Goal: Task Accomplishment & Management: Manage account settings

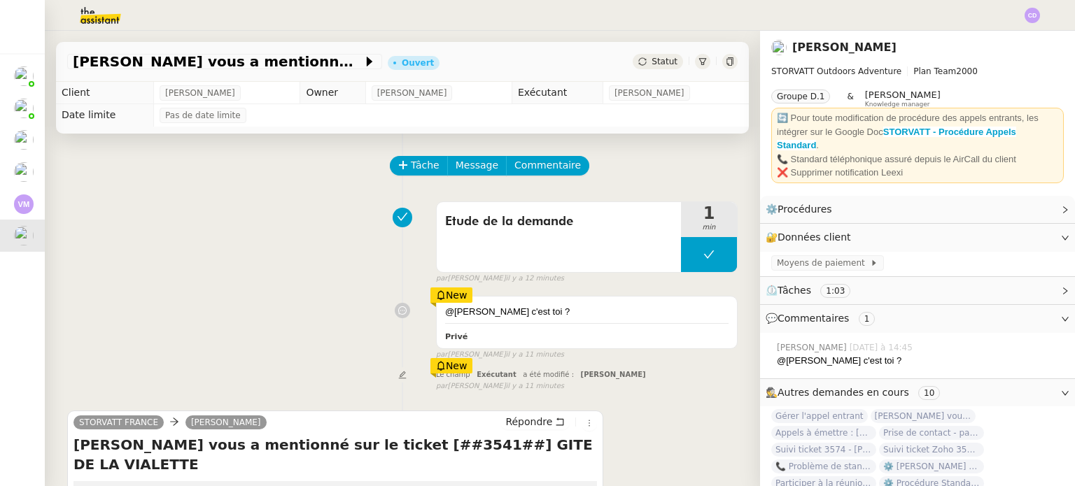
click at [262, 321] on div "@Clara c'est toi ? Privé New par Emelyne F. il y a 11 minutes" at bounding box center [402, 325] width 670 height 71
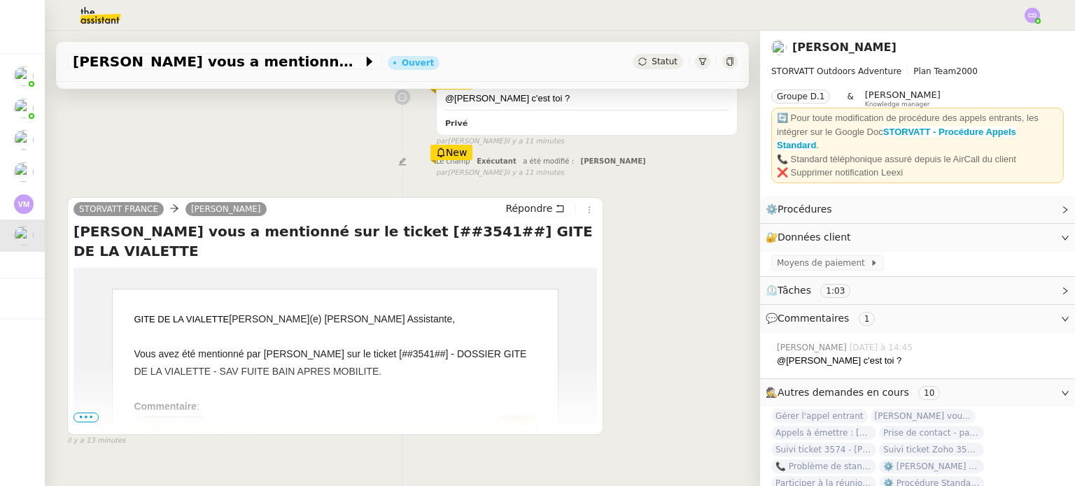
scroll to position [239, 0]
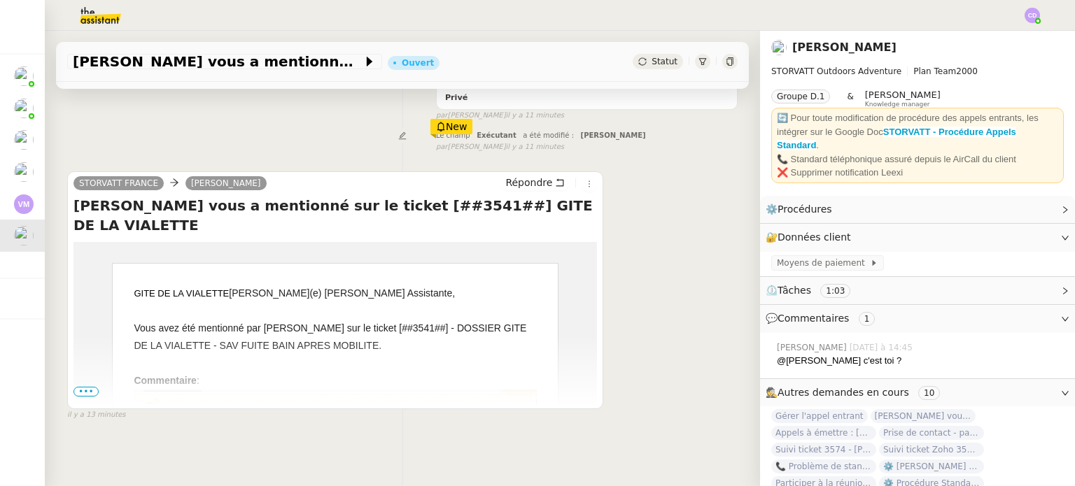
click at [331, 355] on div at bounding box center [335, 363] width 403 height 17
click at [373, 320] on div "Vous avez été mentionné par Thomas Soulier sur le ticket [##3541##] - DOSSIER G…" at bounding box center [335, 337] width 403 height 35
click at [84, 389] on span "•••" at bounding box center [85, 392] width 25 height 10
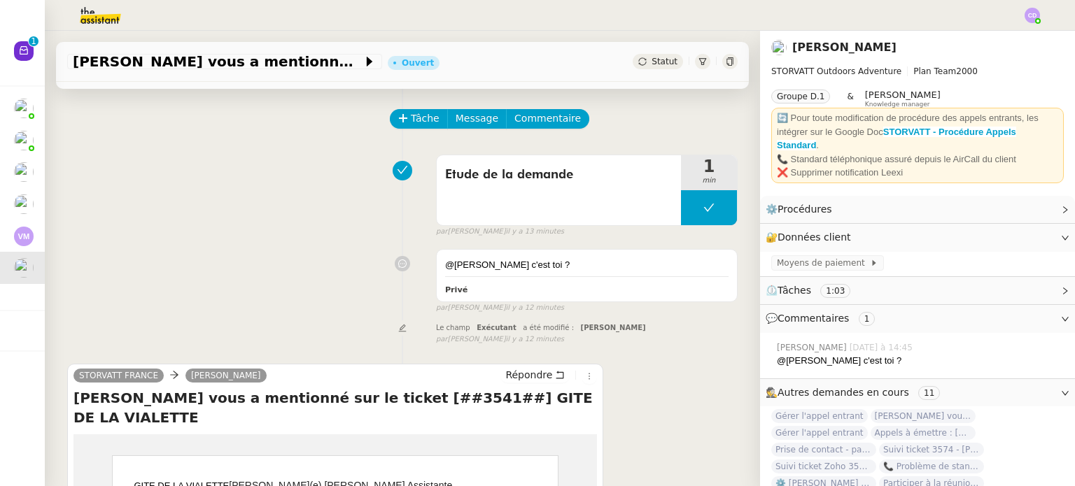
scroll to position [43, 0]
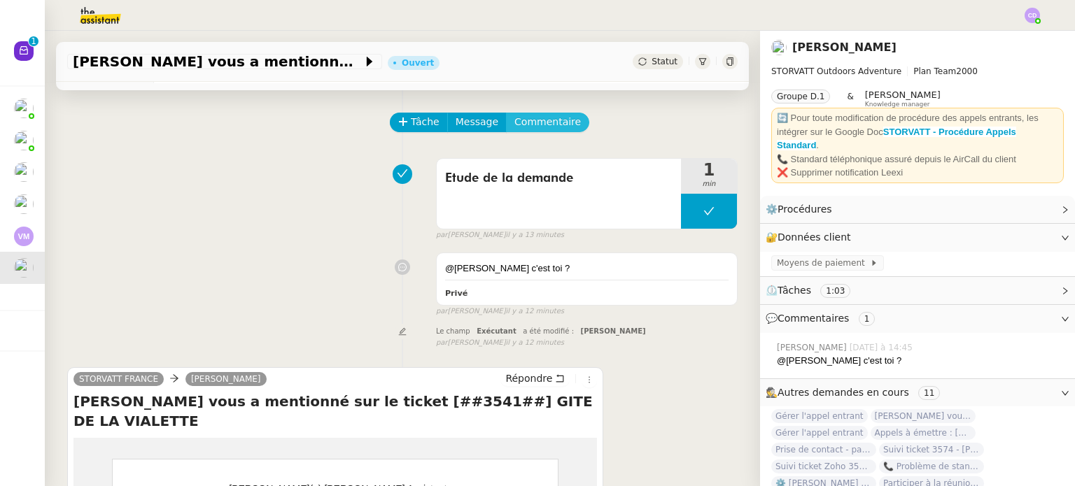
click at [520, 117] on span "Commentaire" at bounding box center [547, 122] width 66 height 16
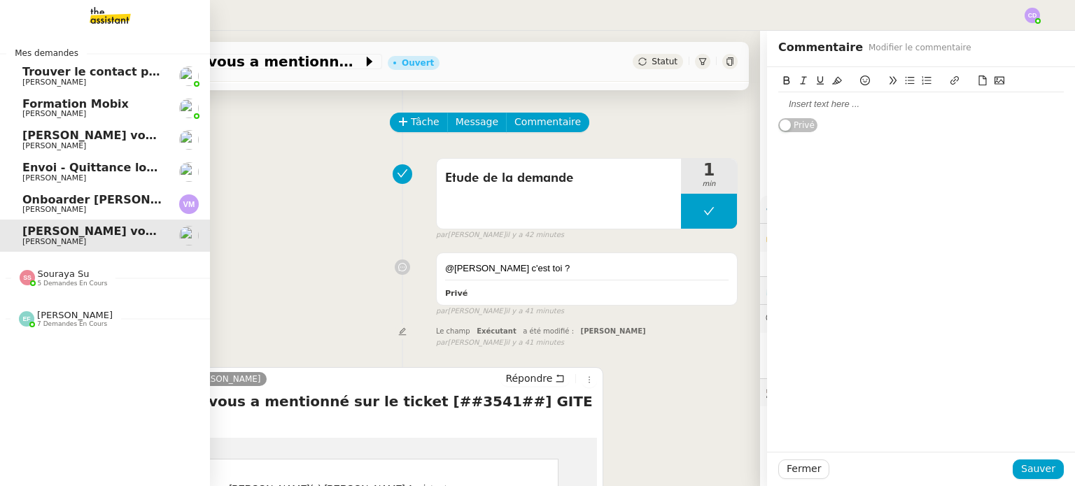
click at [121, 198] on span "Onboarder [PERSON_NAME]" at bounding box center [110, 199] width 176 height 13
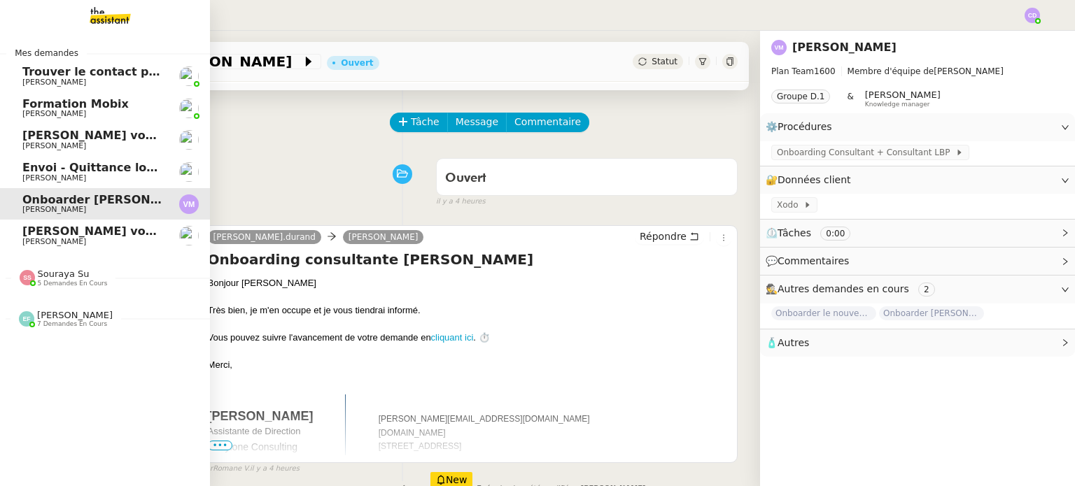
click at [69, 170] on span "Envoi - Quittance loyer - [DATE]" at bounding box center [121, 167] width 199 height 13
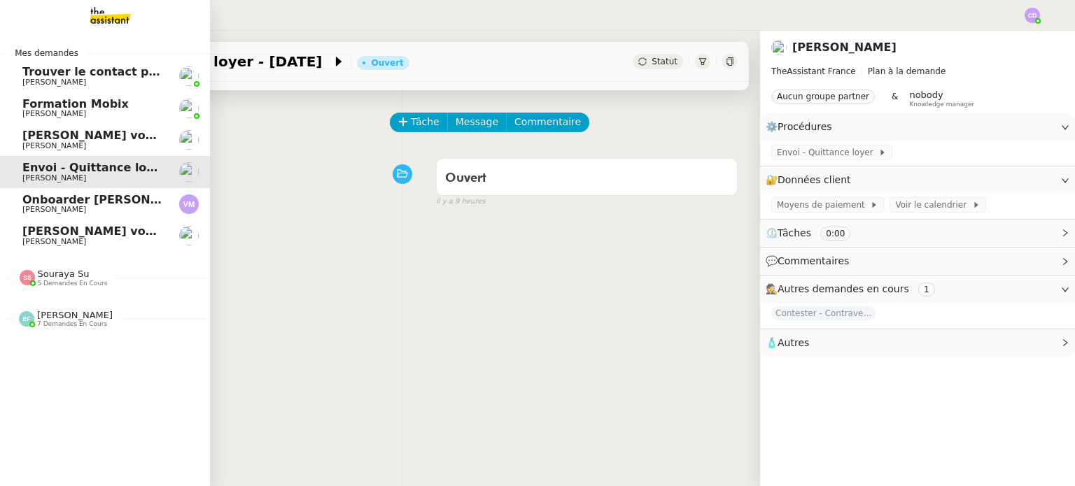
click at [64, 150] on link "[PERSON_NAME] vous a mentionné sur le ticket [##3573##] 0000000442115 [PERSON_N…" at bounding box center [105, 140] width 210 height 32
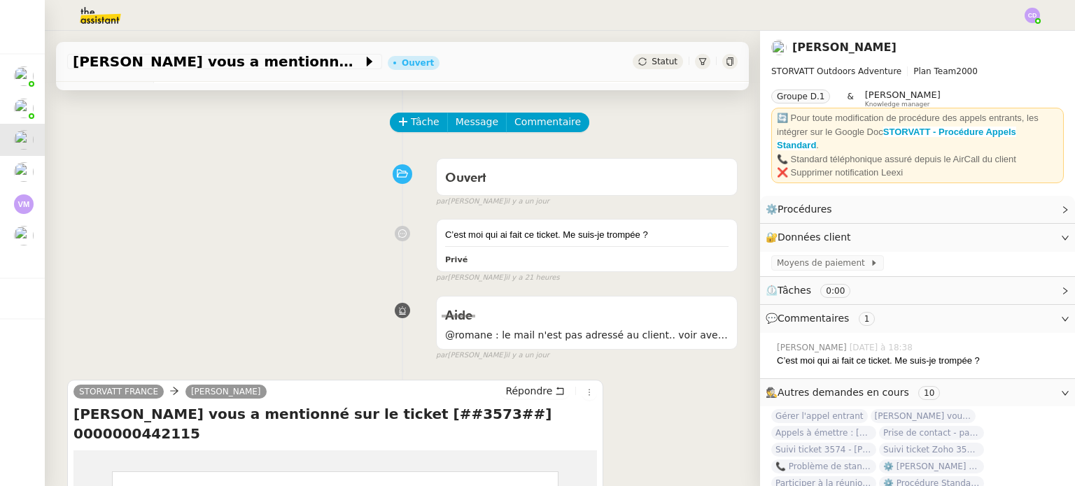
click at [203, 282] on div "C’est moi qui ai fait ce ticket. Me suis-je trompée ? Privé false par Clara D. …" at bounding box center [402, 248] width 670 height 71
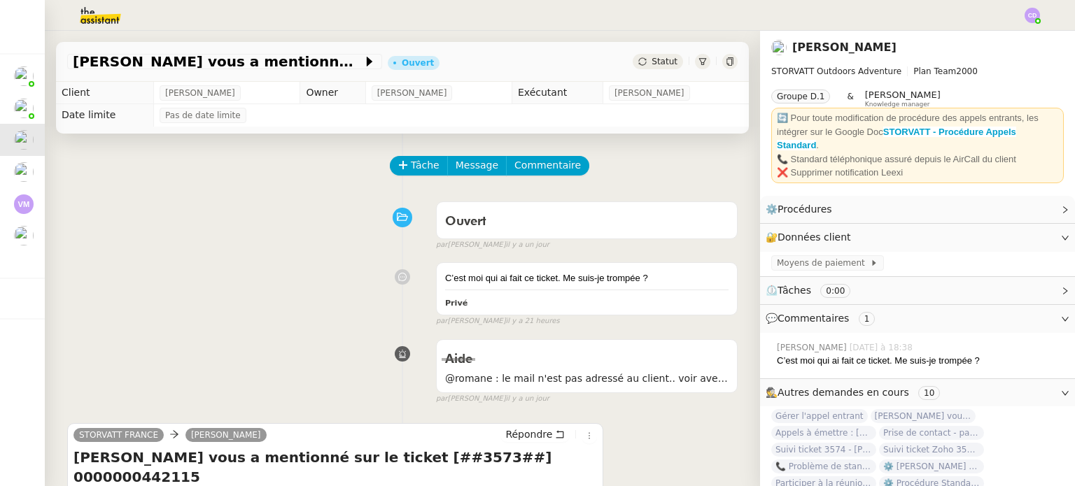
click at [669, 89] on span "[PERSON_NAME]" at bounding box center [649, 93] width 70 height 14
click at [310, 310] on div "C’est moi qui ai fait ce ticket. Me suis-je trompée ? Privé false par Clara D. …" at bounding box center [402, 291] width 670 height 71
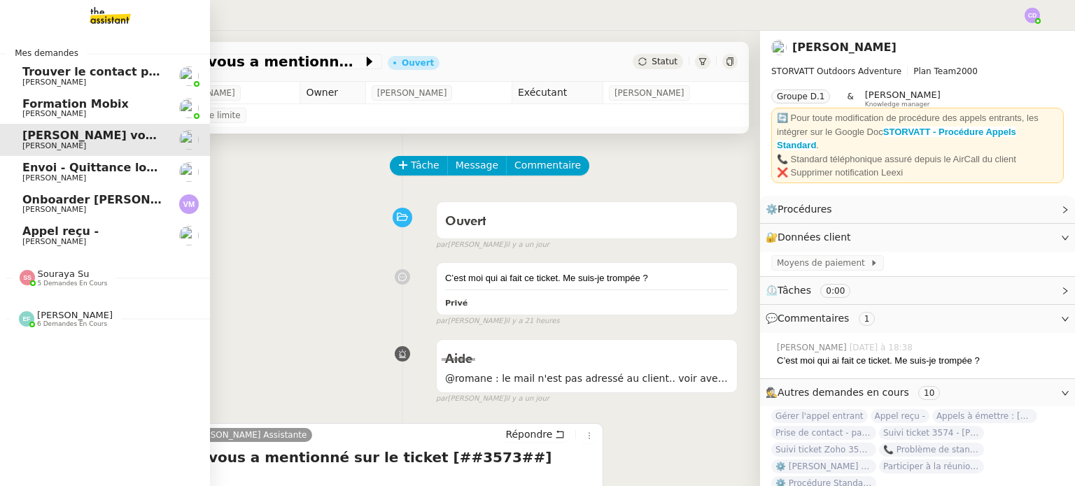
click at [31, 26] on link at bounding box center [105, 15] width 210 height 31
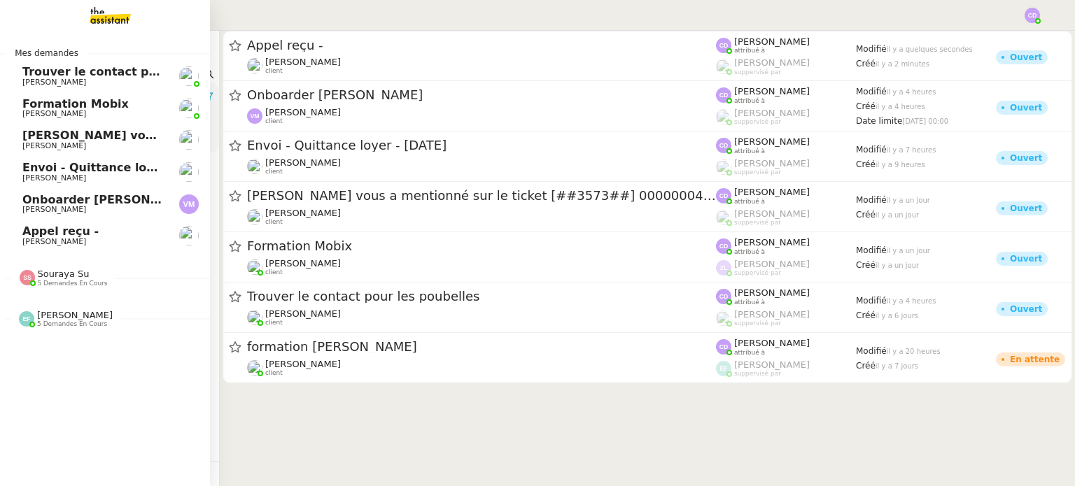
click at [38, 23] on link at bounding box center [105, 15] width 210 height 31
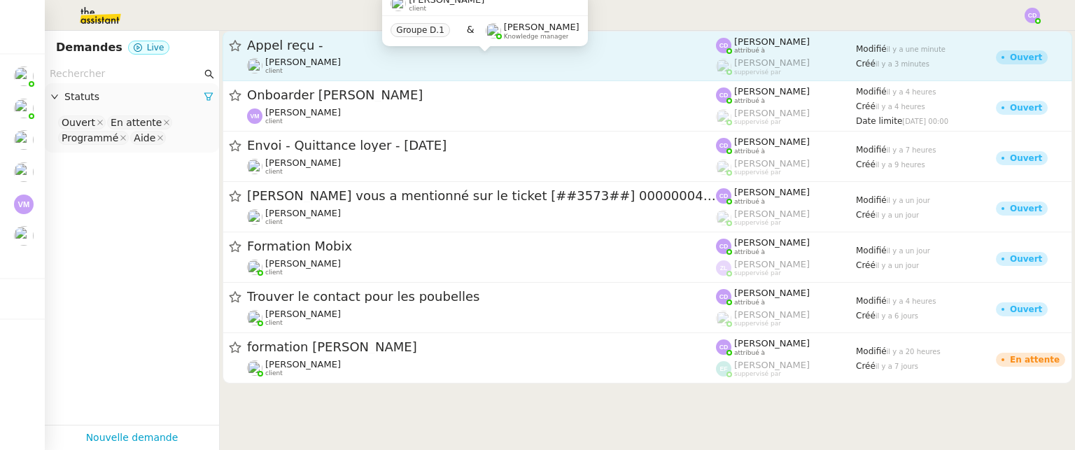
click at [478, 69] on div "[PERSON_NAME] client" at bounding box center [481, 66] width 469 height 18
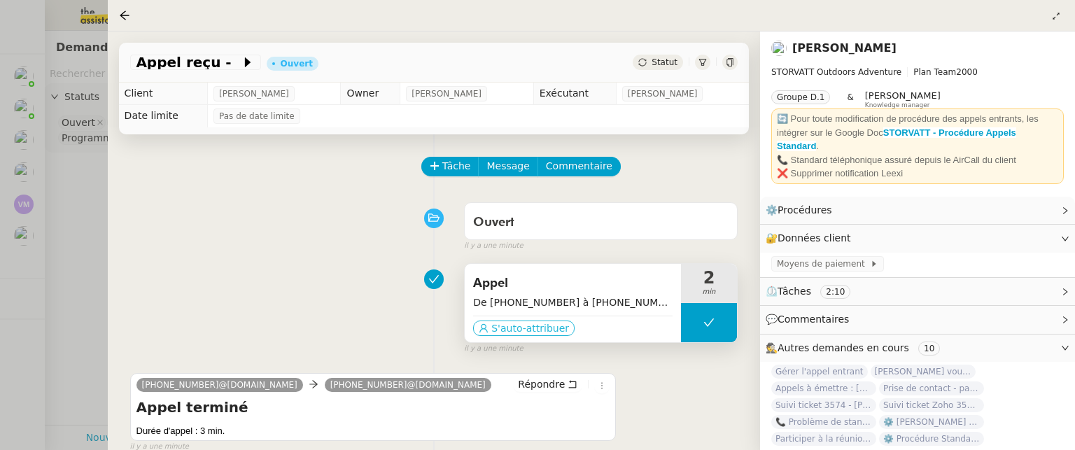
click at [498, 321] on span "S'auto-attribuer" at bounding box center [530, 328] width 78 height 14
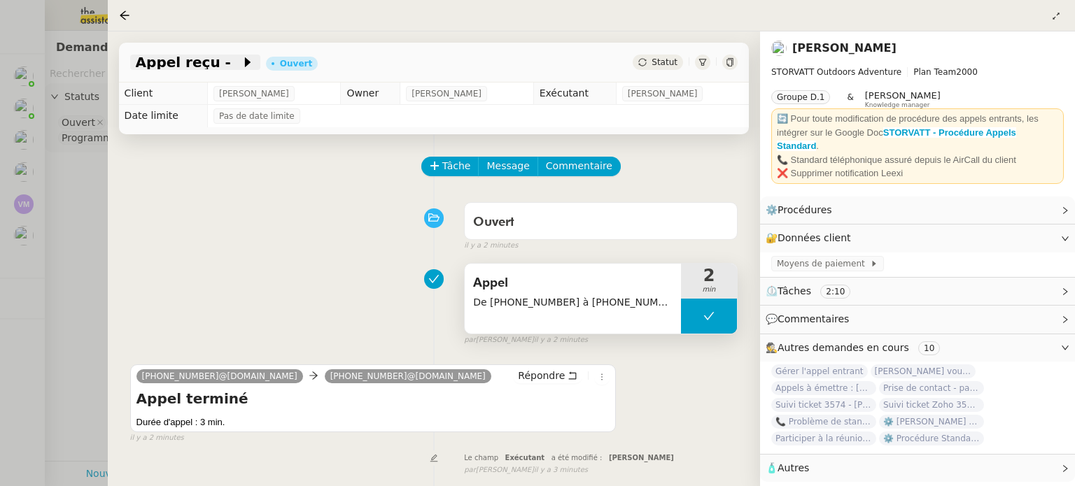
click at [210, 65] on span "Appel reçu -" at bounding box center [188, 62] width 105 height 14
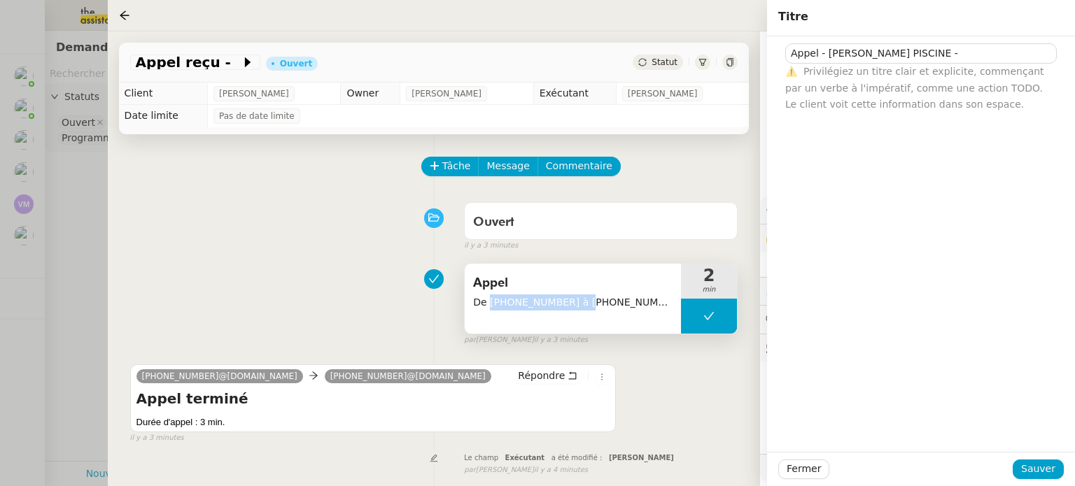
drag, startPoint x: 567, startPoint y: 301, endPoint x: 487, endPoint y: 304, distance: 80.5
click at [487, 304] on span "De +33 6 08 92 63 48 à +33 7 49 86 23 98" at bounding box center [572, 303] width 199 height 16
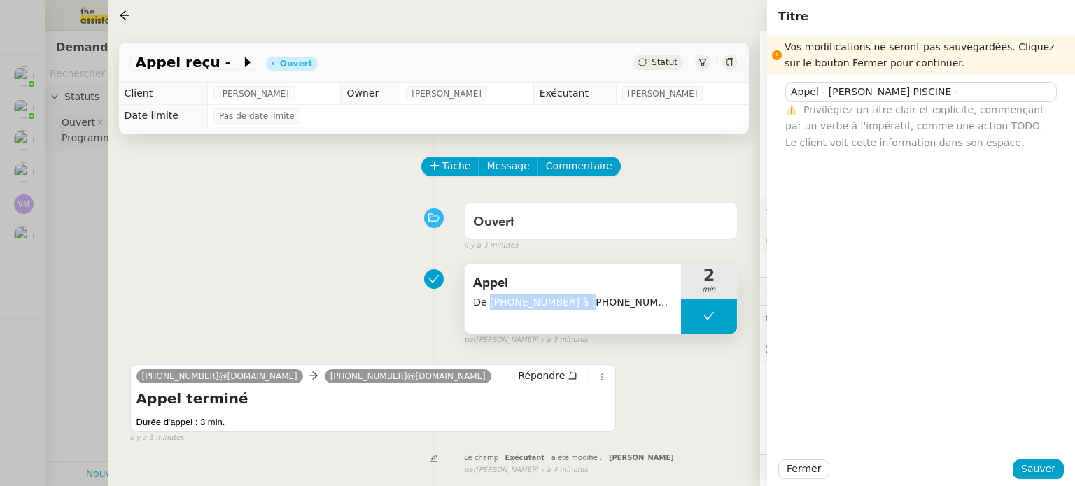
copy span "+33 6 08 92 63 48"
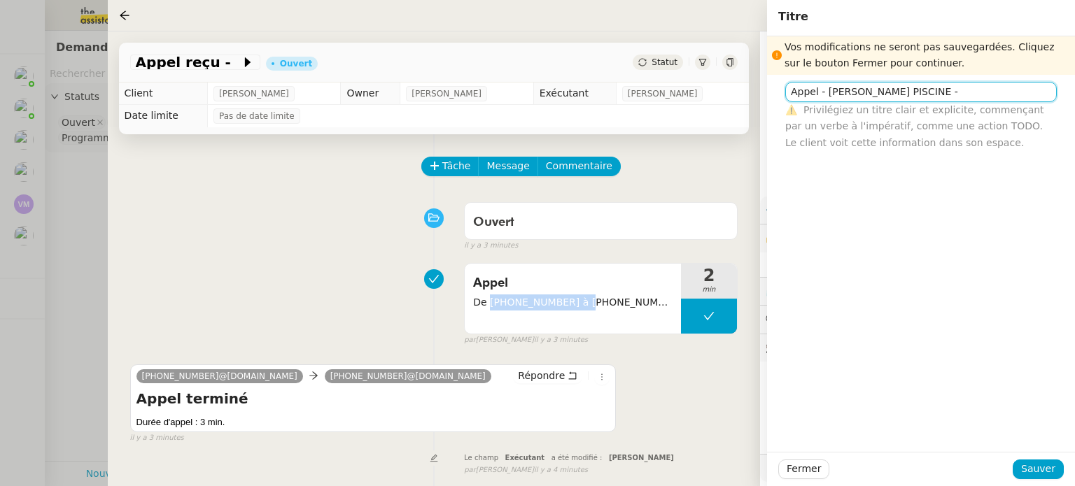
click at [955, 97] on input "Appel - LEGRAND KLEA PISCINE -" at bounding box center [920, 92] width 271 height 20
paste input "+33 6 08 92 63 48"
type input "Appel - [PERSON_NAME] PISCINE - [PHONE_NUMBER]"
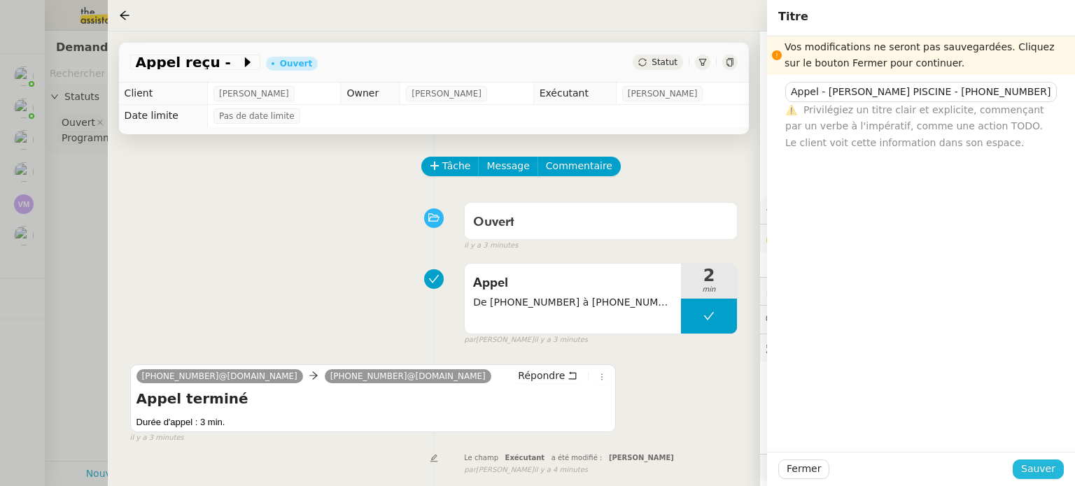
click at [1052, 471] on span "Sauver" at bounding box center [1038, 469] width 34 height 16
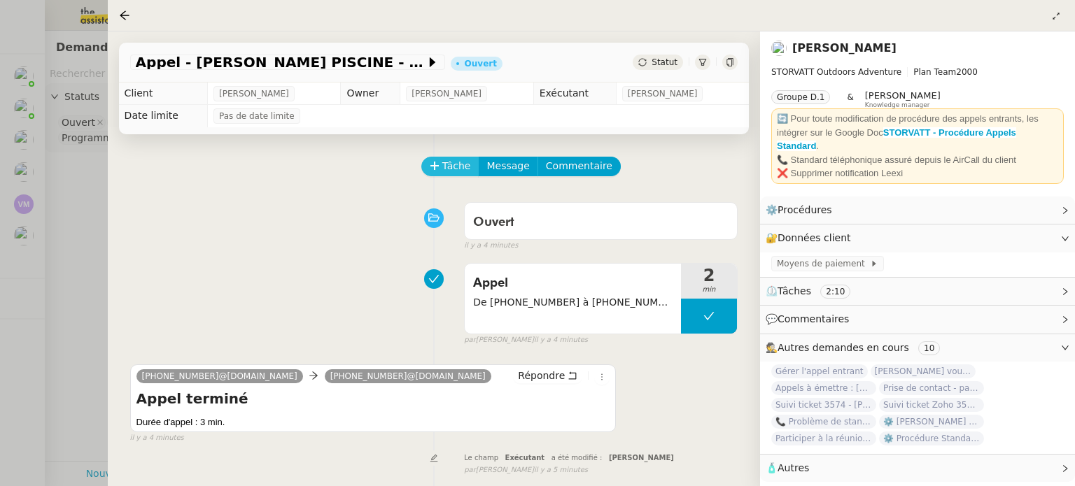
click at [442, 161] on span "Tâche" at bounding box center [456, 166] width 29 height 16
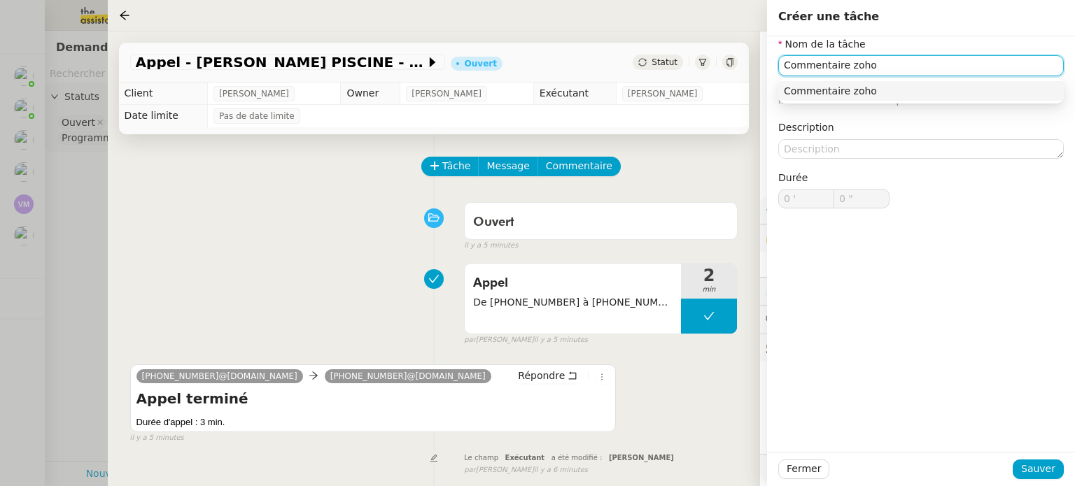
type input "Commentaire zoho"
click at [917, 350] on div "Nom de la tâche Commentaire zoho ⚠️ Privilégiez un titre clair et explicite. Le…" at bounding box center [921, 244] width 308 height 416
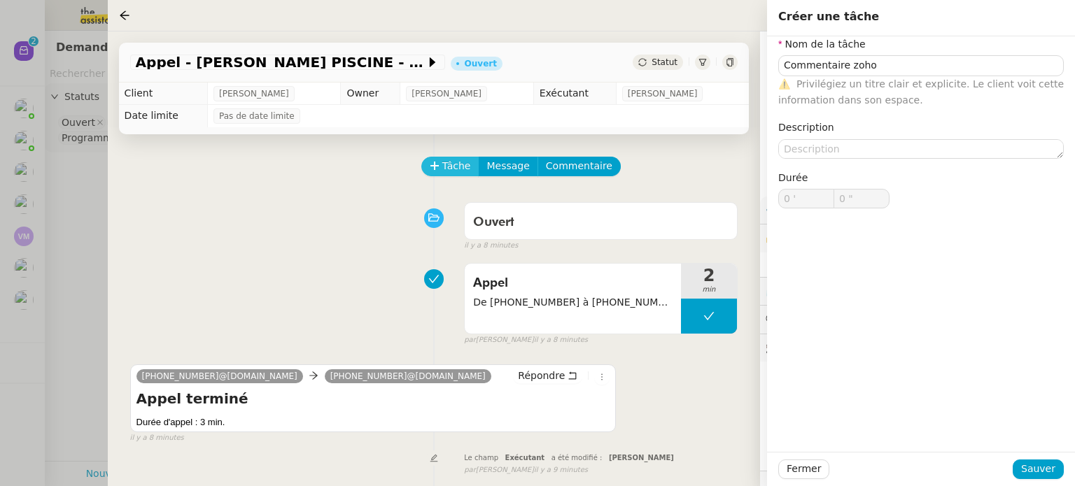
click at [444, 164] on span "Tâche" at bounding box center [456, 166] width 29 height 16
click at [924, 400] on div "Nom de la tâche Commentaire zoho ⚠️ Privilégiez un titre clair et explicite. Le…" at bounding box center [921, 244] width 308 height 416
click at [1045, 472] on span "Sauver" at bounding box center [1038, 469] width 34 height 16
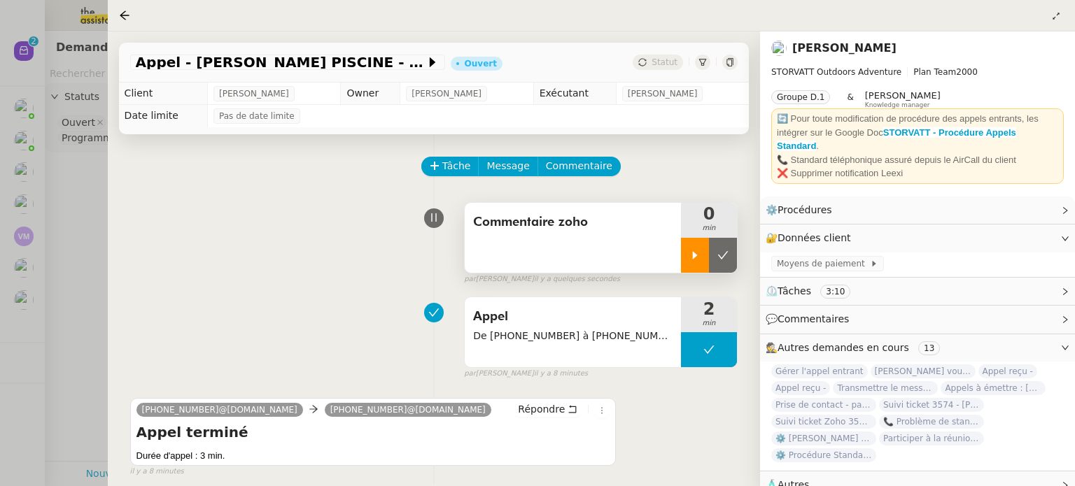
click at [704, 258] on div at bounding box center [695, 255] width 28 height 35
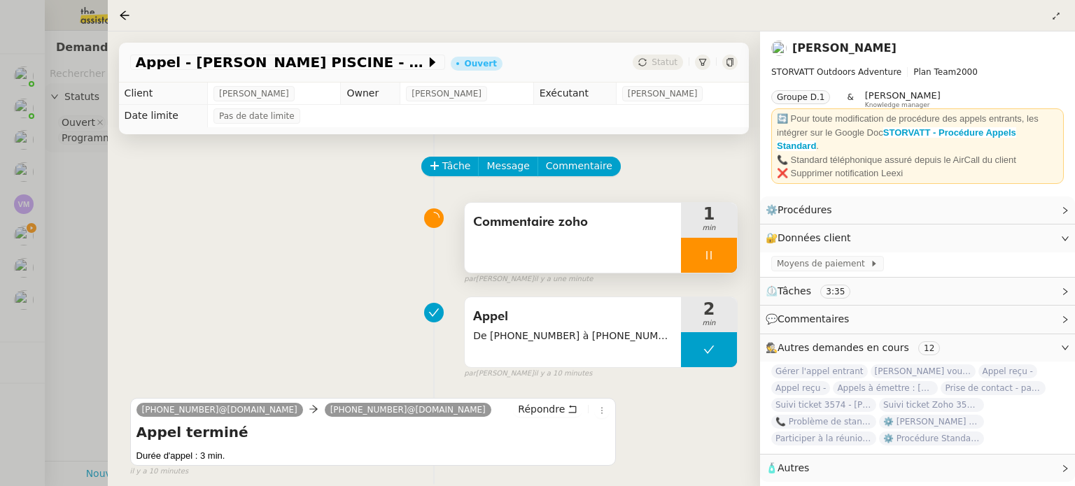
click at [712, 262] on div at bounding box center [709, 255] width 56 height 35
click at [725, 254] on icon at bounding box center [722, 255] width 11 height 11
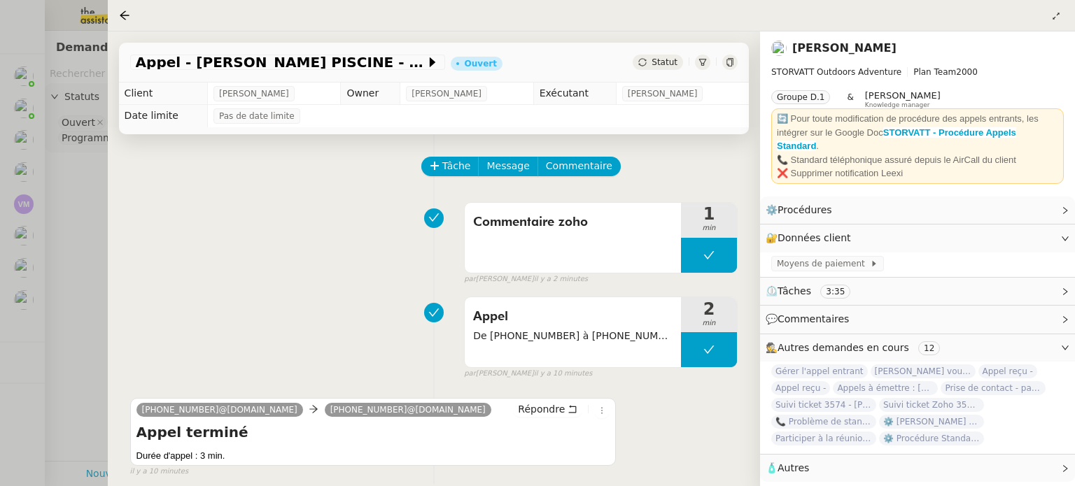
click at [703, 62] on icon at bounding box center [703, 62] width 8 height 7
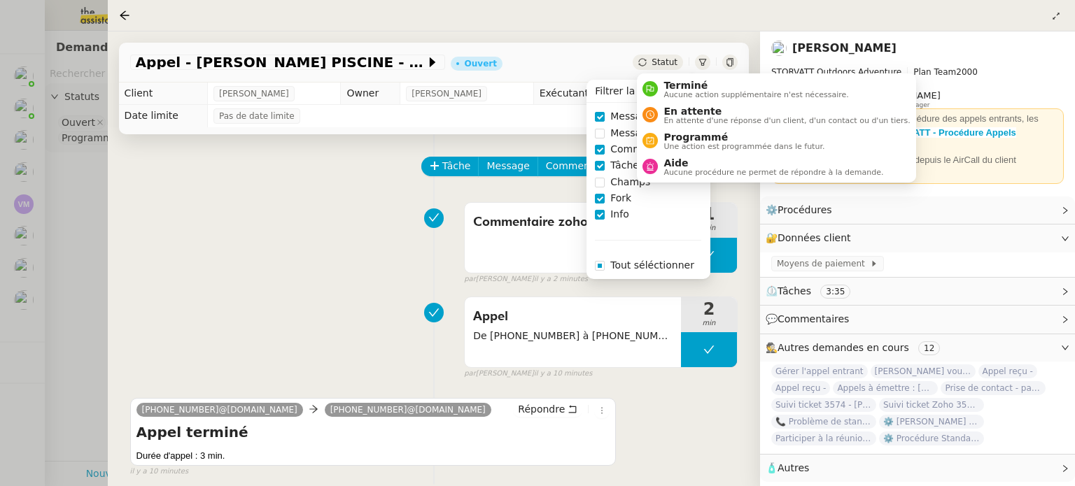
click at [668, 64] on span "Statut" at bounding box center [664, 62] width 26 height 10
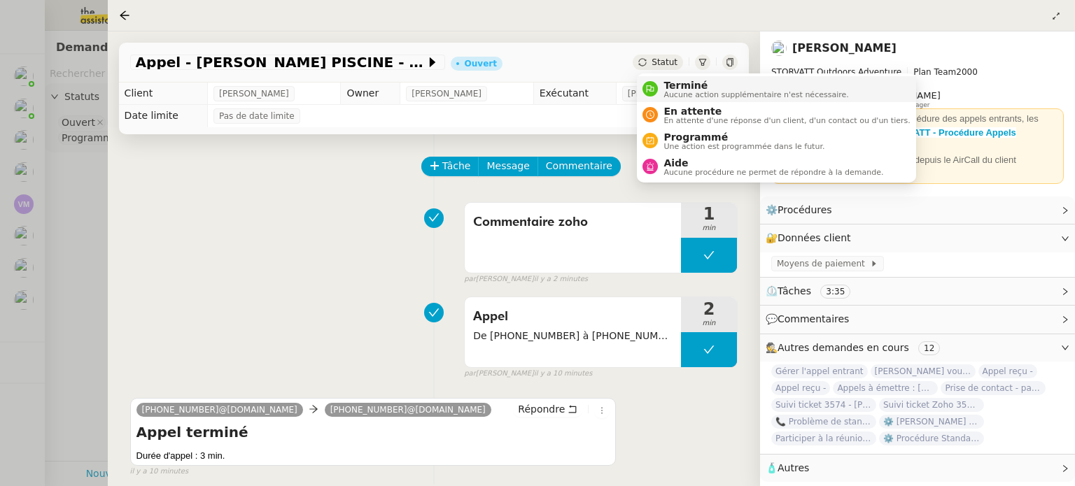
click at [677, 92] on span "Aucune action supplémentaire n'est nécessaire." at bounding box center [755, 95] width 185 height 8
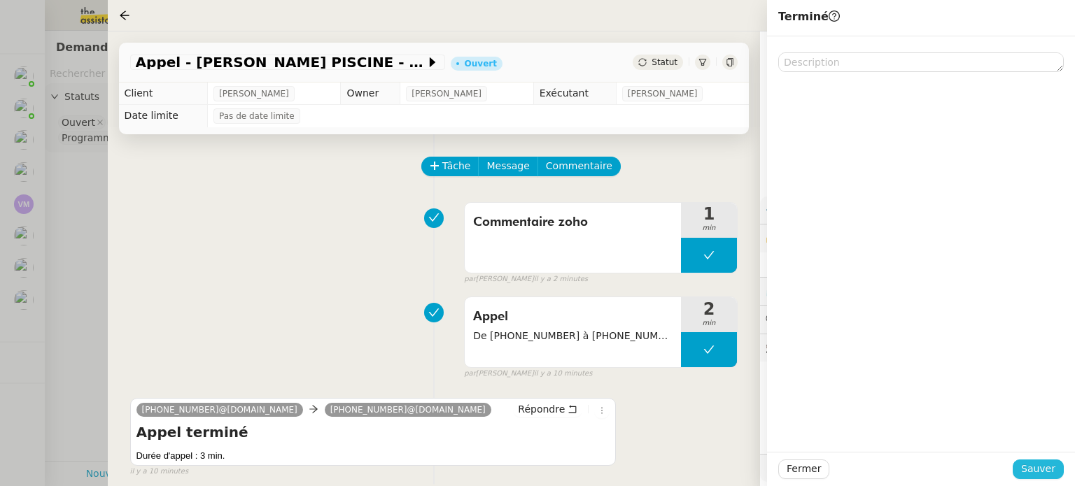
click at [1031, 470] on span "Sauver" at bounding box center [1038, 469] width 34 height 16
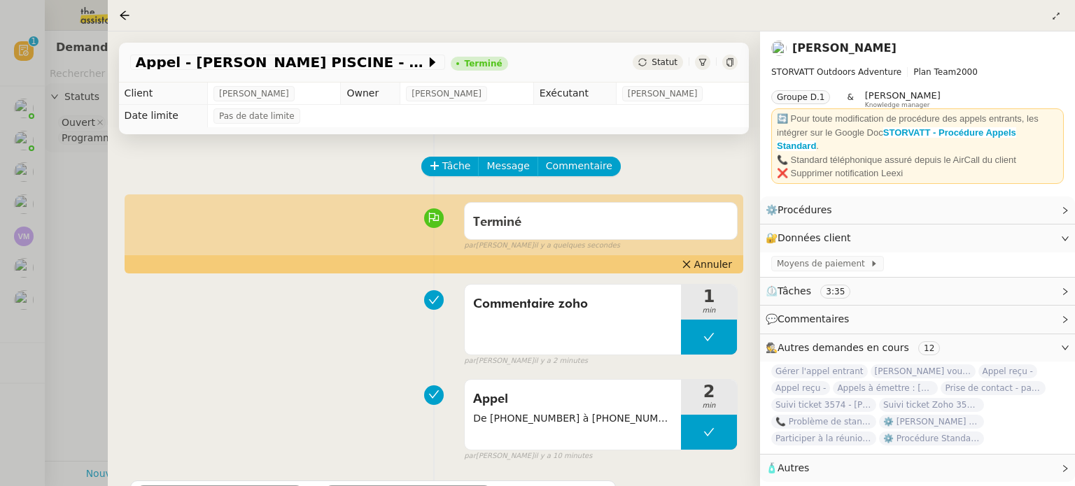
click at [85, 279] on div at bounding box center [537, 243] width 1075 height 486
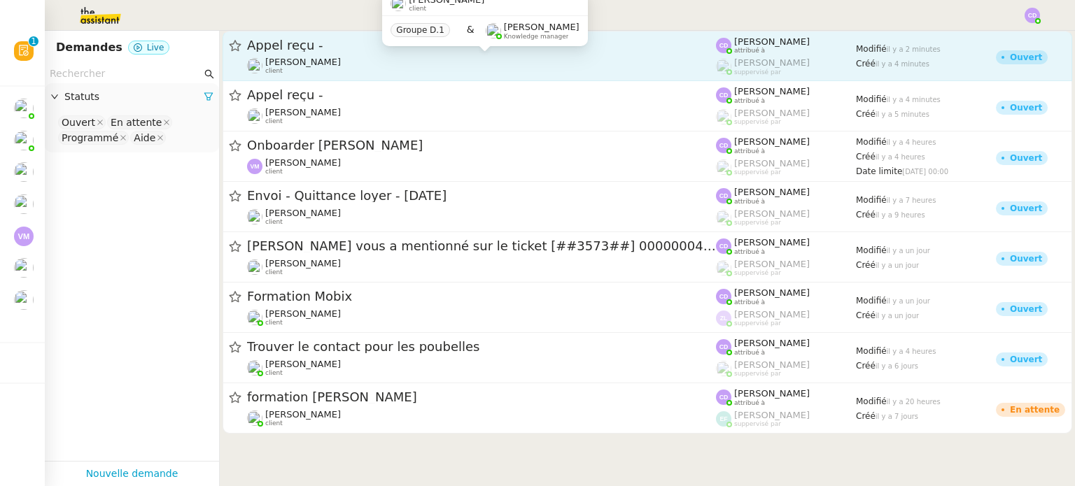
click at [323, 57] on span "[PERSON_NAME]" at bounding box center [303, 62] width 76 height 10
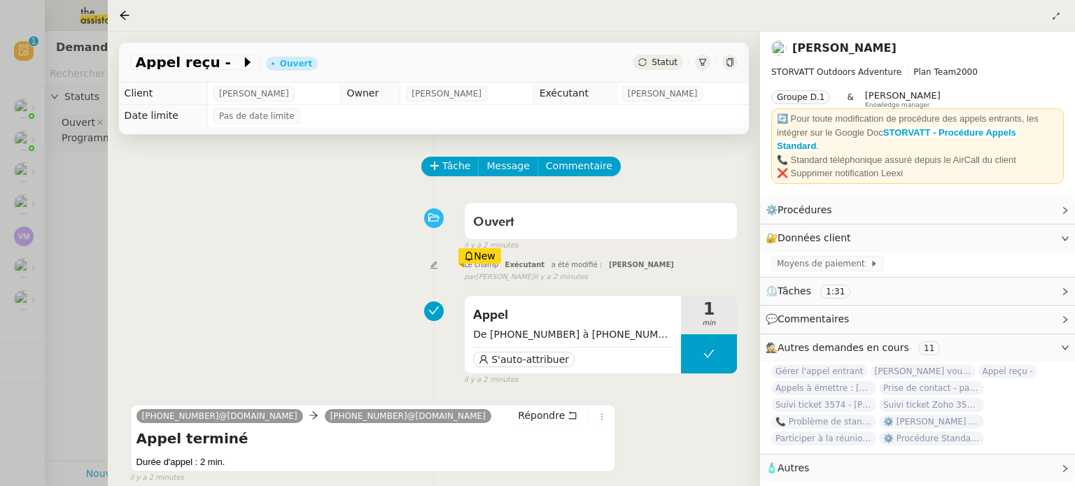
click at [73, 243] on div at bounding box center [537, 243] width 1075 height 486
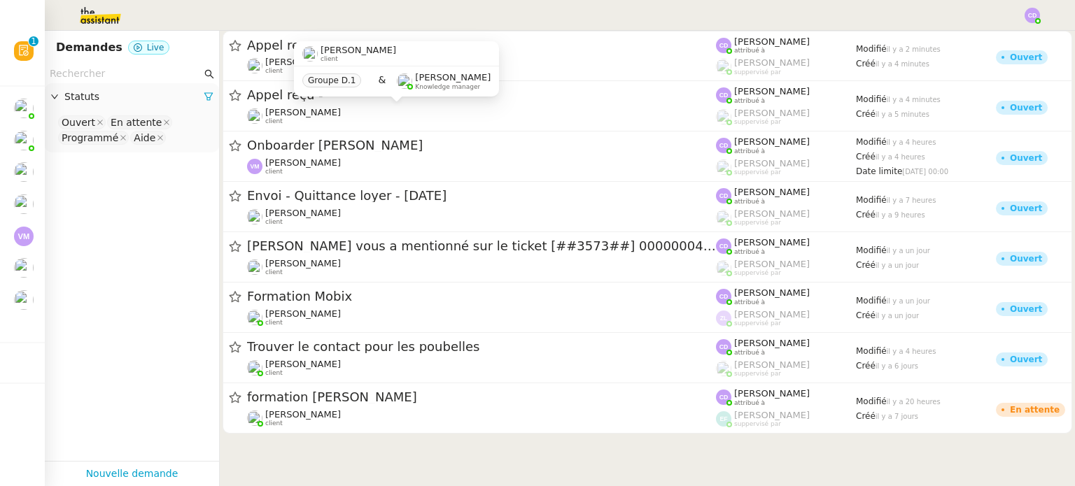
click at [398, 95] on div "Groupe D.1 & Romane Vachon Knowledge manager" at bounding box center [396, 80] width 205 height 29
click at [399, 104] on div "Franck MUFFAT-JEANDET client Groupe D.1 & Romane Vachon Knowledge manager" at bounding box center [396, 74] width 205 height 66
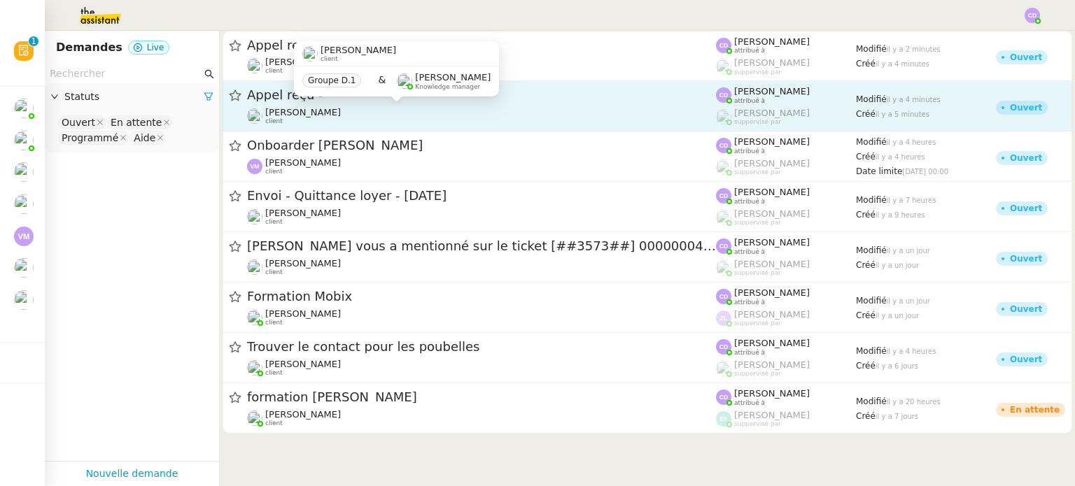
click at [467, 111] on div "[PERSON_NAME] client" at bounding box center [481, 116] width 469 height 18
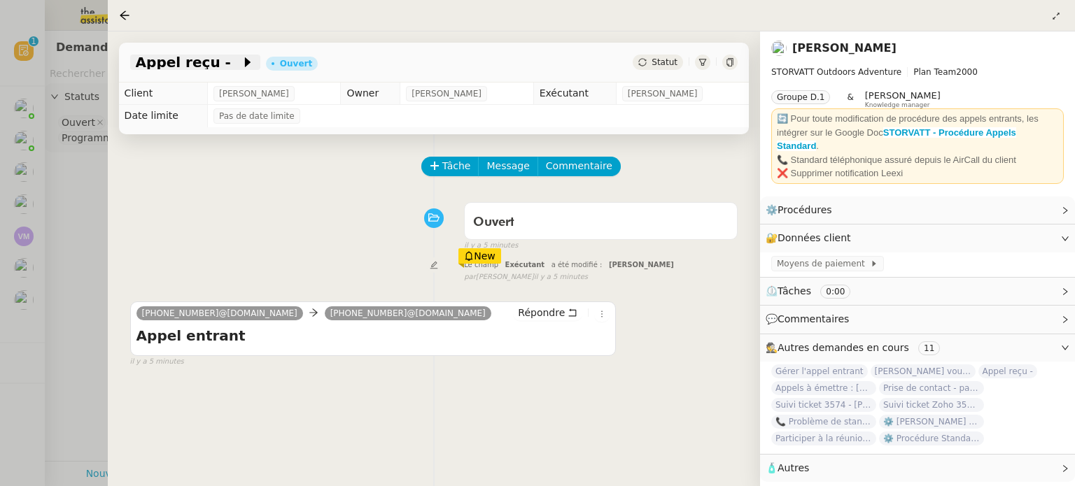
click at [245, 58] on icon at bounding box center [248, 62] width 6 height 10
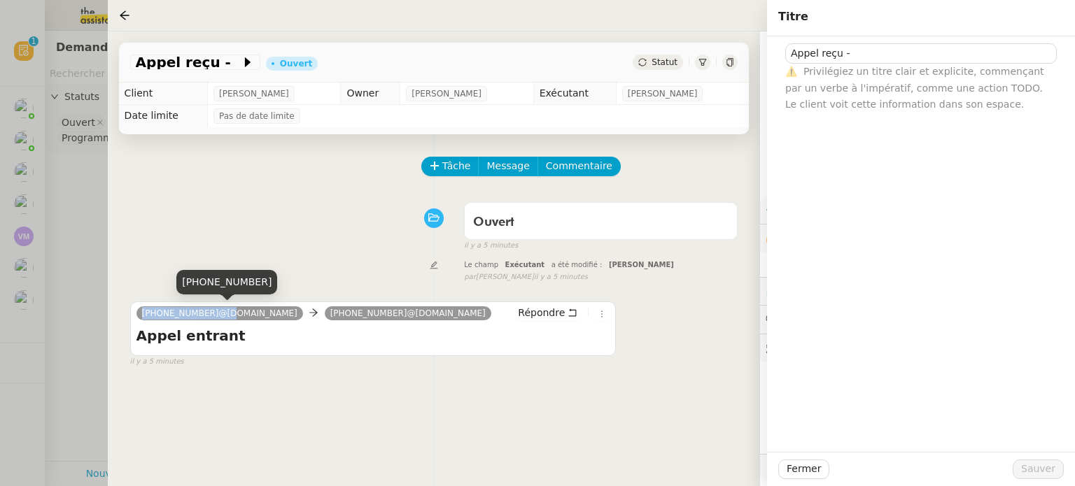
drag, startPoint x: 207, startPoint y: 309, endPoint x: 141, endPoint y: 308, distance: 66.5
click at [142, 309] on span "[PHONE_NUMBER]@[DOMAIN_NAME]" at bounding box center [219, 314] width 155 height 10
copy span "+33 6 18 17 19 08"
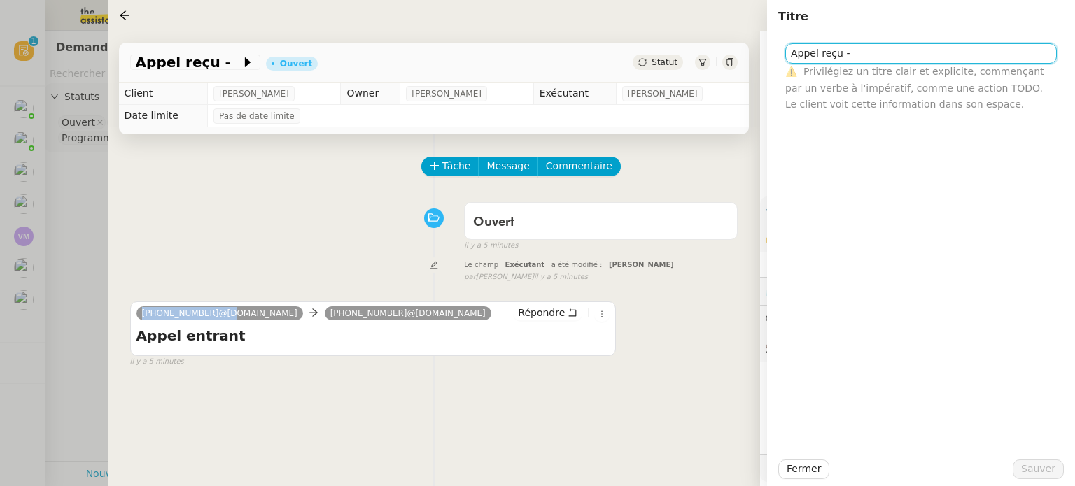
click at [859, 51] on input "Appel reçu -" at bounding box center [920, 53] width 271 height 20
paste input "+33 6 18 17 19 08"
click at [837, 55] on input "Appel reçu - +33 6 18 17 19 08 -" at bounding box center [920, 53] width 271 height 20
click at [956, 49] on input "Appel manqué - +33 6 18 17 19 08 -" at bounding box center [920, 53] width 271 height 20
type input "Appel manqué - [PHONE_NUMBER]"
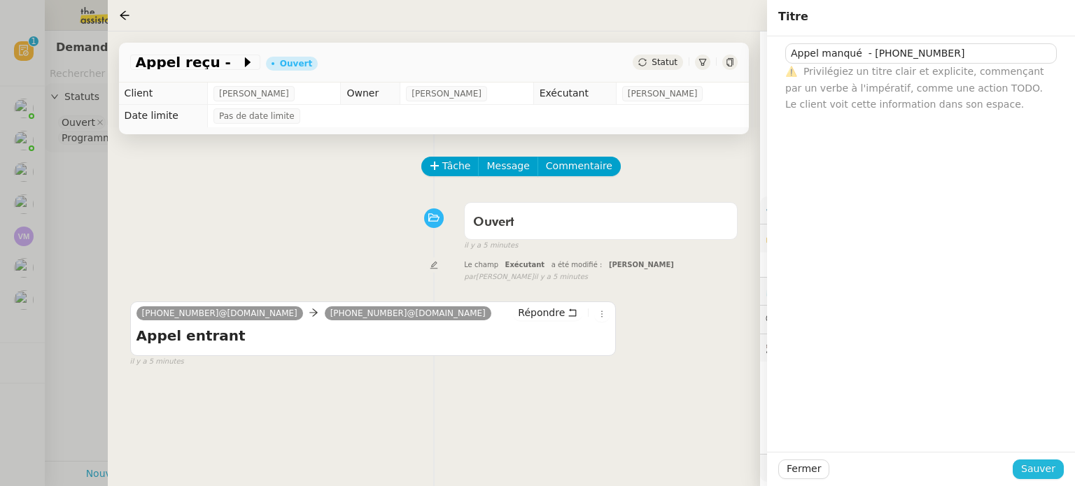
click at [1025, 466] on span "Sauver" at bounding box center [1038, 469] width 34 height 16
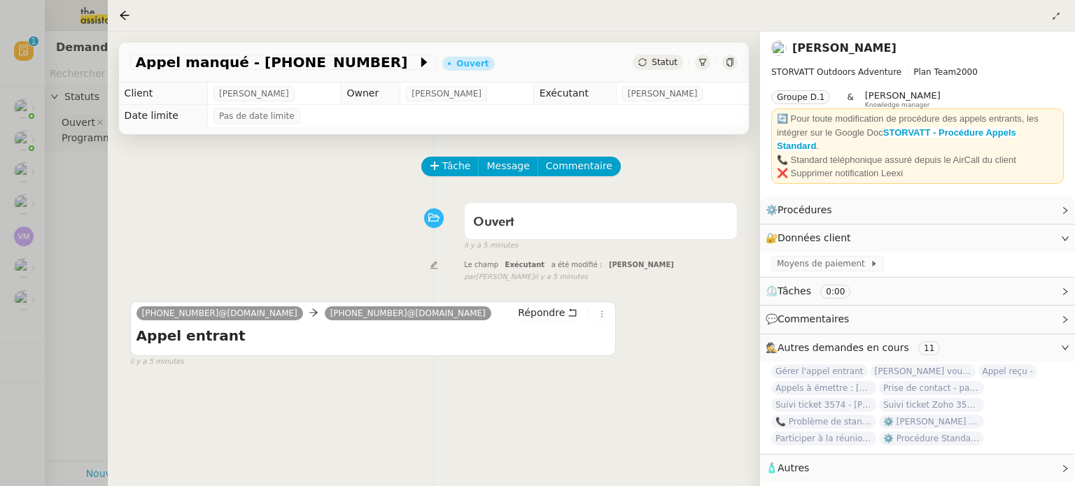
click at [700, 59] on icon at bounding box center [703, 62] width 8 height 7
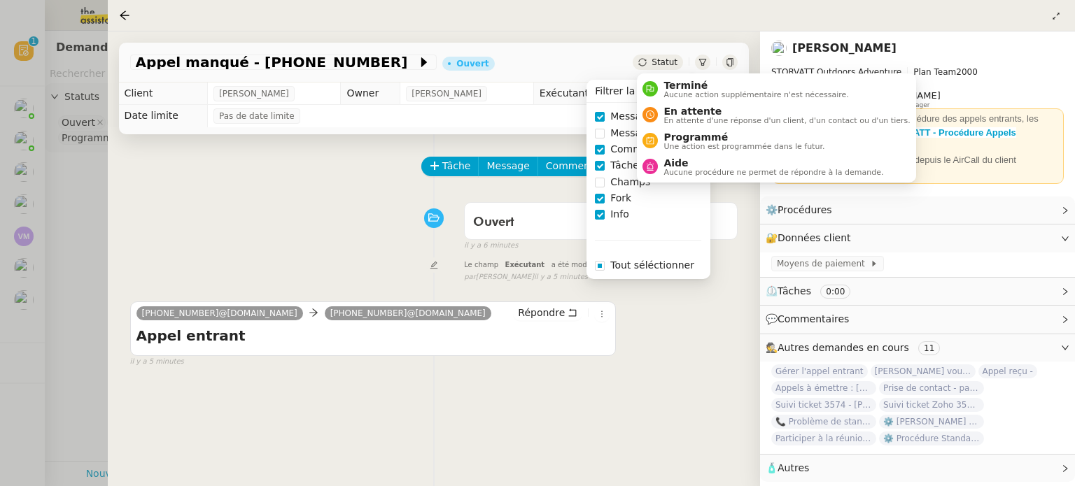
click at [672, 62] on span "Statut" at bounding box center [664, 62] width 26 height 10
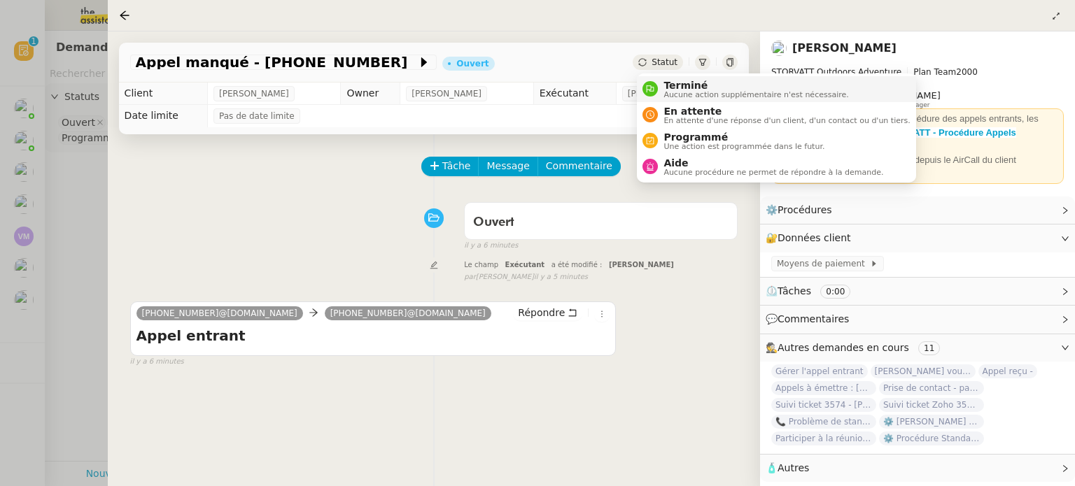
click at [674, 96] on span "Aucune action supplémentaire n'est nécessaire." at bounding box center [755, 95] width 185 height 8
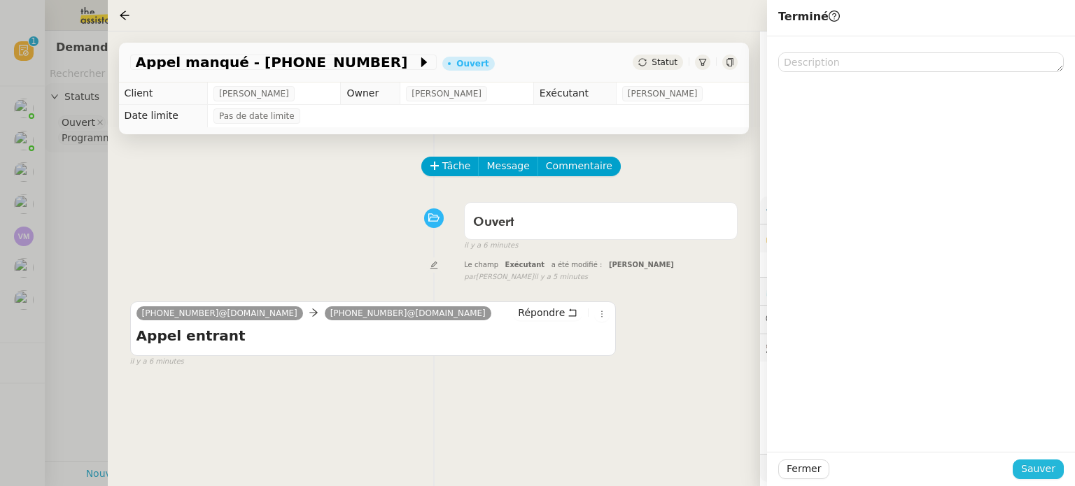
click at [1025, 462] on span "Sauver" at bounding box center [1038, 469] width 34 height 16
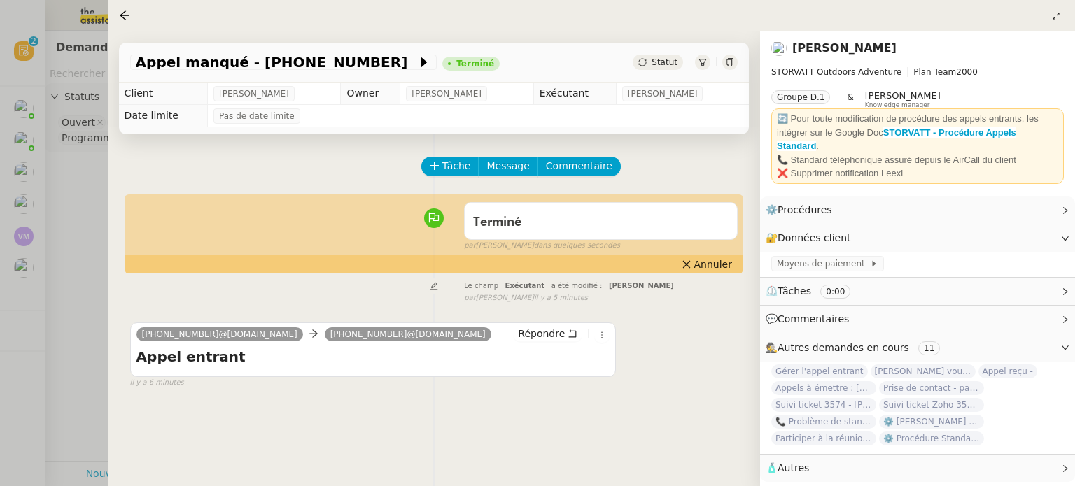
click at [59, 207] on div at bounding box center [537, 243] width 1075 height 486
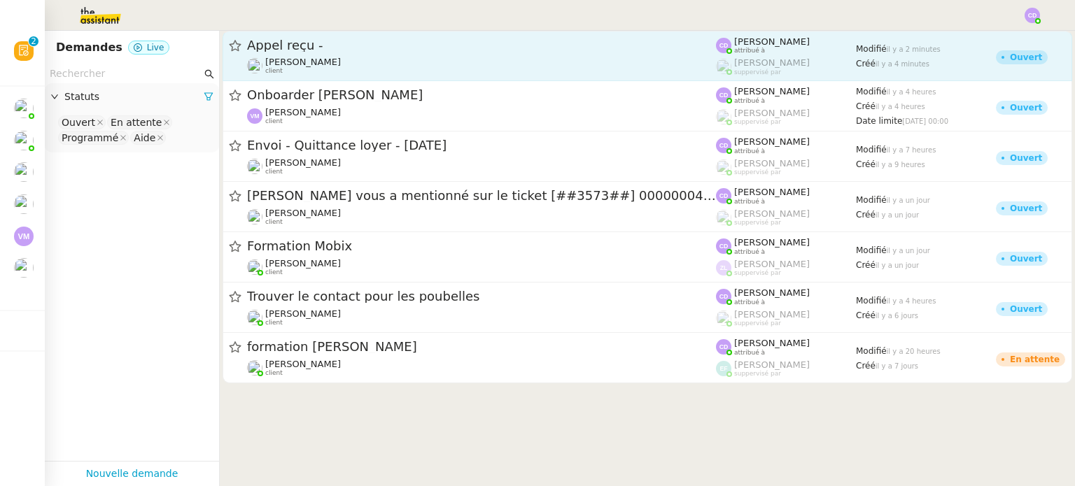
click at [423, 53] on div "Appel reçu -" at bounding box center [481, 45] width 469 height 17
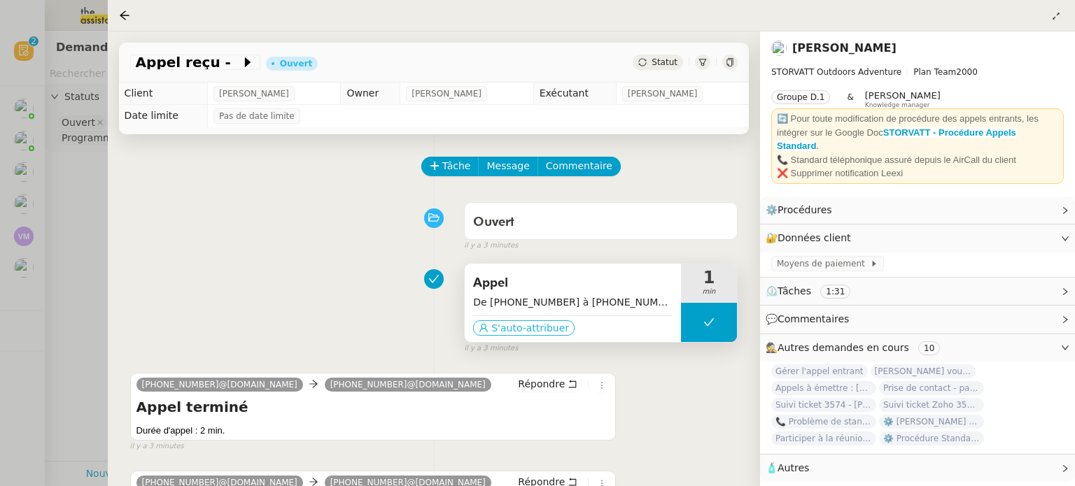
click at [509, 325] on span "S'auto-attribuer" at bounding box center [530, 328] width 78 height 14
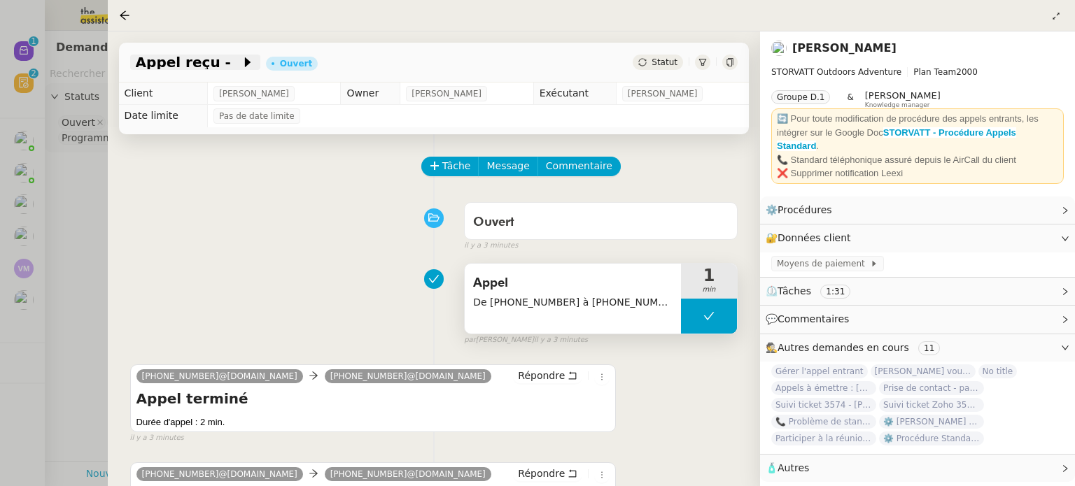
click at [200, 62] on span "Appel reçu -" at bounding box center [188, 62] width 105 height 14
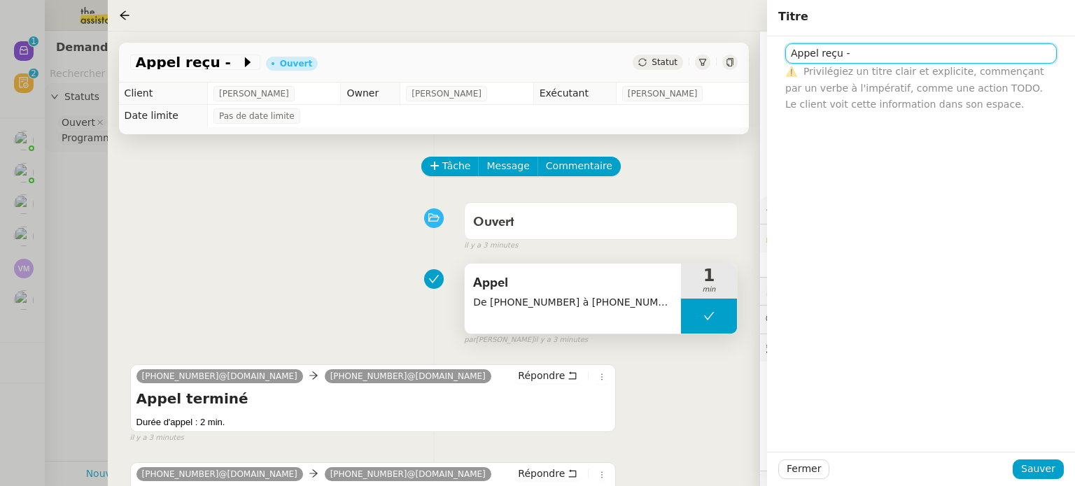
paste input "+33 6 18 17 19 08"
type input "Appel reçu - +33 6 18 17 19 08"
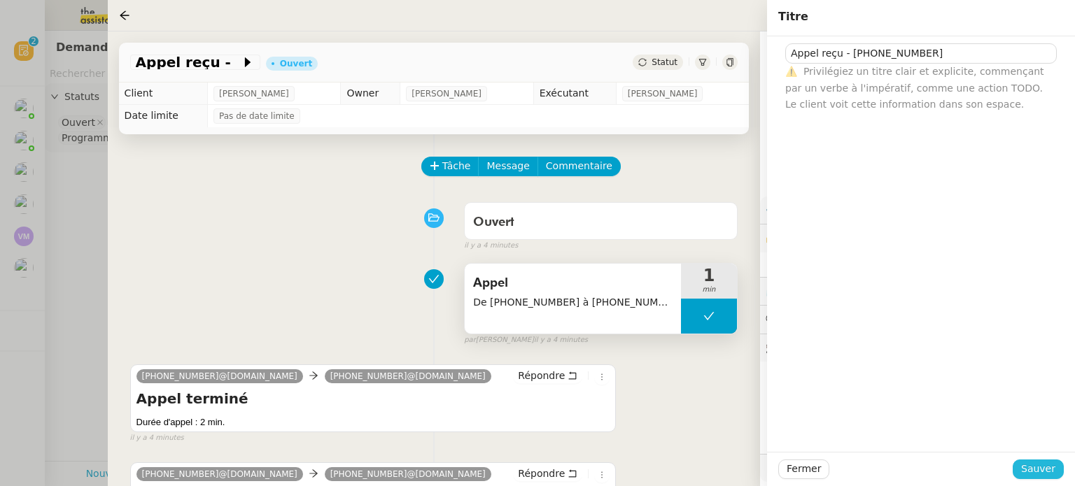
click at [1045, 476] on span "Sauver" at bounding box center [1038, 469] width 34 height 16
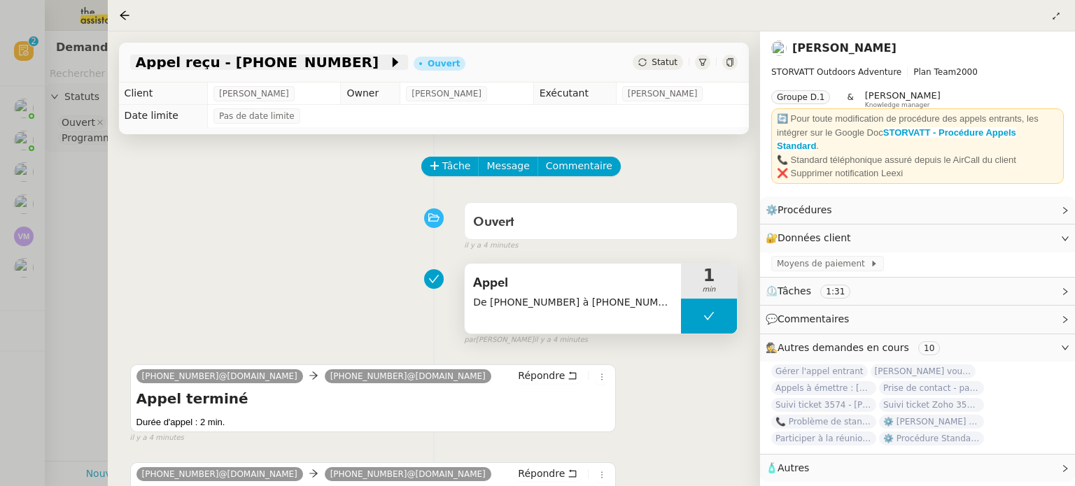
click at [392, 61] on icon at bounding box center [395, 62] width 6 height 10
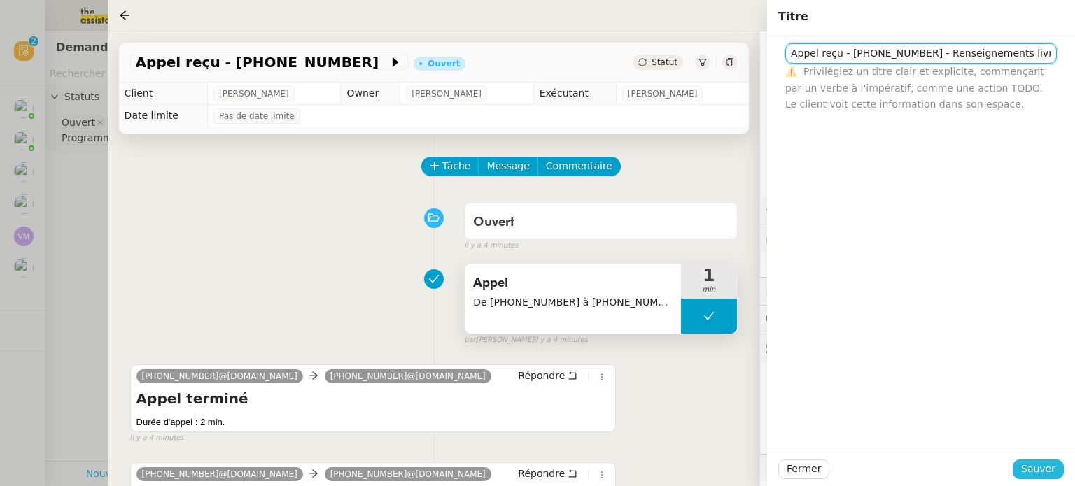
type input "Appel reçu - [PHONE_NUMBER] - Renseignements livraison"
click at [1039, 467] on span "Sauver" at bounding box center [1038, 469] width 34 height 16
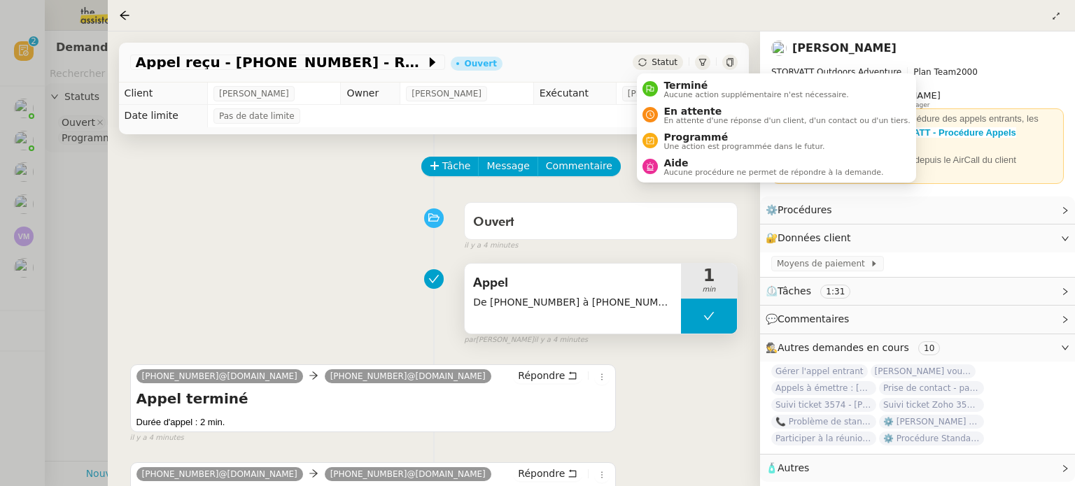
click at [656, 67] on div "Statut" at bounding box center [657, 62] width 50 height 15
click at [672, 91] on span "Aucune action supplémentaire n'est nécessaire." at bounding box center [755, 95] width 185 height 8
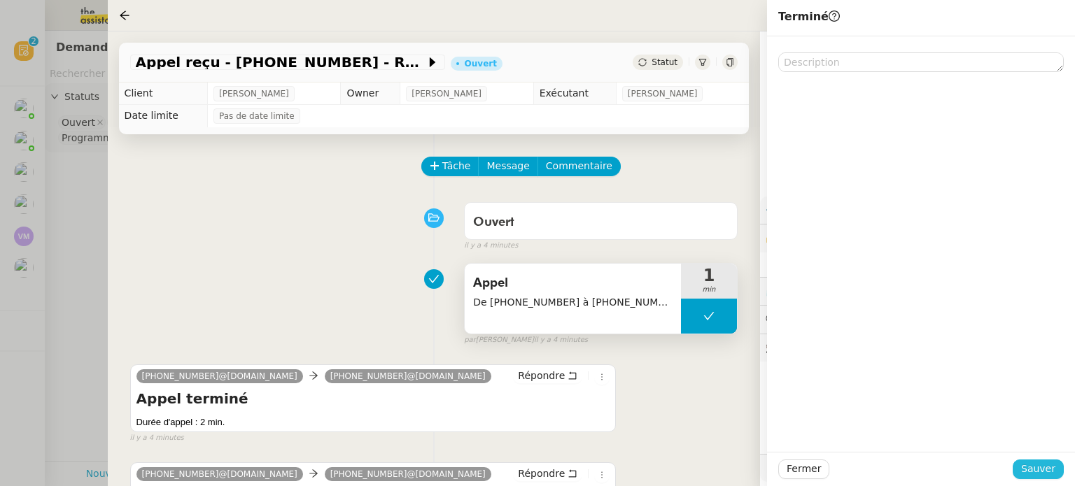
click at [1028, 460] on button "Sauver" at bounding box center [1037, 470] width 51 height 20
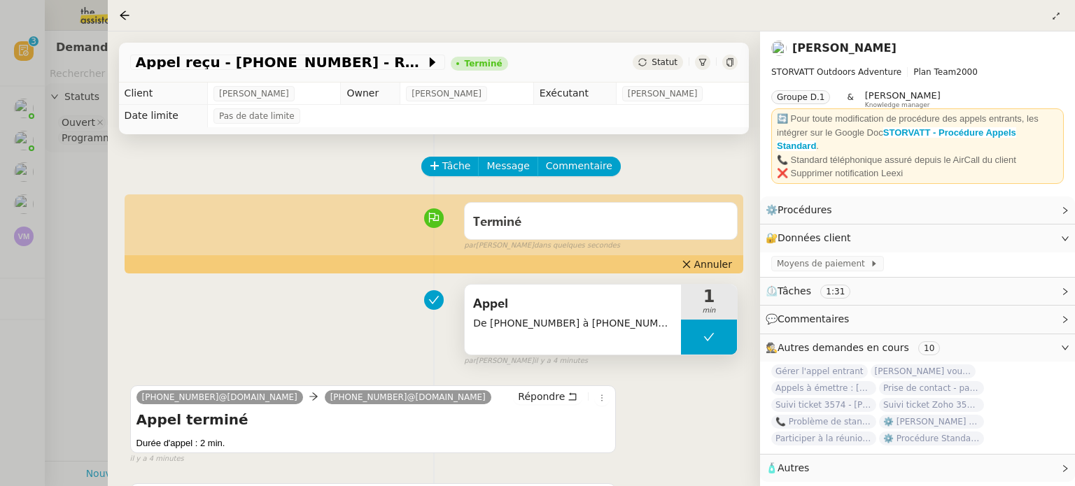
click at [77, 236] on div at bounding box center [537, 243] width 1075 height 486
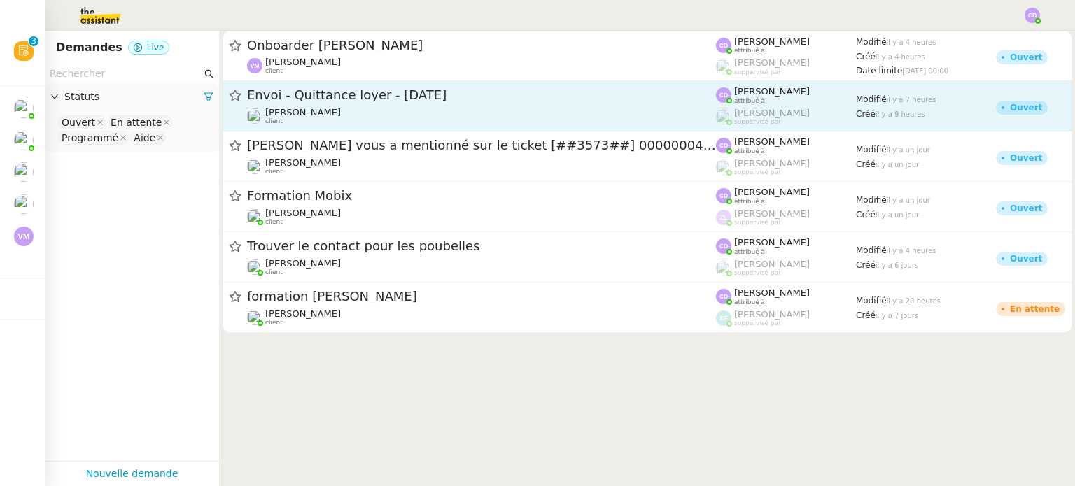
click at [560, 101] on div "Envoi - Quittance loyer - [DATE]" at bounding box center [481, 95] width 469 height 17
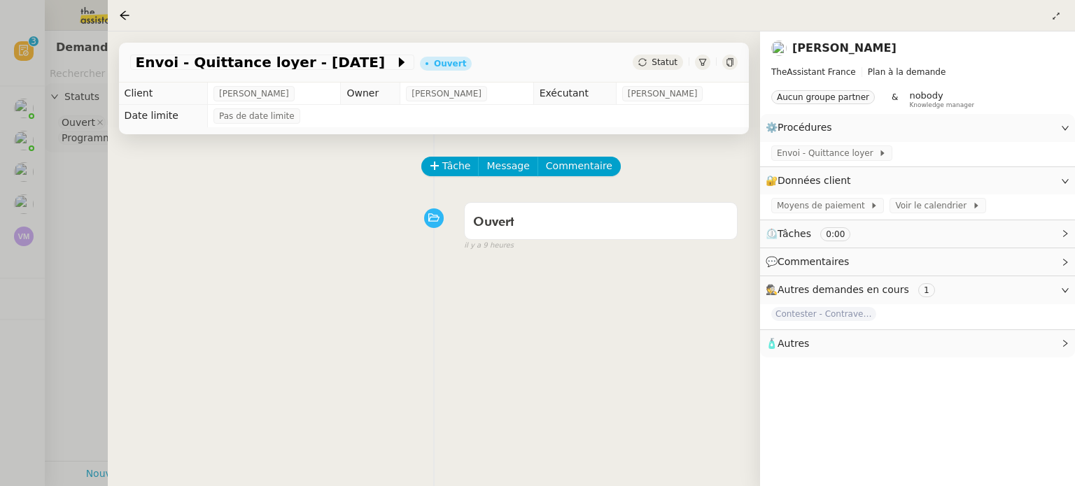
click at [201, 225] on div "Ouvert false il y a 9 heures" at bounding box center [433, 224] width 607 height 56
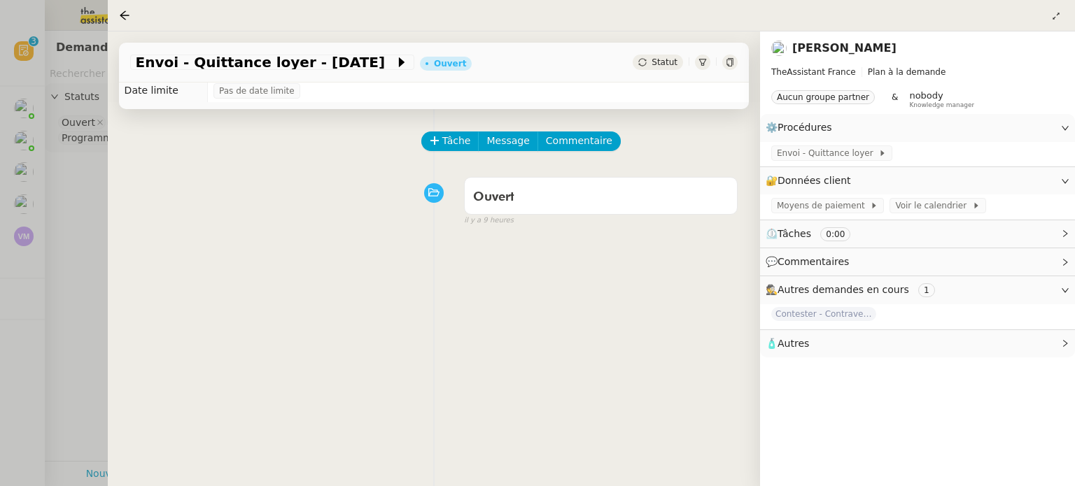
scroll to position [10, 0]
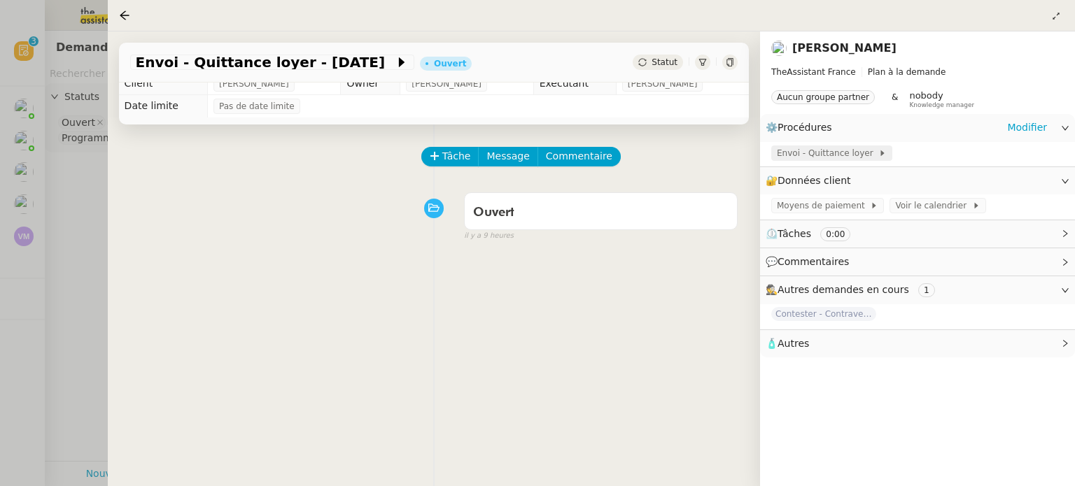
click at [873, 150] on span at bounding box center [876, 153] width 6 height 10
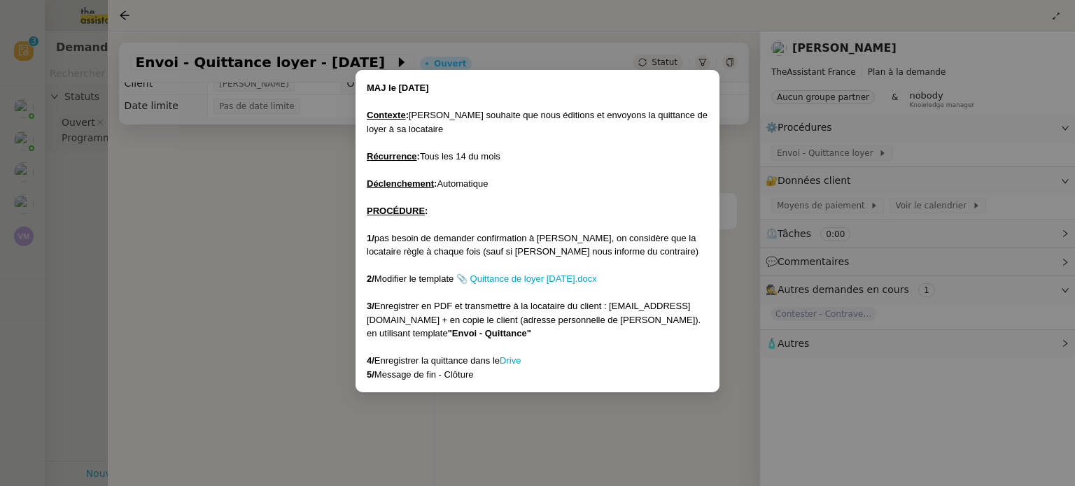
click at [446, 164] on div at bounding box center [537, 170] width 341 height 14
click at [495, 228] on div at bounding box center [537, 225] width 341 height 14
click at [503, 281] on link "📎 Quittance de loyer [DATE].docx" at bounding box center [526, 279] width 141 height 10
click at [236, 227] on nz-modal-container "MAJ le [DATE] Contexte : [PERSON_NAME] souhaite que nous éditions et envoyons l…" at bounding box center [537, 243] width 1075 height 486
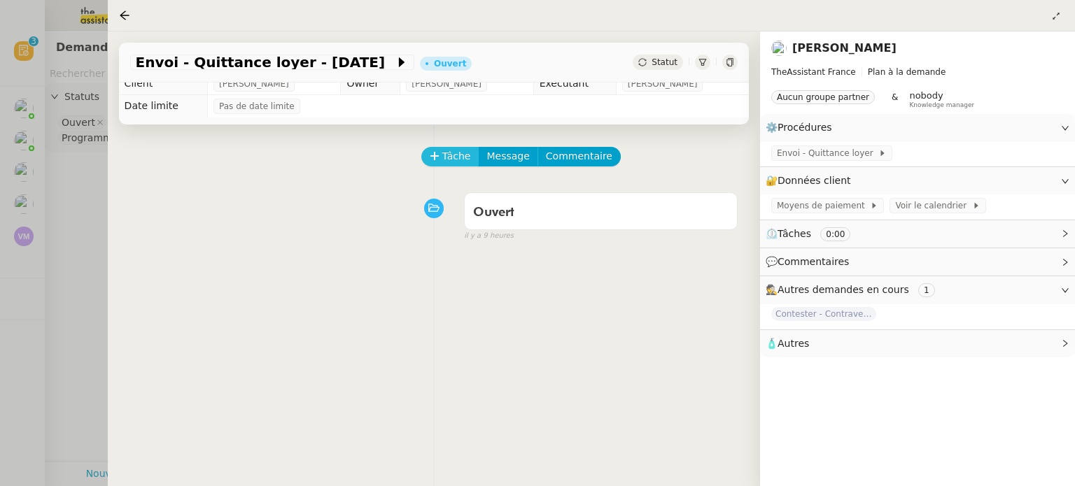
click at [455, 164] on button "Tâche" at bounding box center [450, 157] width 58 height 20
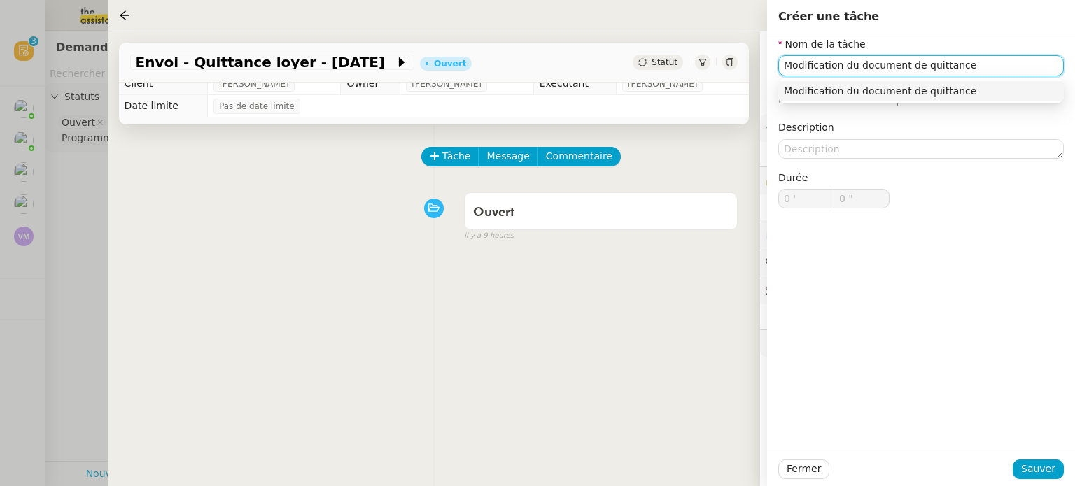
click at [840, 65] on input "Modification du document de quittance" at bounding box center [920, 65] width 285 height 20
click at [957, 67] on input "Modification du document de quittance" at bounding box center [920, 65] width 285 height 20
type input "Modification du document de quittance pour Octobre"
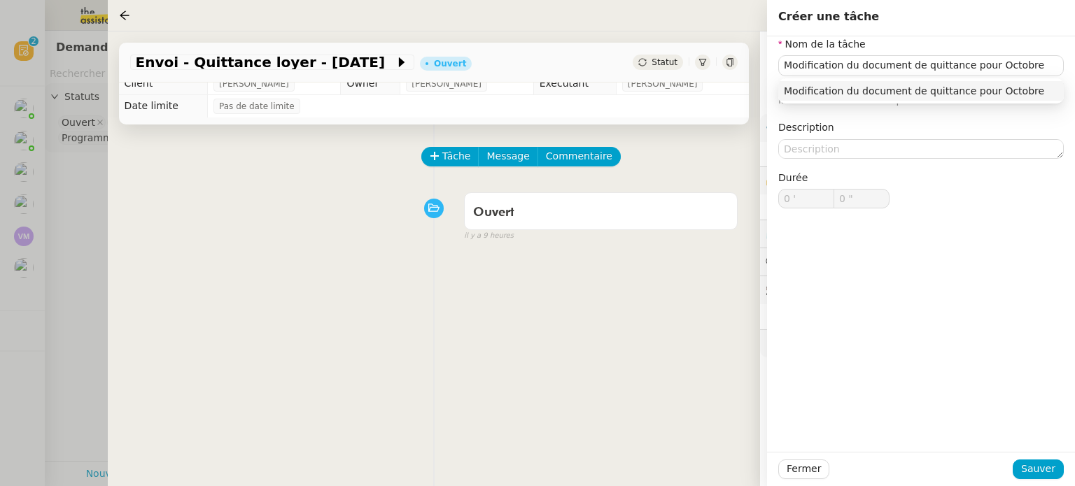
click at [972, 267] on div "Nom de la tâche Modification du document de quittance pour Octobre ⚠️ Privilégi…" at bounding box center [921, 244] width 308 height 416
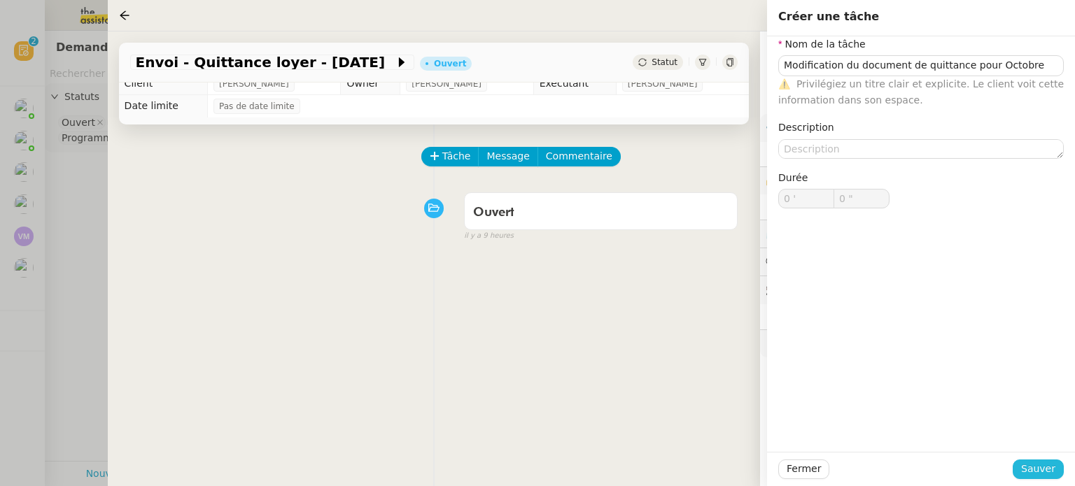
click at [1038, 472] on span "Sauver" at bounding box center [1038, 469] width 34 height 16
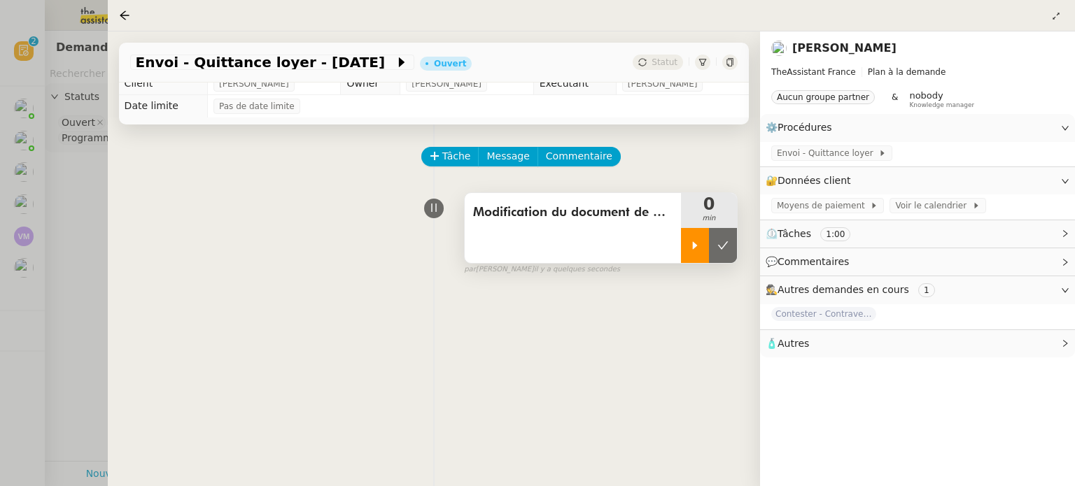
click at [689, 230] on div at bounding box center [695, 245] width 28 height 35
click at [832, 148] on span "Envoi - Quittance loyer" at bounding box center [827, 153] width 101 height 14
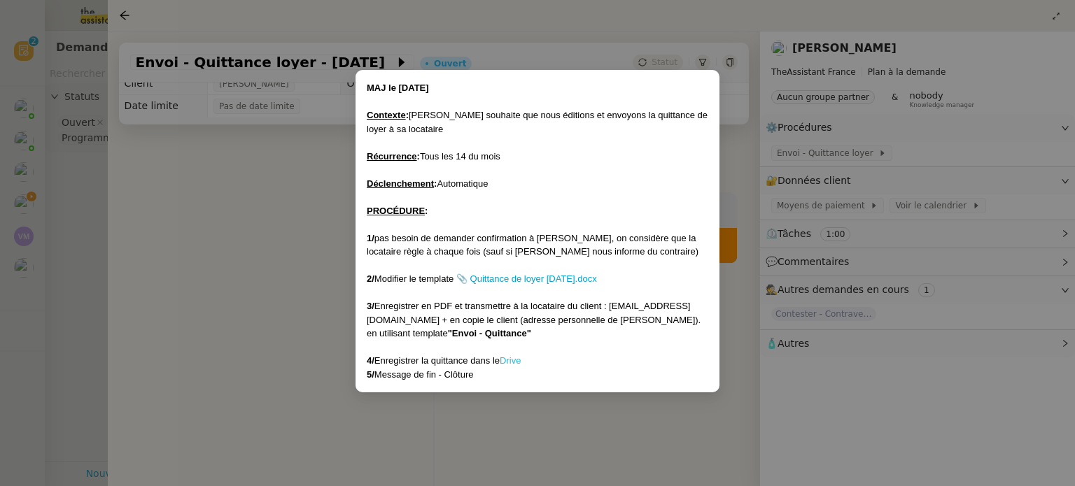
click at [507, 360] on link "Drive" at bounding box center [510, 360] width 21 height 10
click at [243, 279] on nz-modal-container "MAJ le [DATE] Contexte : [PERSON_NAME] souhaite que nous éditions et envoyons l…" at bounding box center [537, 243] width 1075 height 486
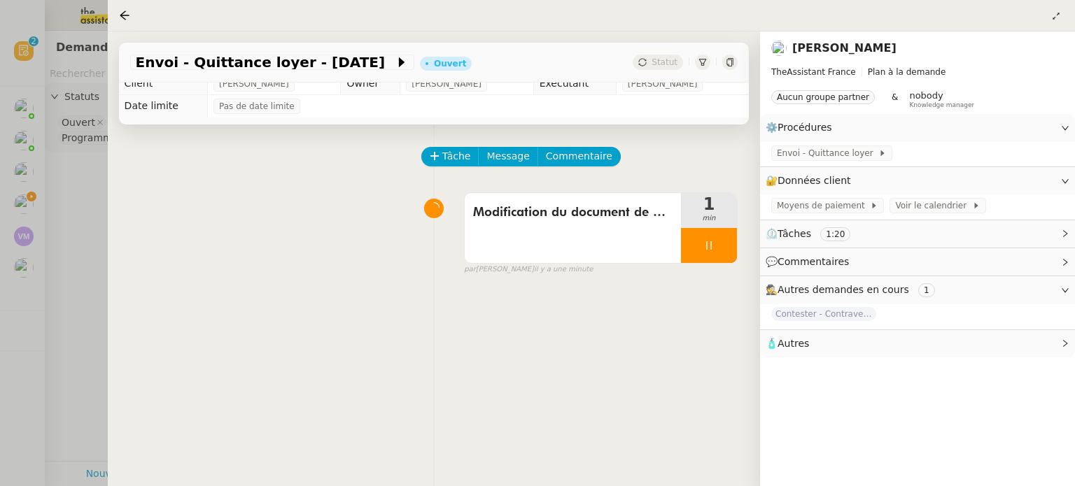
click at [813, 340] on span "🧴 Autres" at bounding box center [905, 344] width 281 height 16
click at [835, 366] on span "Créer un email dédié" at bounding box center [821, 369] width 88 height 10
click at [805, 367] on icon "button" at bounding box center [809, 369] width 8 height 8
click at [710, 389] on div "Tâche Message Commentaire Veuillez patienter une erreur s'est produite 👌👌👌 mess…" at bounding box center [434, 368] width 652 height 486
click at [709, 249] on div at bounding box center [709, 245] width 56 height 35
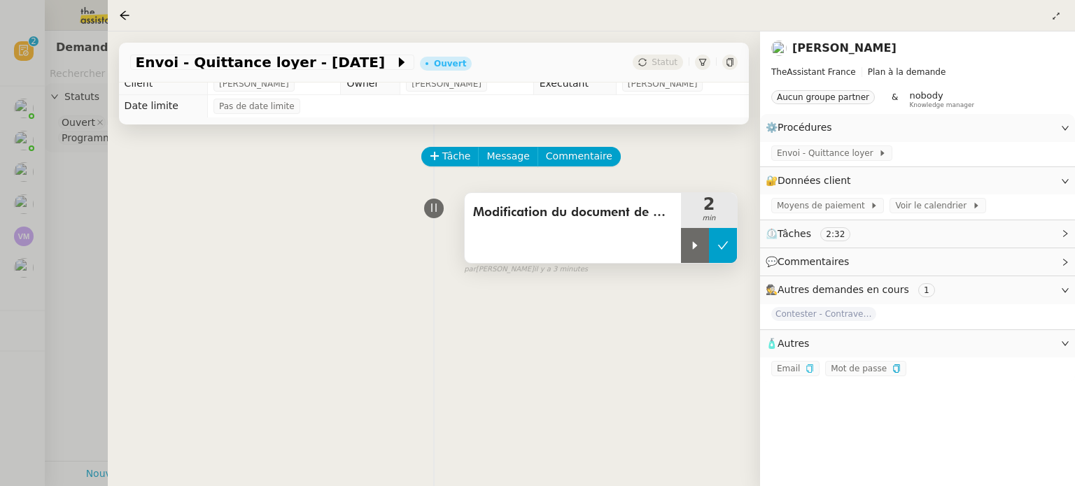
click at [716, 248] on button at bounding box center [723, 245] width 28 height 35
click at [1059, 180] on div "🔐 Données client Modifier" at bounding box center [917, 180] width 315 height 27
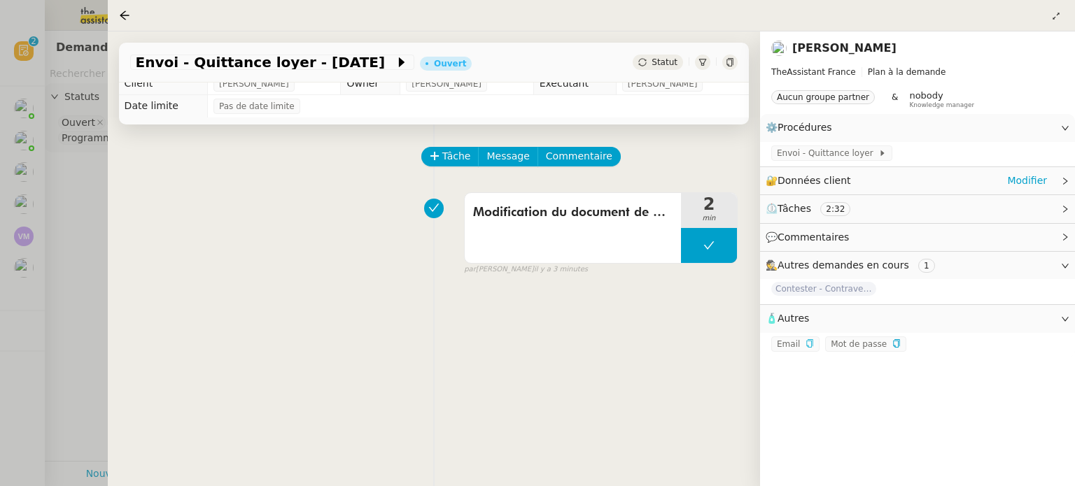
click at [1059, 180] on div "🔐 Données client Modifier" at bounding box center [917, 180] width 315 height 27
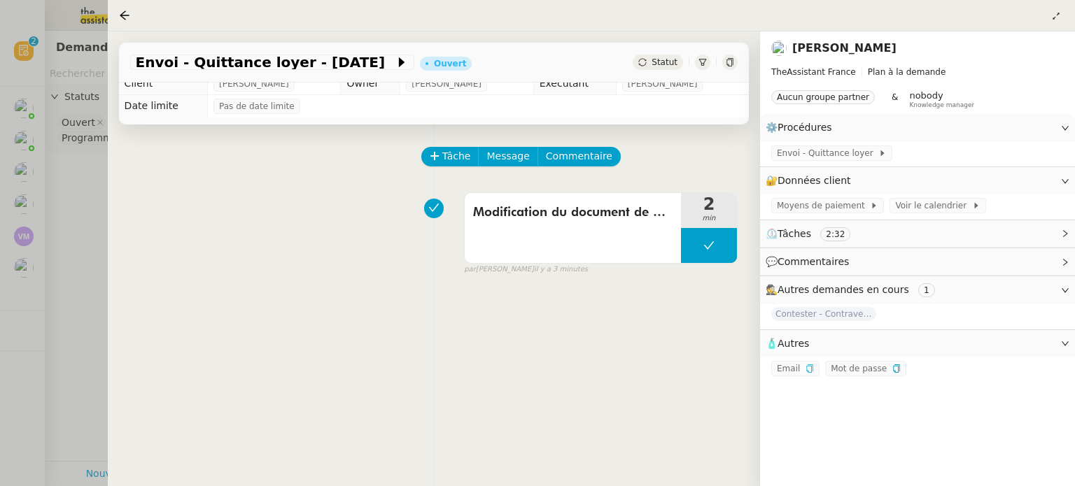
click at [1063, 286] on icon at bounding box center [1065, 290] width 8 height 8
click at [1056, 260] on div "💬 Commentaires" at bounding box center [917, 261] width 315 height 27
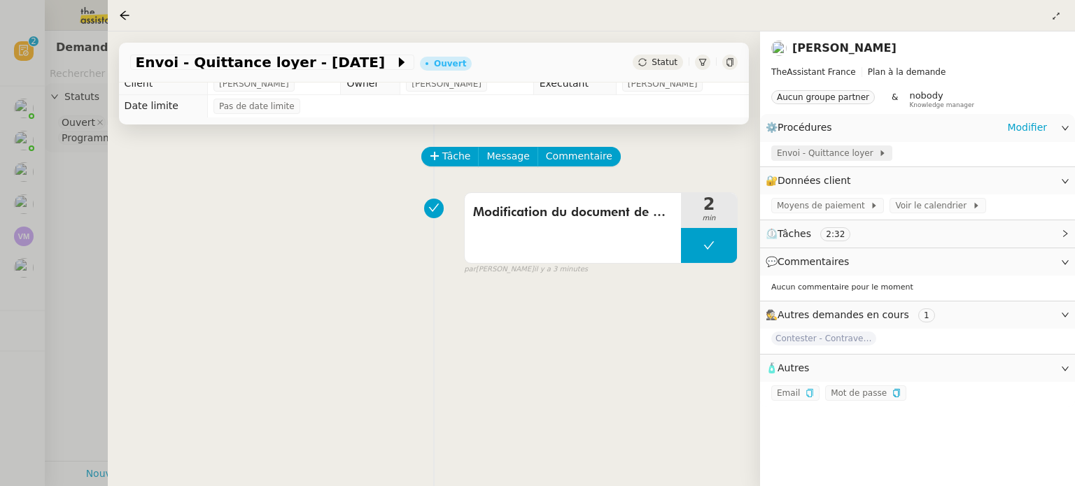
click at [800, 148] on span "Envoi - Quittance loyer" at bounding box center [827, 153] width 101 height 14
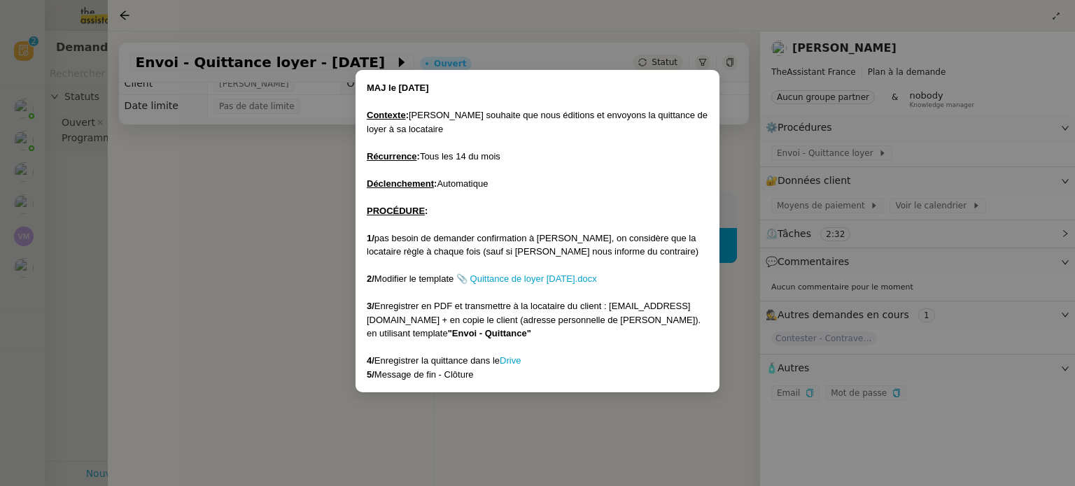
click at [266, 393] on nz-modal-container "MAJ le [DATE] Contexte : [PERSON_NAME] souhaite que nous éditions et envoyons l…" at bounding box center [537, 243] width 1075 height 486
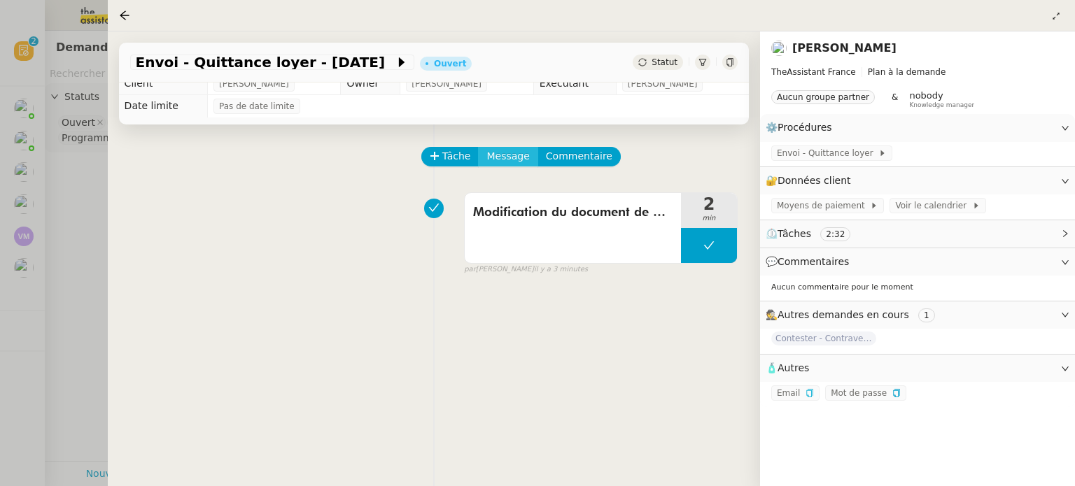
click at [486, 155] on span "Message" at bounding box center [507, 156] width 43 height 16
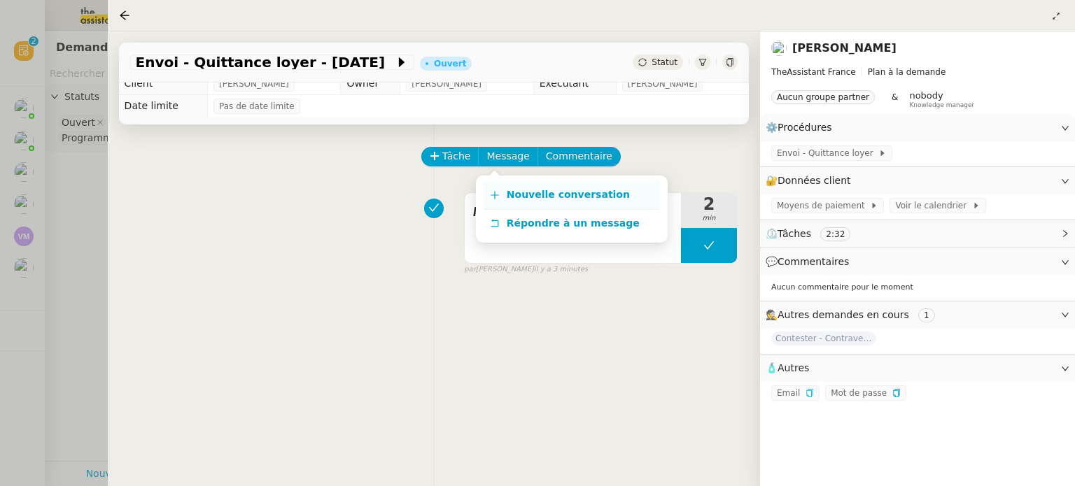
click at [510, 192] on span "Nouvelle conversation" at bounding box center [568, 194] width 123 height 11
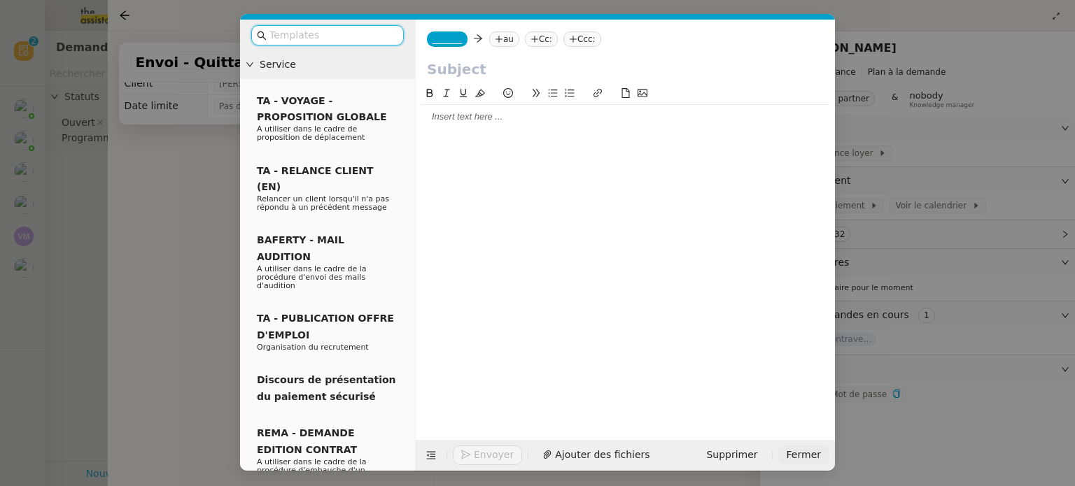
click at [808, 453] on span "Fermer" at bounding box center [803, 455] width 34 height 16
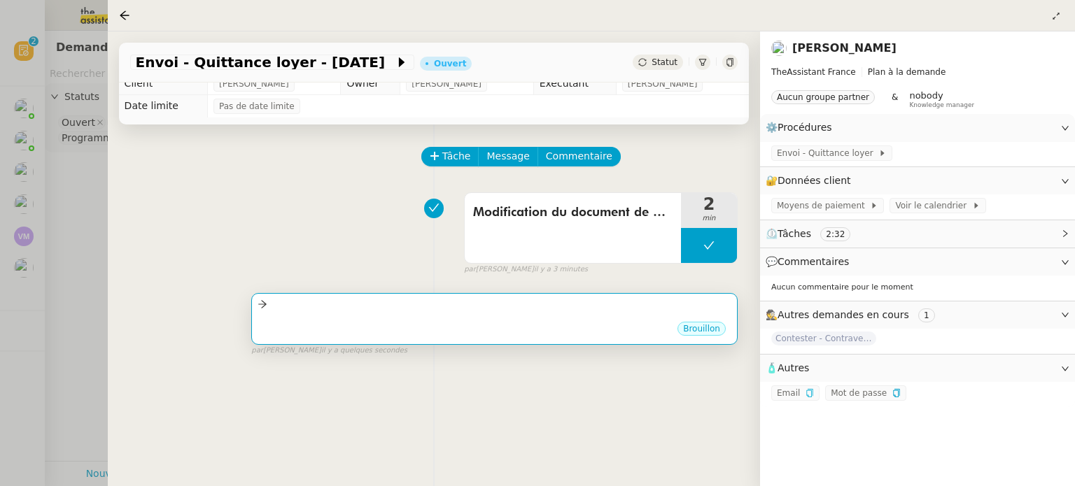
click at [510, 313] on div "•••" at bounding box center [494, 316] width 474 height 7
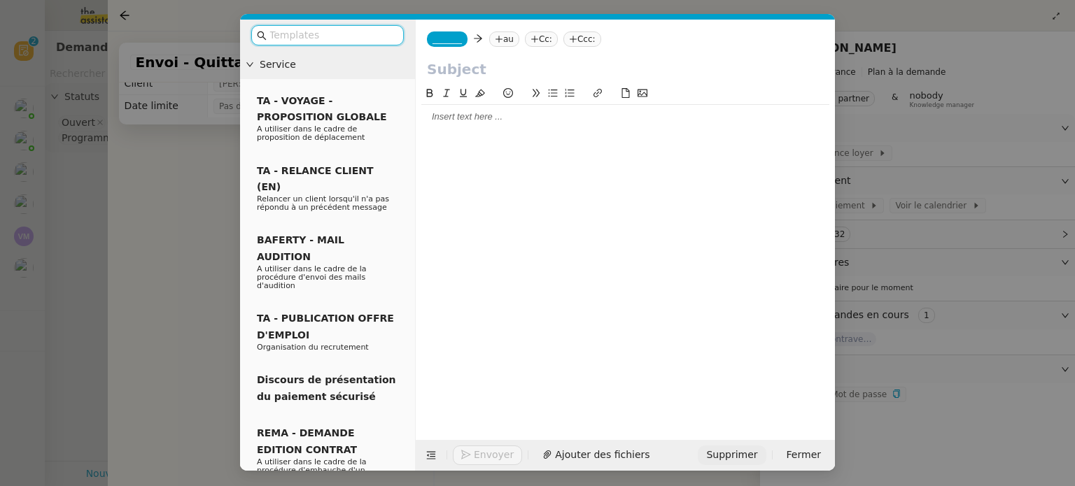
click at [721, 458] on span "Supprimer" at bounding box center [731, 455] width 51 height 16
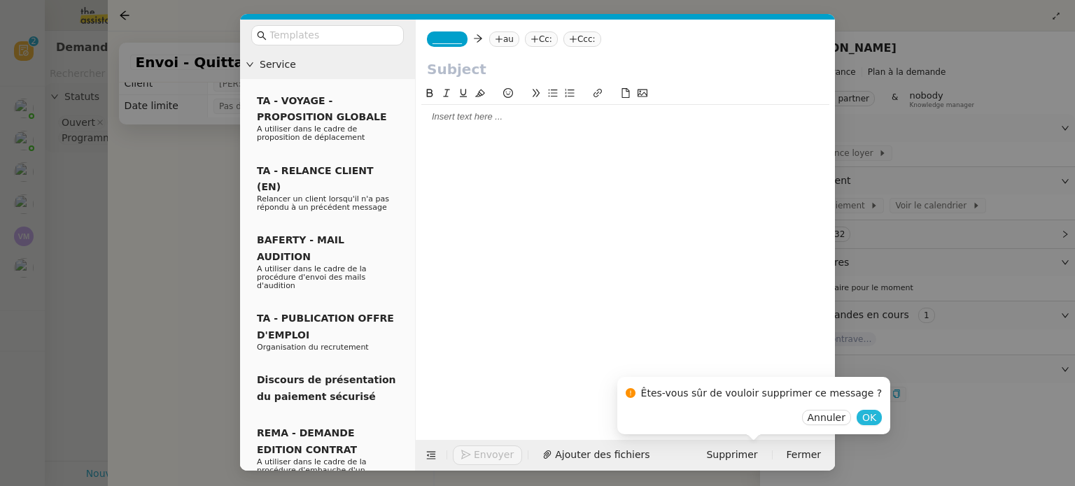
click at [862, 421] on span "OK" at bounding box center [869, 418] width 14 height 14
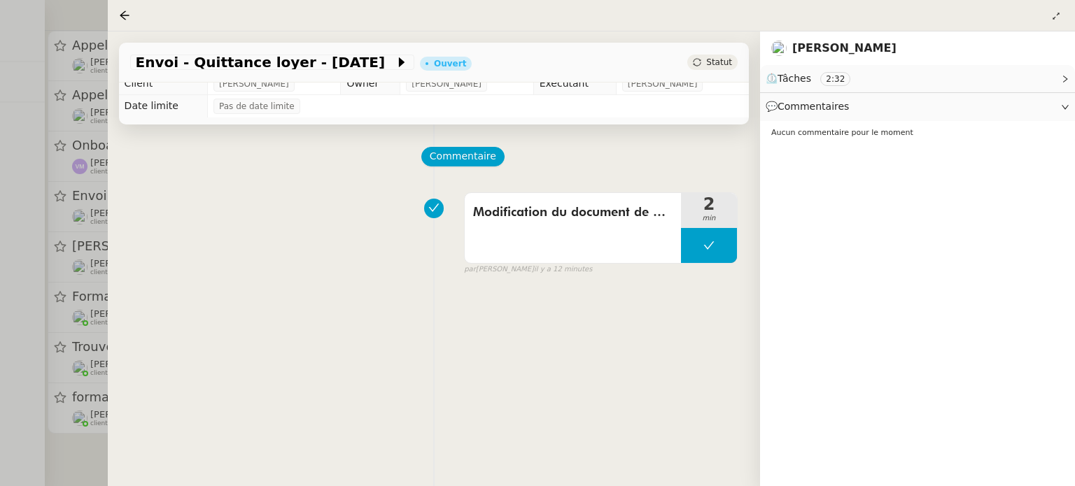
click at [20, 249] on div at bounding box center [537, 243] width 1075 height 486
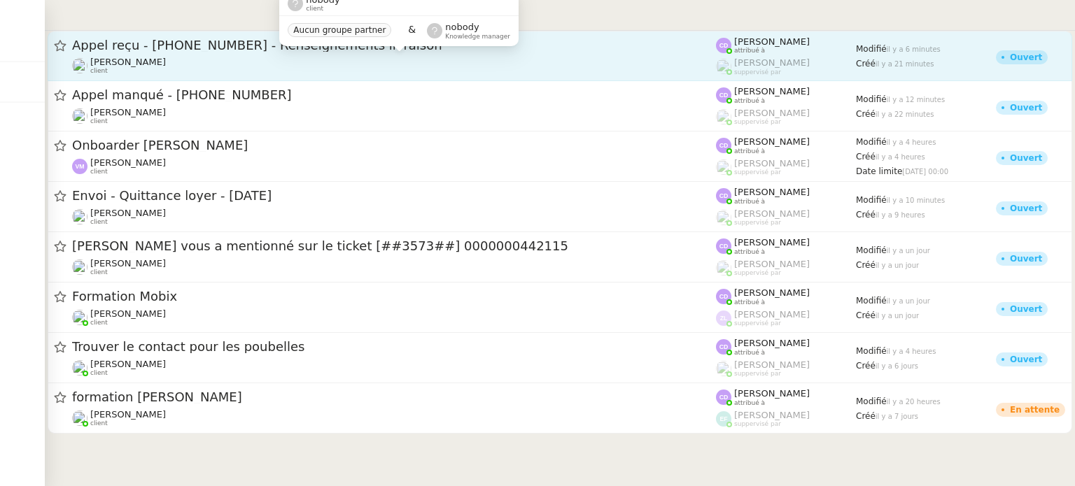
click at [231, 62] on div "[PERSON_NAME] client" at bounding box center [394, 66] width 644 height 18
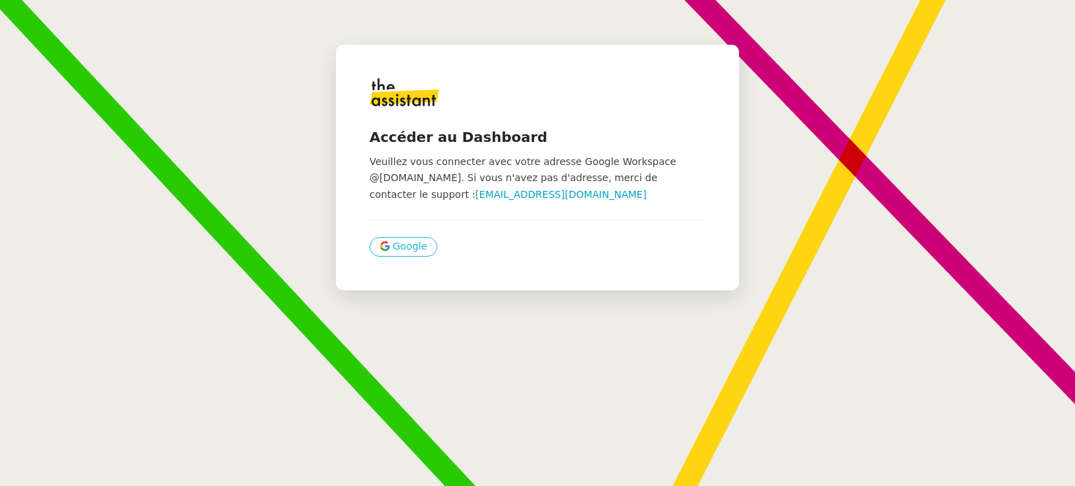
click at [398, 243] on span "Google" at bounding box center [409, 247] width 34 height 16
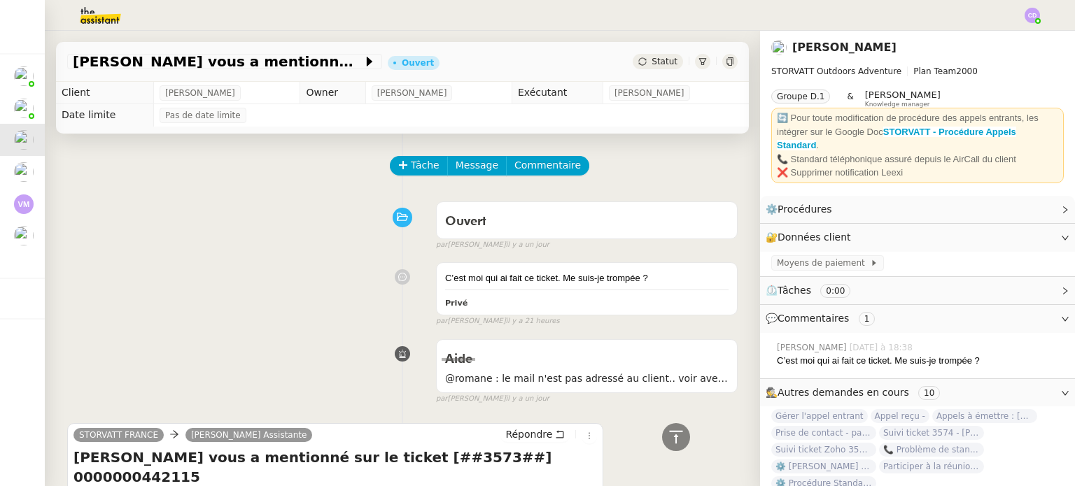
scroll to position [403, 0]
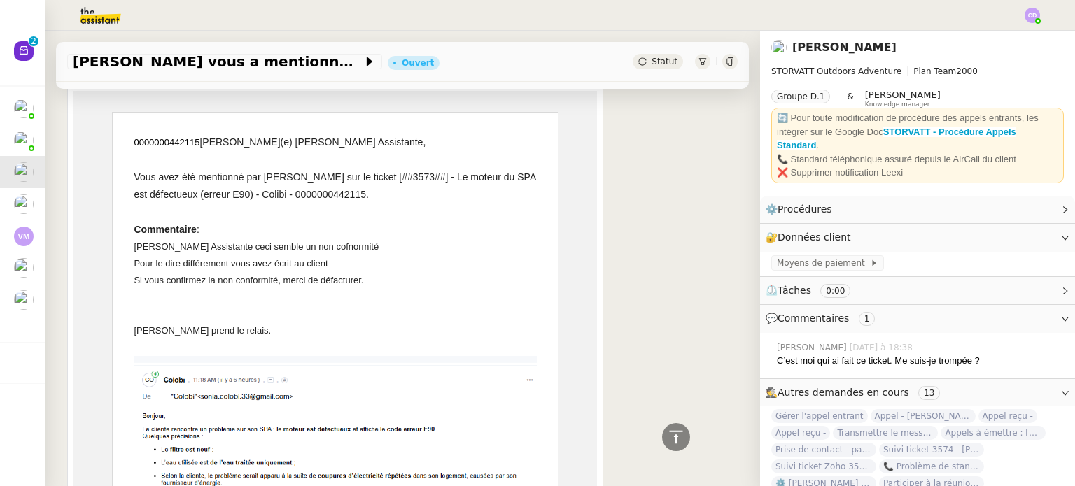
click at [611, 250] on div "STORVATT FRANCE Geraldine Répondre Thomas Soulier vous a mentionné sur le ticke…" at bounding box center [402, 393] width 670 height 771
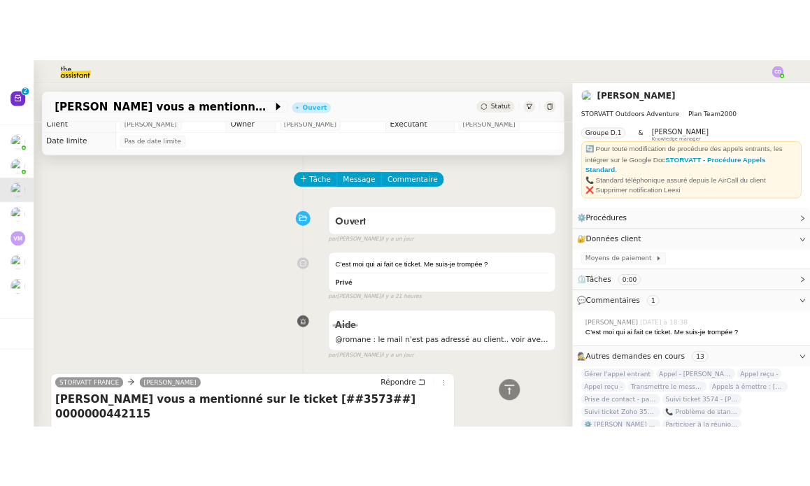
scroll to position [0, 0]
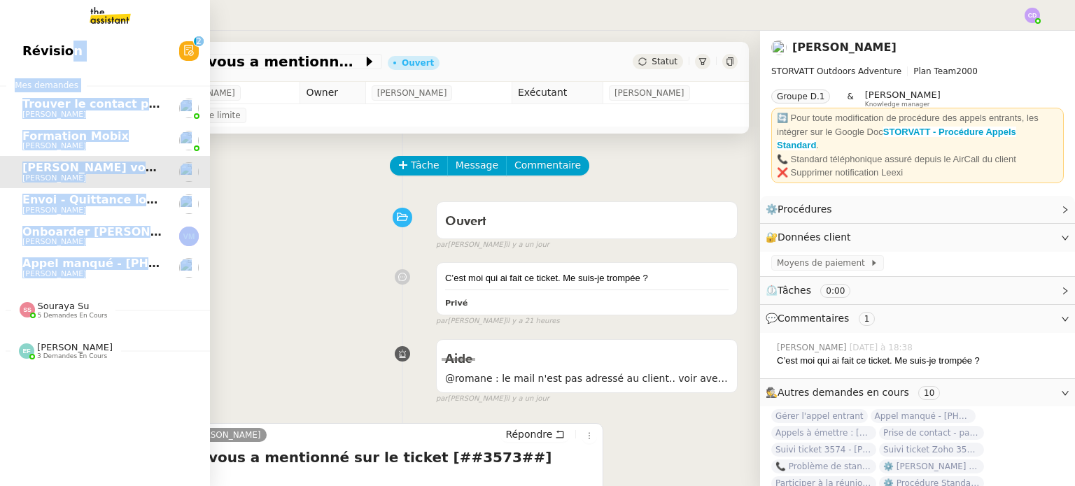
drag, startPoint x: 50, startPoint y: 77, endPoint x: 65, endPoint y: 53, distance: 28.0
click at [65, 53] on div "Révision 0 1 2 3 4 5 6 7 8 9 Mes demandes Trouver le contact pour les poubelles…" at bounding box center [105, 258] width 210 height 455
click at [65, 53] on span "Révision" at bounding box center [52, 51] width 60 height 21
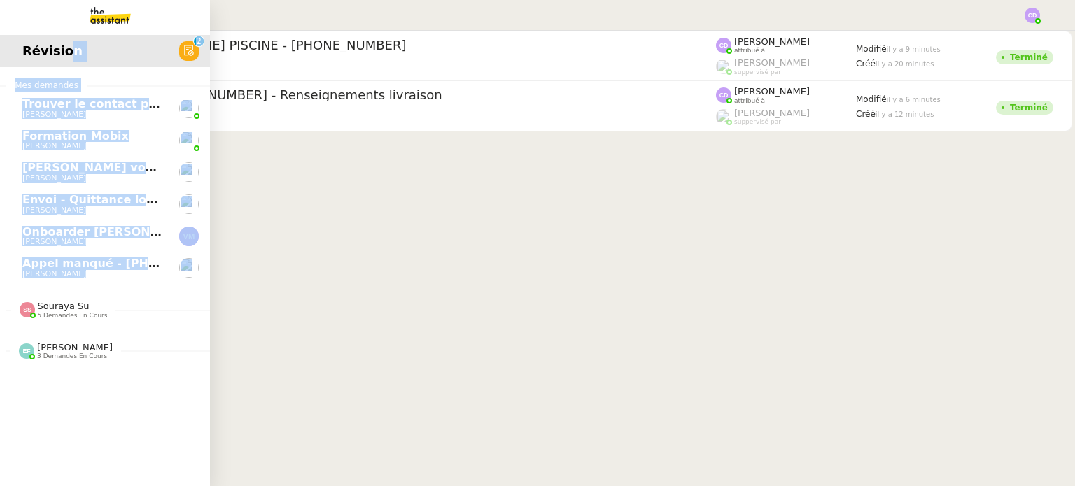
click at [92, 417] on div "Révision 0 1 2 3 4 5 6 7 8 9 Mes demandes Trouver le contact pour les poubelles…" at bounding box center [105, 258] width 210 height 455
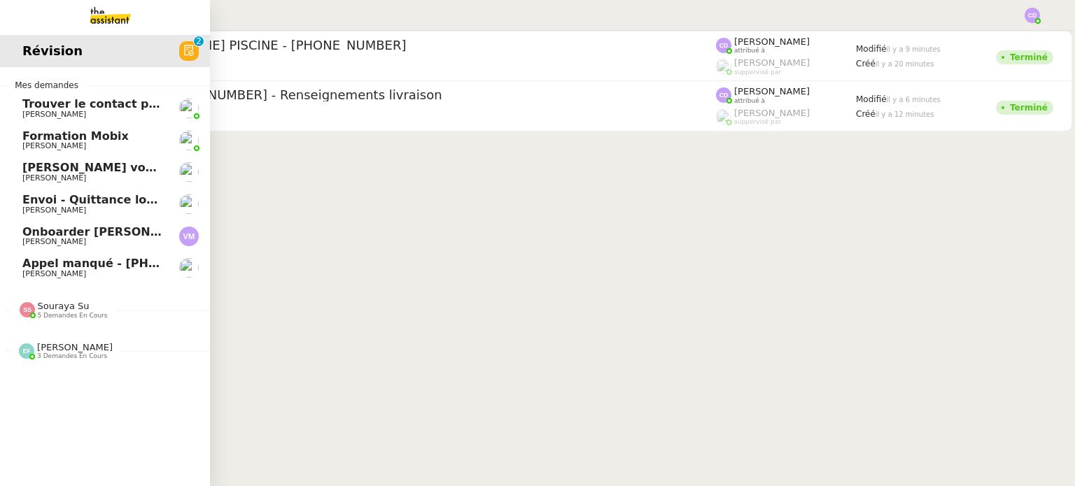
click at [115, 16] on img at bounding box center [99, 15] width 108 height 31
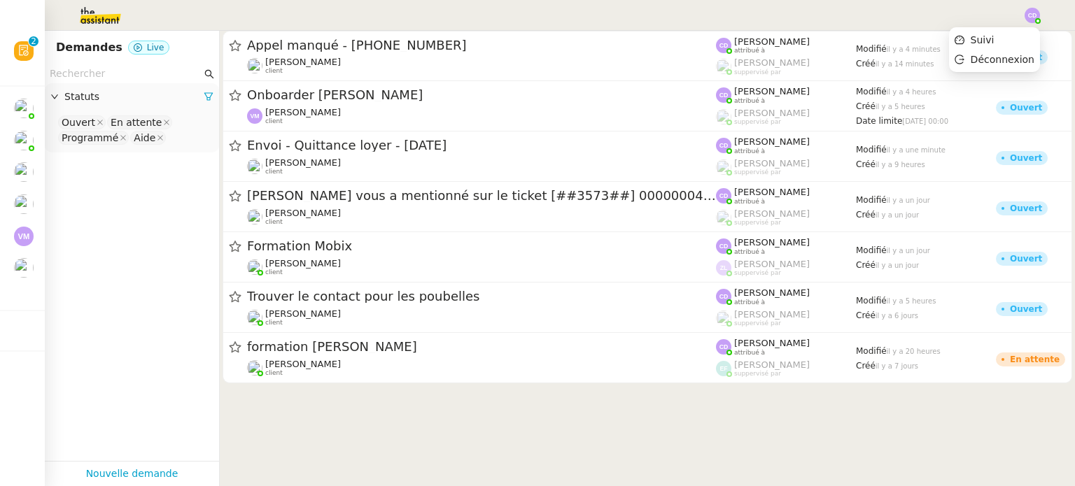
click at [1032, 16] on img at bounding box center [1031, 15] width 15 height 15
click at [998, 36] on li "Suivi" at bounding box center [994, 40] width 91 height 20
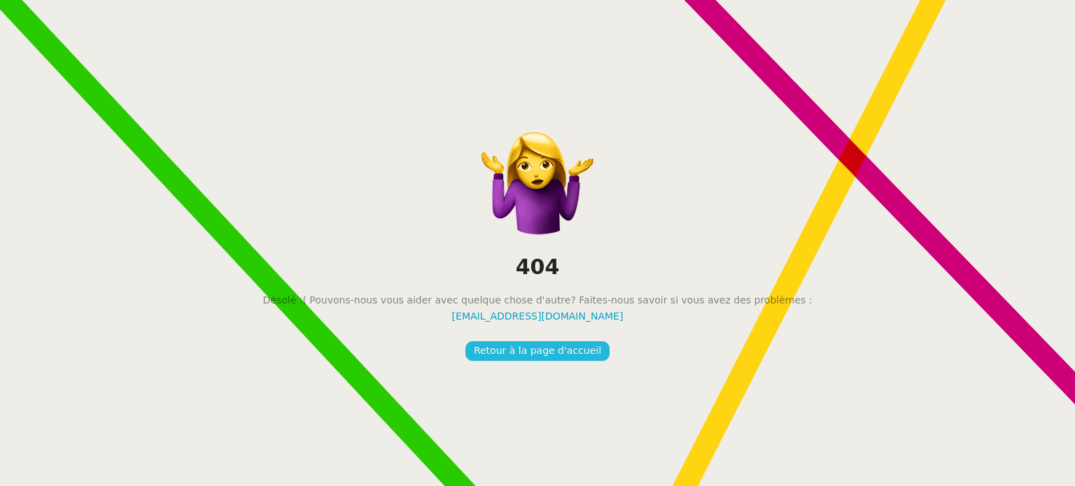
click at [495, 348] on span "Retour à la page d'accueil" at bounding box center [537, 351] width 127 height 16
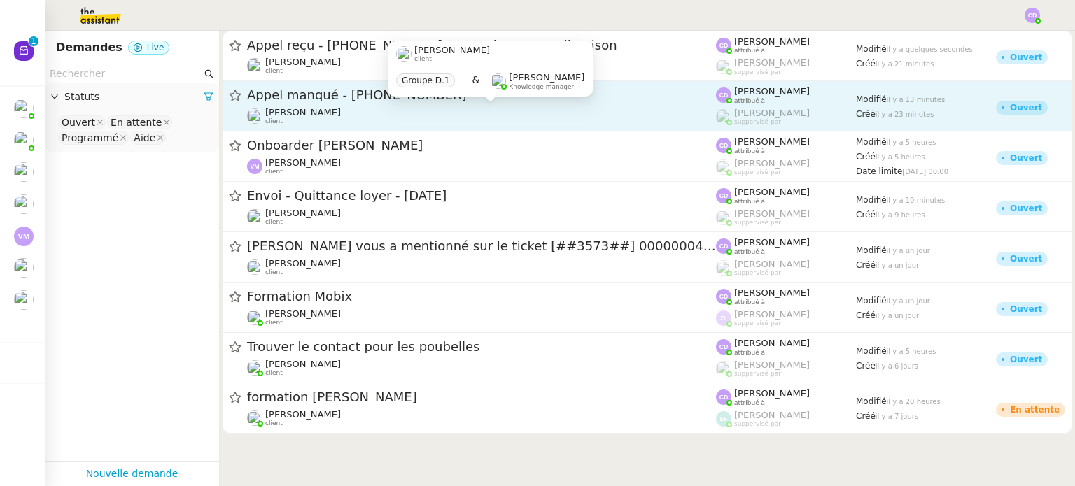
click at [441, 120] on div "[PERSON_NAME] client" at bounding box center [481, 116] width 469 height 18
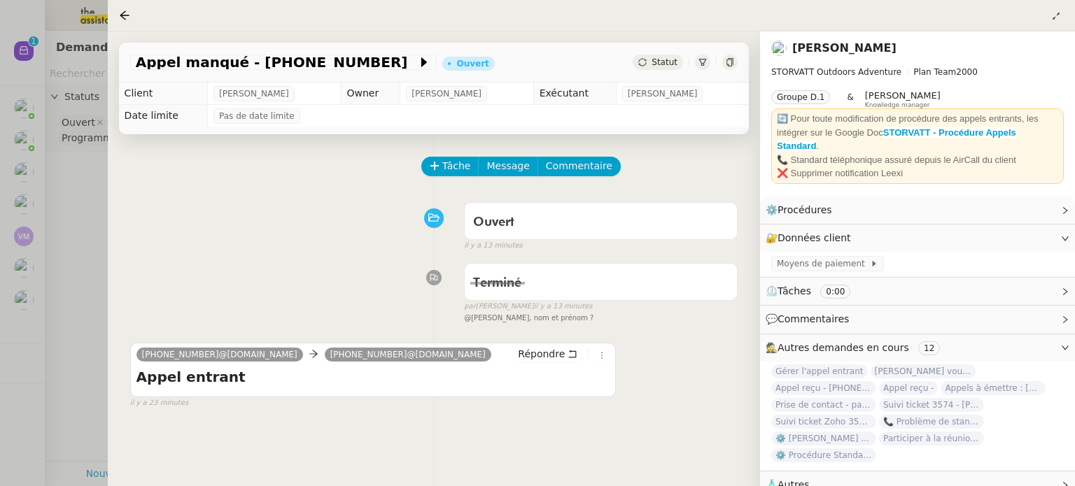
click at [698, 58] on icon at bounding box center [702, 62] width 8 height 8
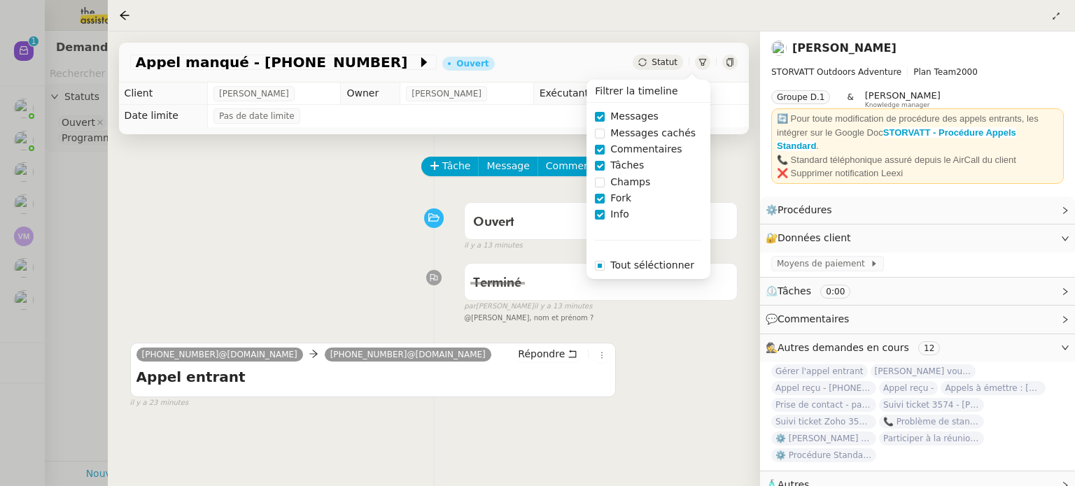
click at [345, 196] on div "Ouvert false il y a 13 minutes" at bounding box center [433, 224] width 607 height 56
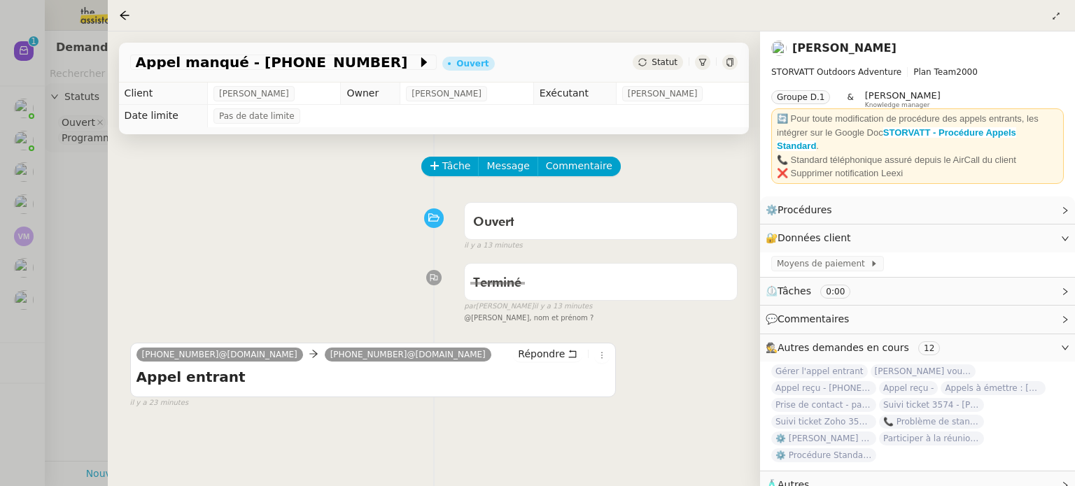
click at [73, 188] on div at bounding box center [537, 243] width 1075 height 486
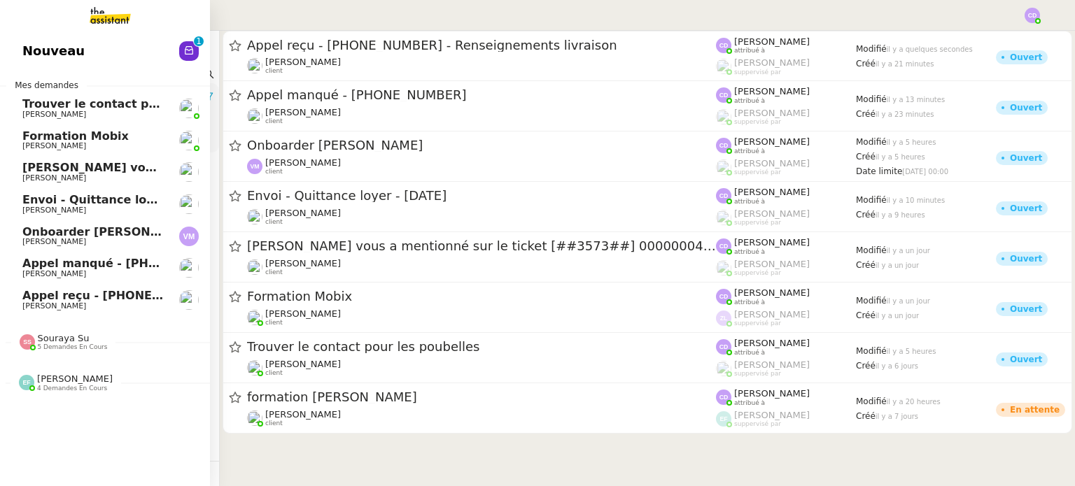
click at [31, 47] on span "Nouveau" at bounding box center [53, 51] width 62 height 21
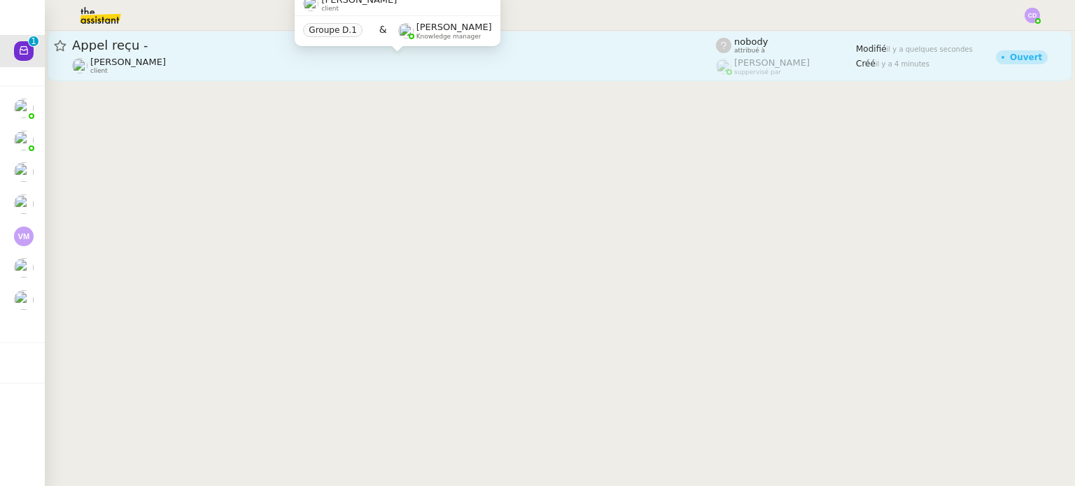
click at [311, 58] on div "[PERSON_NAME] client" at bounding box center [394, 66] width 644 height 18
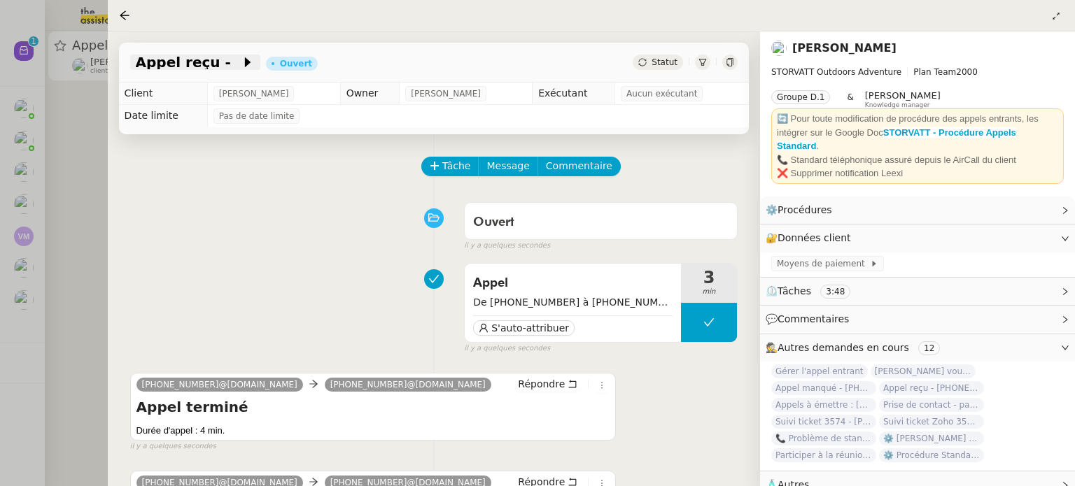
click at [241, 66] on icon at bounding box center [248, 62] width 14 height 14
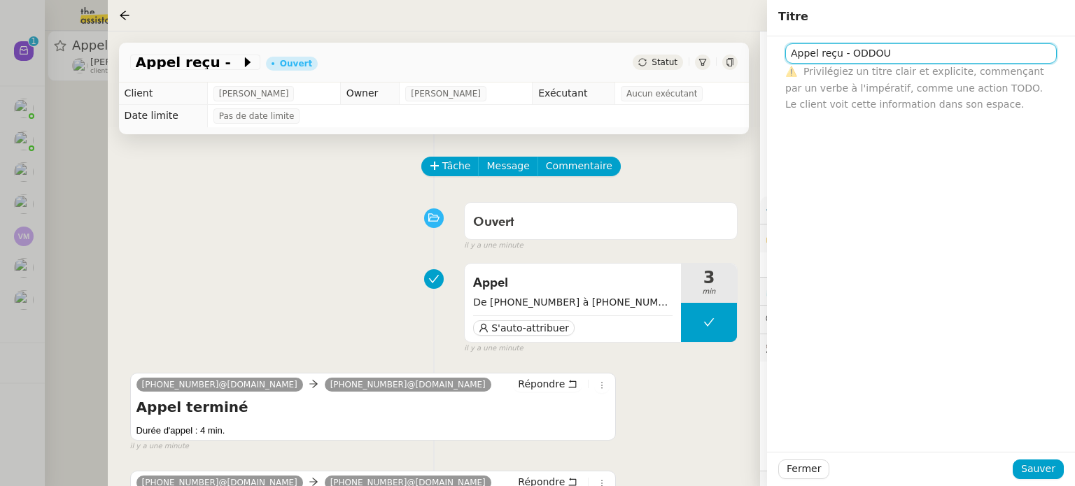
paste input "LOISIRS PISCINES"
click at [877, 52] on input "Appel reçu - ODDOU LOISIRS PISCINES" at bounding box center [920, 53] width 271 height 20
click at [981, 52] on input "Appel reçu - ODDOU - LOISIRS PISCINES" at bounding box center [920, 53] width 271 height 20
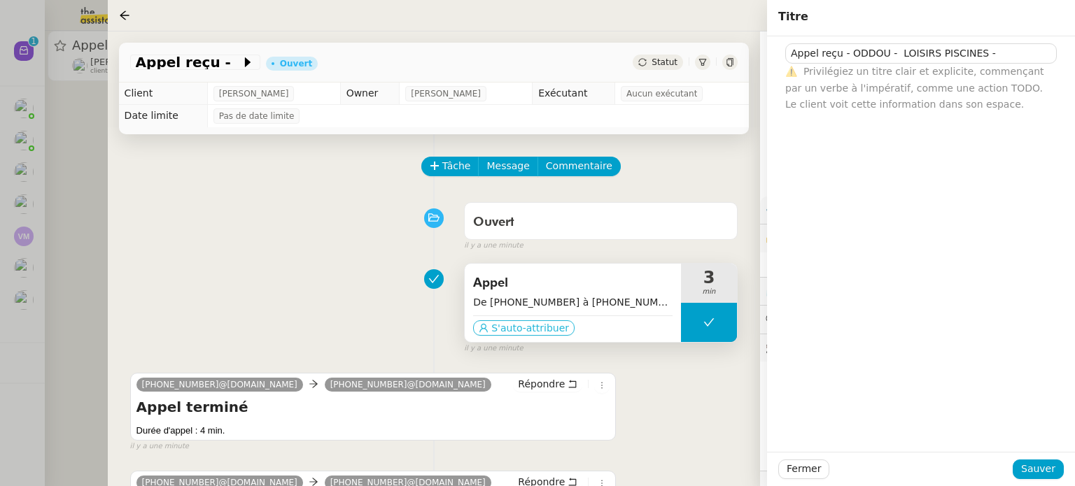
click at [544, 332] on span "S'auto-attribuer" at bounding box center [530, 328] width 78 height 14
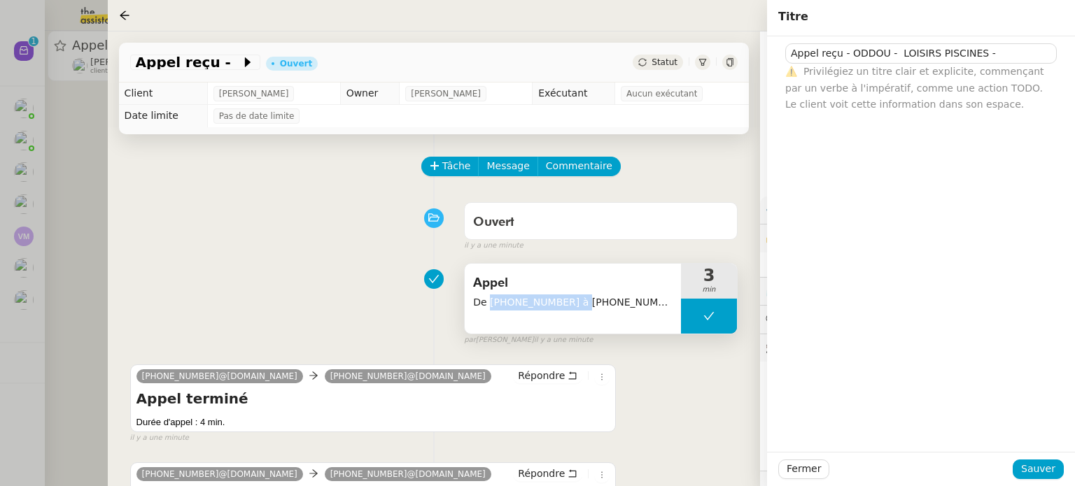
drag, startPoint x: 565, startPoint y: 303, endPoint x: 488, endPoint y: 303, distance: 77.0
click at [488, 303] on span "De [PHONE_NUMBER] à [PHONE_NUMBER]" at bounding box center [572, 303] width 199 height 16
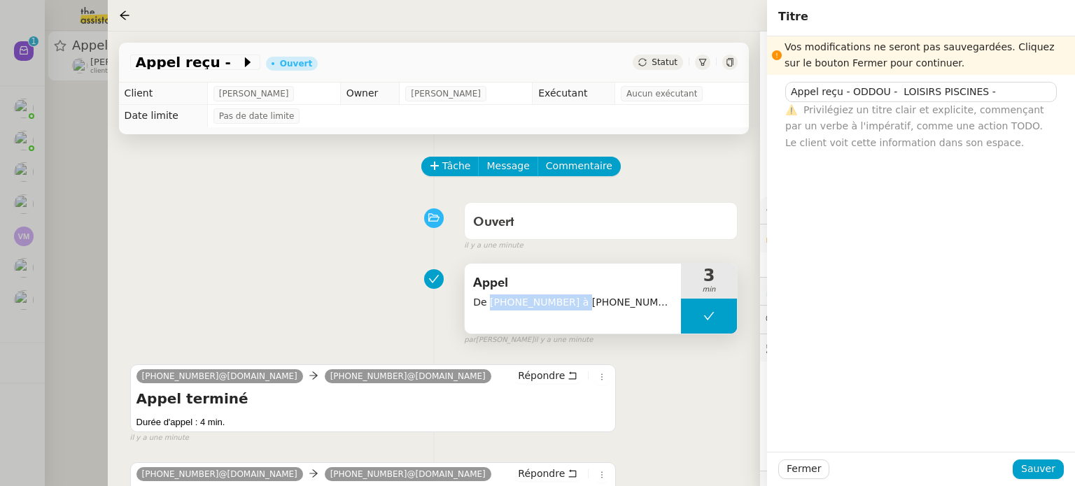
copy span "[PHONE_NUMBER]"
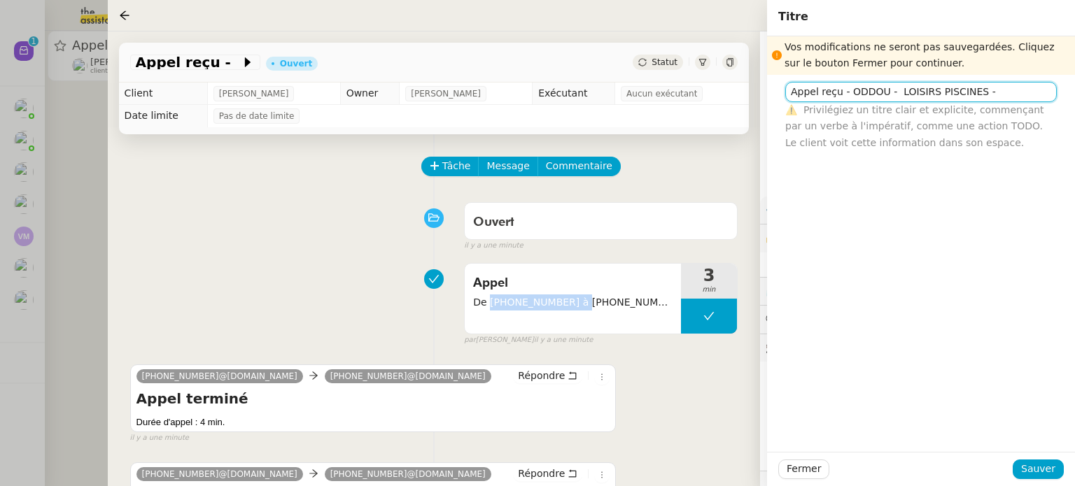
click at [978, 92] on input "Appel reçu - ODDOU - LOISIRS PISCINES -" at bounding box center [920, 92] width 271 height 20
paste input "[PHONE_NUMBER]"
type input "Appel reçu - ODDOU - LOISIRS PISCINES - [PHONE_NUMBER]"
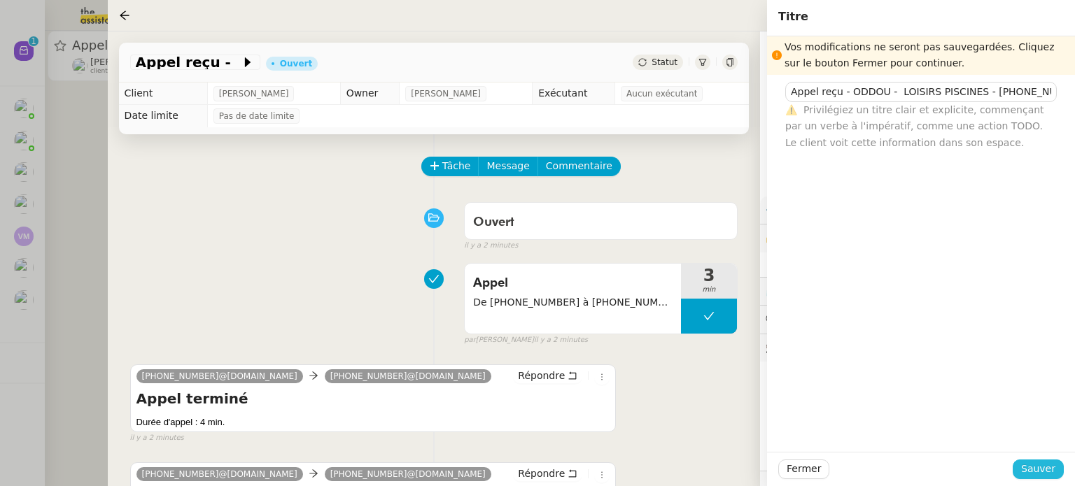
click at [1033, 475] on span "Sauver" at bounding box center [1038, 469] width 34 height 16
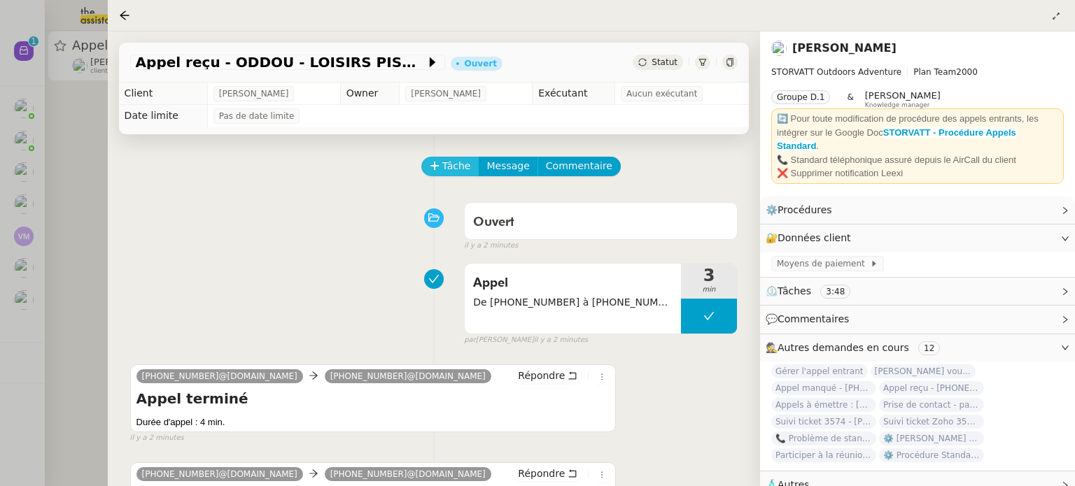
click at [446, 167] on span "Tâche" at bounding box center [456, 166] width 29 height 16
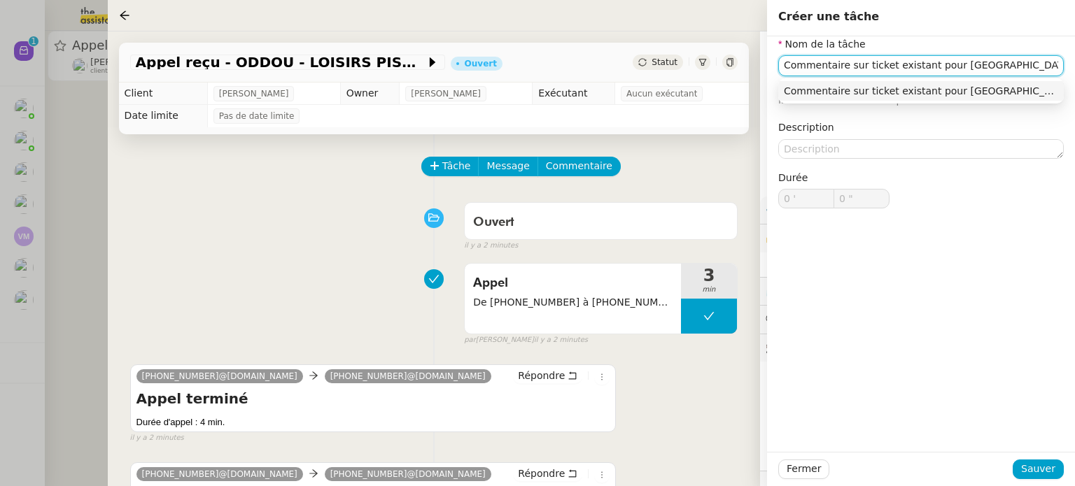
type input "Commentaire sur ticket existant pour [GEOGRAPHIC_DATA]"
click at [1028, 457] on div "Fermer Sauver" at bounding box center [921, 469] width 308 height 34
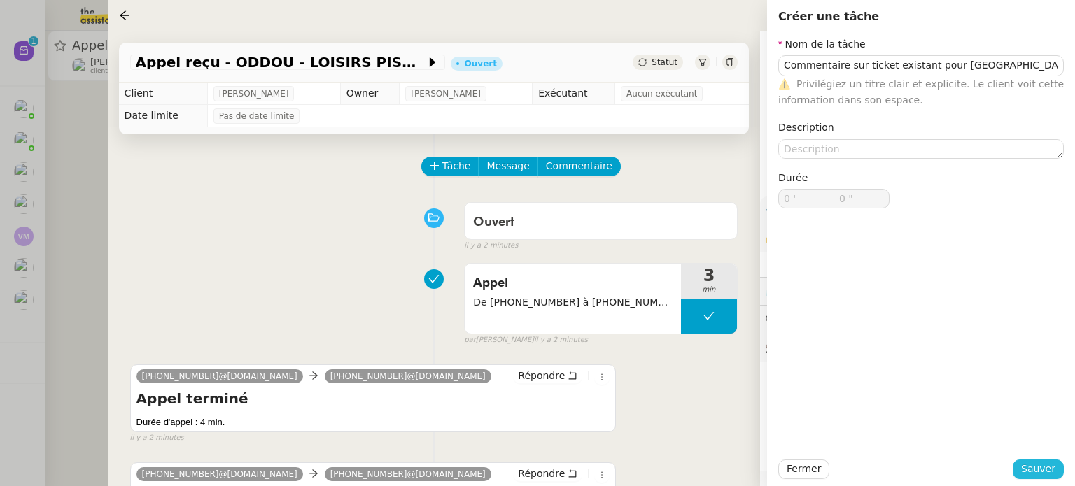
click at [1032, 469] on span "Sauver" at bounding box center [1038, 469] width 34 height 16
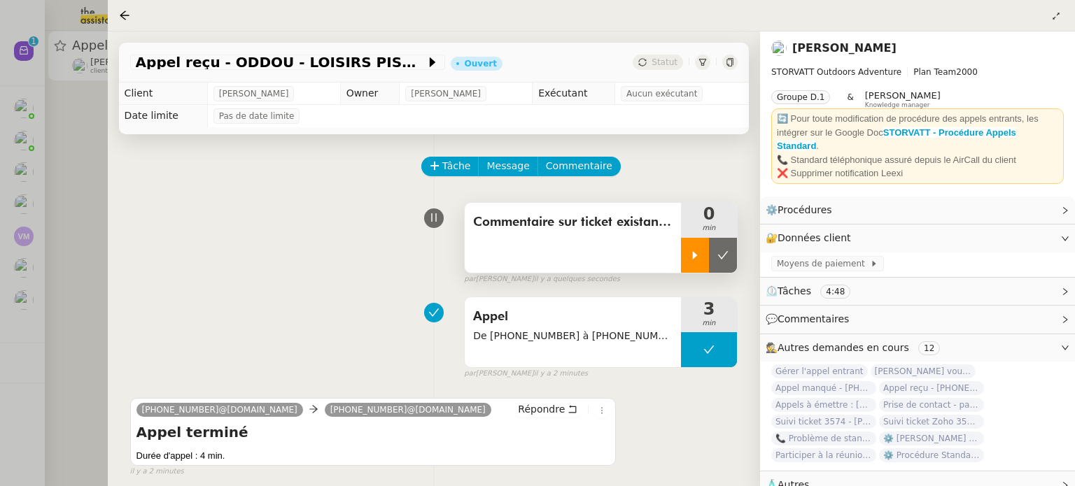
click at [689, 247] on div at bounding box center [695, 255] width 28 height 35
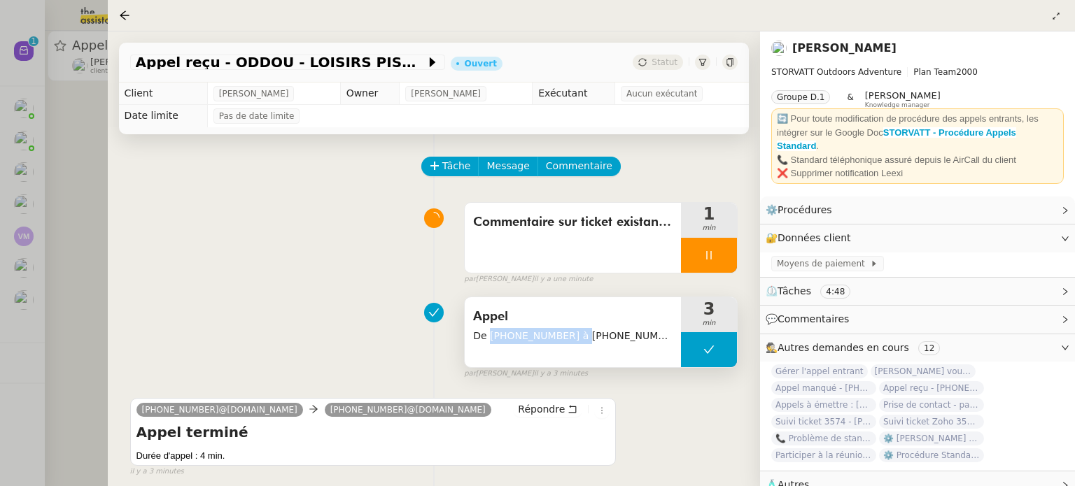
drag, startPoint x: 565, startPoint y: 338, endPoint x: 486, endPoint y: 337, distance: 79.1
click at [486, 337] on span "De [PHONE_NUMBER] à [PHONE_NUMBER]" at bounding box center [572, 336] width 199 height 16
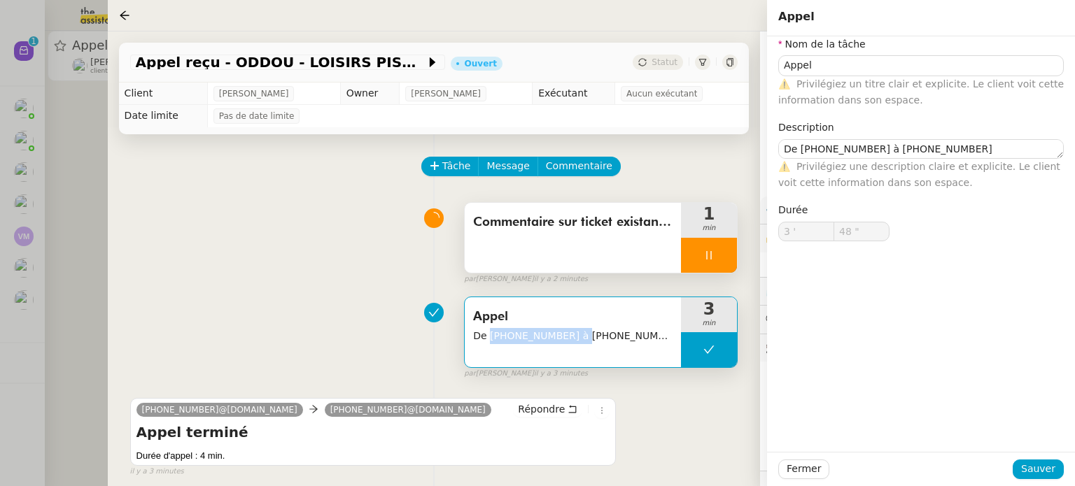
click at [696, 257] on div at bounding box center [709, 255] width 56 height 35
type input "Appel"
type textarea "De [PHONE_NUMBER] à [PHONE_NUMBER]"
type input "3 '"
type input "48 ""
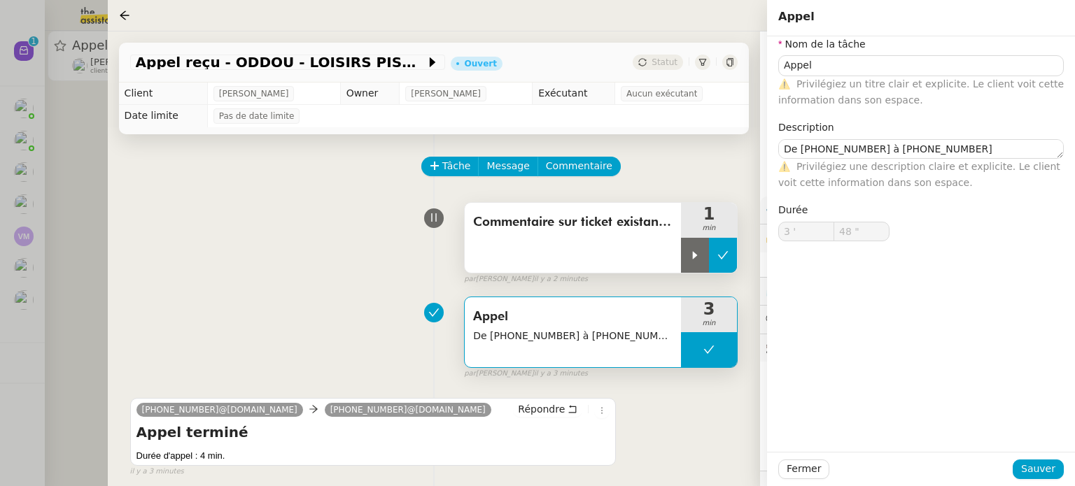
type input "Appel"
type textarea "De [PHONE_NUMBER] à [PHONE_NUMBER]"
type input "3 '"
type input "48 ""
click at [722, 253] on icon at bounding box center [722, 255] width 11 height 11
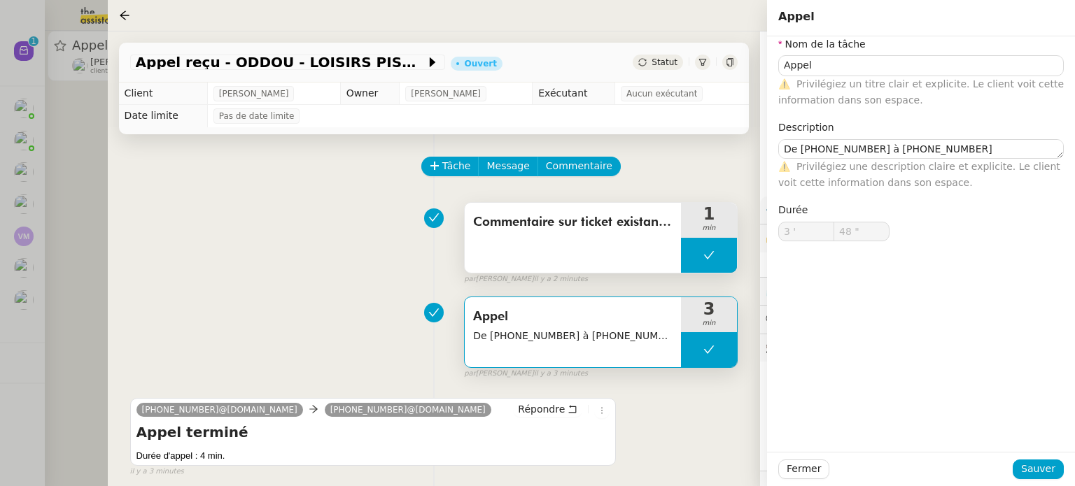
type input "Appel"
type textarea "De [PHONE_NUMBER] à [PHONE_NUMBER]"
type input "3 '"
type input "48 ""
type input "Appel"
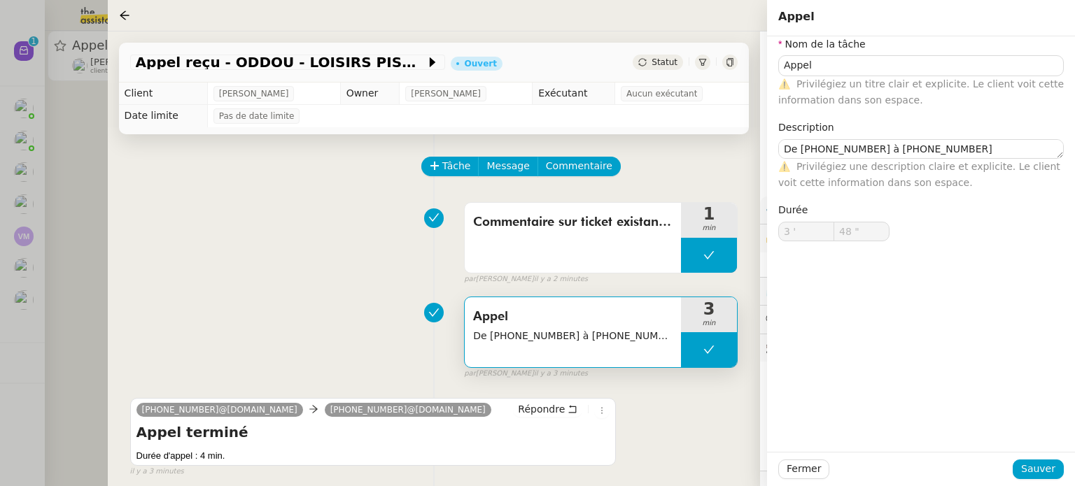
type textarea "De [PHONE_NUMBER] à [PHONE_NUMBER]"
type input "3 '"
type input "48 ""
click at [388, 63] on span "Appel reçu - ODDOU - LOISIRS PISCINES - [PHONE_NUMBER]" at bounding box center [281, 62] width 290 height 14
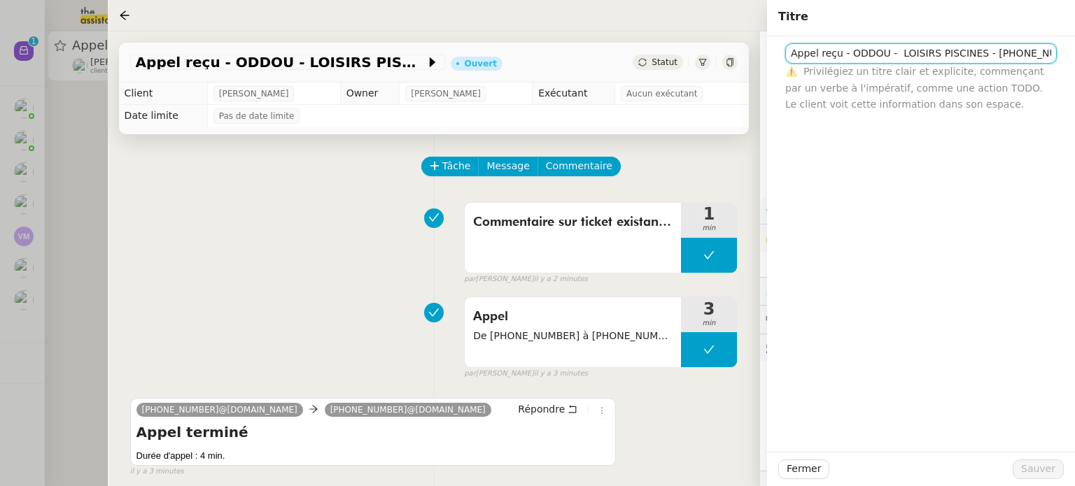
click at [919, 54] on input "Appel reçu - ODDOU - LOISIRS PISCINES - [PHONE_NUMBER]" at bounding box center [920, 53] width 271 height 20
click at [704, 152] on div "Tâche Message Commentaire Veuillez patienter une erreur s'est produite 👌👌👌 mess…" at bounding box center [434, 401] width 652 height 535
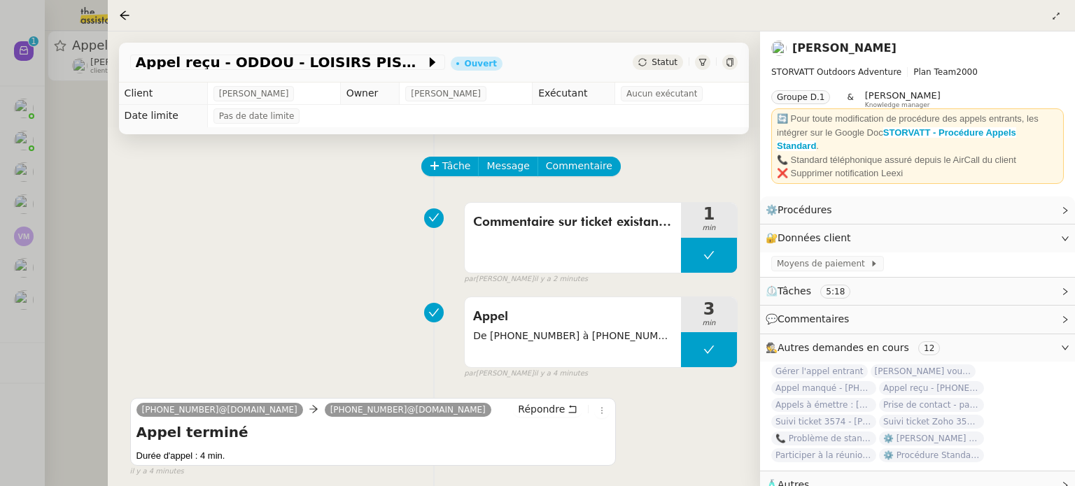
click at [609, 158] on div "Tâche Message Commentaire" at bounding box center [580, 174] width 315 height 34
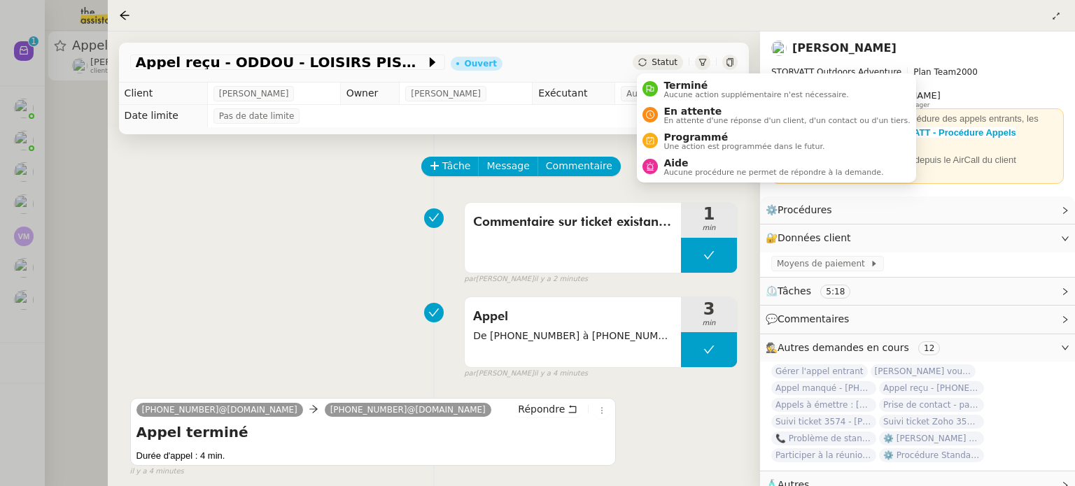
click at [659, 66] on div "Statut" at bounding box center [657, 62] width 50 height 15
click at [670, 83] on span "Terminé" at bounding box center [755, 85] width 185 height 11
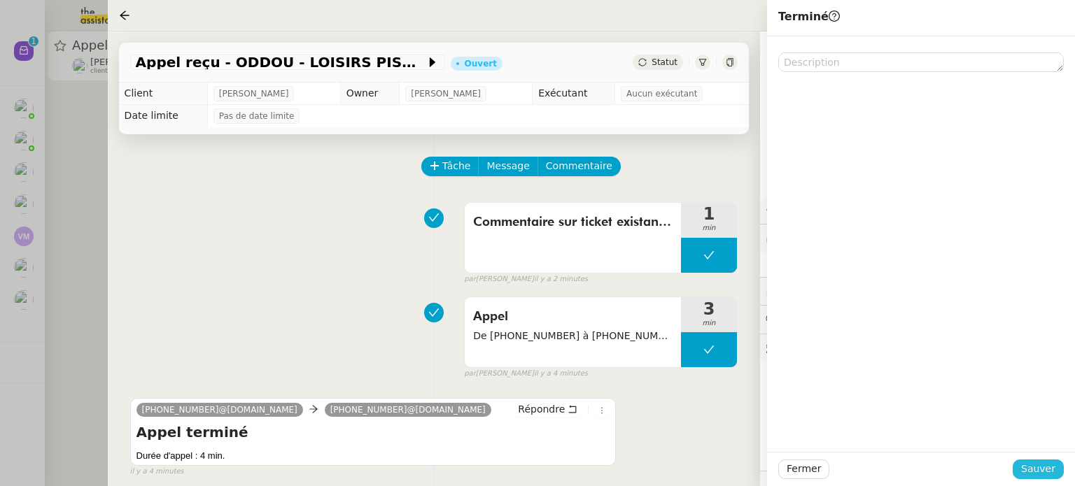
click at [1030, 464] on span "Sauver" at bounding box center [1038, 469] width 34 height 16
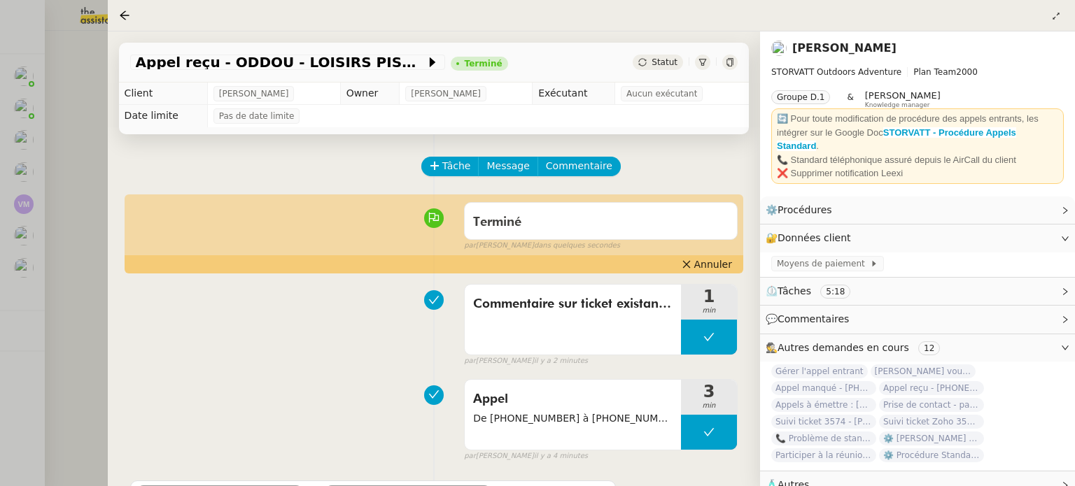
click at [637, 87] on span "Aucun exécutant" at bounding box center [661, 94] width 71 height 14
click at [281, 252] on div "Terminé false par [PERSON_NAME] il y a quelques secondes" at bounding box center [433, 224] width 607 height 56
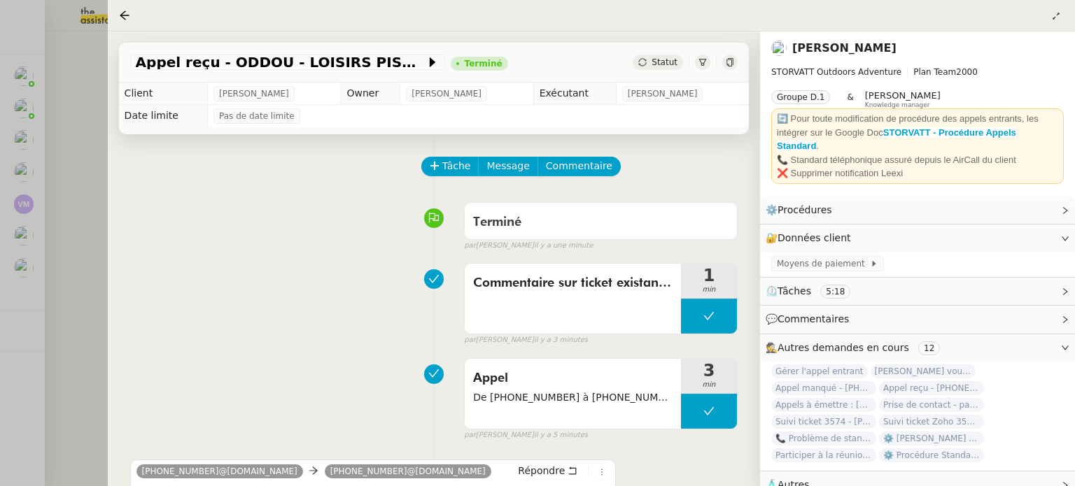
click at [695, 92] on span "[PERSON_NAME]" at bounding box center [663, 94] width 70 height 14
click at [72, 194] on div at bounding box center [537, 243] width 1075 height 486
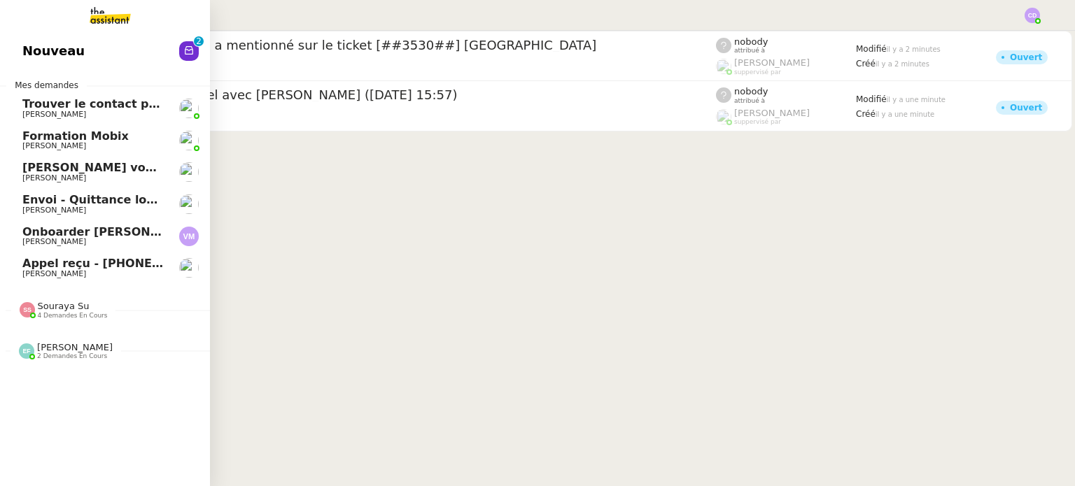
click at [116, 45] on link "Nouveau 0 1 2 3 4 5 6 7 8 9" at bounding box center [105, 51] width 210 height 32
click at [103, 52] on link "Nouveau 0 1 2 3 4 5 6 7 8 9" at bounding box center [105, 51] width 210 height 32
click at [91, 196] on span "Envoi - Quittance loyer - [DATE]" at bounding box center [121, 199] width 199 height 13
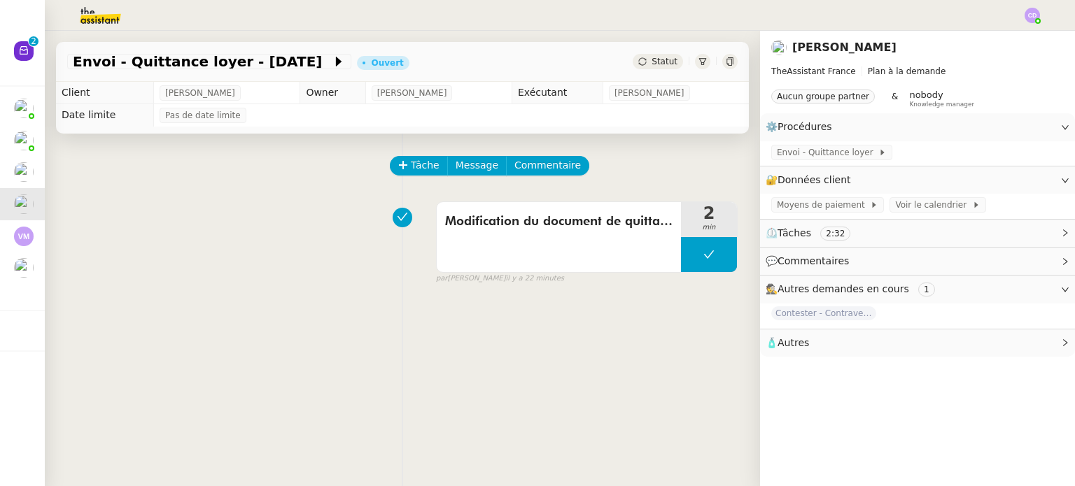
click at [292, 281] on div "Modification du document de quittance pour [DATE] min false par [PERSON_NAME] i…" at bounding box center [402, 240] width 670 height 90
click at [470, 165] on span "Message" at bounding box center [476, 165] width 43 height 16
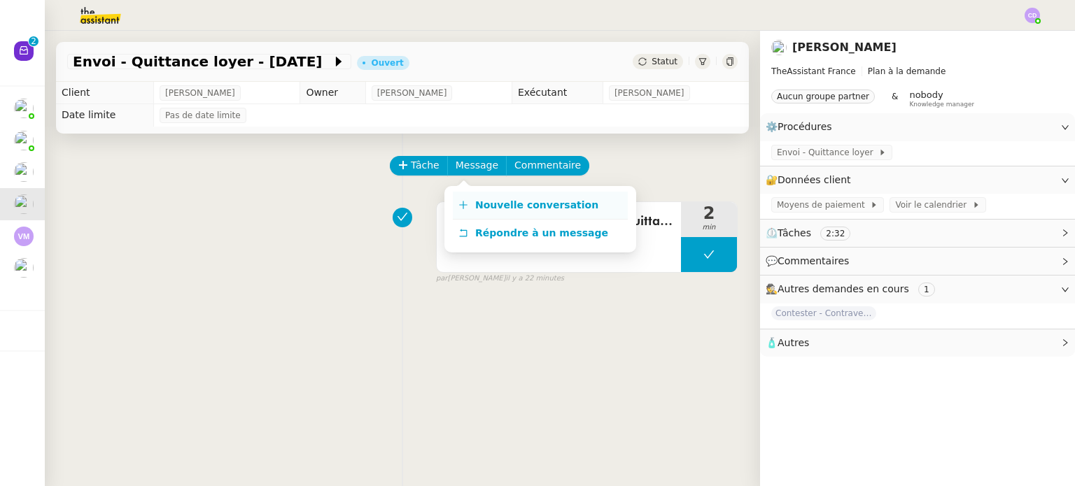
click at [503, 208] on span "Nouvelle conversation" at bounding box center [536, 204] width 123 height 11
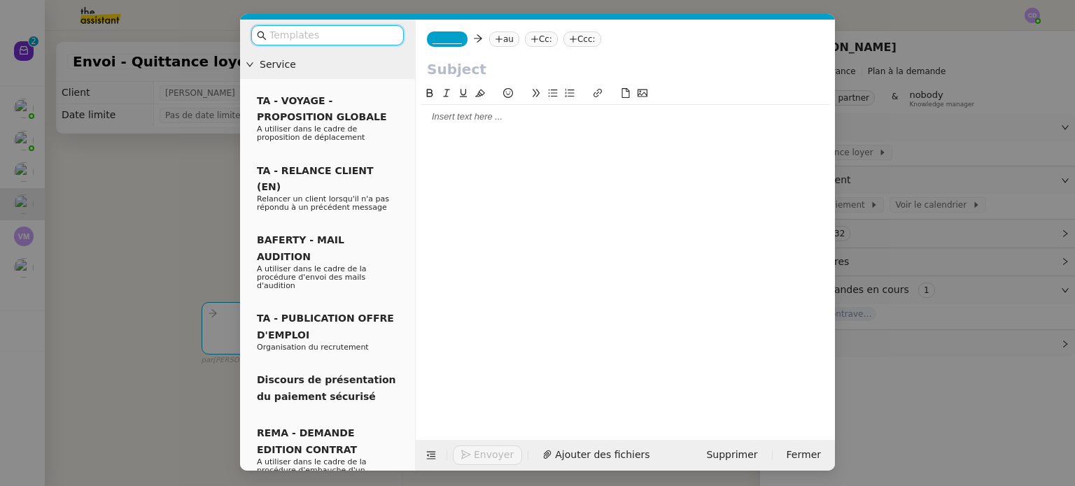
click at [441, 42] on span "_______" at bounding box center [446, 39] width 29 height 10
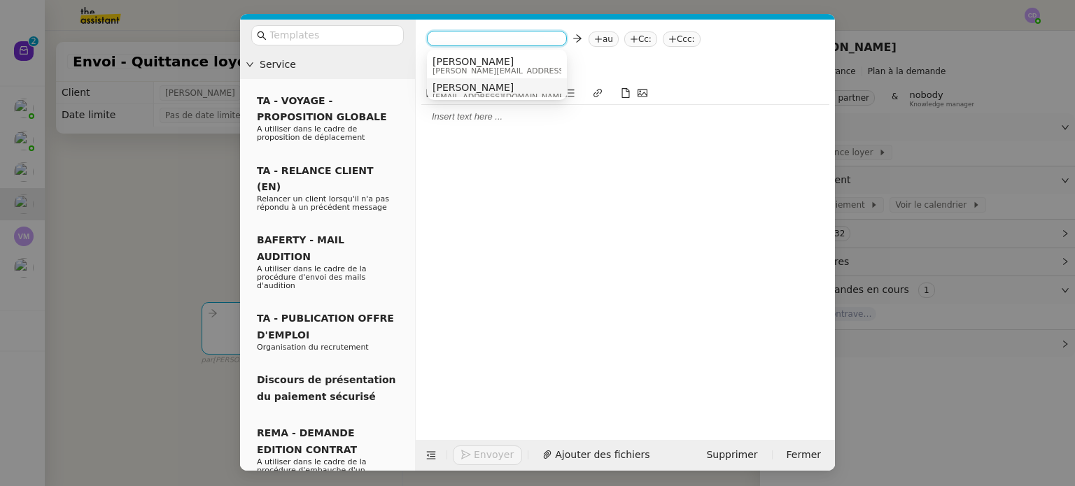
click at [455, 88] on span "[PERSON_NAME]" at bounding box center [499, 87] width 134 height 11
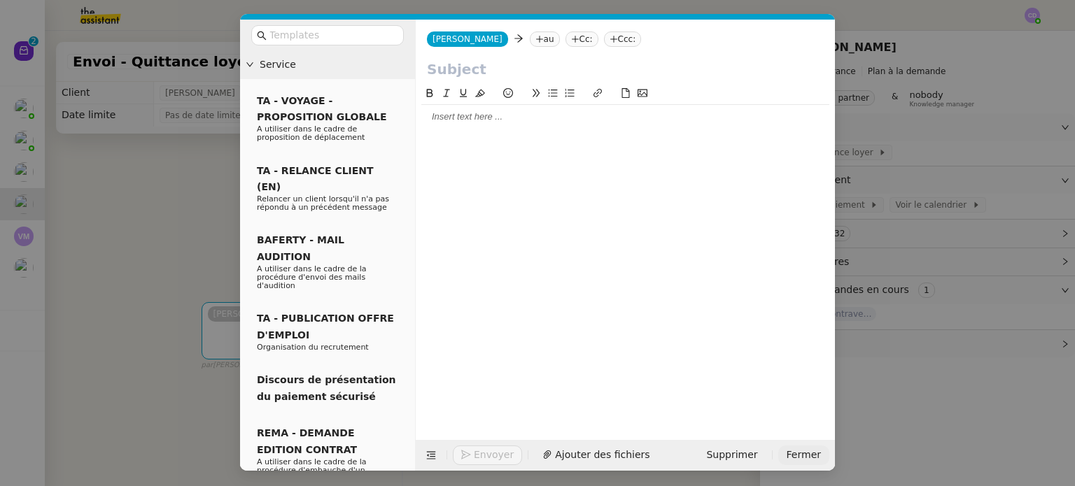
click at [811, 455] on span "Fermer" at bounding box center [803, 455] width 34 height 16
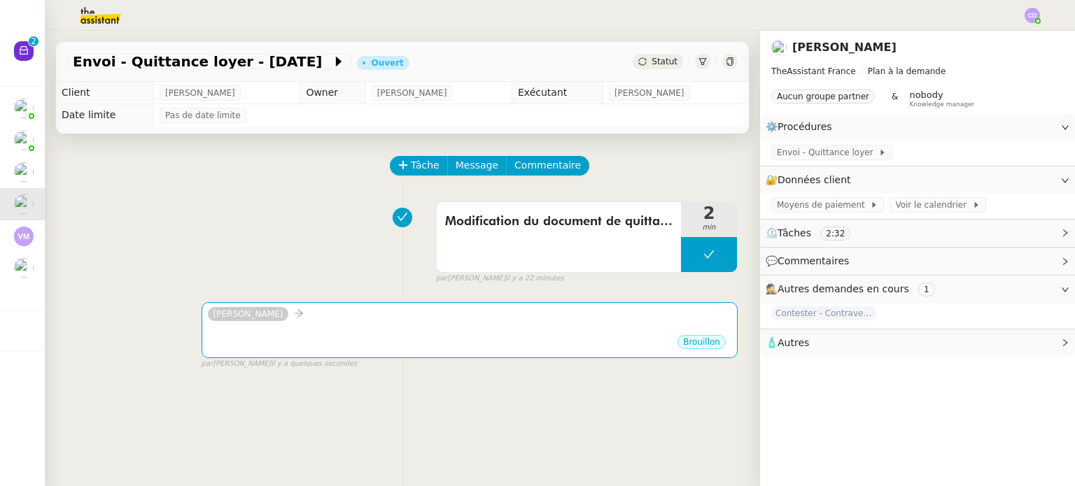
click at [852, 330] on div "🧴 Autres" at bounding box center [917, 343] width 315 height 27
click at [802, 367] on nz-text-copy at bounding box center [807, 368] width 11 height 10
click at [805, 367] on icon "button" at bounding box center [809, 368] width 8 height 8
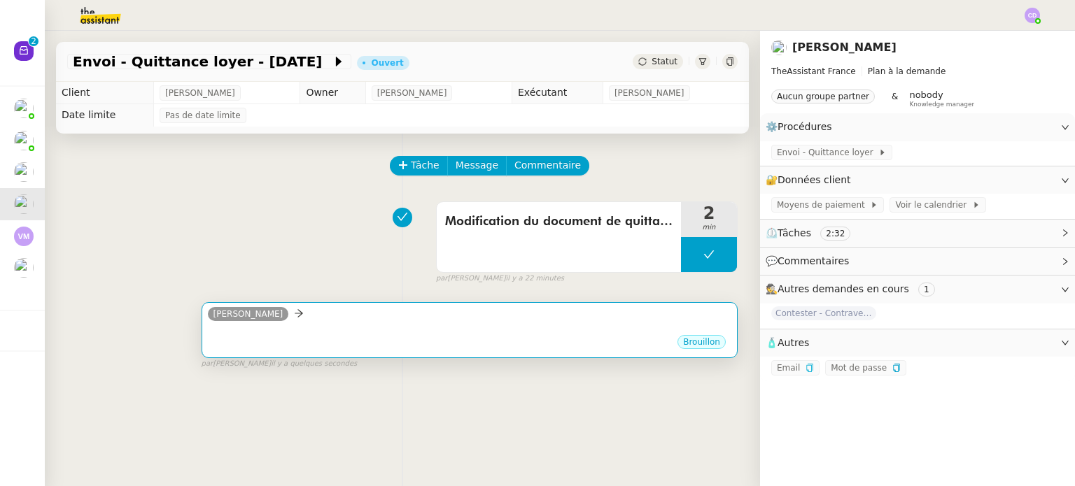
click at [619, 327] on div "•••" at bounding box center [469, 330] width 523 height 7
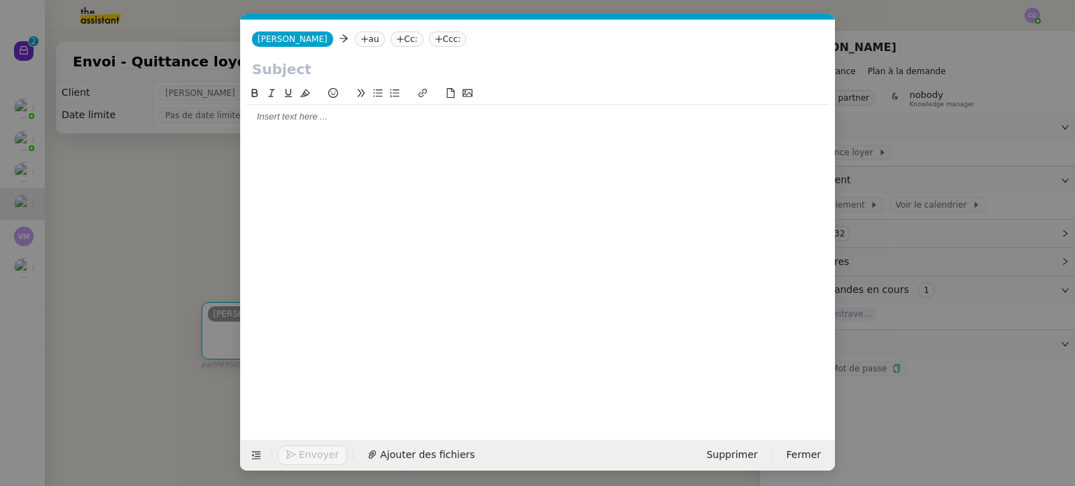
scroll to position [0, 29]
click at [387, 113] on div at bounding box center [537, 117] width 583 height 13
click at [355, 38] on nz-tag "au" at bounding box center [370, 38] width 30 height 15
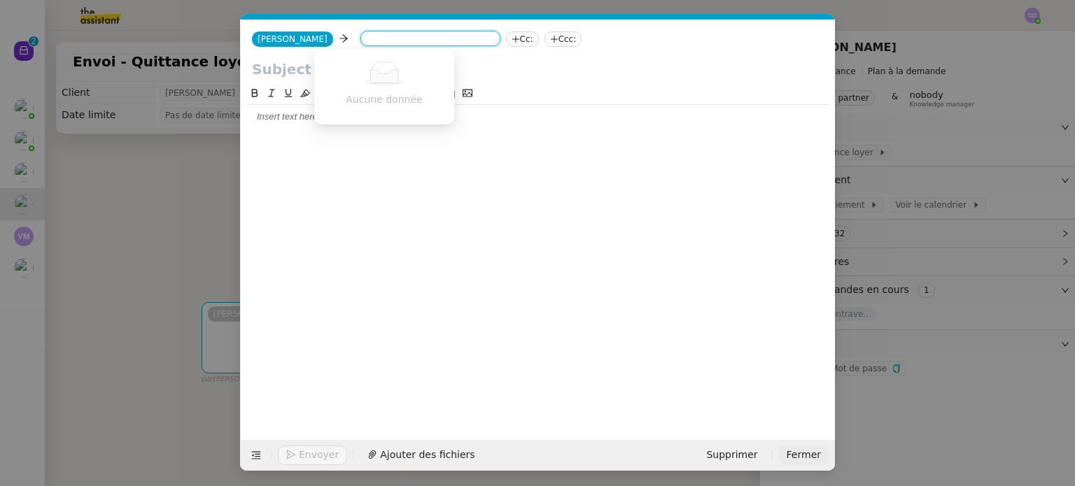
click at [791, 454] on span "Fermer" at bounding box center [803, 455] width 34 height 16
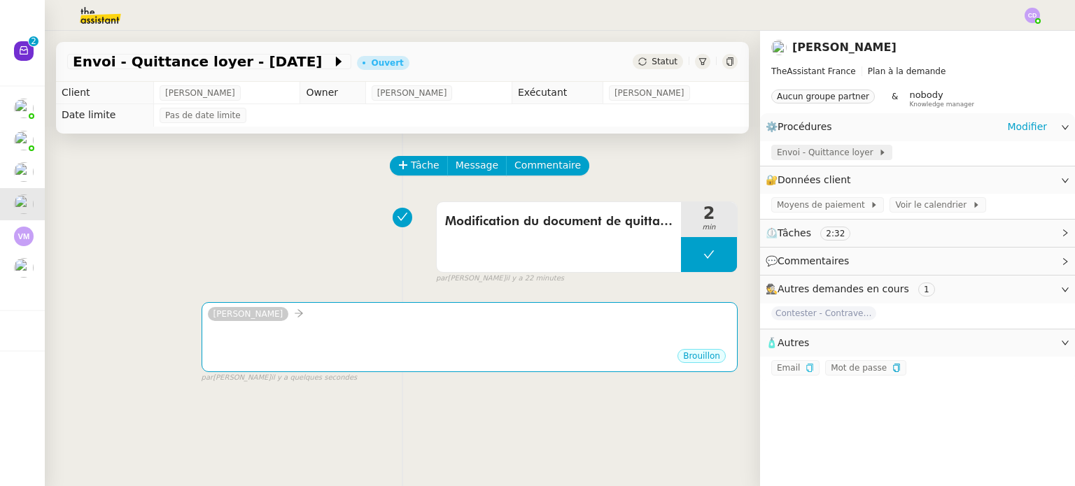
click at [856, 153] on span "Envoi - Quittance loyer" at bounding box center [827, 153] width 101 height 14
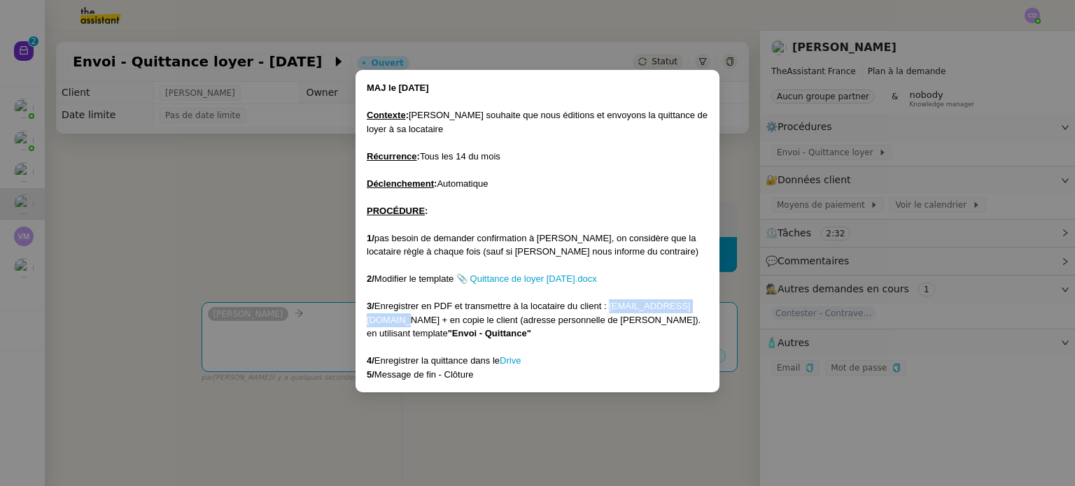
drag, startPoint x: 467, startPoint y: 320, endPoint x: 368, endPoint y: 321, distance: 98.7
click at [368, 321] on div "3/ Enregistrer en PDF et transmettre à la locataire du client : [EMAIL_ADDRESS]…" at bounding box center [537, 319] width 341 height 41
copy div "[EMAIL_ADDRESS][DOMAIN_NAME]"
click at [292, 271] on nz-modal-container "MAJ le [DATE] Contexte : [PERSON_NAME] souhaite que nous éditions et envoyons l…" at bounding box center [537, 243] width 1075 height 486
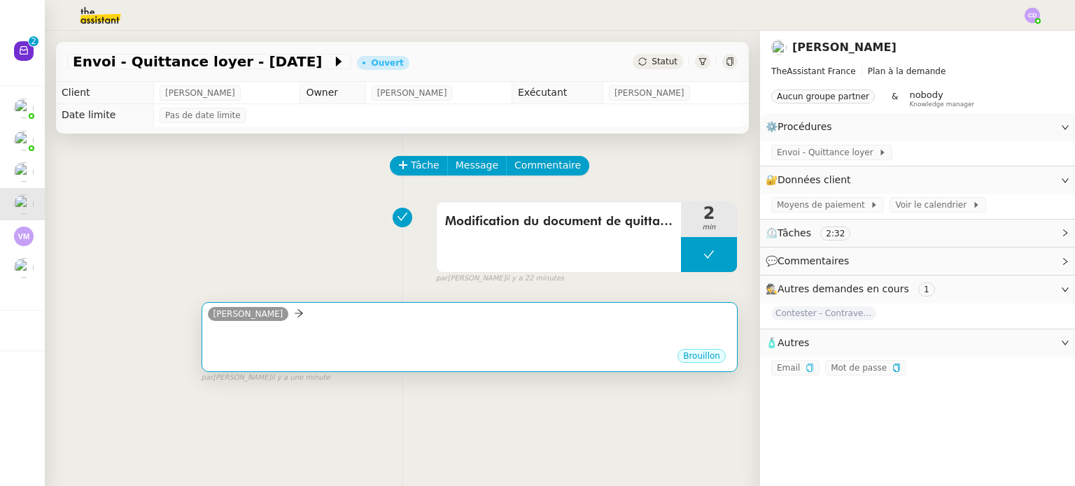
click at [500, 327] on div "•••" at bounding box center [469, 337] width 523 height 21
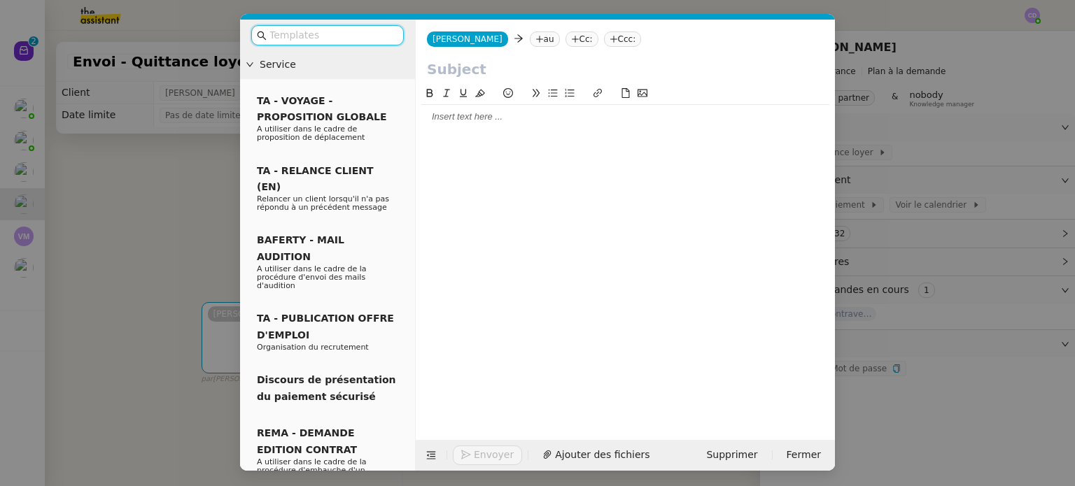
click at [539, 39] on icon at bounding box center [539, 39] width 1 height 7
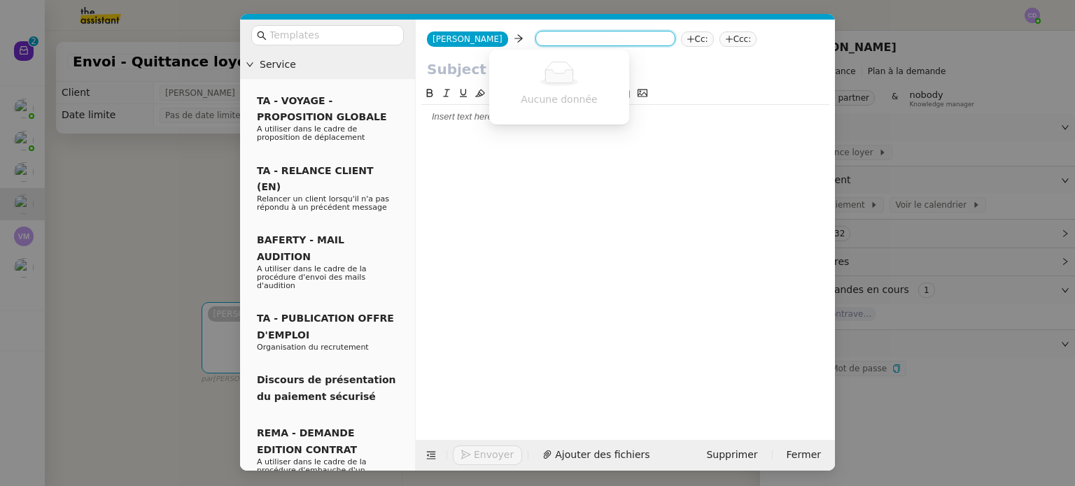
paste input "[EMAIL_ADDRESS][DOMAIN_NAME]"
type input "[EMAIL_ADDRESS][DOMAIN_NAME]"
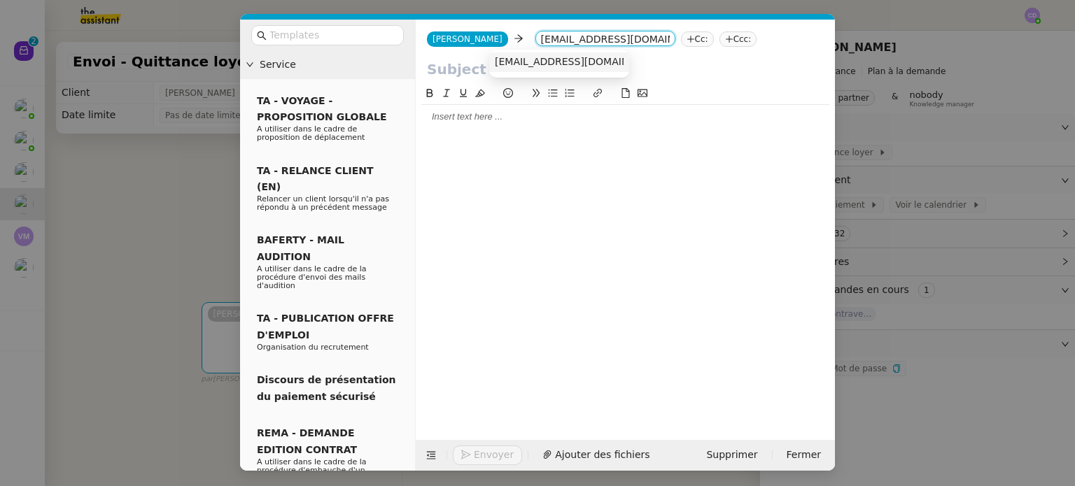
click at [542, 58] on span "[EMAIL_ADDRESS][DOMAIN_NAME]" at bounding box center [580, 61] width 171 height 11
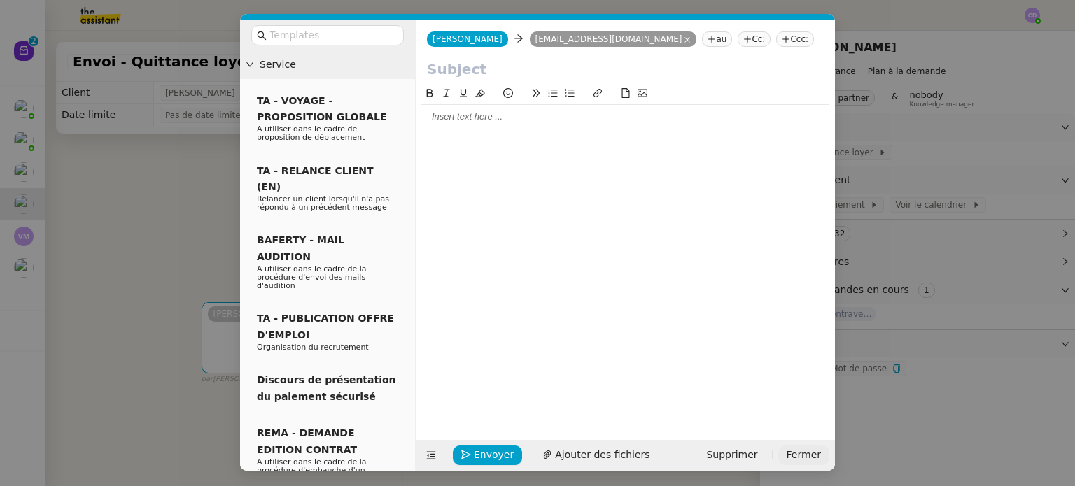
click at [788, 451] on button "Fermer" at bounding box center [803, 456] width 51 height 20
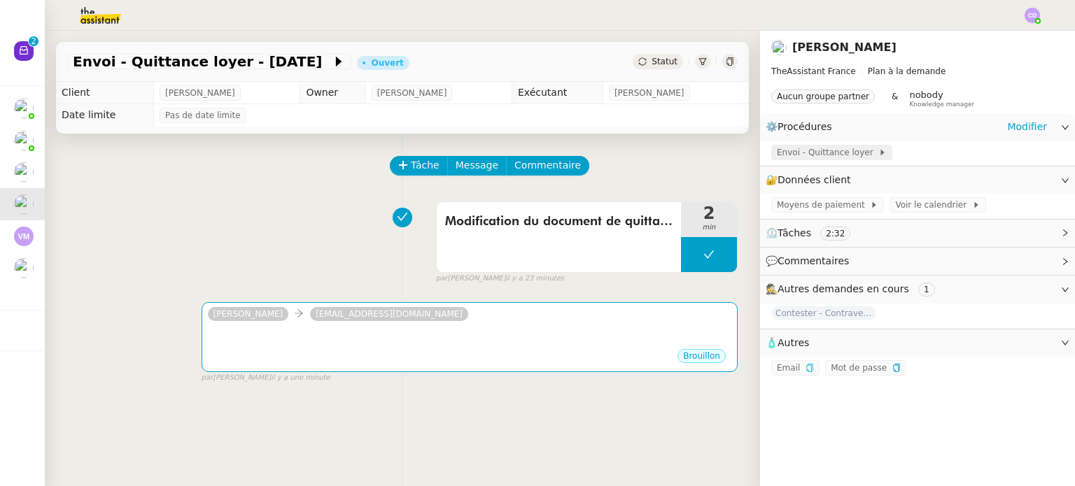
click at [878, 155] on icon at bounding box center [882, 152] width 8 height 8
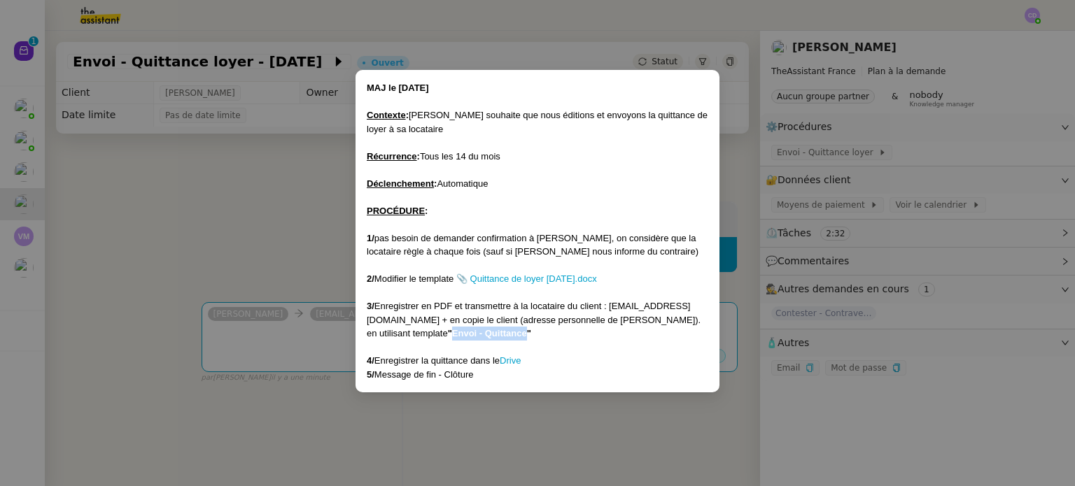
drag, startPoint x: 516, startPoint y: 332, endPoint x: 442, endPoint y: 336, distance: 73.5
click at [448, 336] on strong ""Envoi - Quittance"" at bounding box center [489, 333] width 83 height 10
copy strong "Envoi - Quittance"
click at [526, 437] on nz-modal-container "MAJ le [DATE] Contexte : [PERSON_NAME] souhaite que nous éditions et envoyons l…" at bounding box center [537, 243] width 1075 height 486
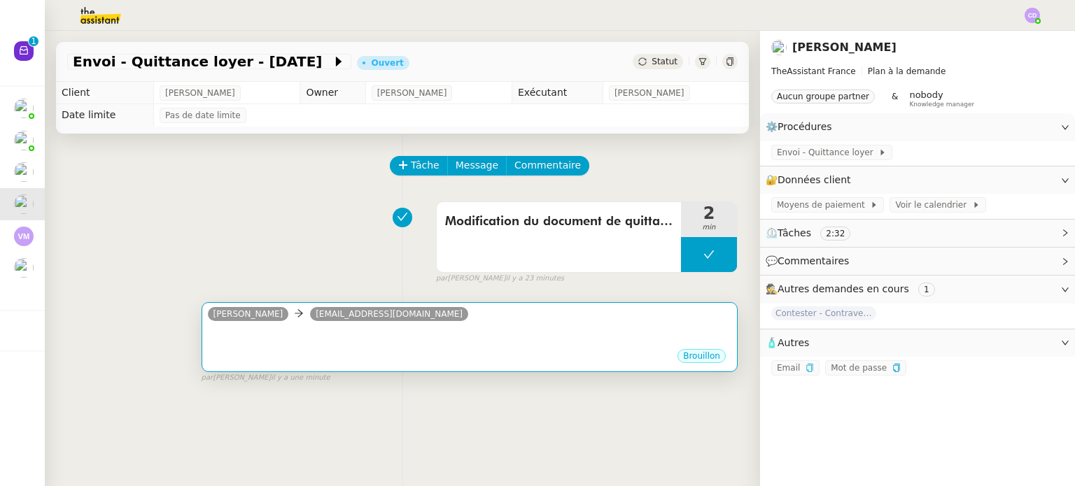
click at [614, 328] on div "•••" at bounding box center [469, 337] width 523 height 21
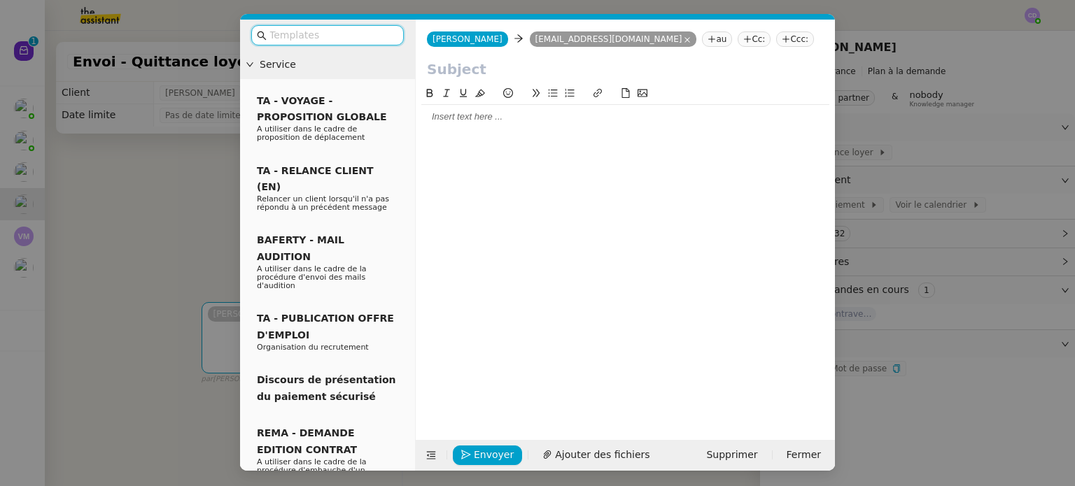
click at [743, 39] on icon at bounding box center [747, 39] width 8 height 8
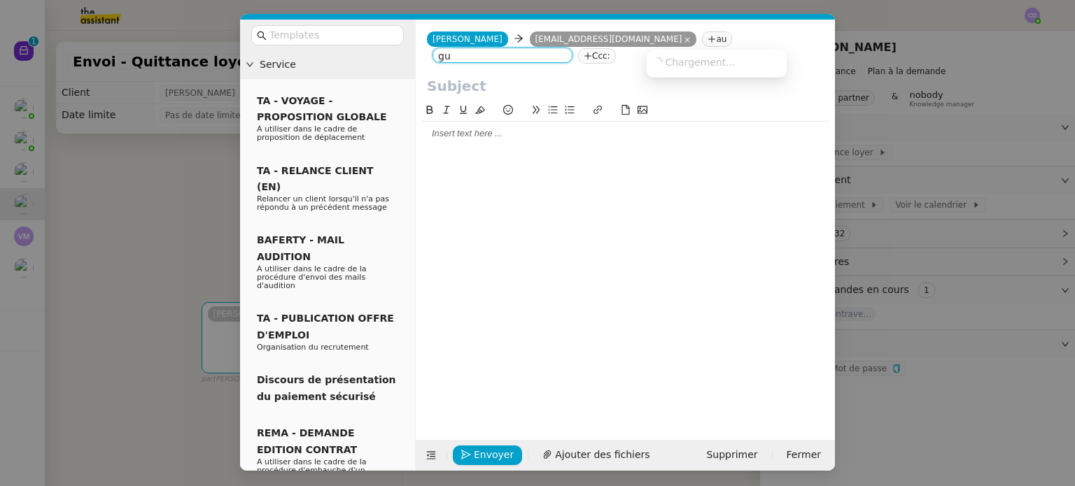
type input "gui"
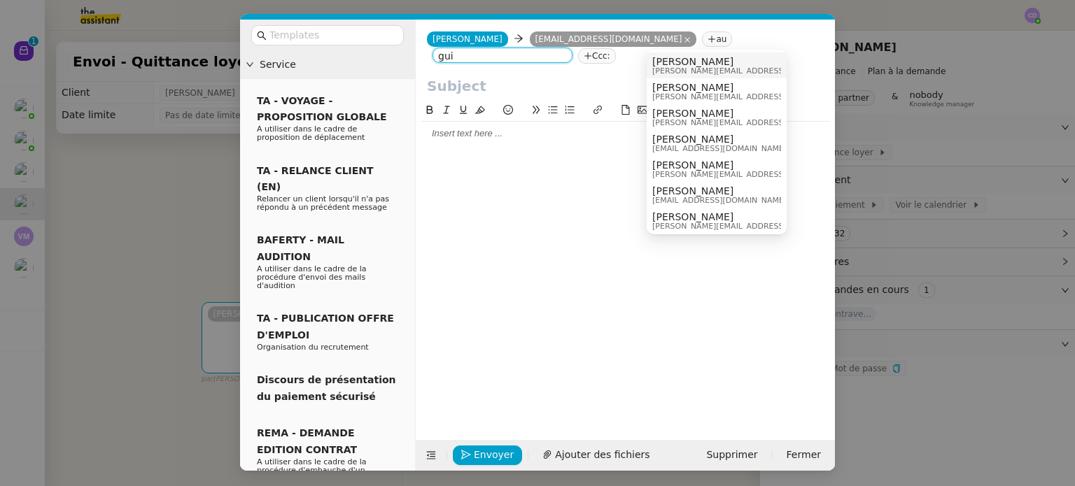
click at [677, 59] on span "[PERSON_NAME]" at bounding box center [751, 61] width 199 height 11
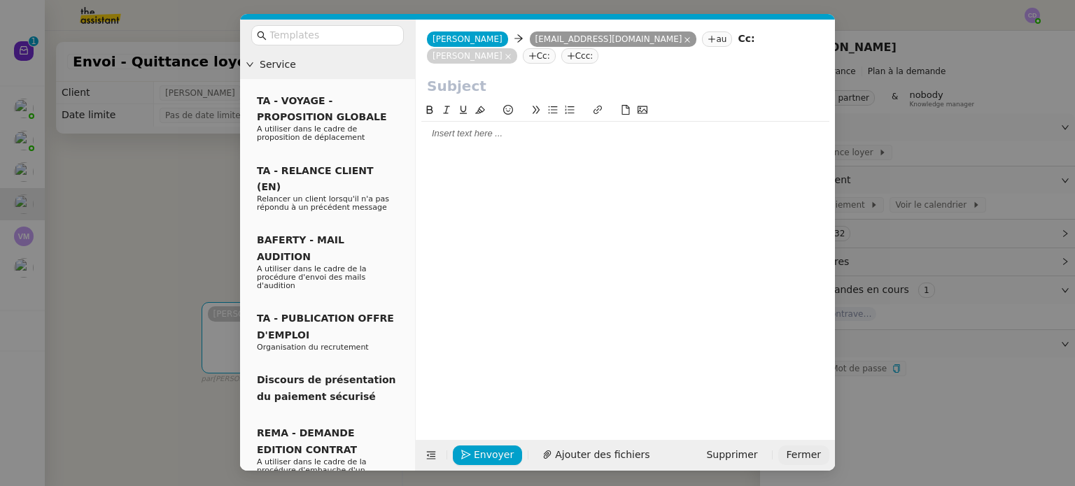
click at [805, 453] on span "Fermer" at bounding box center [803, 455] width 34 height 16
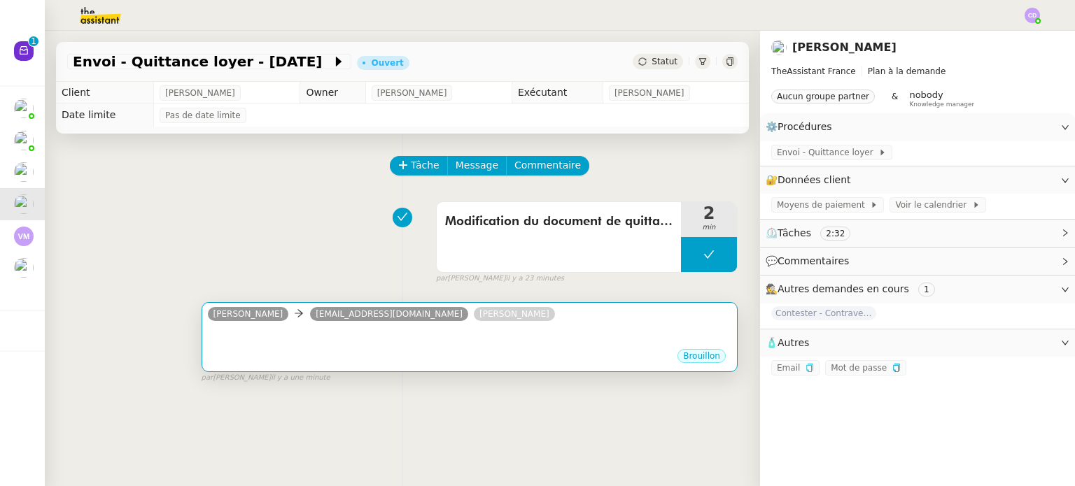
click at [593, 313] on div "[PERSON_NAME] [PERSON_NAME][EMAIL_ADDRESS][DOMAIN_NAME] [PERSON_NAME]" at bounding box center [469, 316] width 523 height 21
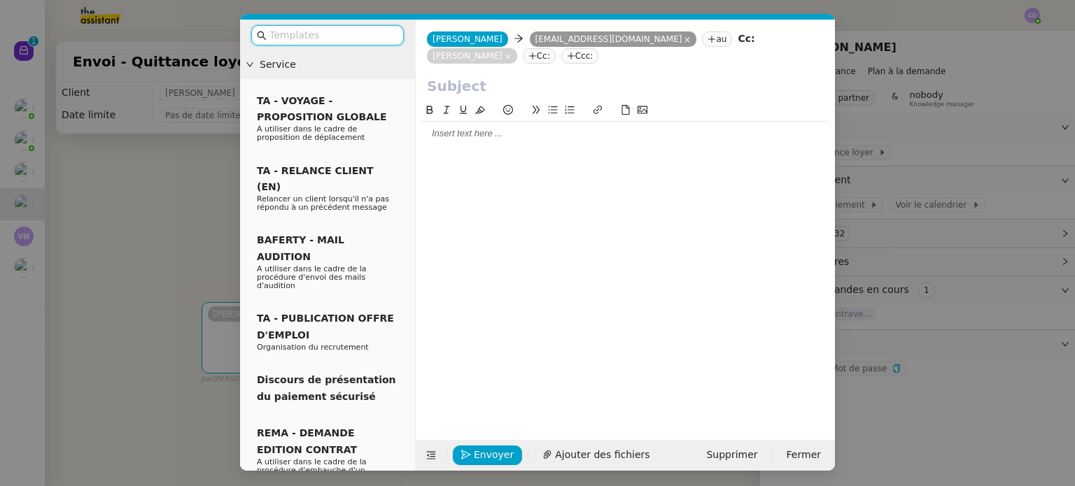
paste input "Envoi - Quittance"
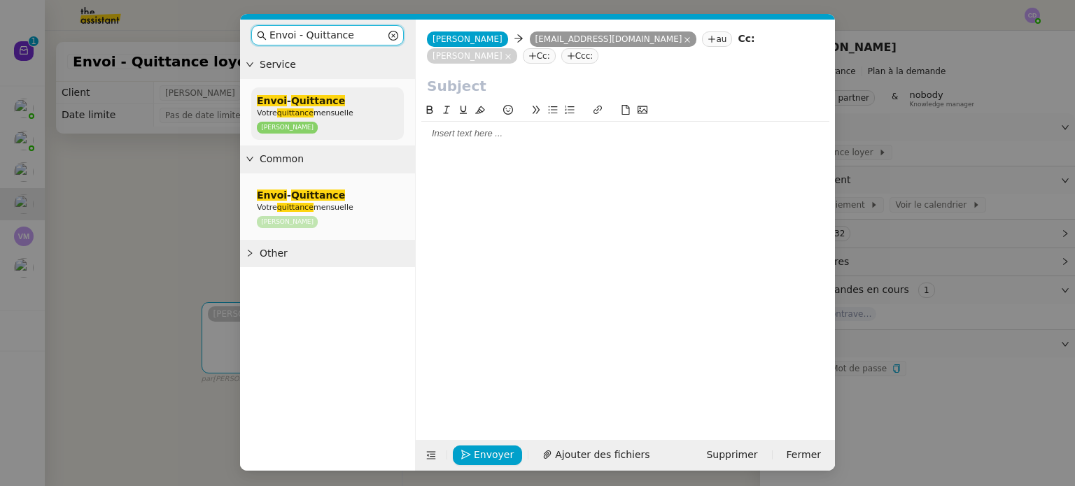
type input "Envoi - Quittance"
click at [351, 115] on p "Votre quittance mensuelle" at bounding box center [327, 113] width 141 height 8
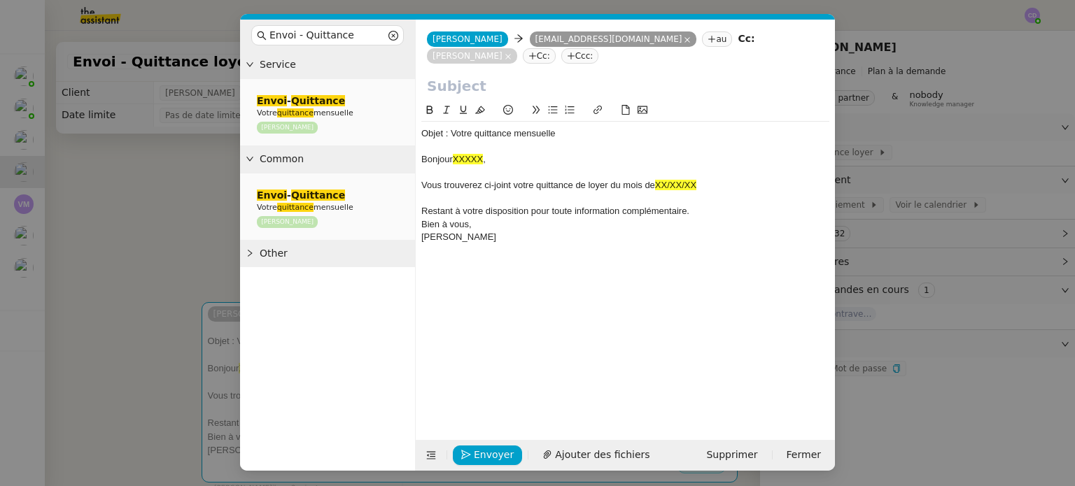
click at [721, 183] on div "Vous trouverez ci-joint votre quittance de loyer du mois de XX/XX/XX" at bounding box center [625, 185] width 408 height 13
click at [695, 212] on div "Restant à votre disposition pour toute information complémentaire." at bounding box center [625, 211] width 408 height 13
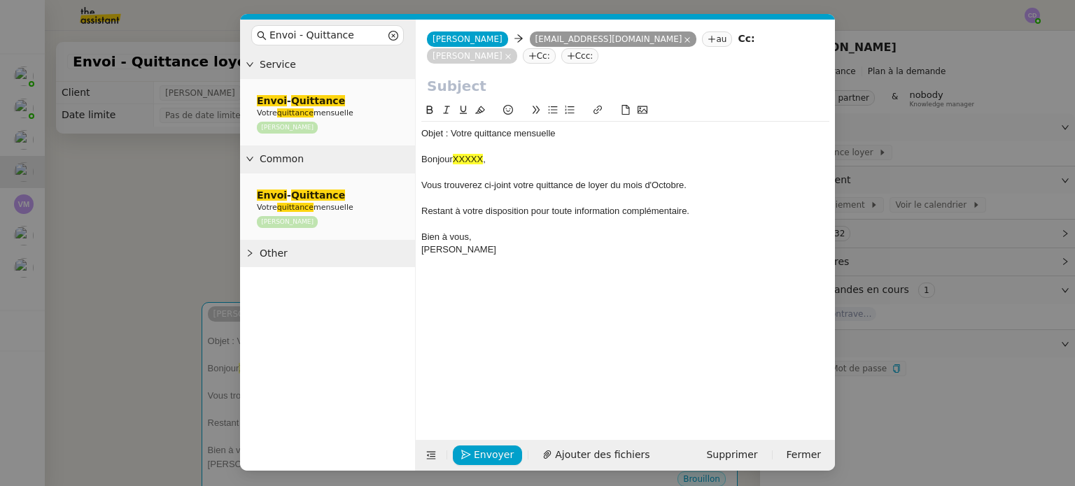
click at [539, 237] on div "Bien à vous," at bounding box center [625, 237] width 408 height 13
click at [792, 448] on span "Fermer" at bounding box center [803, 455] width 34 height 16
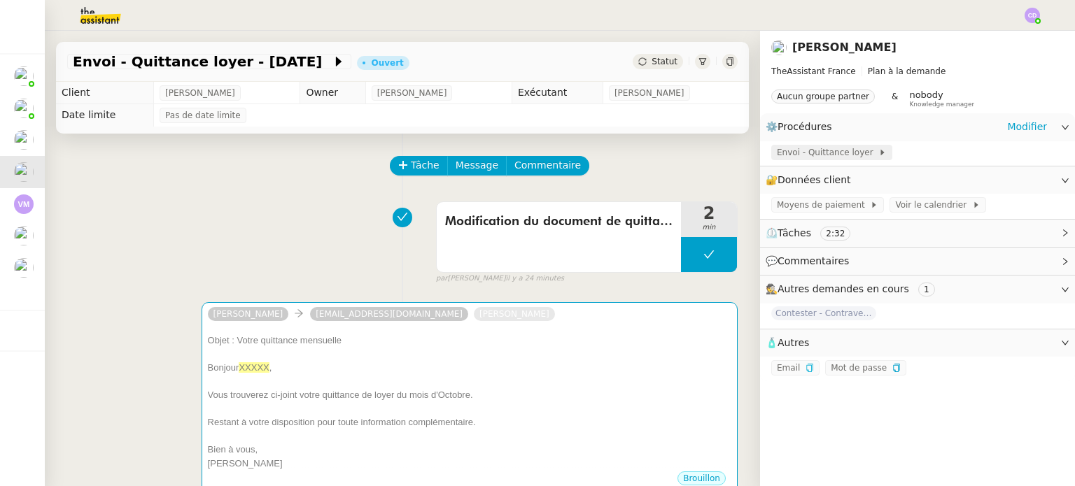
click at [849, 149] on span "Envoi - Quittance loyer" at bounding box center [827, 153] width 101 height 14
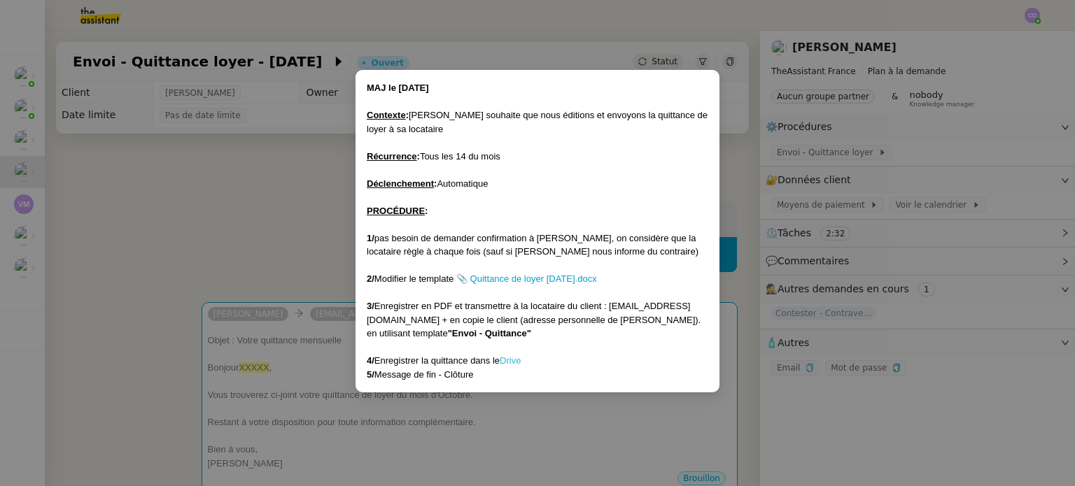
click at [512, 359] on link "Drive" at bounding box center [510, 360] width 21 height 10
click at [499, 413] on nz-modal-container "MAJ le [DATE] Contexte : [PERSON_NAME] souhaite que nous éditions et envoyons l…" at bounding box center [537, 243] width 1075 height 486
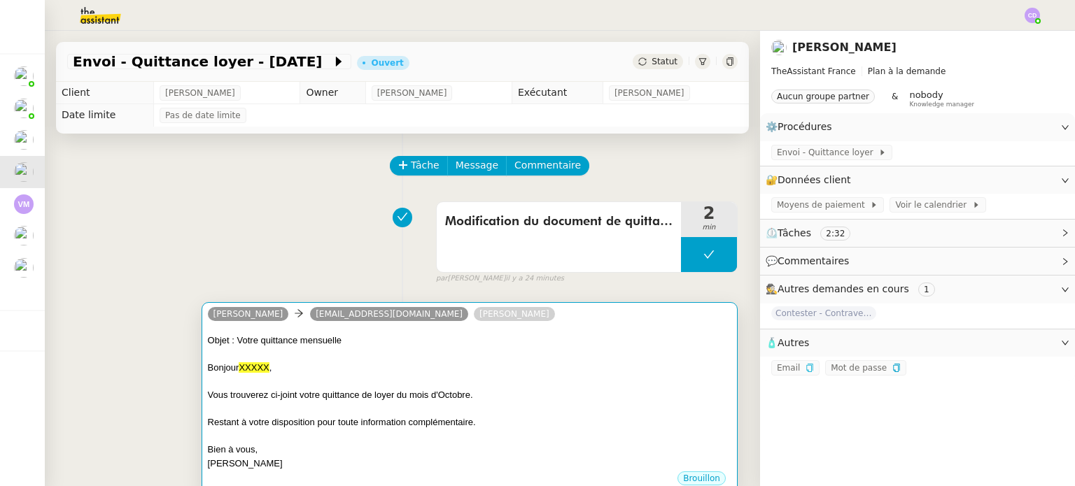
click at [521, 377] on div at bounding box center [469, 382] width 523 height 14
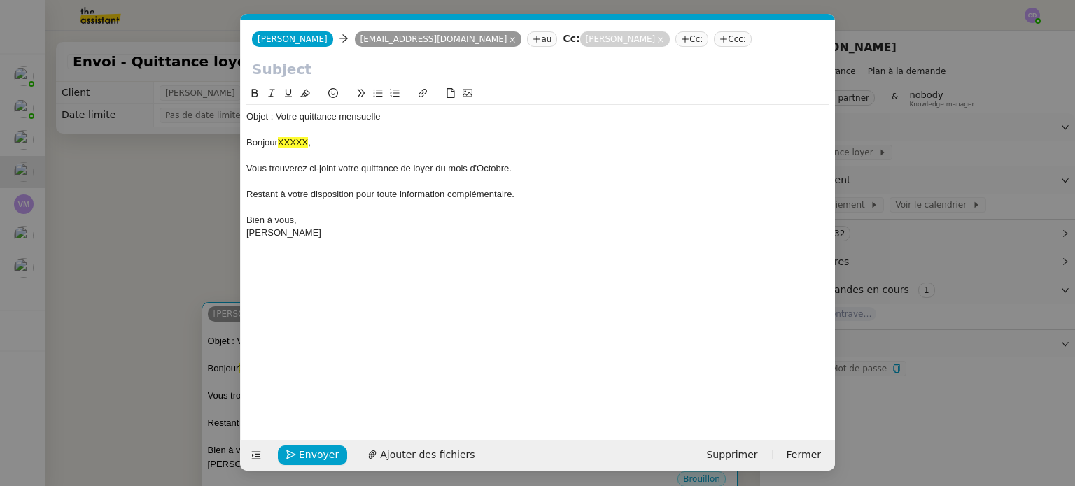
scroll to position [0, 102]
click at [388, 459] on span "Ajouter des fichiers" at bounding box center [427, 455] width 94 height 16
click at [281, 65] on input "text" at bounding box center [538, 69] width 572 height 21
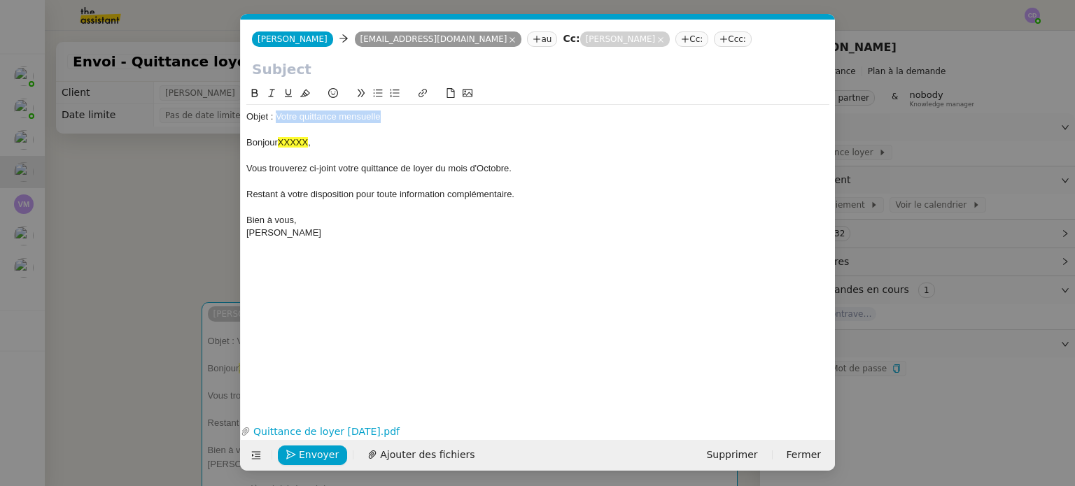
drag, startPoint x: 392, startPoint y: 113, endPoint x: 278, endPoint y: 115, distance: 114.0
click at [278, 115] on div "Objet : Votre quittance mensuelle" at bounding box center [537, 117] width 583 height 13
copy div "Votre quittance mensuelle"
click at [269, 61] on input "text" at bounding box center [538, 69] width 572 height 21
paste input "Votre quittance mensuelle"
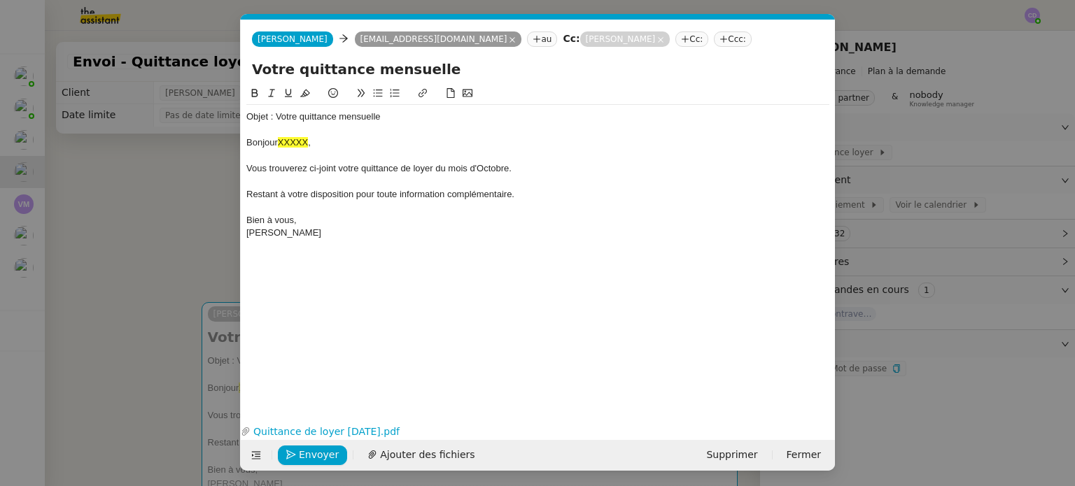
type input "Votre quittance mensuelle"
drag, startPoint x: 390, startPoint y: 115, endPoint x: 237, endPoint y: 115, distance: 153.2
click at [237, 115] on nz-modal-container "Envoi - Quittance Service Envoi - Quittance Votre quittance mensuelle [PERSON_N…" at bounding box center [537, 243] width 1075 height 486
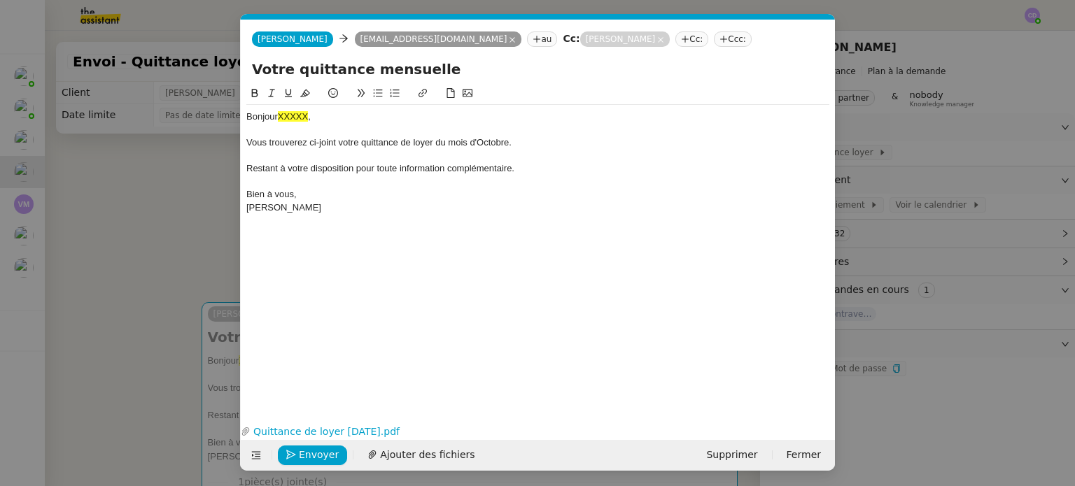
click at [323, 211] on div "[PERSON_NAME]" at bounding box center [537, 207] width 583 height 13
click at [309, 120] on div "Bonjour XXXXX ," at bounding box center [537, 117] width 583 height 13
click at [348, 146] on div "Vous trouverez ci-joint votre quittance de loyer du mois d'Octobre." at bounding box center [537, 142] width 583 height 13
click at [384, 178] on div at bounding box center [537, 182] width 583 height 13
click at [374, 216] on div "Bonjour, Vous trouverez ci-joint votre quittance de loyer du mois d'Octobre. Re…" at bounding box center [537, 162] width 583 height 115
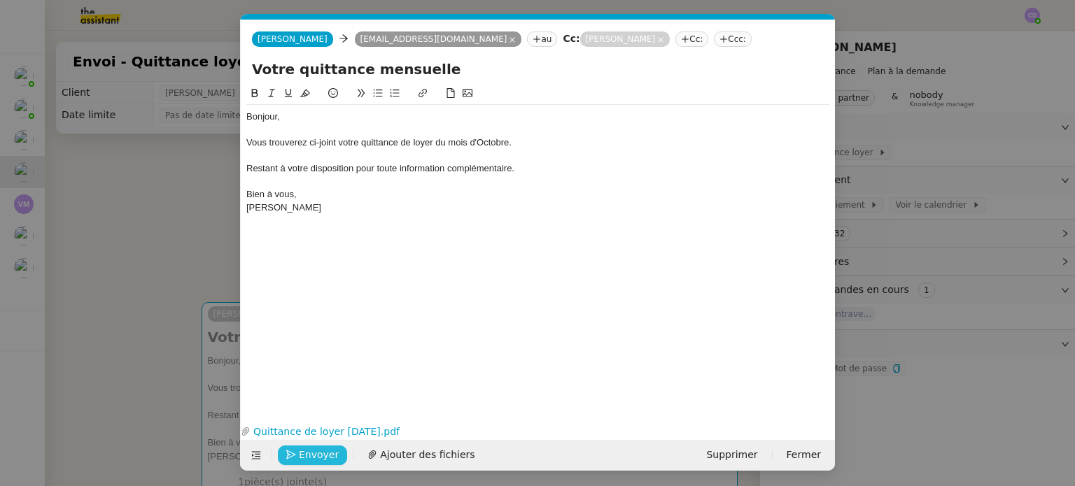
click at [303, 452] on span "Envoyer" at bounding box center [319, 455] width 40 height 16
click at [303, 452] on span "Confirmer l'envoi" at bounding box center [341, 455] width 84 height 16
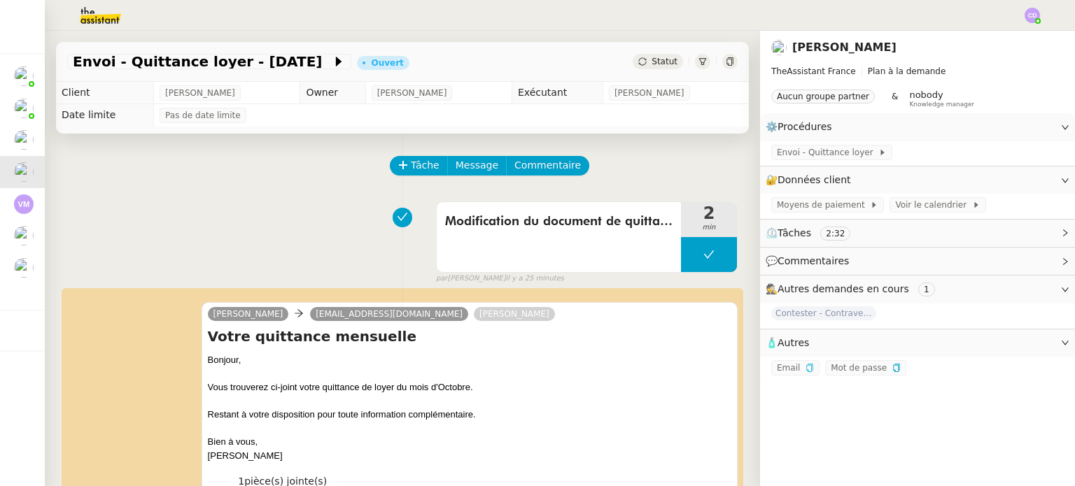
click at [166, 264] on div "Modification du document de quittance pour [DATE] min false par [PERSON_NAME] i…" at bounding box center [402, 240] width 670 height 90
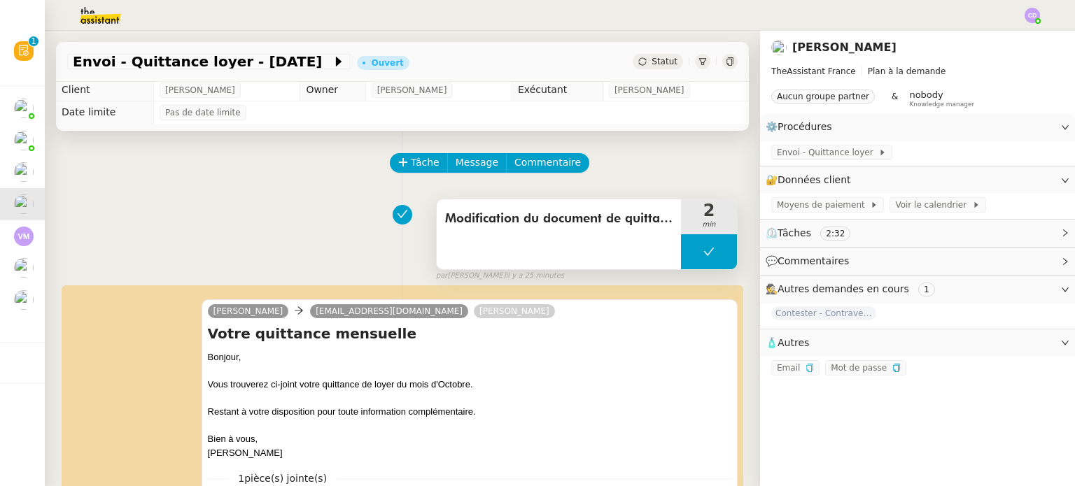
scroll to position [0, 0]
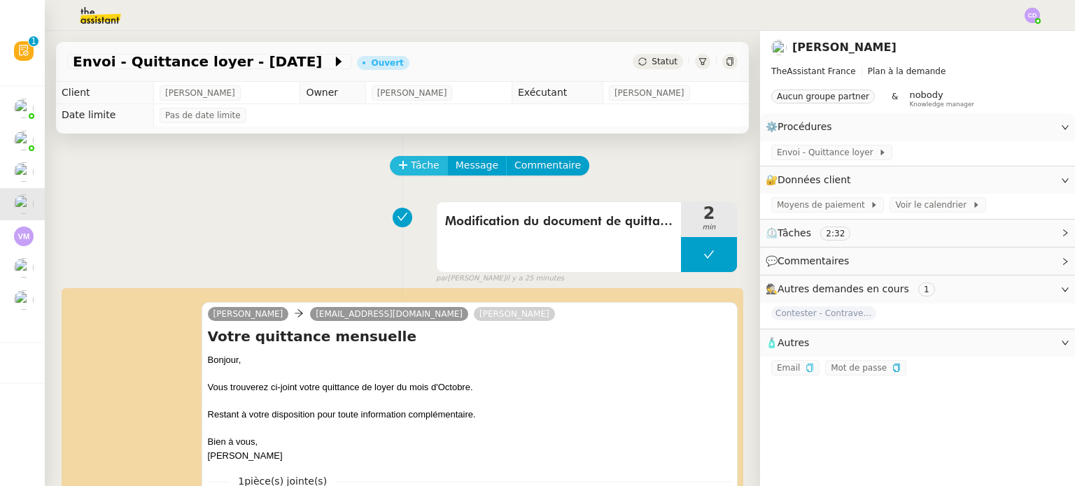
click at [413, 164] on span "Tâche" at bounding box center [425, 165] width 29 height 16
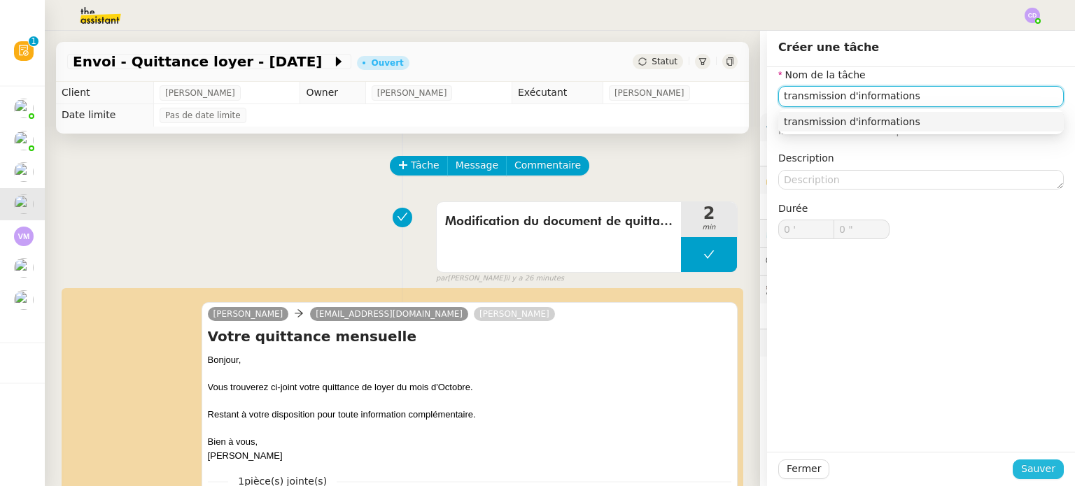
type input "transmission d'informations"
click at [1039, 479] on button "Sauver" at bounding box center [1037, 470] width 51 height 20
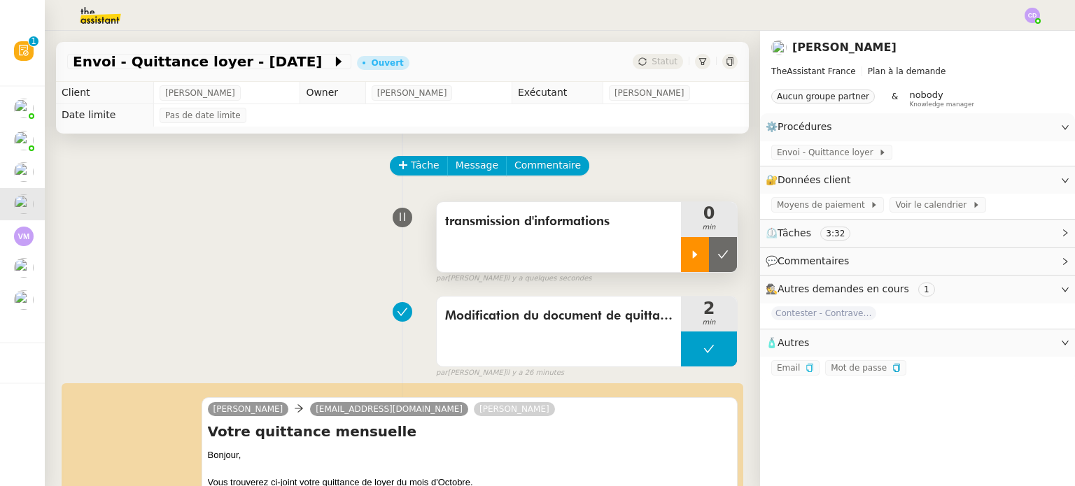
click at [694, 262] on div at bounding box center [695, 254] width 28 height 35
click at [699, 253] on div at bounding box center [709, 254] width 56 height 35
click at [721, 253] on icon at bounding box center [722, 254] width 11 height 11
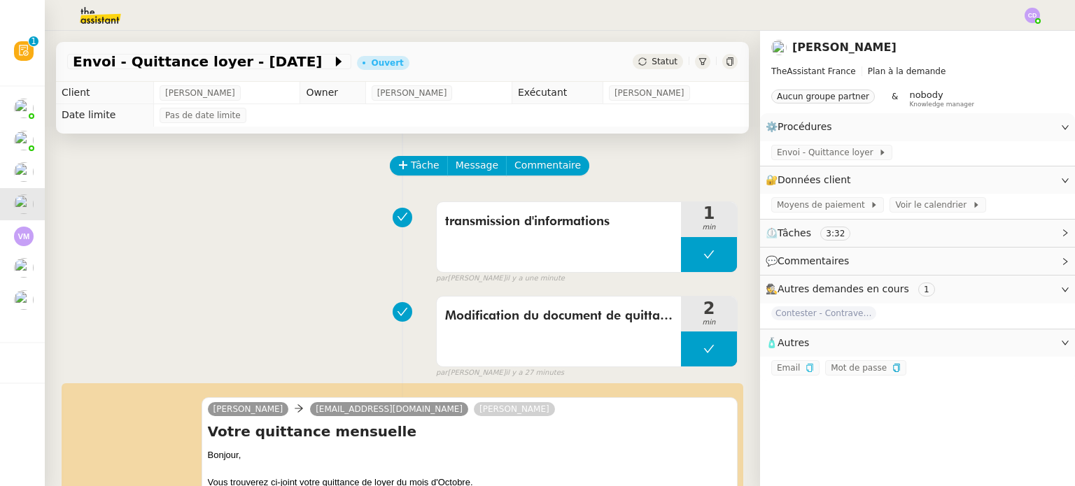
click at [236, 260] on div "transmission d'informations 1 min false par [PERSON_NAME] il y a une minute" at bounding box center [402, 240] width 670 height 90
click at [878, 150] on icon at bounding box center [882, 152] width 8 height 8
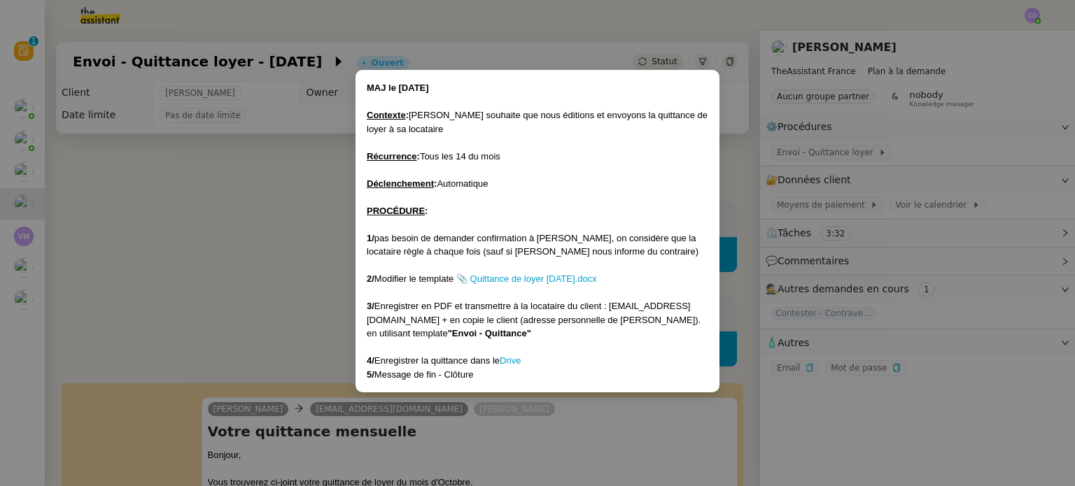
click at [530, 360] on div "4/ Enregistrer la quittance dans le Drive" at bounding box center [537, 361] width 341 height 14
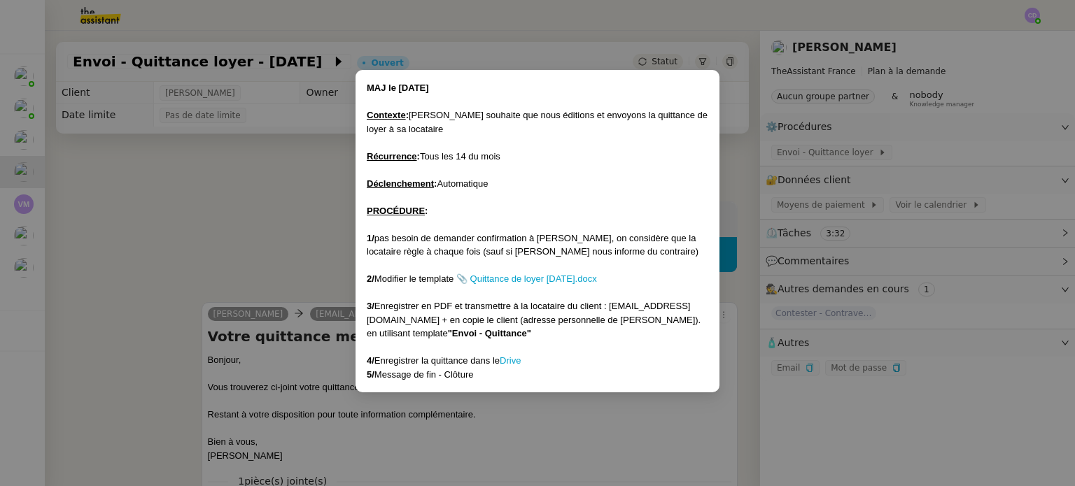
click at [197, 236] on nz-modal-container "MAJ le [DATE] Contexte : [PERSON_NAME] souhaite que nous éditions et envoyons l…" at bounding box center [537, 243] width 1075 height 486
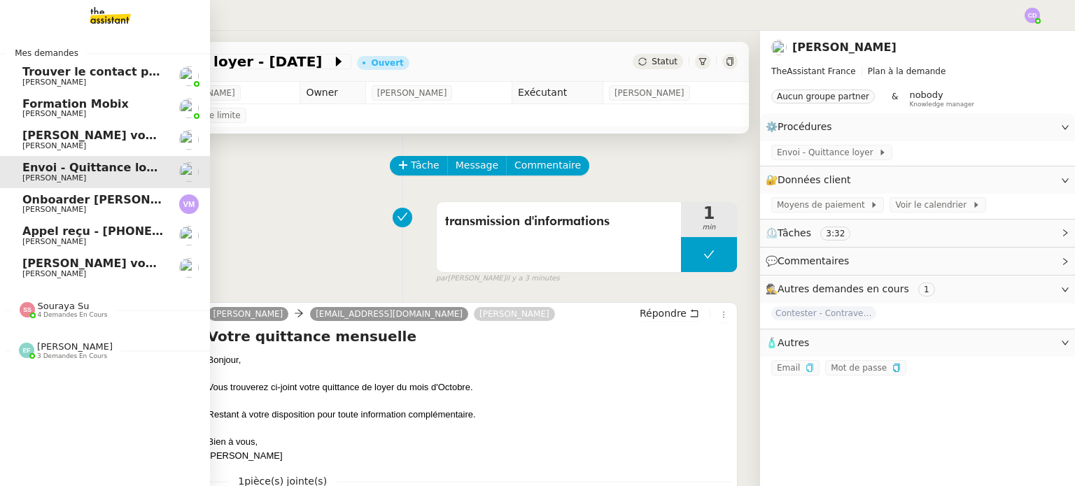
click at [49, 138] on span "[PERSON_NAME] vous a mentionné sur le ticket [##3573##] 0000000442115" at bounding box center [266, 135] width 488 height 13
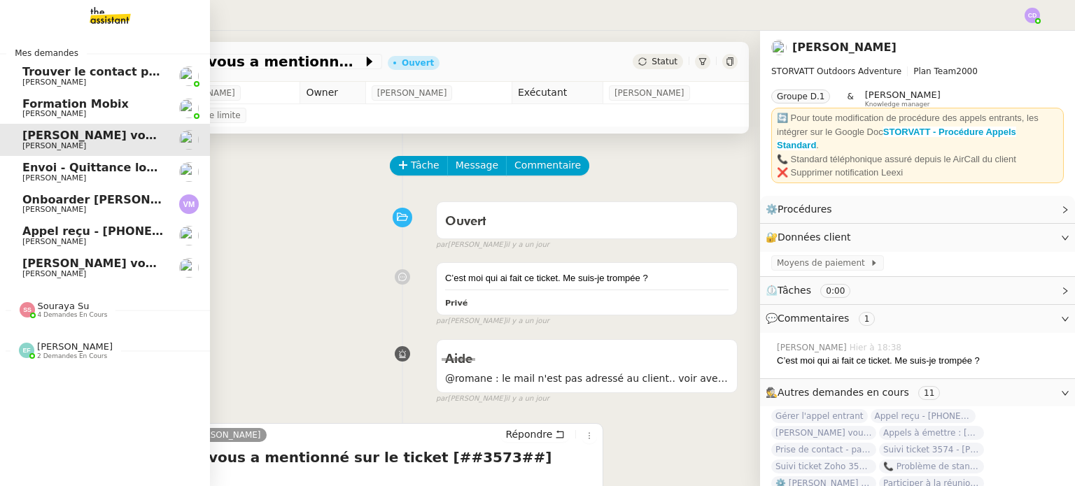
click at [73, 230] on span "Appel reçu - [PHONE_NUMBER] - Renseignements livraison" at bounding box center [207, 231] width 370 height 13
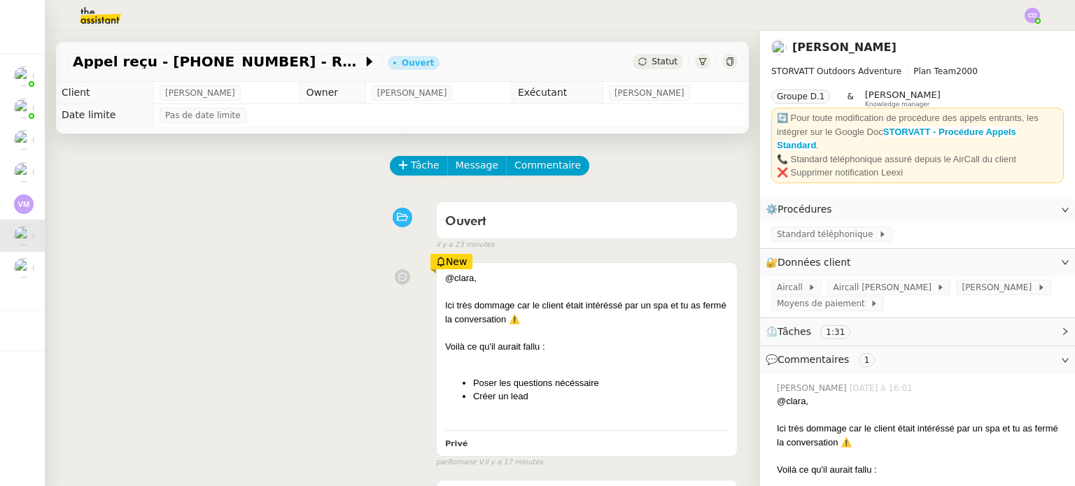
click at [285, 262] on div "@clara, Ici très dommage car le client était intéréssé par un spa et tu as ferm…" at bounding box center [402, 362] width 670 height 212
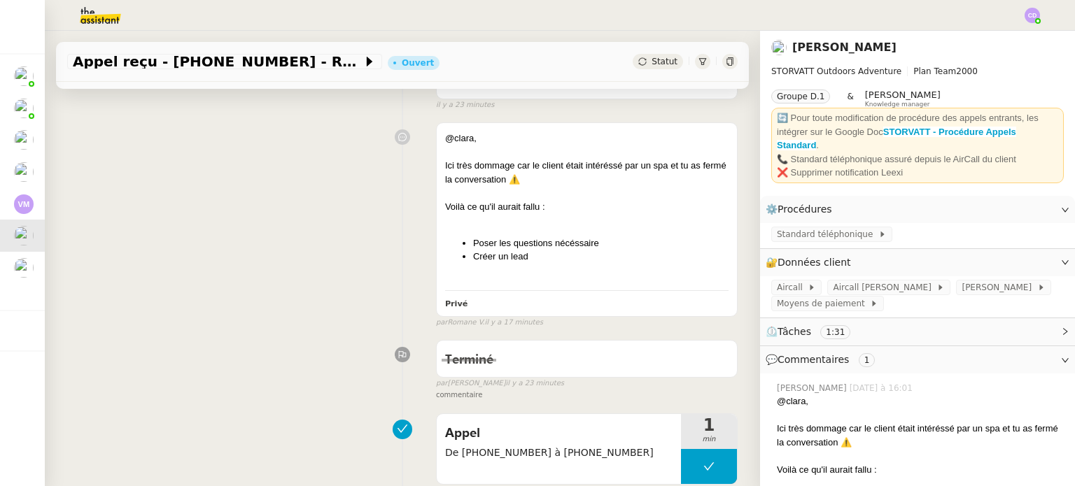
scroll to position [112, 0]
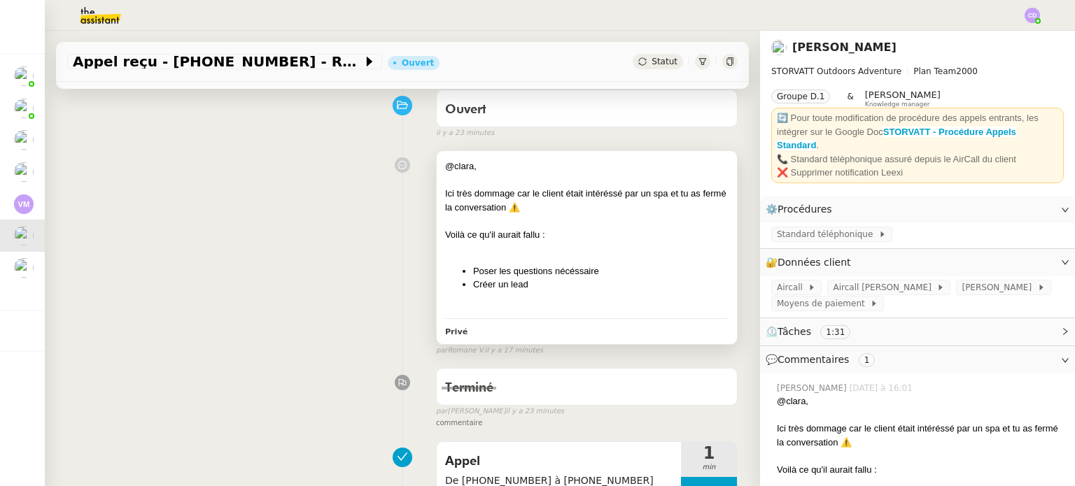
click at [588, 266] on li "Poser les questions nécéssaire" at bounding box center [600, 271] width 255 height 14
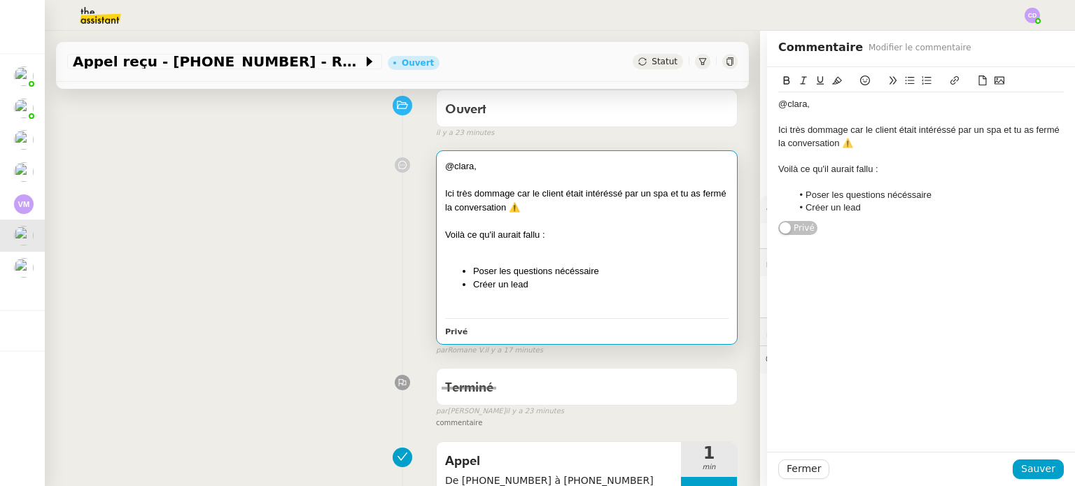
click at [383, 267] on div "@clara, Ici très dommage car le client était intéréssé par un spa et tu as ferm…" at bounding box center [402, 250] width 670 height 212
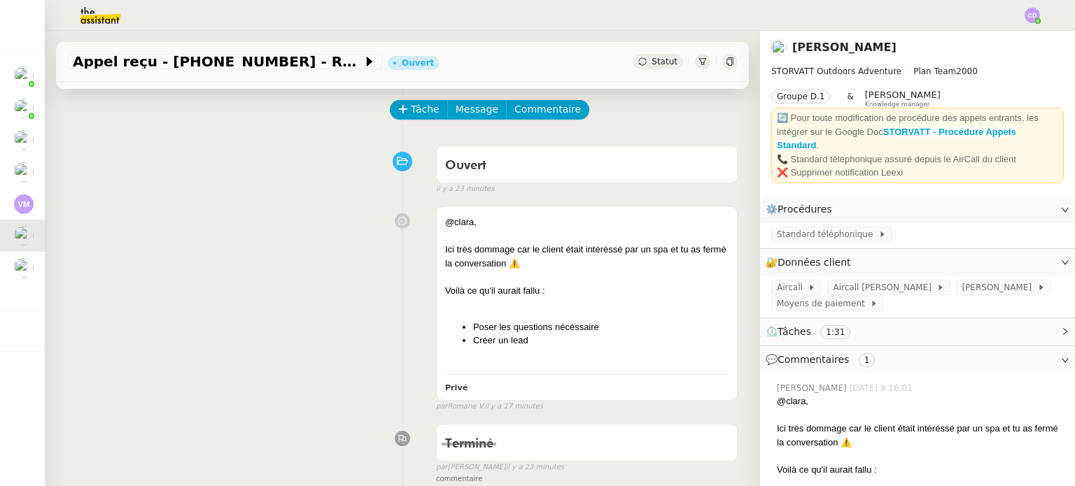
scroll to position [28, 0]
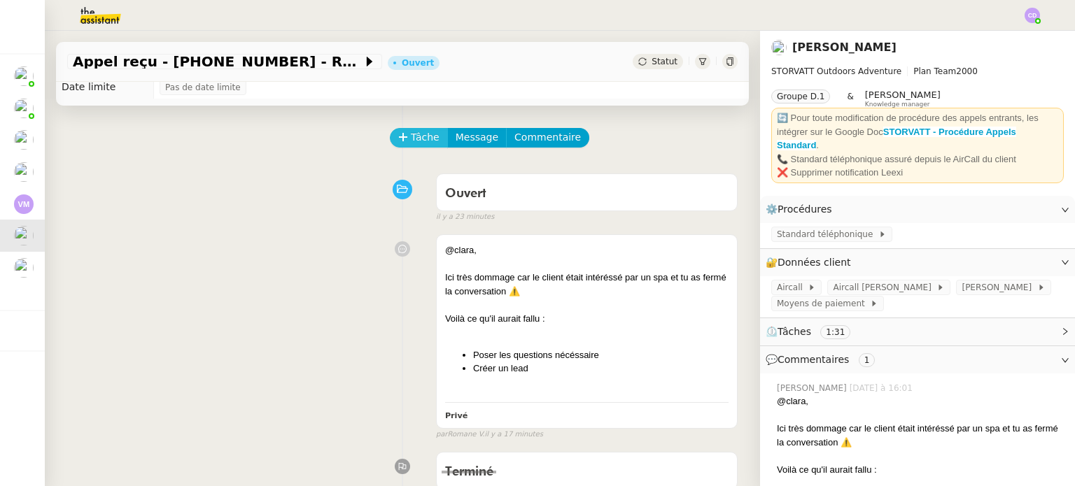
click at [412, 141] on span "Tâche" at bounding box center [425, 137] width 29 height 16
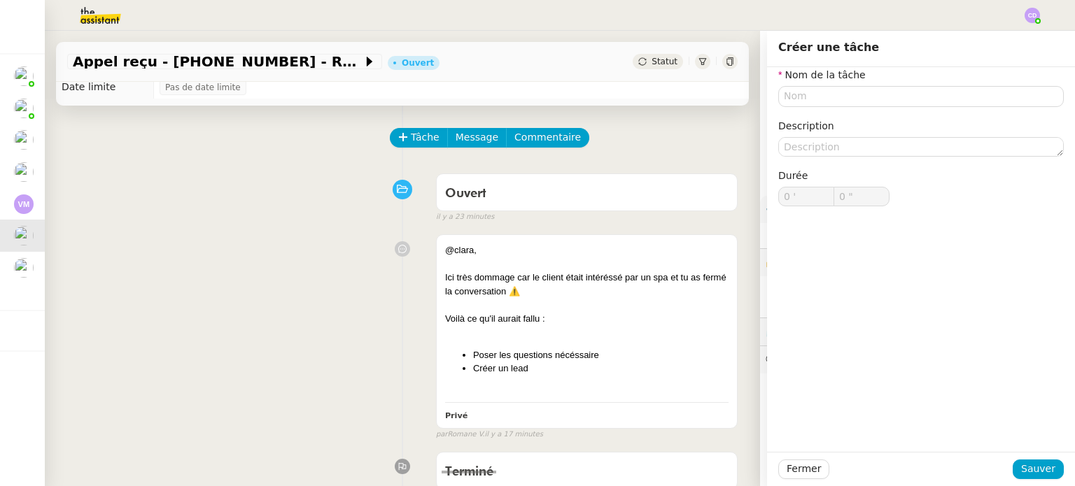
click at [243, 245] on div "@clara, Ici très dommage car le client était intéréssé par un spa et tu as ferm…" at bounding box center [402, 334] width 670 height 212
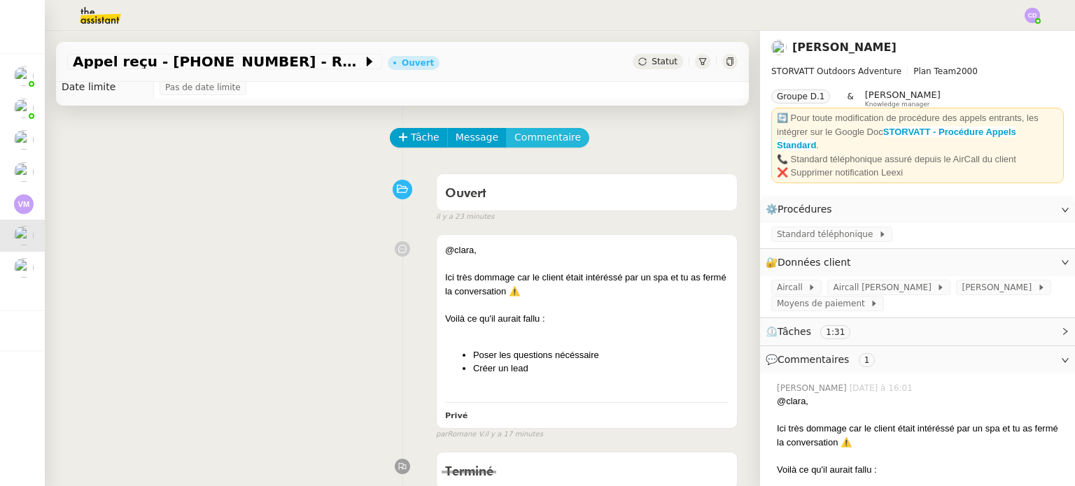
click at [525, 130] on span "Commentaire" at bounding box center [547, 137] width 66 height 16
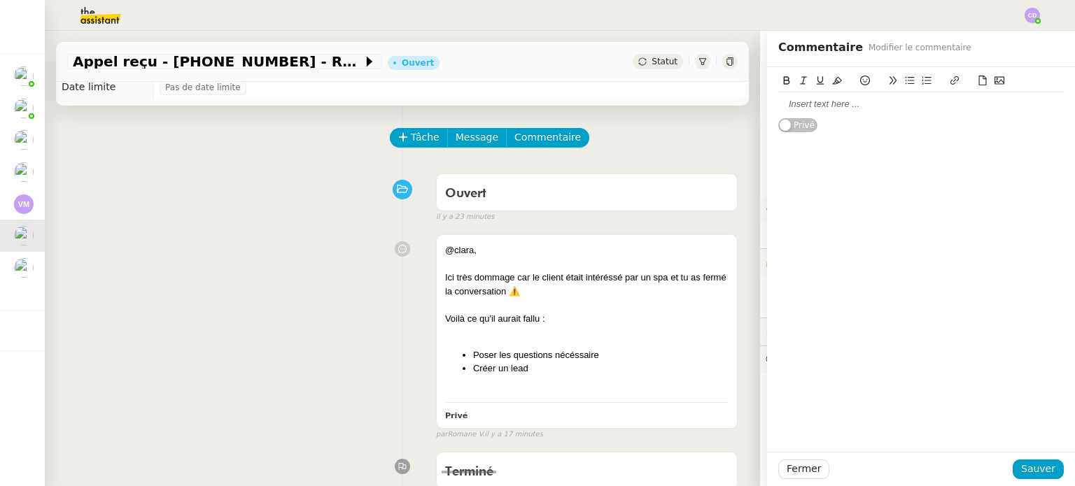
click at [796, 101] on div at bounding box center [920, 104] width 285 height 13
click at [1034, 469] on span "Sauver" at bounding box center [1038, 469] width 34 height 16
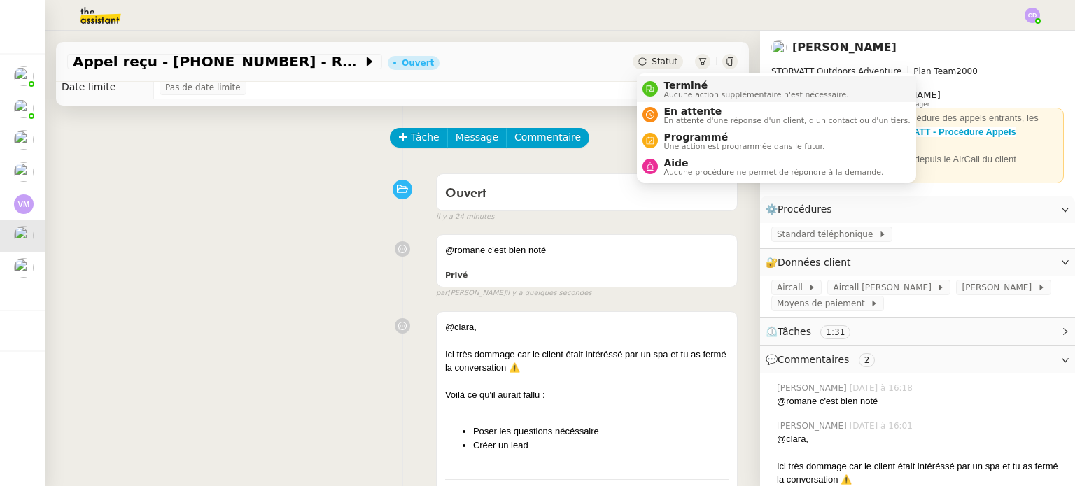
click at [667, 93] on span "Aucune action supplémentaire n'est nécessaire." at bounding box center [755, 95] width 185 height 8
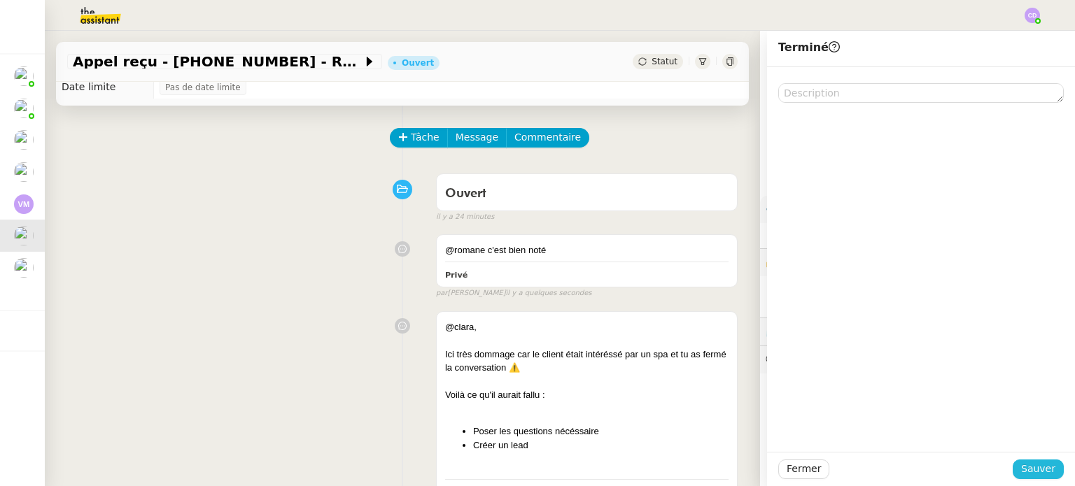
click at [1049, 475] on span "Sauver" at bounding box center [1038, 469] width 34 height 16
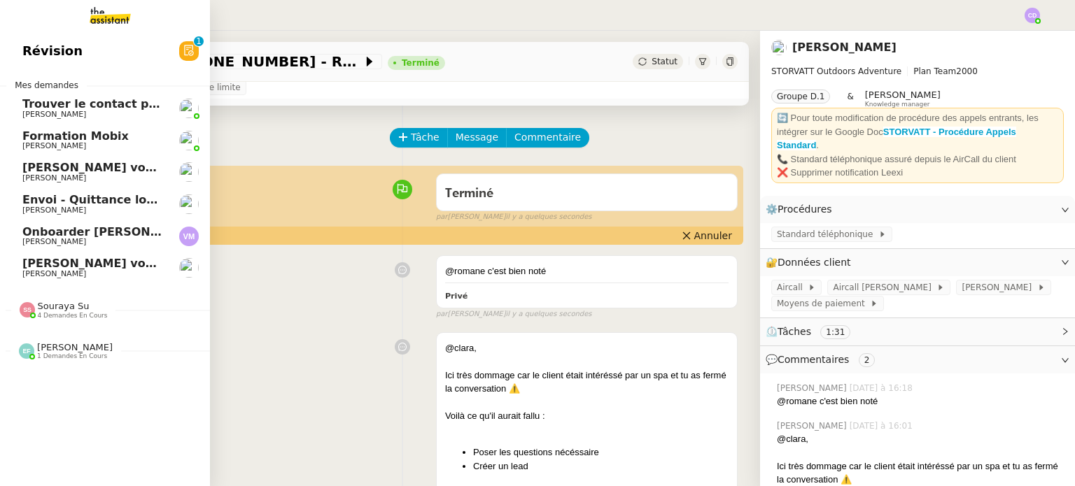
click at [66, 260] on span "[PERSON_NAME] vous a mentionné sur le ticket [##3530##] [GEOGRAPHIC_DATA]" at bounding box center [281, 263] width 518 height 13
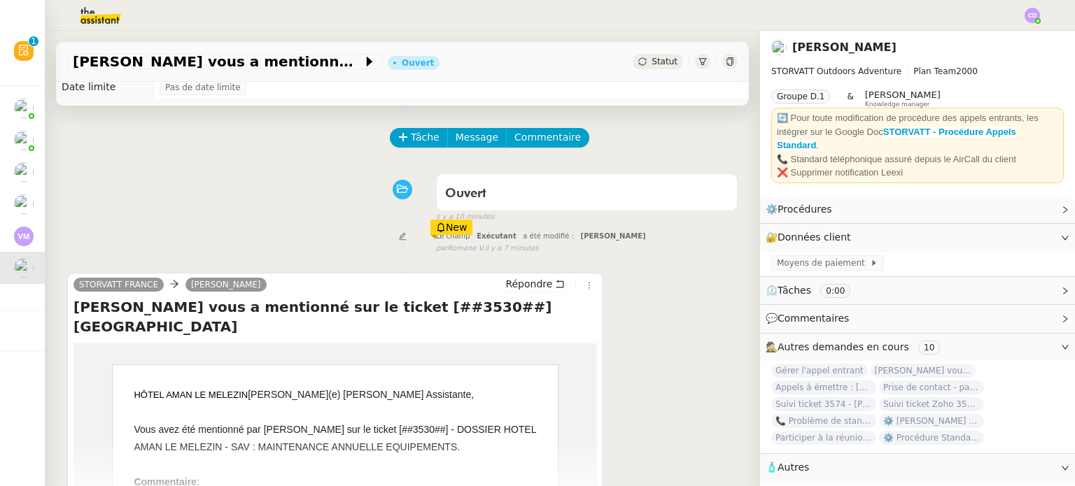
click at [110, 192] on div "Ouvert false il y a 10 minutes" at bounding box center [402, 195] width 670 height 56
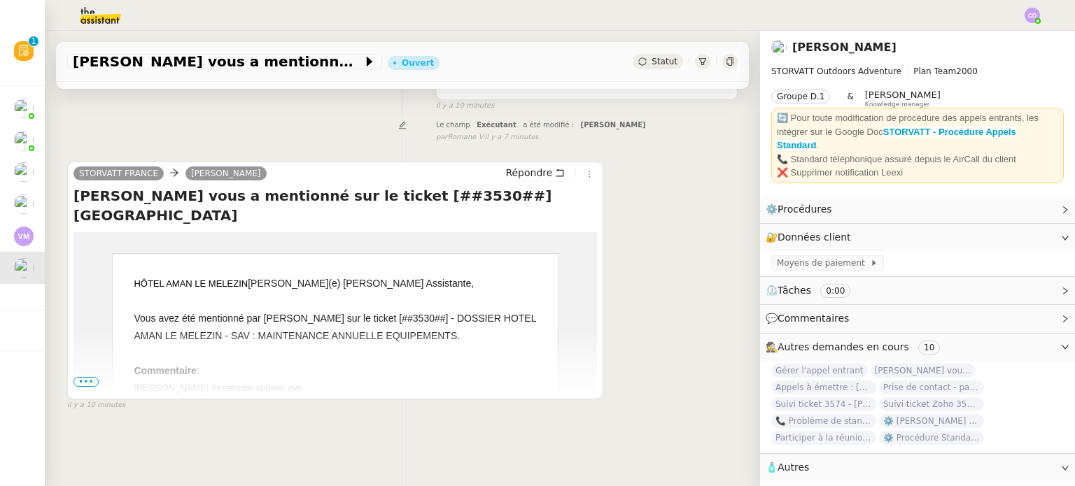
scroll to position [140, 0]
click at [91, 380] on span "•••" at bounding box center [85, 381] width 25 height 10
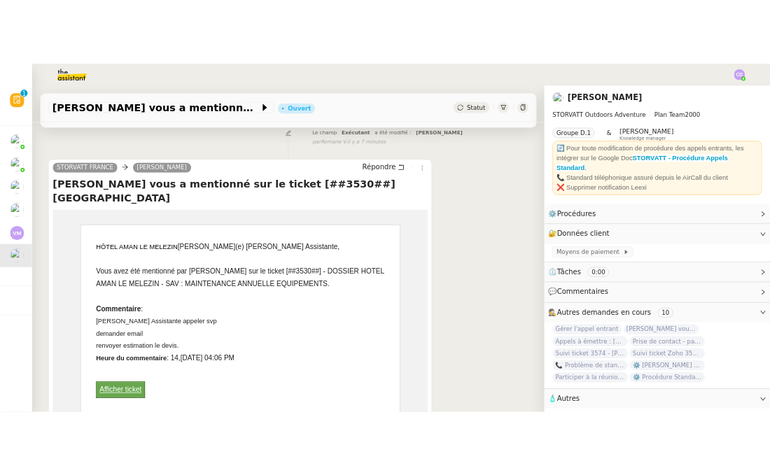
scroll to position [196, 0]
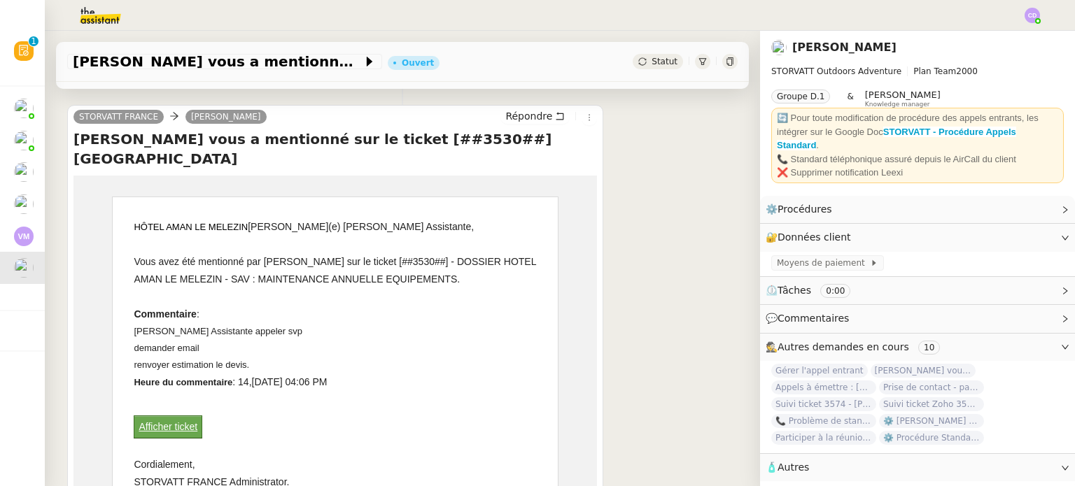
click at [160, 421] on link "Afficher ticket" at bounding box center [168, 426] width 59 height 11
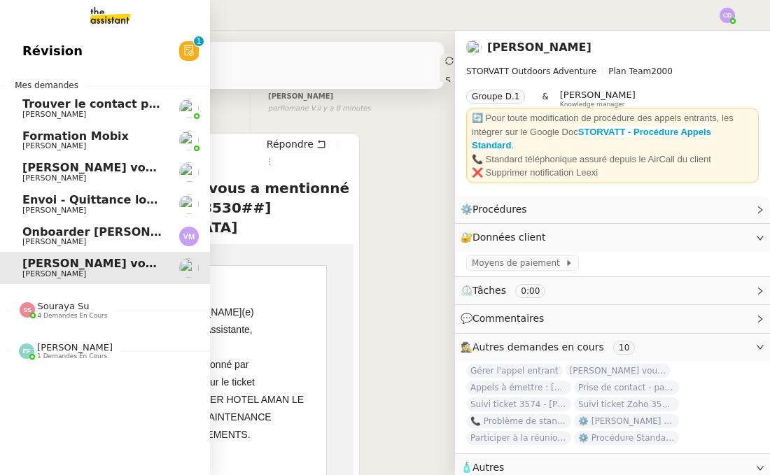
click at [66, 210] on span "[PERSON_NAME]" at bounding box center [54, 210] width 64 height 9
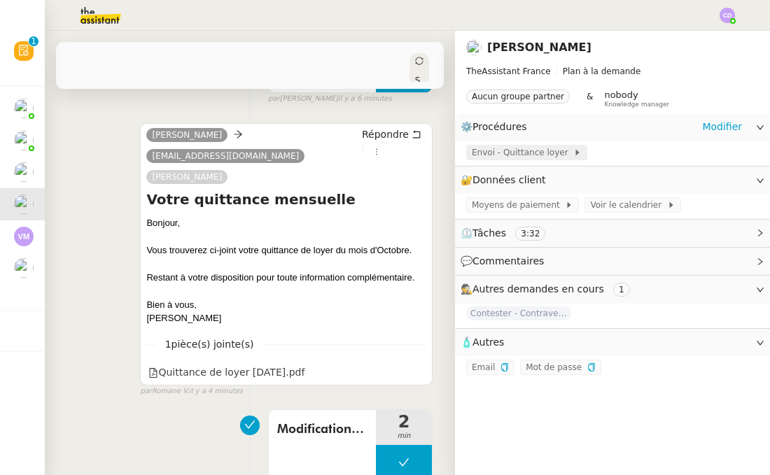
scroll to position [194, 0]
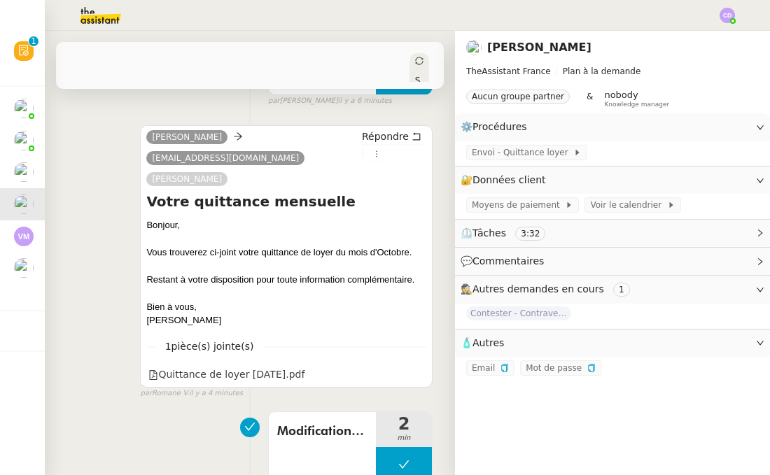
click at [444, 91] on icon at bounding box center [448, 95] width 8 height 8
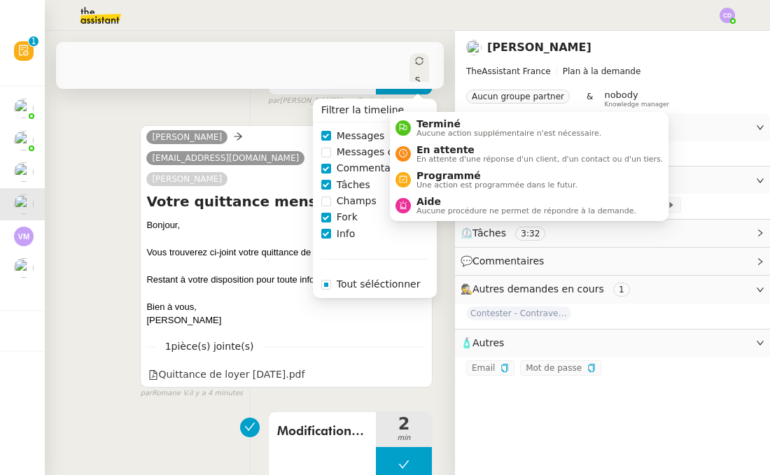
click at [415, 77] on span "Statut" at bounding box center [418, 105] width 6 height 59
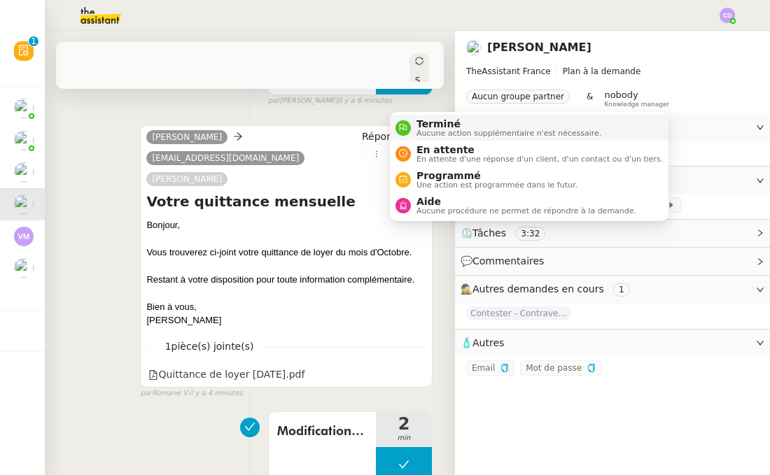
click at [413, 127] on div "Terminé Aucune action supplémentaire n'est nécessaire." at bounding box center [506, 127] width 190 height 19
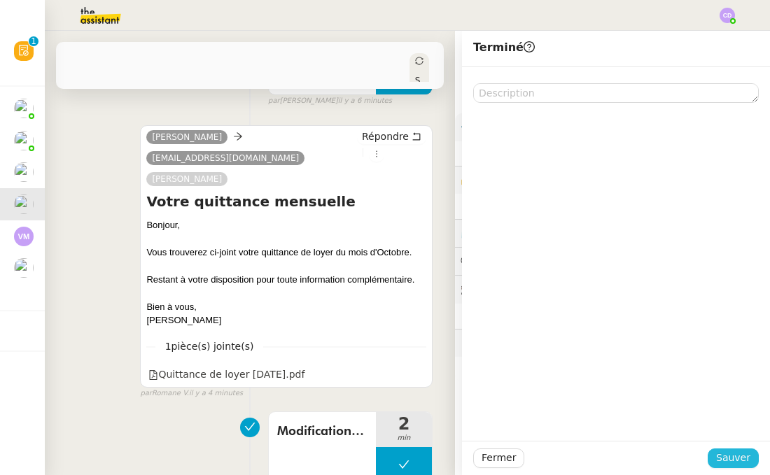
click at [731, 454] on span "Sauver" at bounding box center [733, 458] width 34 height 16
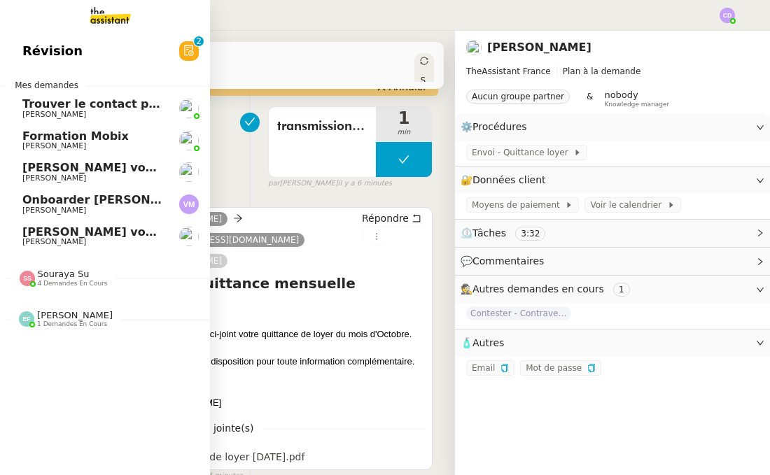
click at [81, 120] on link "Trouver le contact pour les poubelles [PERSON_NAME]" at bounding box center [105, 108] width 210 height 32
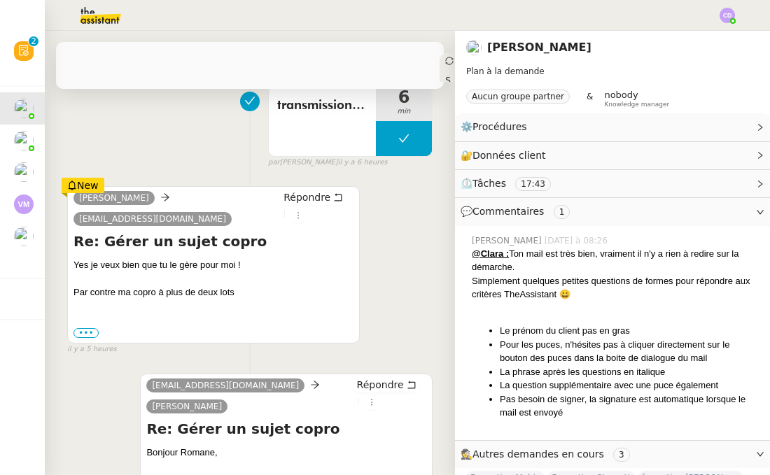
click at [162, 162] on div "transmission d'informations 6 min false par [PERSON_NAME] il y a 6 heures" at bounding box center [249, 124] width 365 height 90
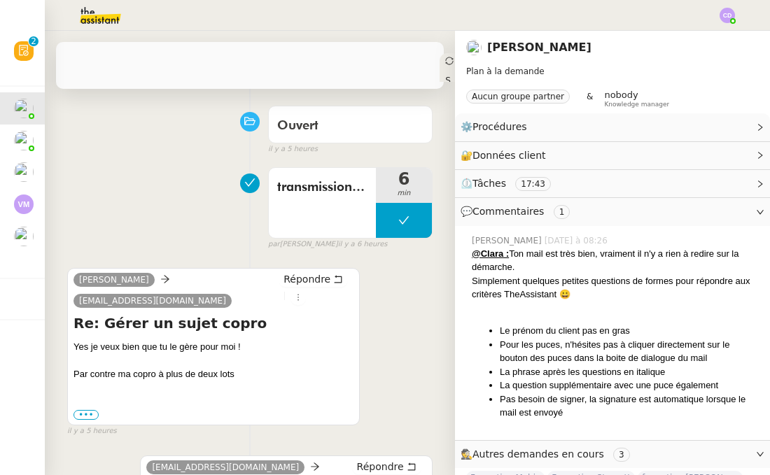
scroll to position [140, 0]
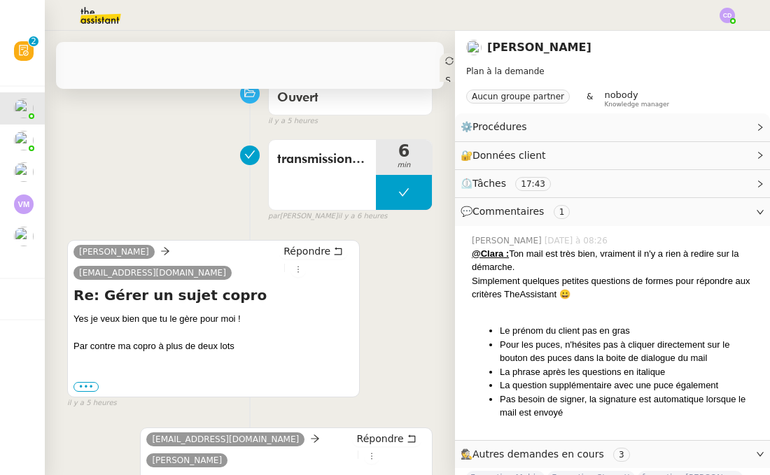
click at [411, 239] on div "Romane Vachon [EMAIL_ADDRESS][DOMAIN_NAME] Répondre Re: Gérer un sujet copro Ye…" at bounding box center [249, 317] width 365 height 181
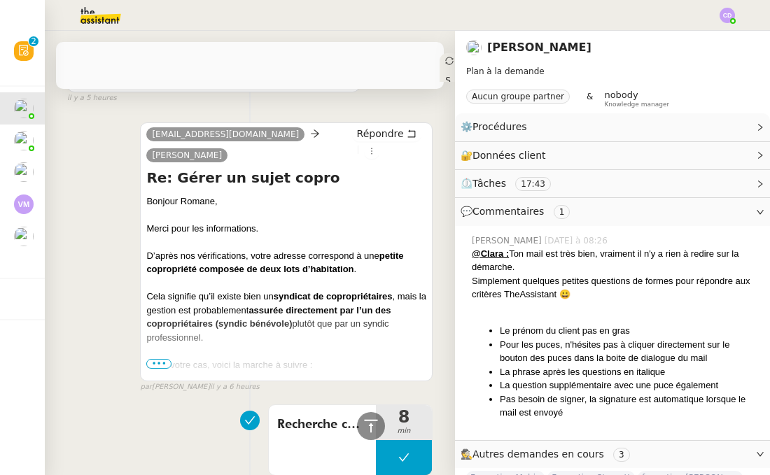
scroll to position [448, 0]
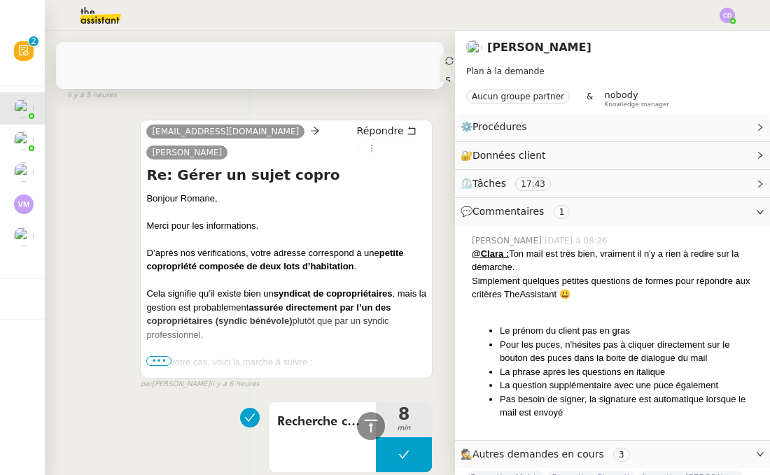
click at [653, 402] on li "Pas besoin de signer, la signature est automatique lorsque le mail est envoyé" at bounding box center [629, 405] width 259 height 27
click at [518, 446] on span "🕵️ Autres demandes en cours 3" at bounding box center [600, 454] width 281 height 16
click at [760, 454] on icon at bounding box center [760, 454] width 8 height 8
click at [701, 397] on li "Pas besoin de signer, la signature est automatique lorsque le mail est envoyé" at bounding box center [629, 405] width 259 height 27
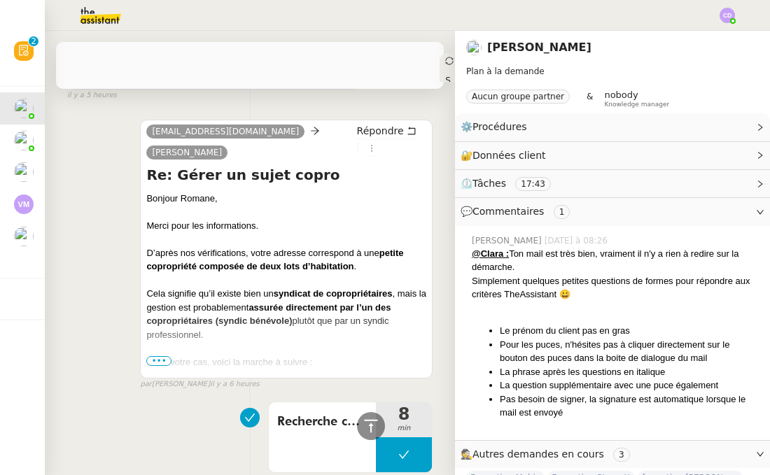
scroll to position [0, 0]
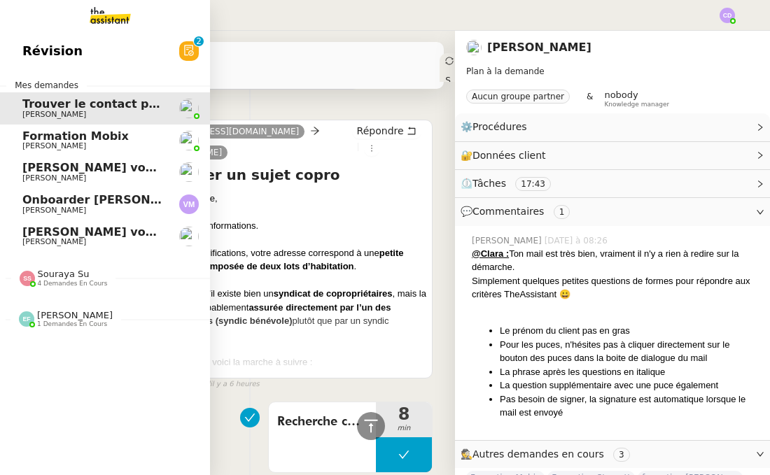
click at [54, 192] on link "Onboarder [PERSON_NAME]" at bounding box center [105, 204] width 210 height 32
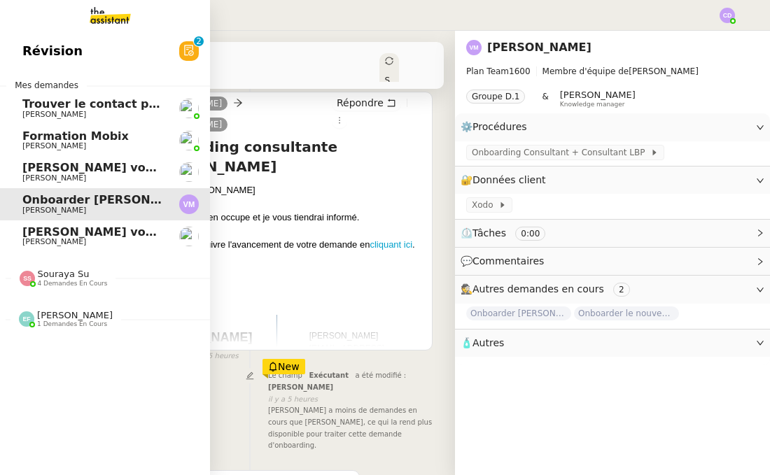
scroll to position [448, 0]
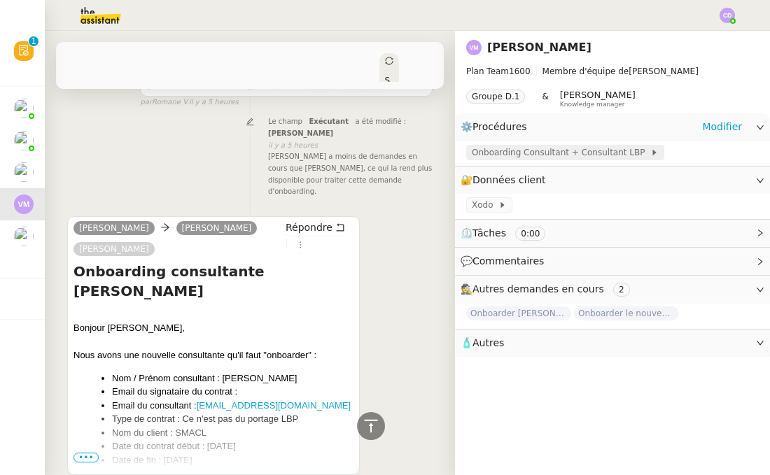
click at [531, 150] on span "Onboarding Consultant + Consultant LBP" at bounding box center [561, 153] width 178 height 14
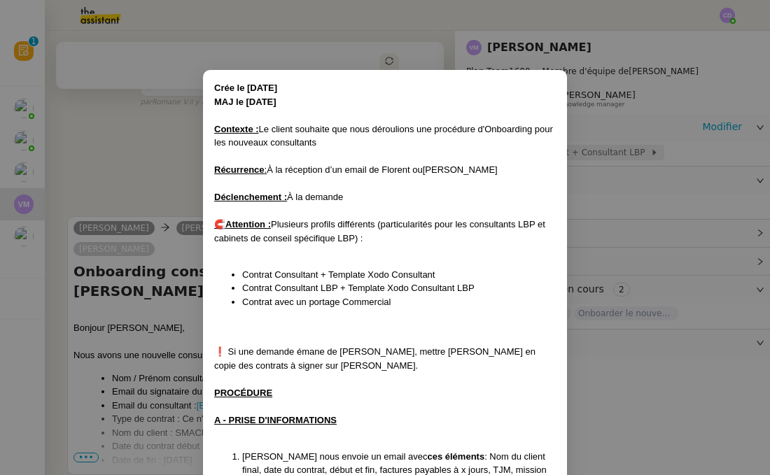
scroll to position [273, 0]
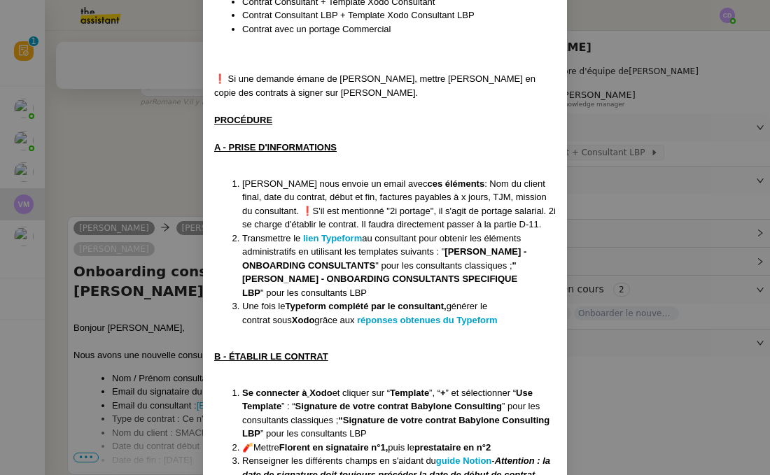
click at [432, 23] on li "Contrat avec un portage Commercial" at bounding box center [398, 29] width 313 height 14
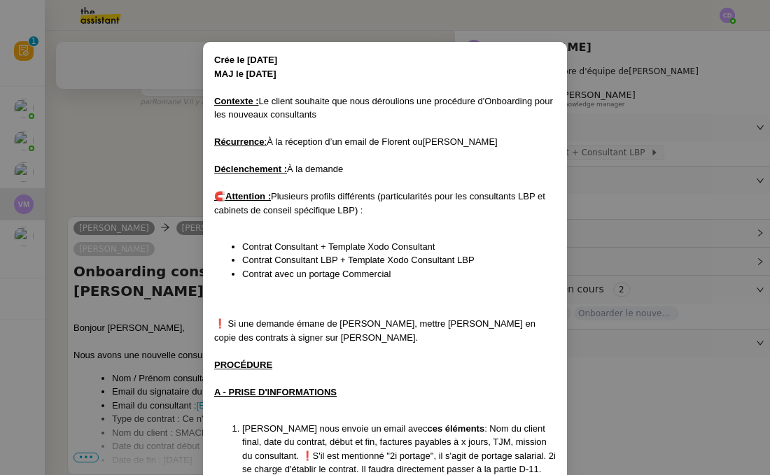
scroll to position [56, 0]
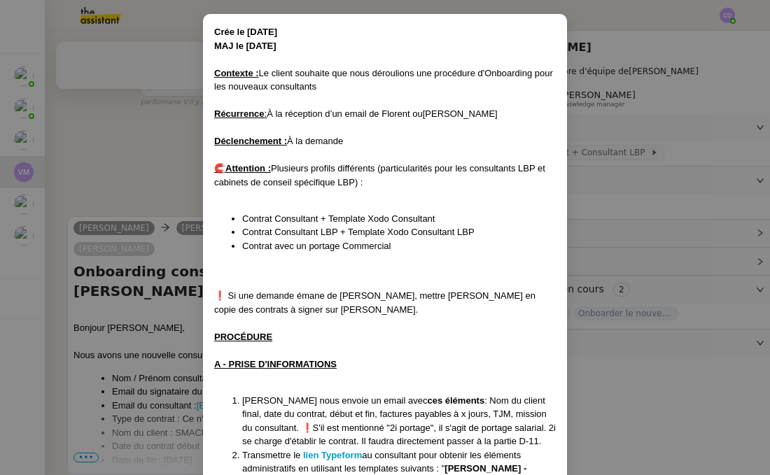
click at [106, 155] on nz-modal-container "Crée le [DATE] MAJ le [DATE] Contexte : Le client souhaite que nous déroulions …" at bounding box center [385, 237] width 770 height 475
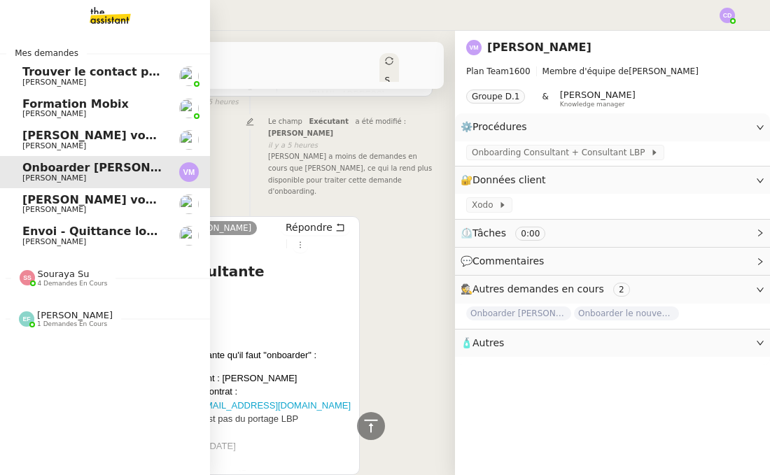
click at [26, 230] on span "Envoi - Quittance loyer - [DATE]" at bounding box center [121, 231] width 199 height 13
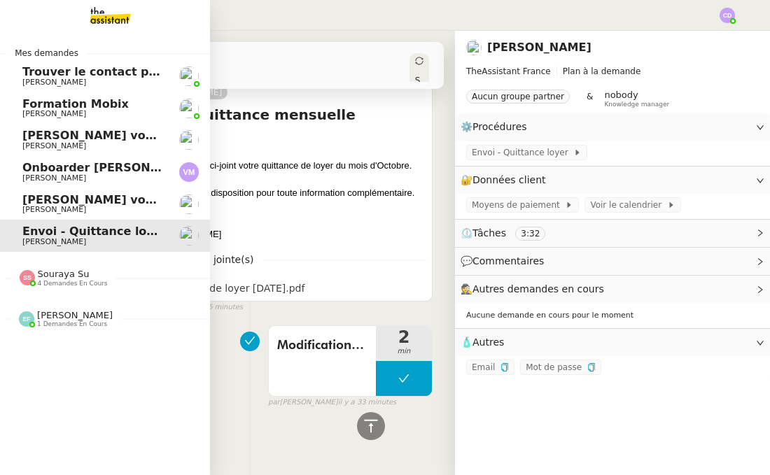
scroll to position [402, 0]
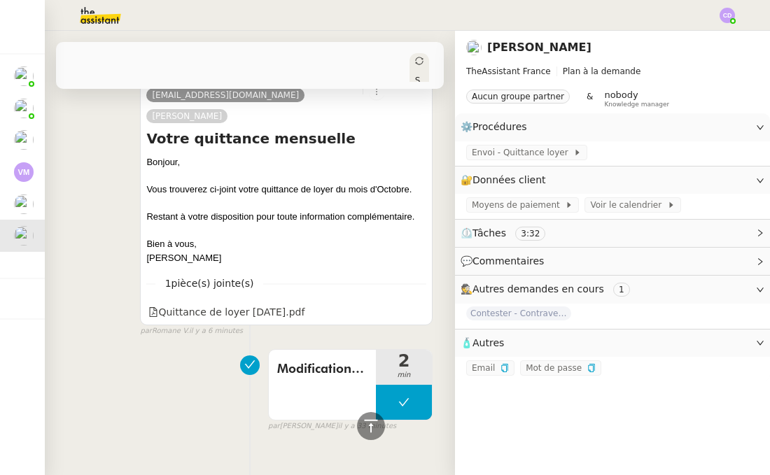
click at [84, 260] on div "[PERSON_NAME] [PERSON_NAME][EMAIL_ADDRESS][DOMAIN_NAME] [PERSON_NAME] Répondre …" at bounding box center [249, 193] width 365 height 287
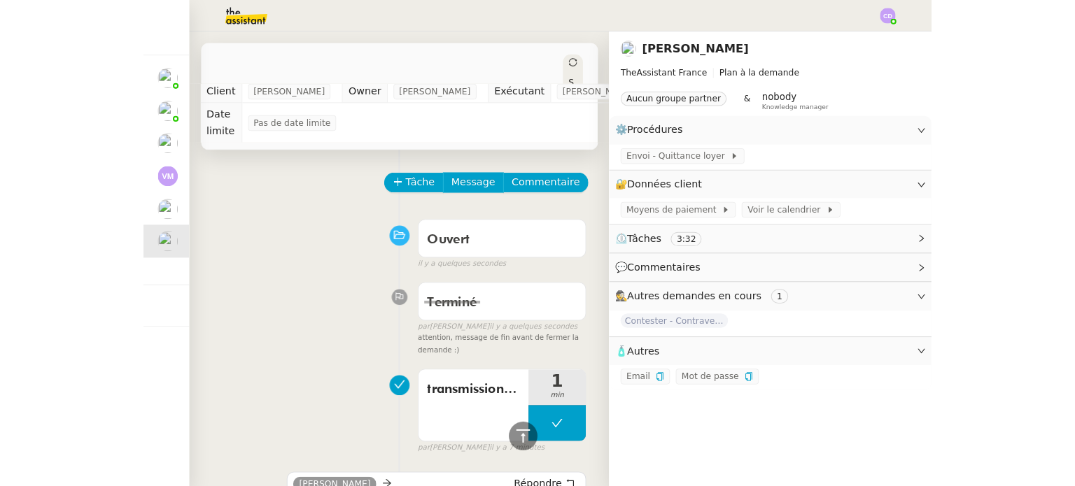
scroll to position [0, 0]
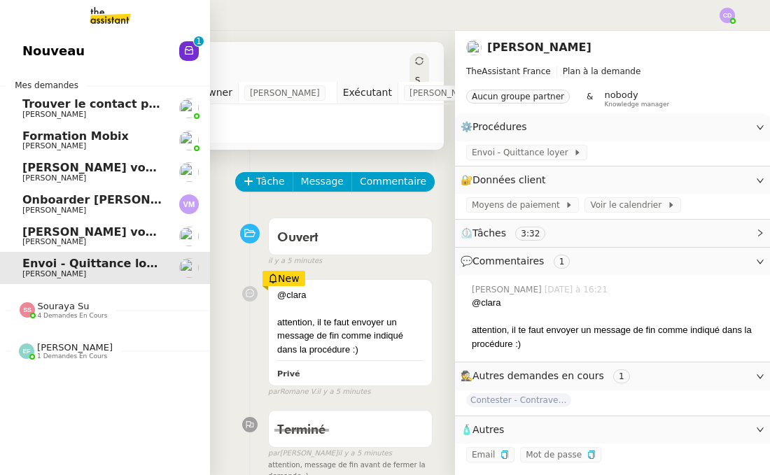
click at [87, 50] on link "Nouveau 0 1 2 3 4 5 6 7 8 9" at bounding box center [105, 51] width 210 height 32
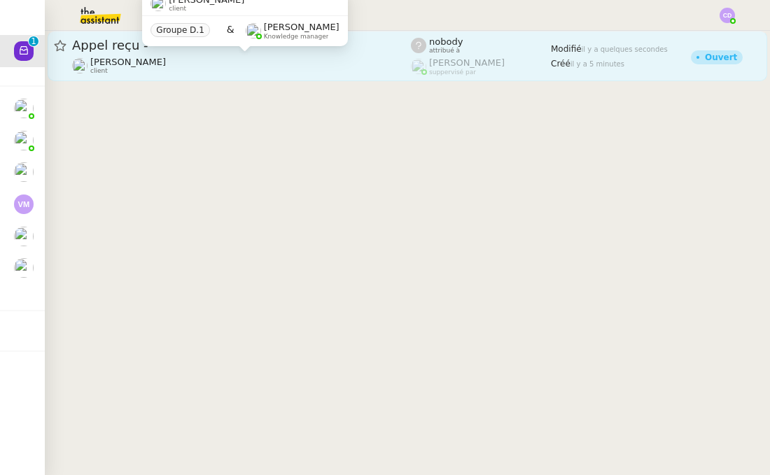
click at [279, 70] on div "[PERSON_NAME] client" at bounding box center [241, 66] width 339 height 18
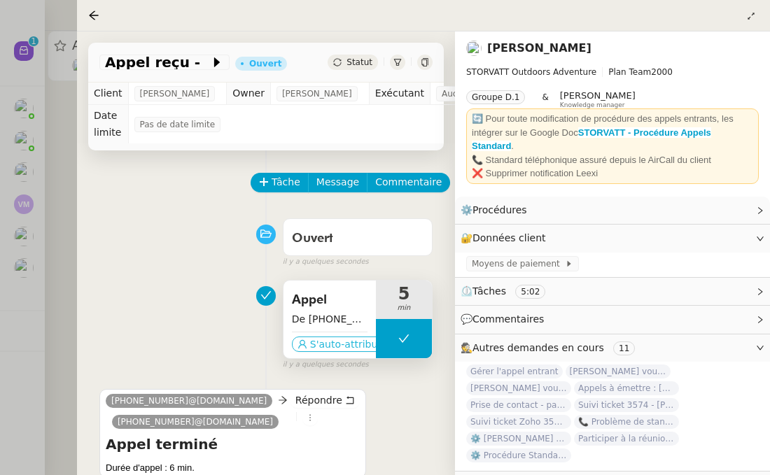
click at [308, 344] on button "S'auto-attribuer" at bounding box center [342, 344] width 101 height 15
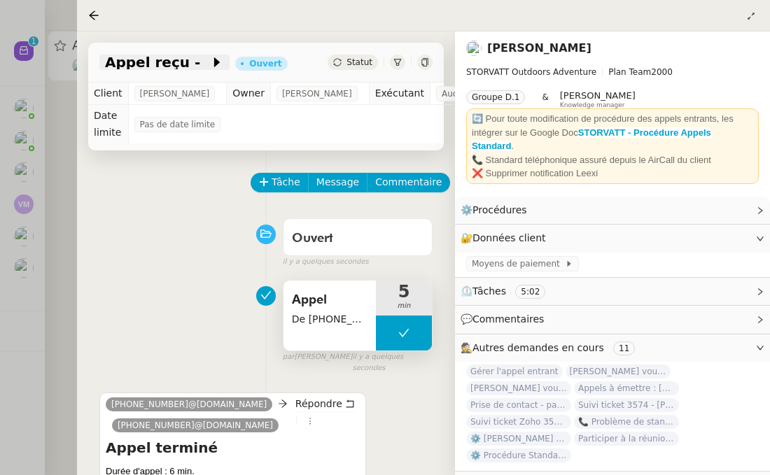
click at [181, 64] on span "Appel reçu -" at bounding box center [157, 62] width 105 height 14
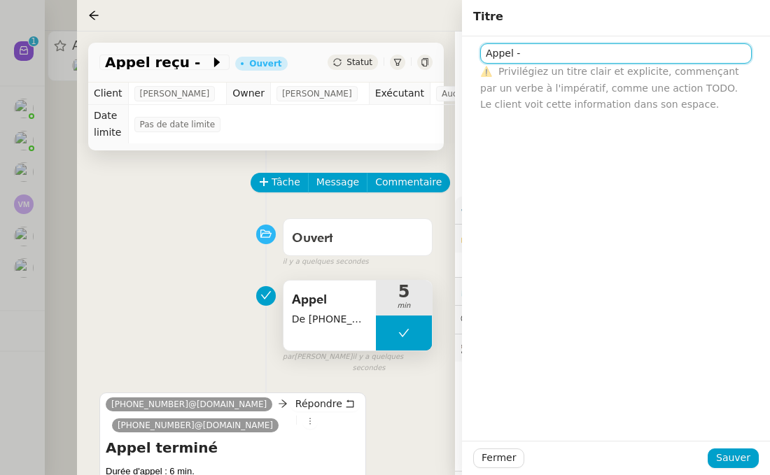
paste input "[PERSON_NAME]"
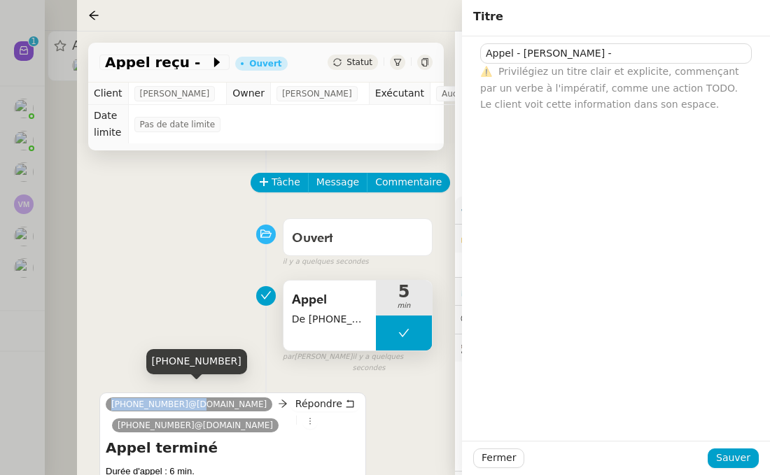
drag, startPoint x: 178, startPoint y: 389, endPoint x: 110, endPoint y: 387, distance: 68.6
click at [110, 397] on nz-tag "[PHONE_NUMBER]@[DOMAIN_NAME]" at bounding box center [189, 404] width 167 height 14
copy span "[PHONE_NUMBER]"
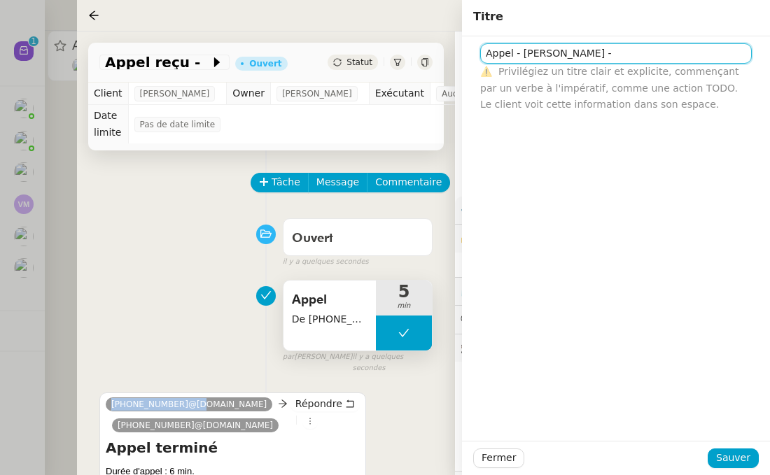
click at [616, 45] on input "Appel - [PERSON_NAME] -" at bounding box center [615, 53] width 271 height 20
paste input "[PHONE_NUMBER]"
type input "Appel - [PERSON_NAME] - [PHONE_NUMBER]"
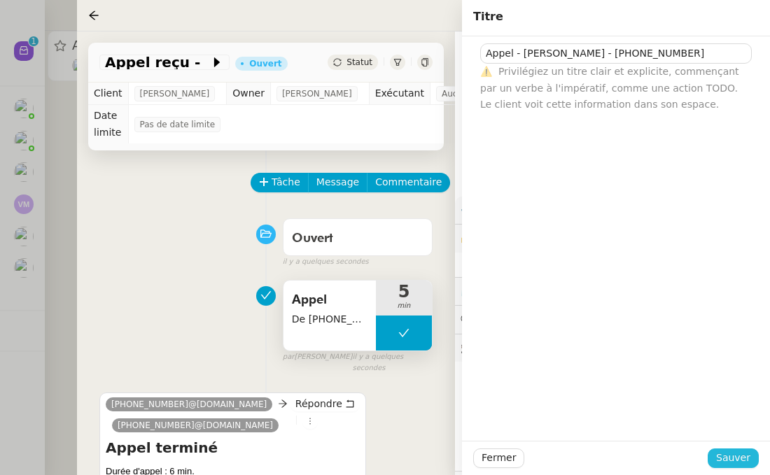
click at [726, 455] on span "Sauver" at bounding box center [733, 458] width 34 height 16
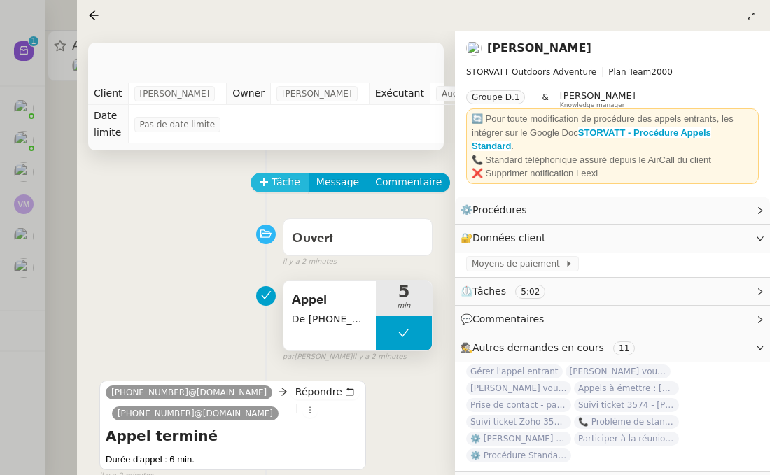
click at [274, 176] on span "Tâche" at bounding box center [285, 182] width 29 height 16
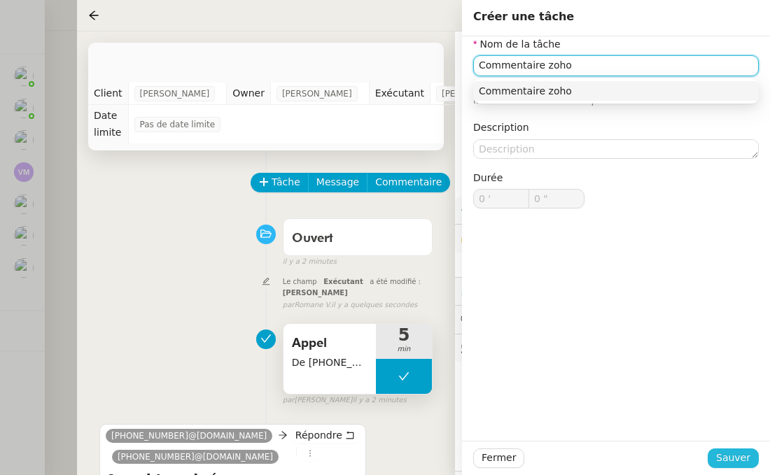
type input "Commentaire zoho"
click at [728, 455] on span "Sauver" at bounding box center [733, 458] width 34 height 16
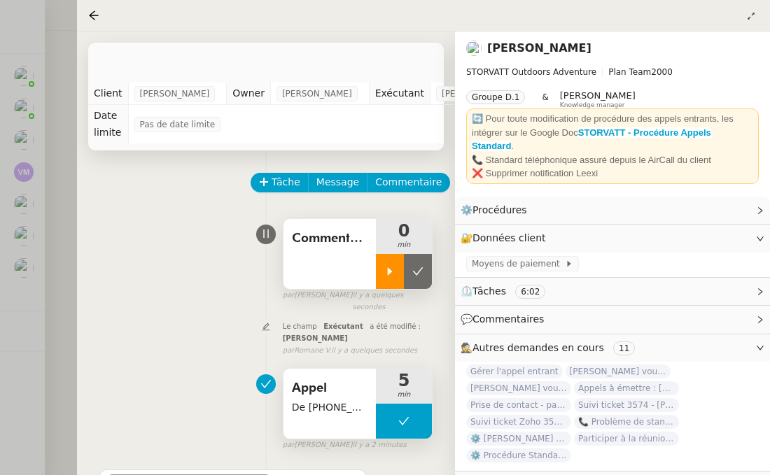
click at [390, 269] on icon at bounding box center [390, 271] width 5 height 8
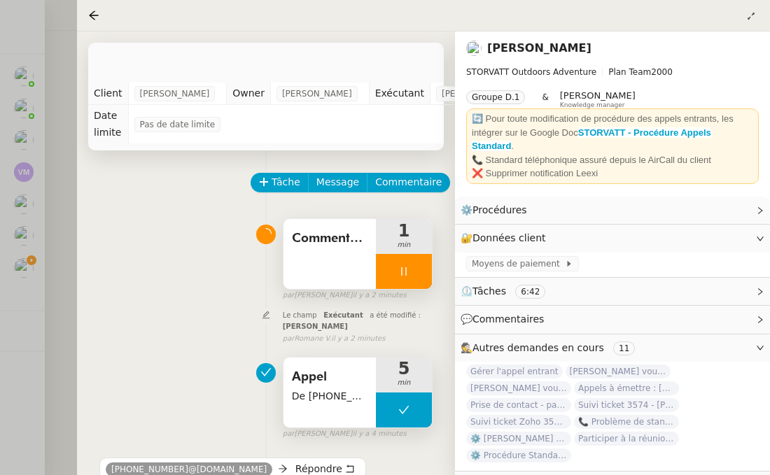
click at [394, 266] on div at bounding box center [404, 271] width 56 height 35
click at [416, 269] on icon at bounding box center [417, 271] width 11 height 11
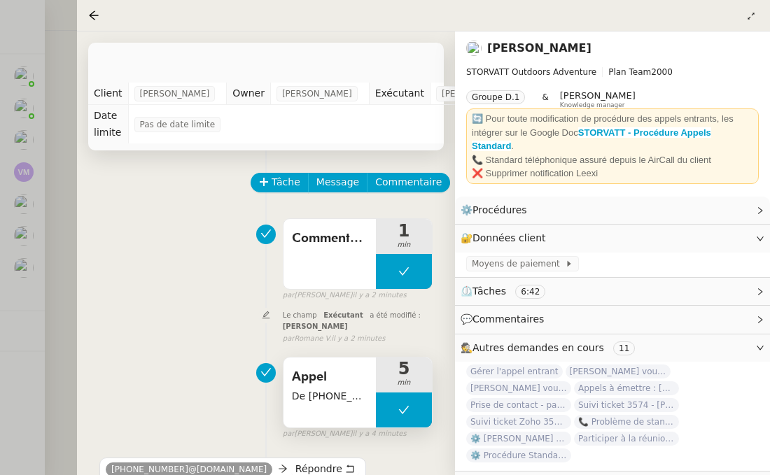
click at [190, 246] on div "Commentaire zoho 1 min false par [PERSON_NAME] il y a 2 minutes" at bounding box center [265, 257] width 333 height 90
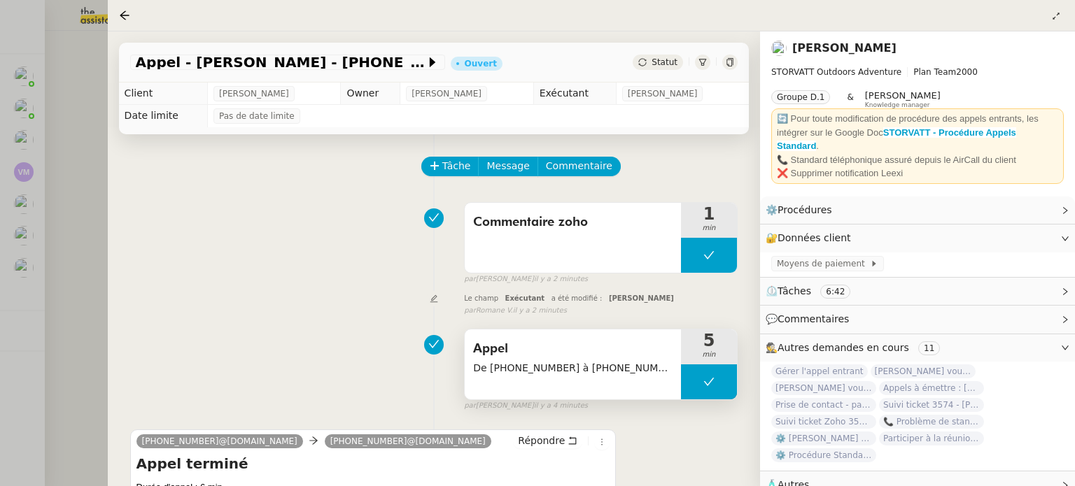
click at [698, 59] on div at bounding box center [702, 62] width 15 height 15
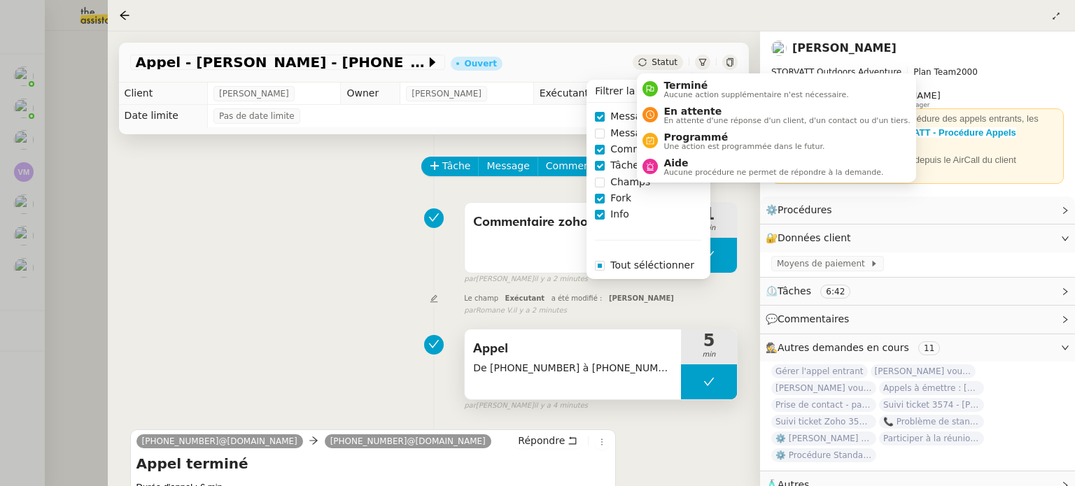
click at [660, 58] on span "Statut" at bounding box center [664, 62] width 26 height 10
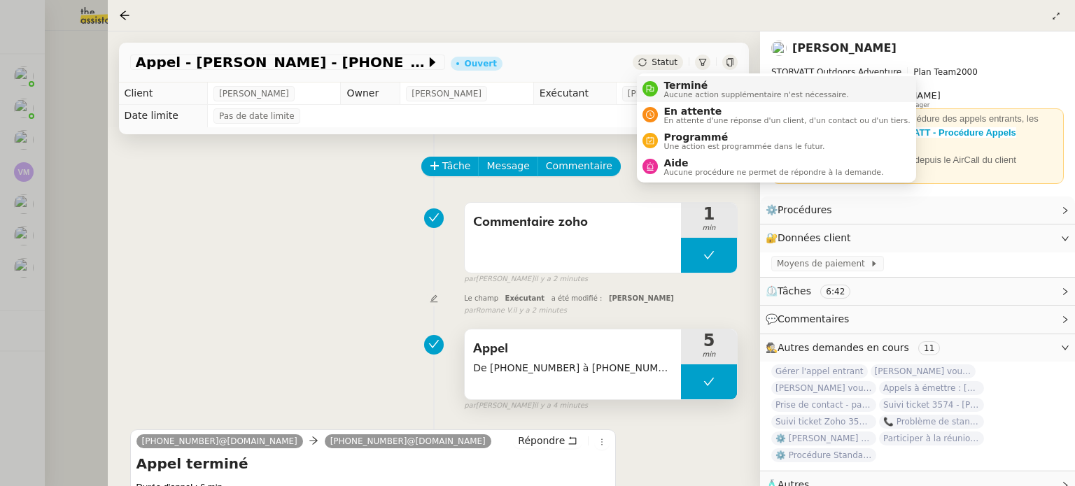
click at [670, 83] on span "Terminé" at bounding box center [755, 85] width 185 height 11
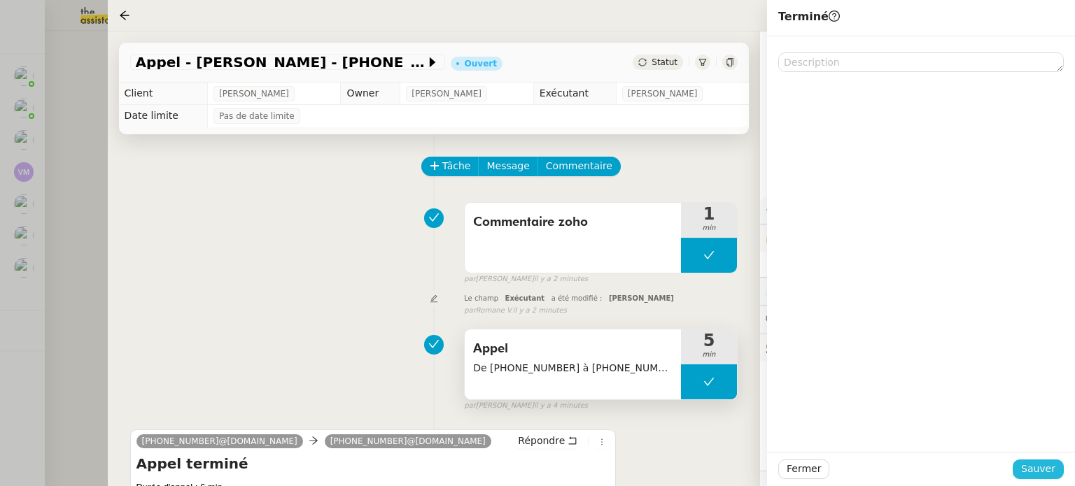
click at [1034, 474] on span "Sauver" at bounding box center [1038, 469] width 34 height 16
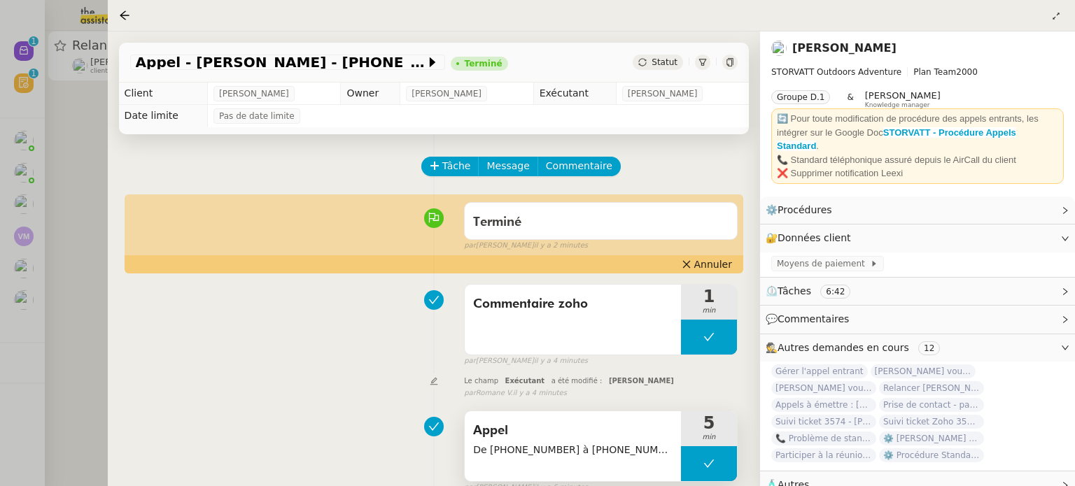
click at [66, 141] on div at bounding box center [537, 243] width 1075 height 486
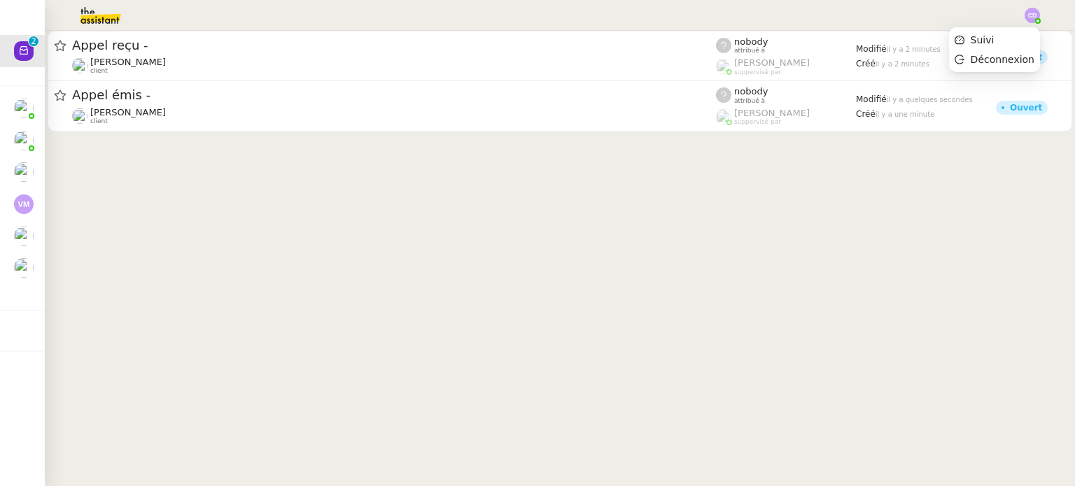
click at [1030, 16] on img at bounding box center [1031, 15] width 15 height 15
click at [1000, 39] on li "Suivi" at bounding box center [994, 40] width 91 height 20
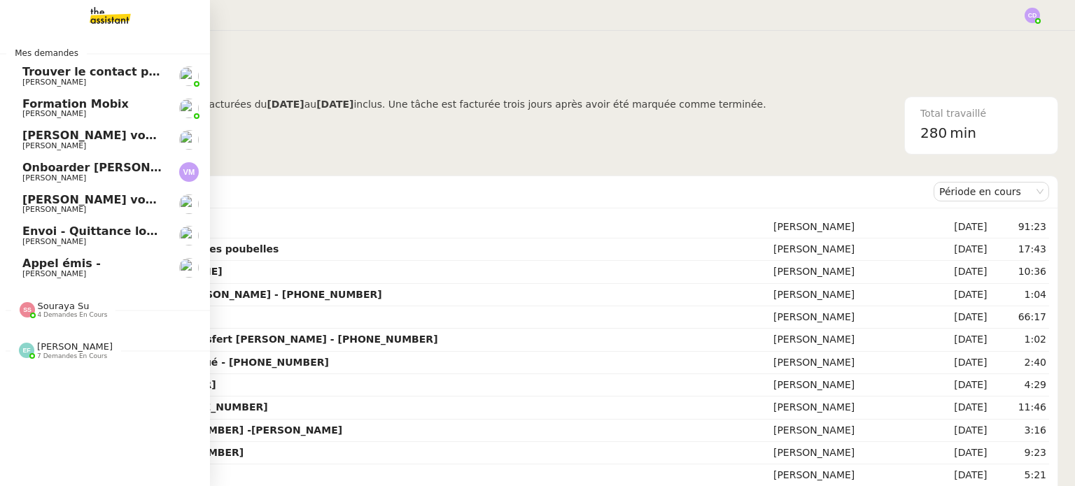
click at [34, 234] on span "Envoi - Quittance loyer - [DATE]" at bounding box center [121, 231] width 199 height 13
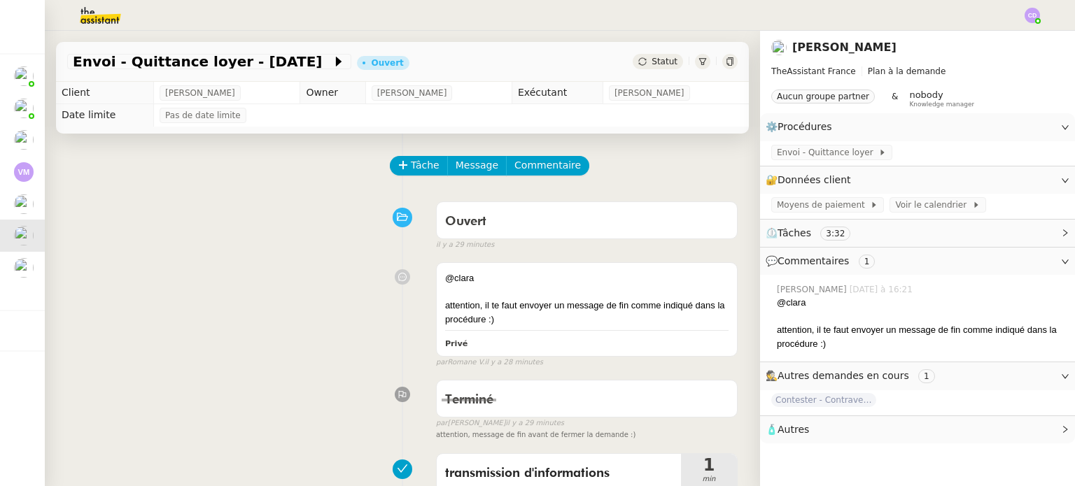
click at [702, 63] on icon at bounding box center [702, 61] width 8 height 8
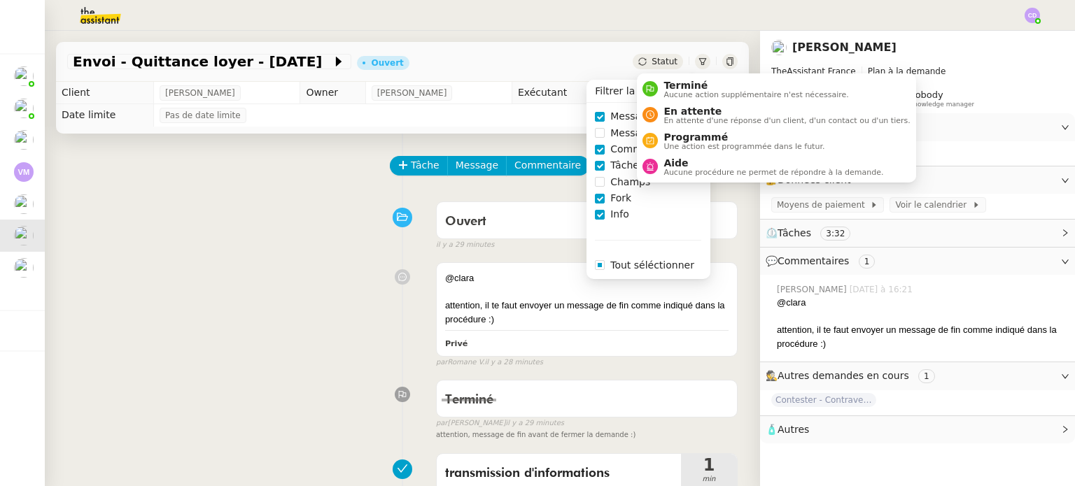
click at [667, 57] on span "Statut" at bounding box center [664, 62] width 26 height 10
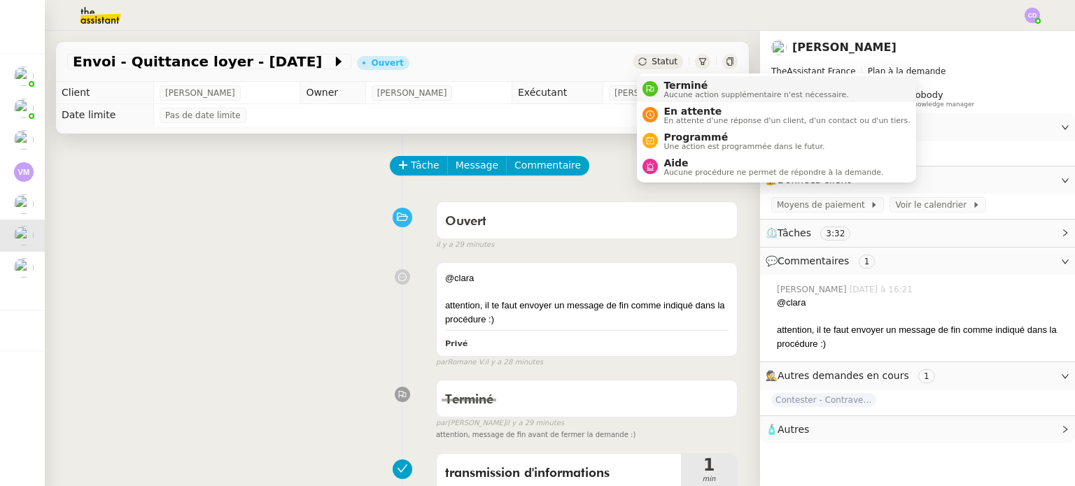
click at [672, 86] on span "Terminé" at bounding box center [755, 85] width 185 height 11
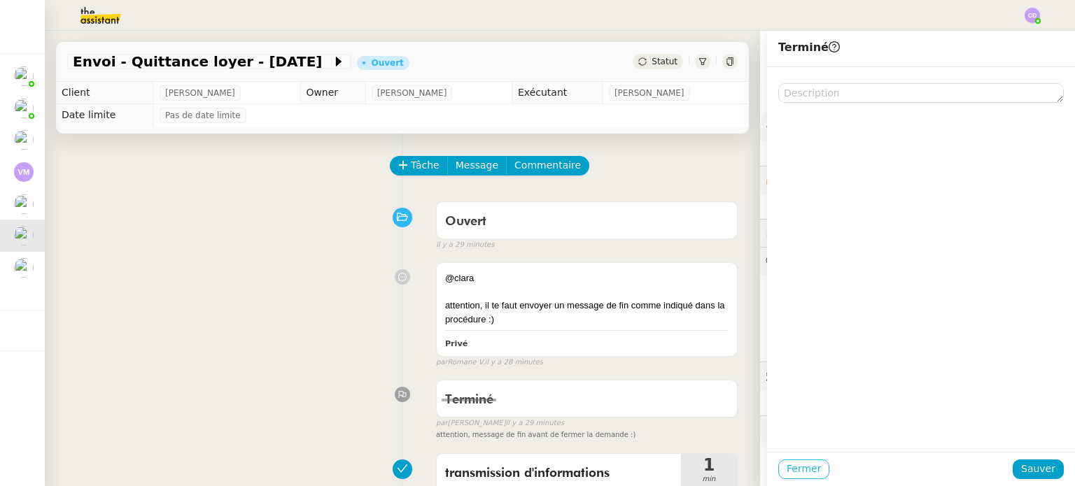
click at [782, 466] on button "Fermer" at bounding box center [803, 470] width 51 height 20
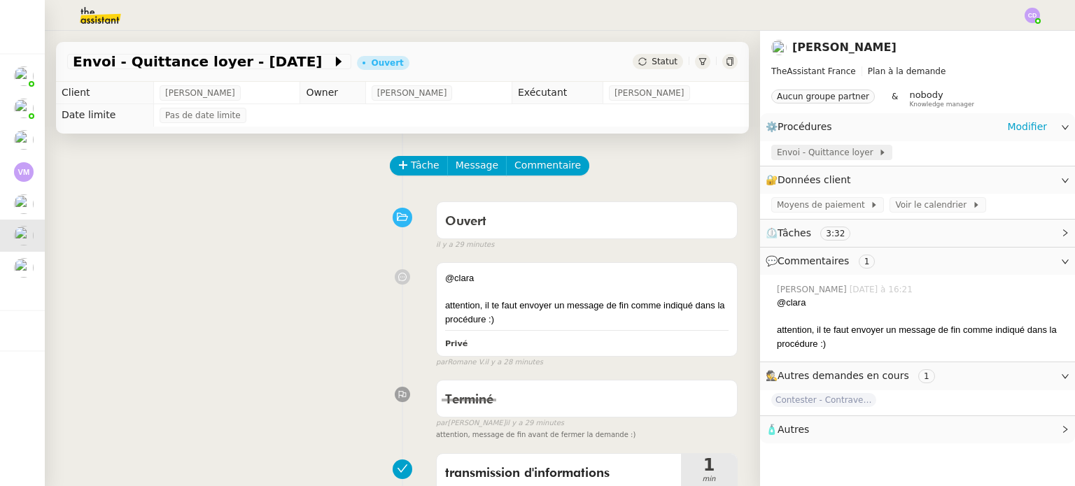
click at [822, 147] on span "Envoi - Quittance loyer" at bounding box center [827, 153] width 101 height 14
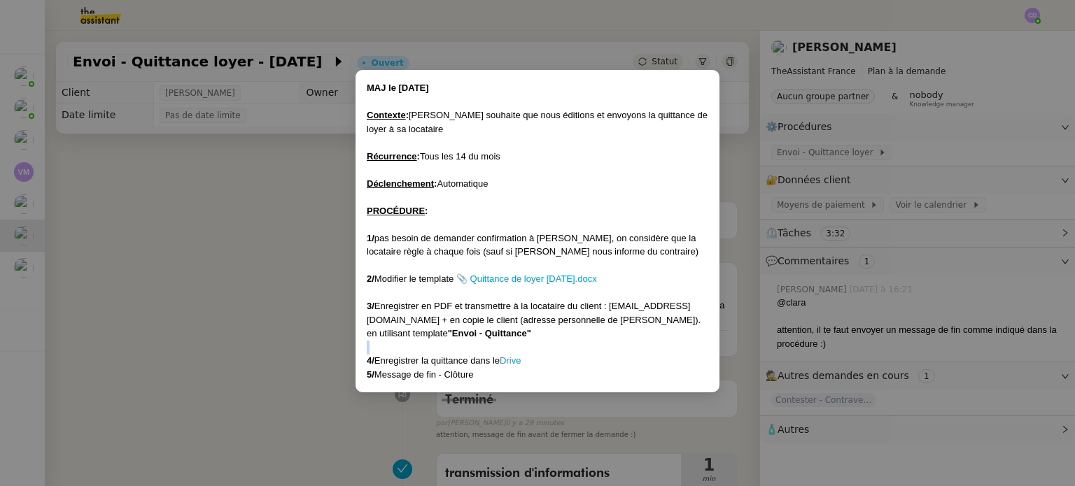
drag, startPoint x: 265, startPoint y: 360, endPoint x: 271, endPoint y: 343, distance: 17.9
click at [271, 343] on nz-modal-container "MAJ le [DATE] Contexte : [PERSON_NAME] souhaite que nous éditions et envoyons l…" at bounding box center [537, 243] width 1075 height 486
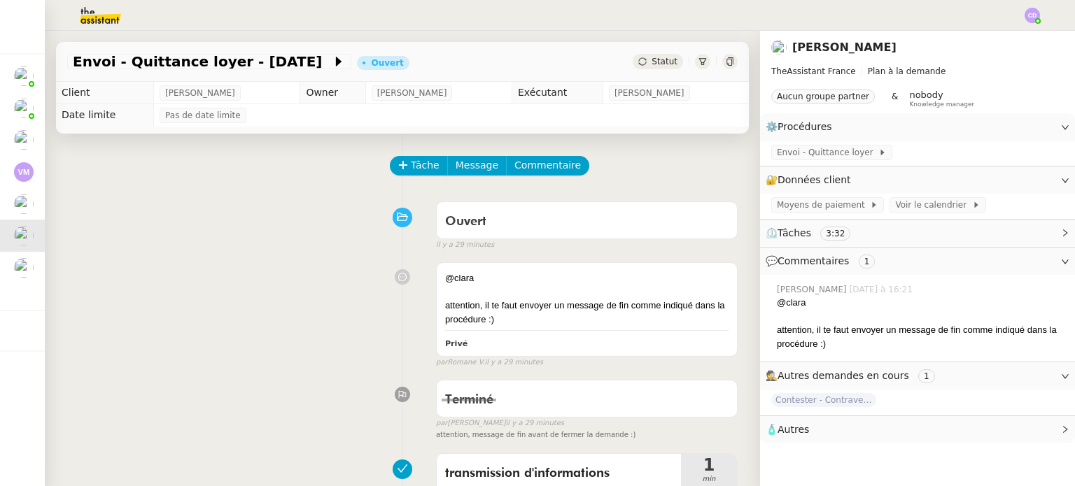
click at [271, 343] on div "@clara attention, il te faut envoyer un message de fin comme indiqué dans la pr…" at bounding box center [402, 312] width 670 height 112
click at [373, 328] on div "@clara attention, il te faut envoyer un message de fin comme indiqué dans la pr…" at bounding box center [402, 312] width 670 height 112
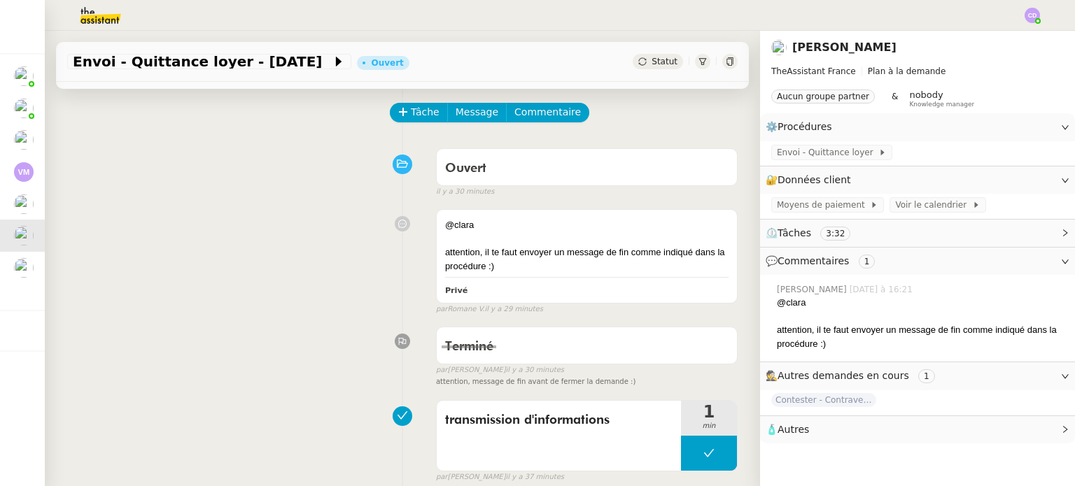
scroll to position [28, 0]
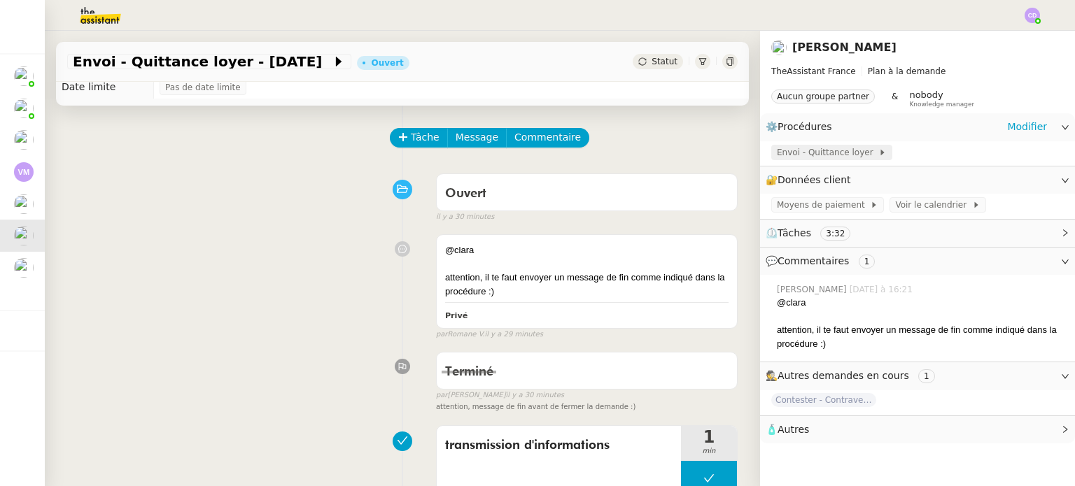
click at [842, 155] on span "Envoi - Quittance loyer" at bounding box center [827, 153] width 101 height 14
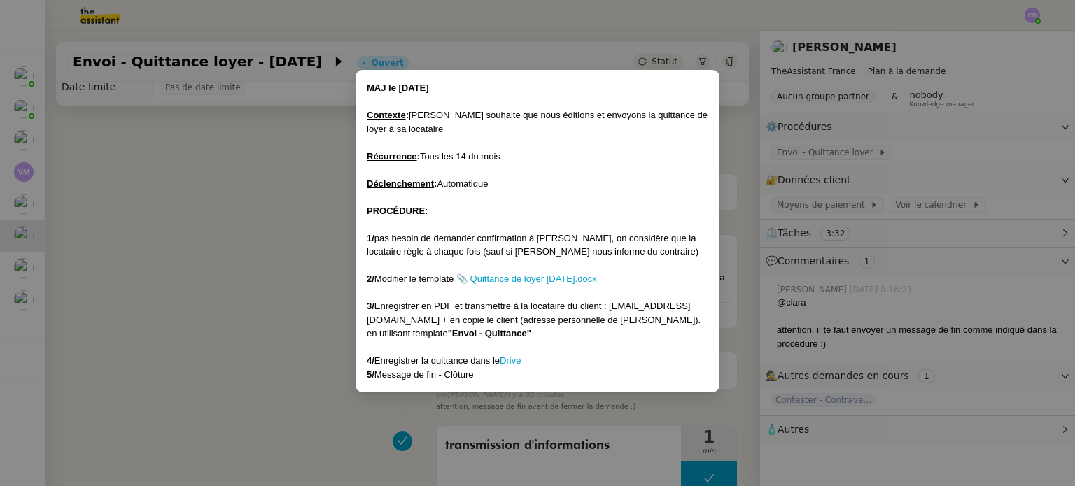
click at [195, 204] on nz-modal-container "MAJ le [DATE] Contexte : [PERSON_NAME] souhaite que nous éditions et envoyons l…" at bounding box center [537, 243] width 1075 height 486
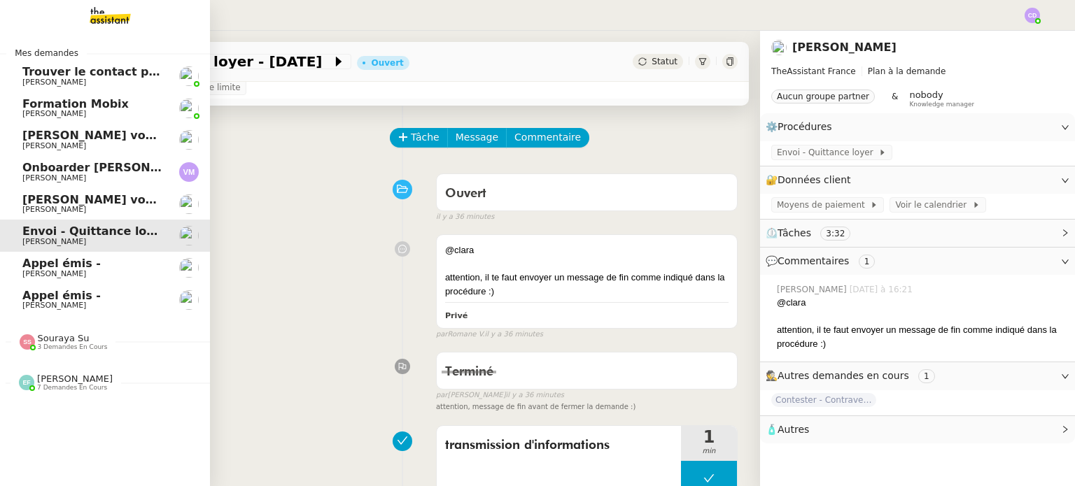
click at [82, 274] on span "[PERSON_NAME]" at bounding box center [54, 273] width 64 height 9
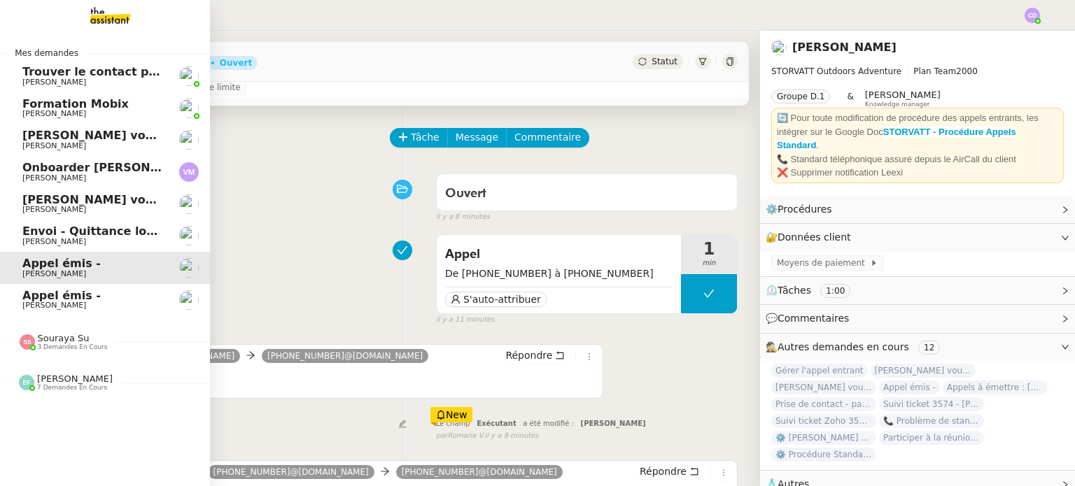
click at [56, 302] on span "[PERSON_NAME]" at bounding box center [54, 305] width 64 height 9
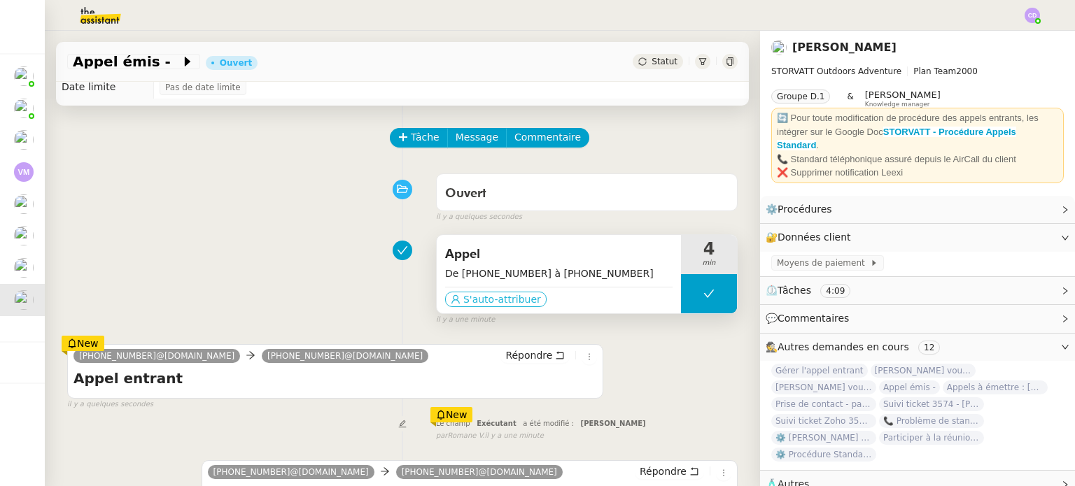
click at [455, 295] on icon at bounding box center [456, 300] width 10 height 10
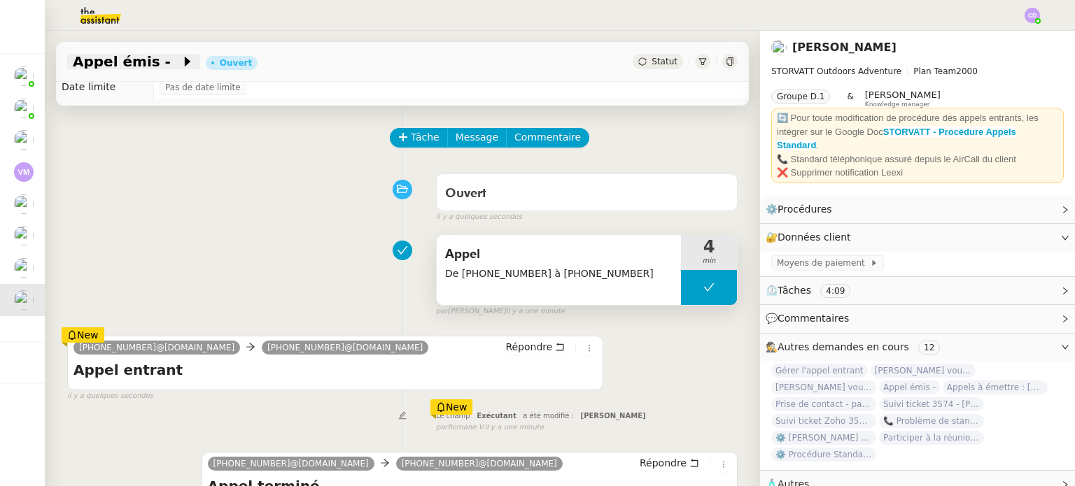
click at [136, 65] on span "Appel émis -" at bounding box center [127, 62] width 108 height 14
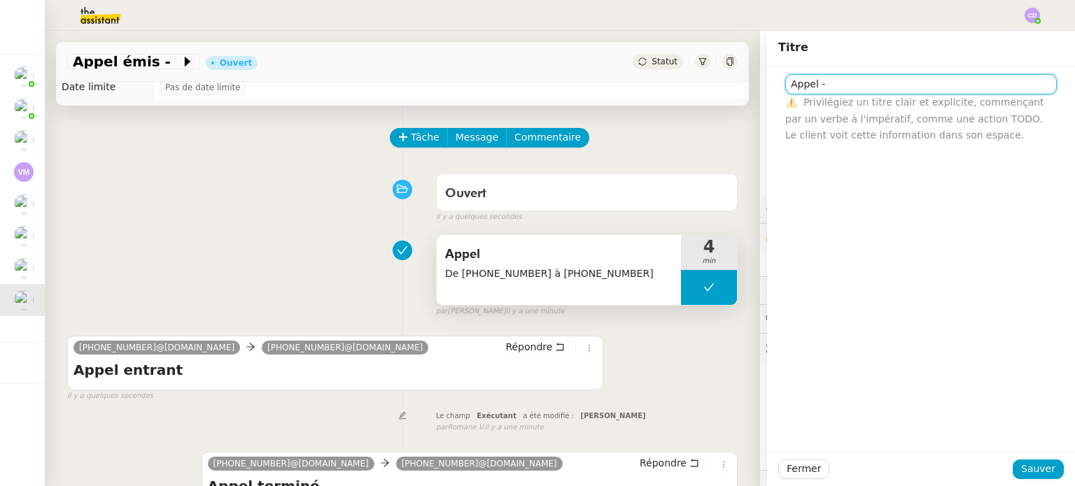
paste input "[PERSON_NAME] PISCINES"
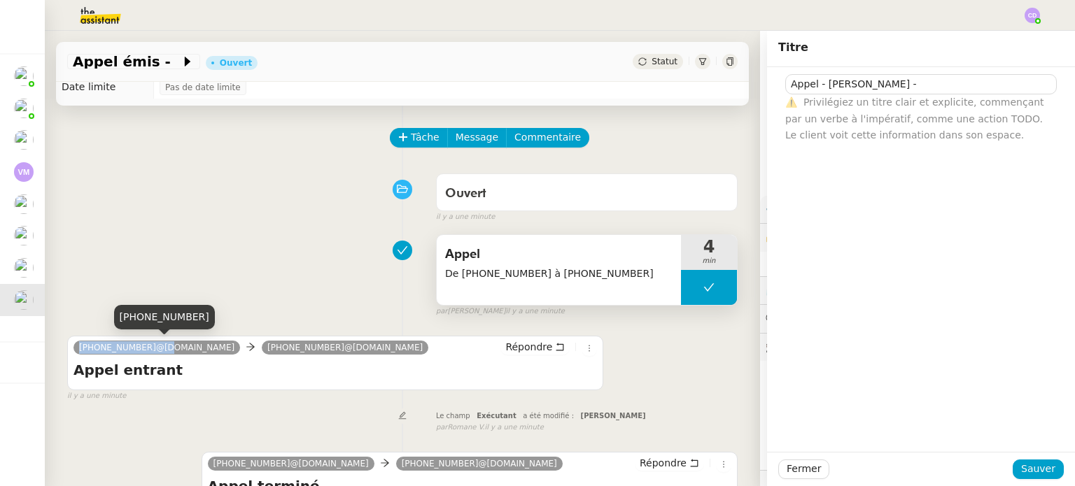
drag, startPoint x: 147, startPoint y: 346, endPoint x: 78, endPoint y: 347, distance: 69.3
click at [78, 347] on nz-tag "[PHONE_NUMBER]@[DOMAIN_NAME]" at bounding box center [156, 348] width 167 height 14
copy span "[PHONE_NUMBER]"
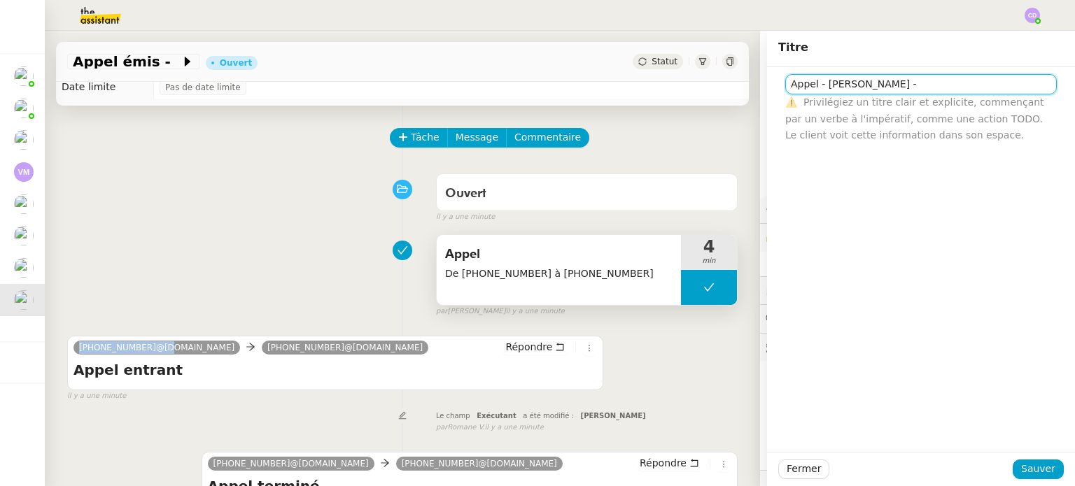
click at [950, 85] on input "Appel - [PERSON_NAME] -" at bounding box center [920, 84] width 271 height 20
paste input "[PHONE_NUMBER]"
type input "Appel - [PERSON_NAME] - [PHONE_NUMBER]"
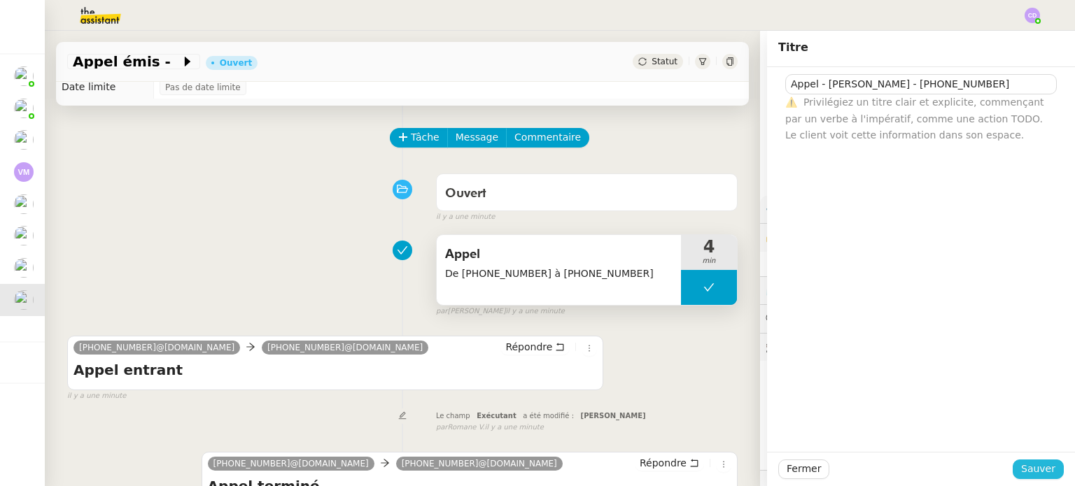
click at [1043, 461] on span "Sauver" at bounding box center [1038, 469] width 34 height 16
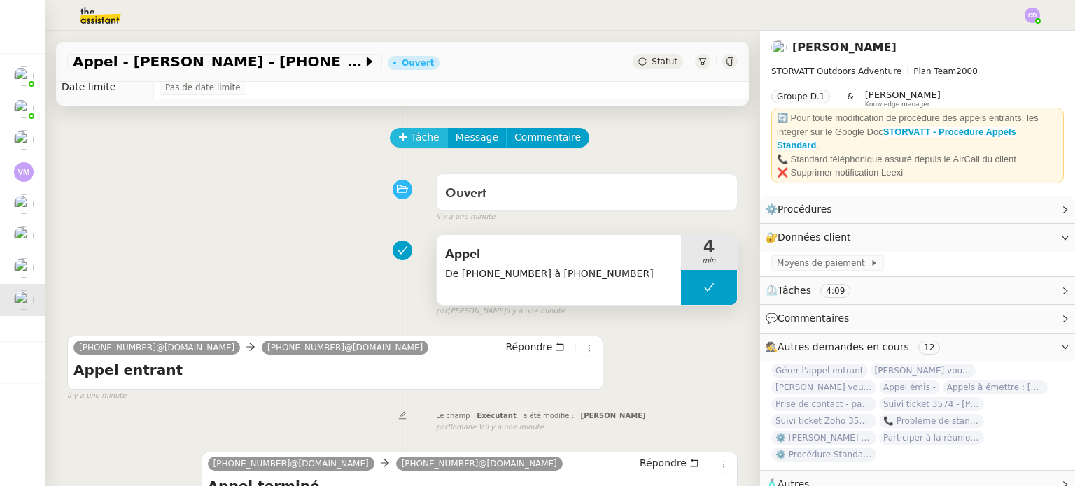
click at [423, 134] on span "Tâche" at bounding box center [425, 137] width 29 height 16
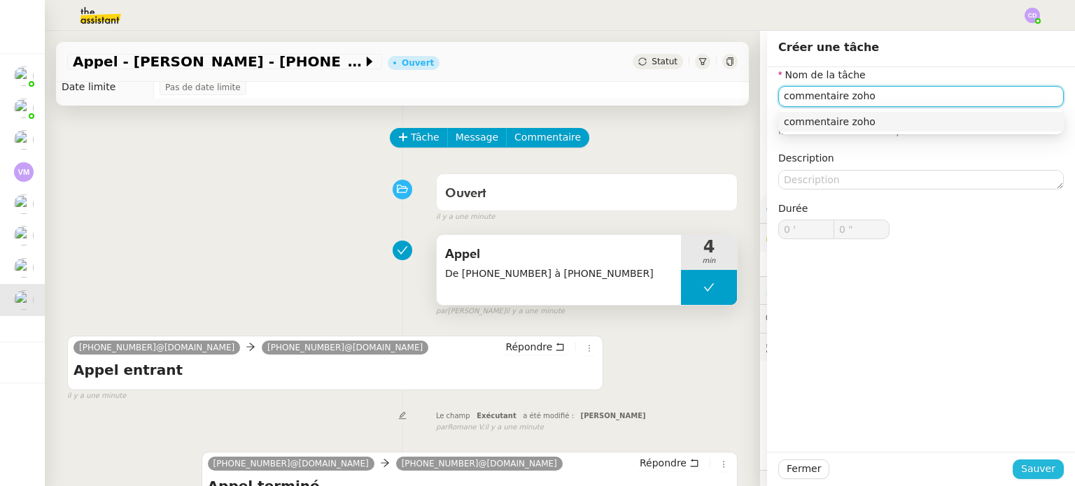
type input "commentaire zoho"
click at [1038, 465] on span "Sauver" at bounding box center [1038, 469] width 34 height 16
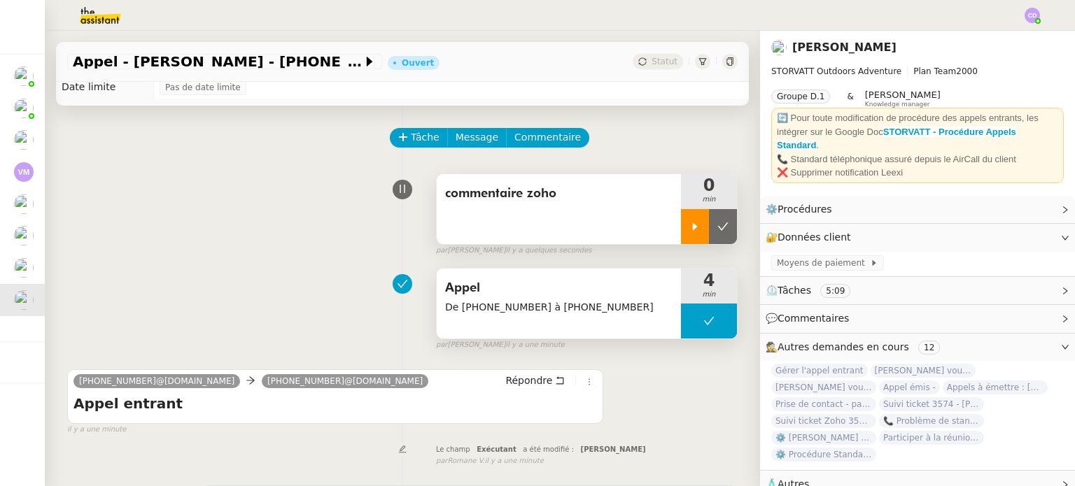
click at [695, 232] on div at bounding box center [695, 226] width 28 height 35
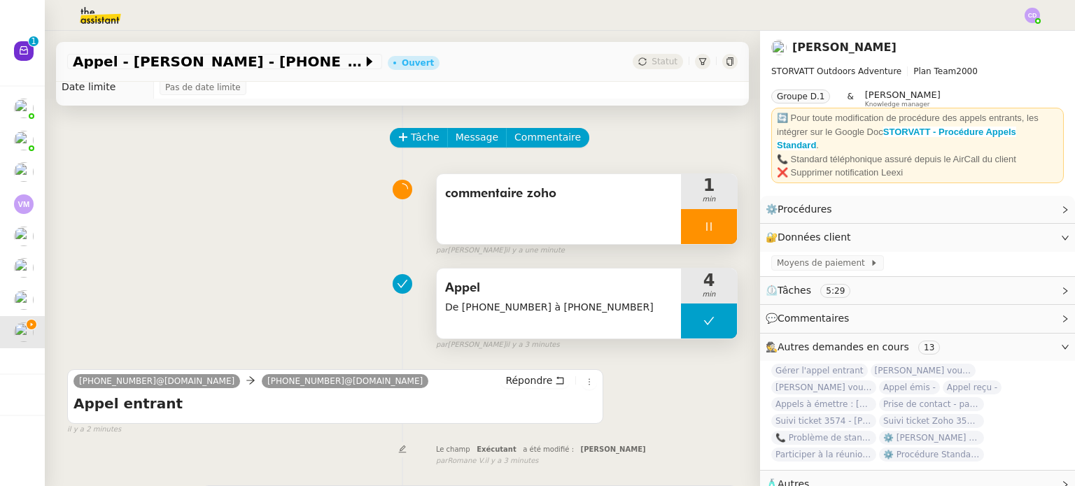
click at [712, 231] on icon at bounding box center [708, 226] width 11 height 11
click at [717, 230] on icon at bounding box center [722, 226] width 11 height 11
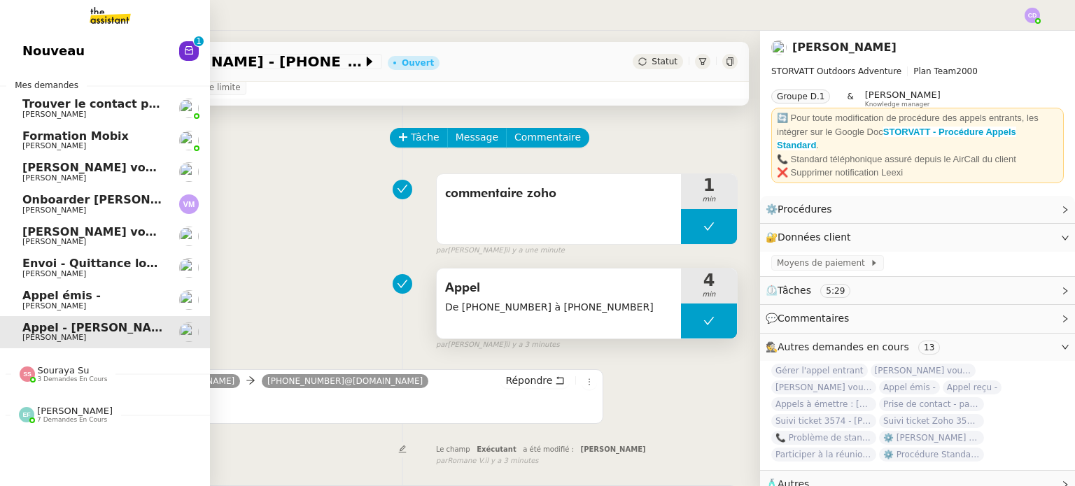
click at [34, 296] on span "Appel émis -" at bounding box center [61, 295] width 78 height 13
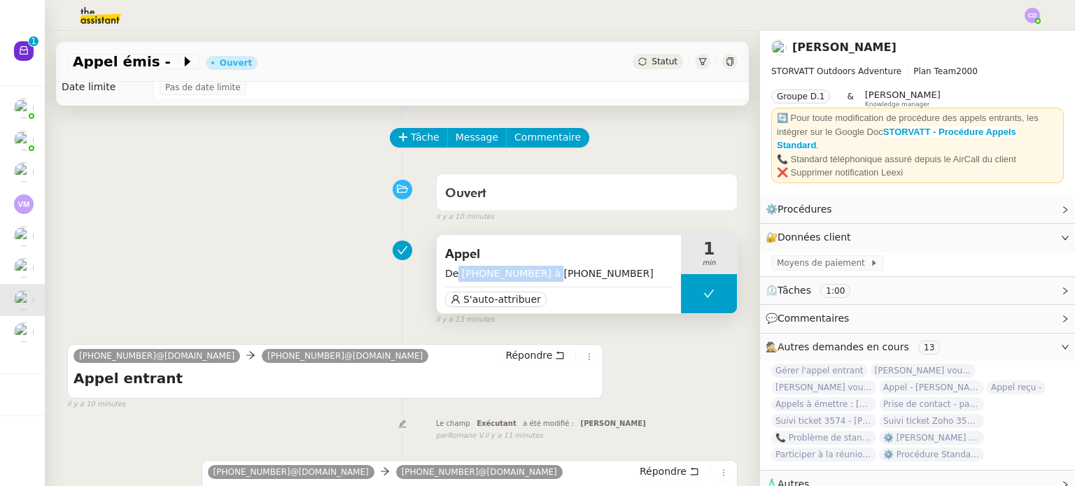
drag, startPoint x: 537, startPoint y: 272, endPoint x: 455, endPoint y: 278, distance: 82.0
click at [455, 278] on span "De [PHONE_NUMBER] à [PHONE_NUMBER]" at bounding box center [558, 274] width 227 height 16
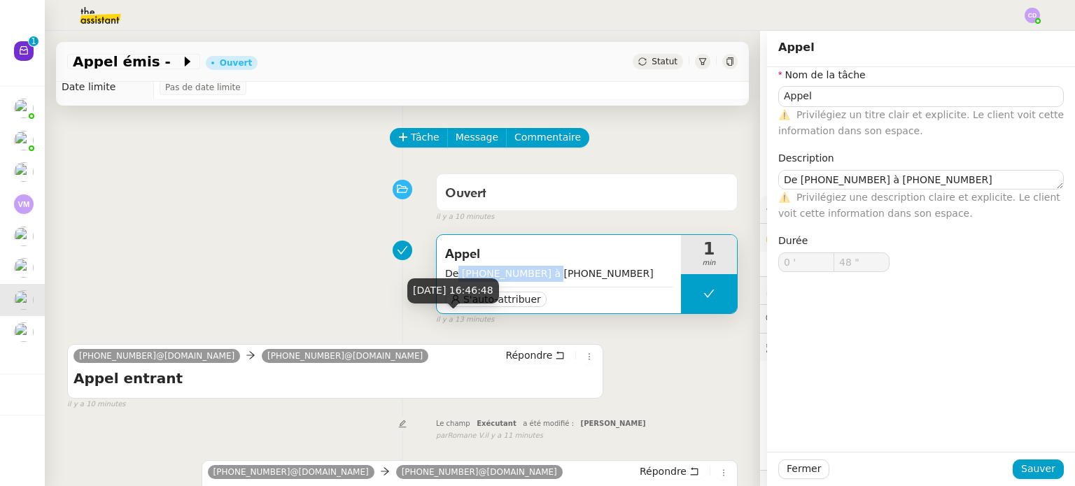
click at [490, 300] on div "[DATE] 16:46:48" at bounding box center [453, 290] width 92 height 24
click at [525, 304] on span "S'auto-attribuer" at bounding box center [502, 299] width 78 height 14
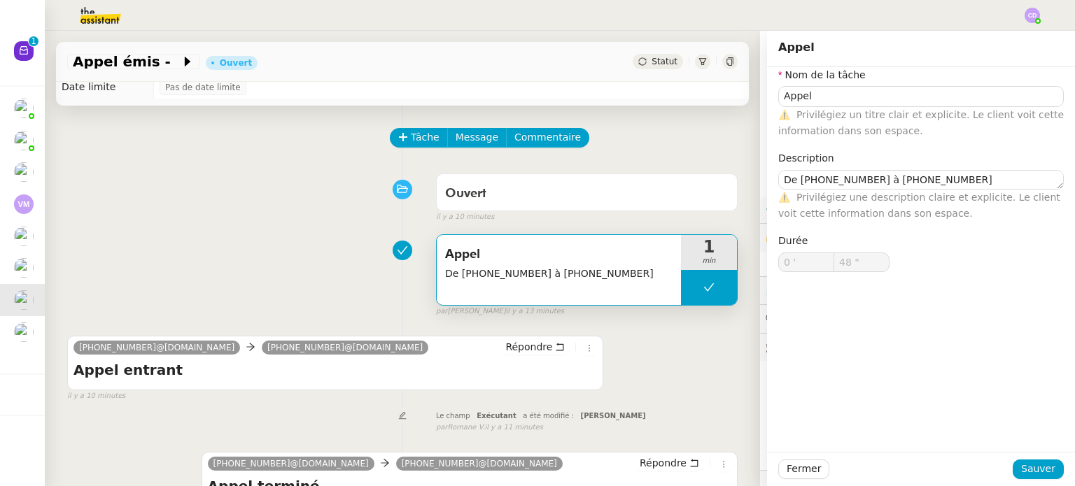
type input "Appel"
type textarea "De [PHONE_NUMBER] à [PHONE_NUMBER]"
type input "0 '"
type input "48 ""
type input "Appel"
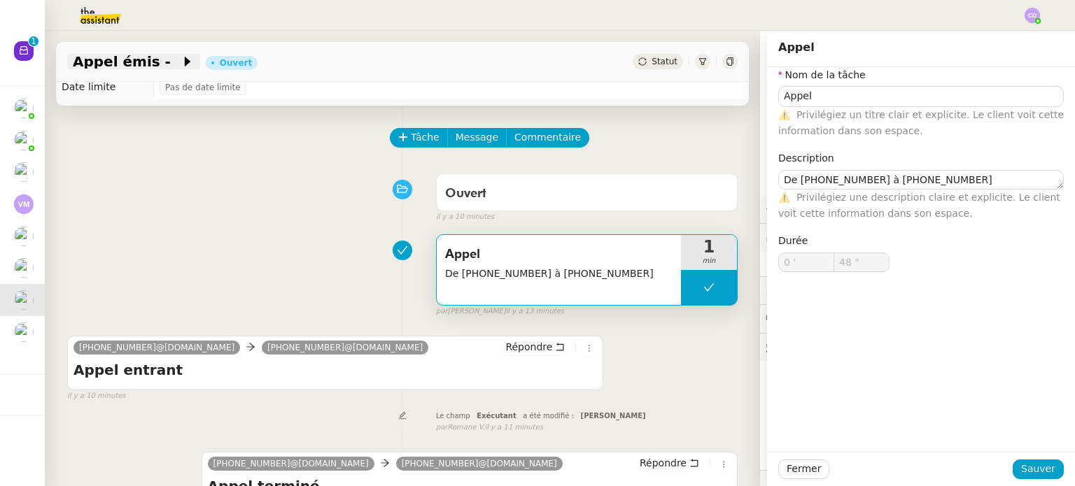
type textarea "De [PHONE_NUMBER] à [PHONE_NUMBER]"
type input "0 '"
type input "48 ""
click at [150, 64] on span "Appel émis -" at bounding box center [127, 62] width 108 height 14
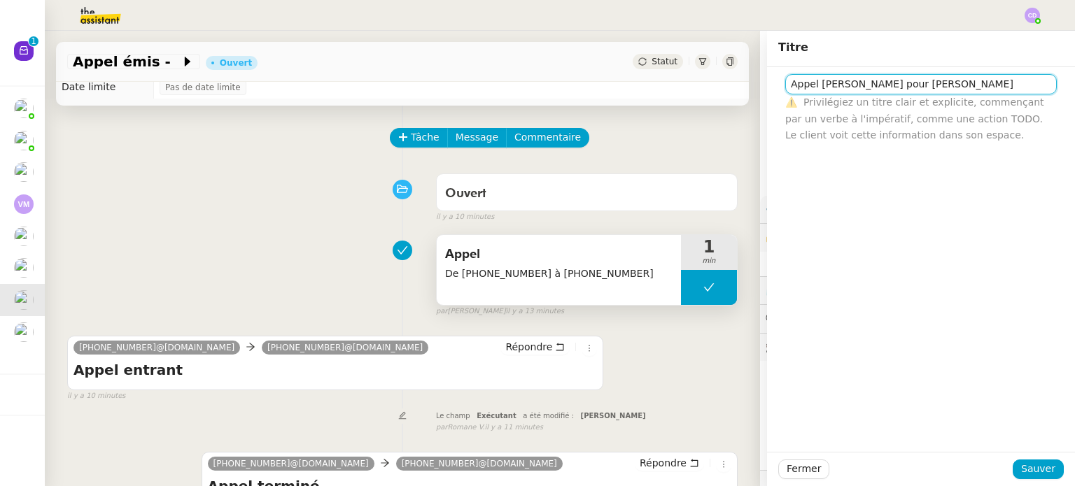
click at [818, 83] on input "Appel [PERSON_NAME] pour [PERSON_NAME]" at bounding box center [920, 84] width 271 height 20
type input "Appel interne - [PERSON_NAME] pour [PERSON_NAME]"
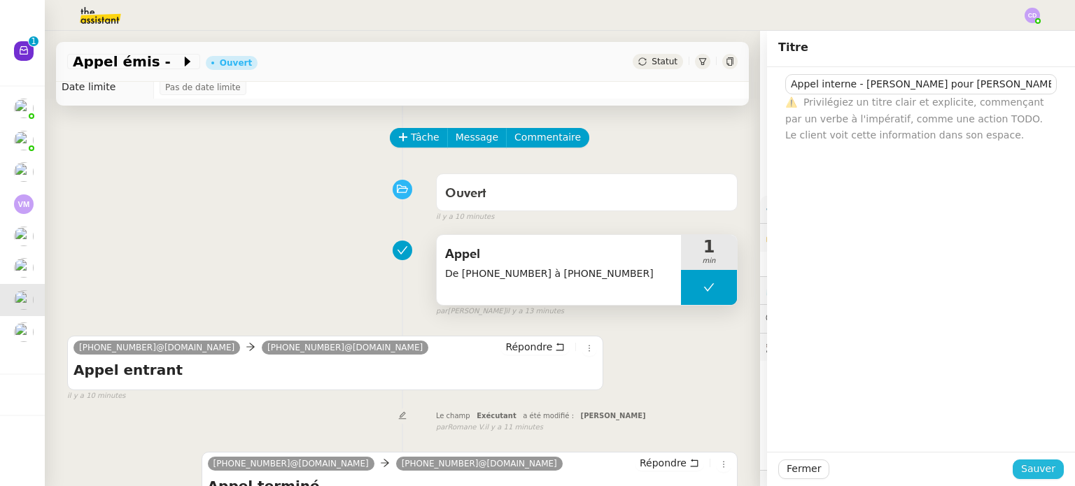
click at [1040, 472] on span "Sauver" at bounding box center [1038, 469] width 34 height 16
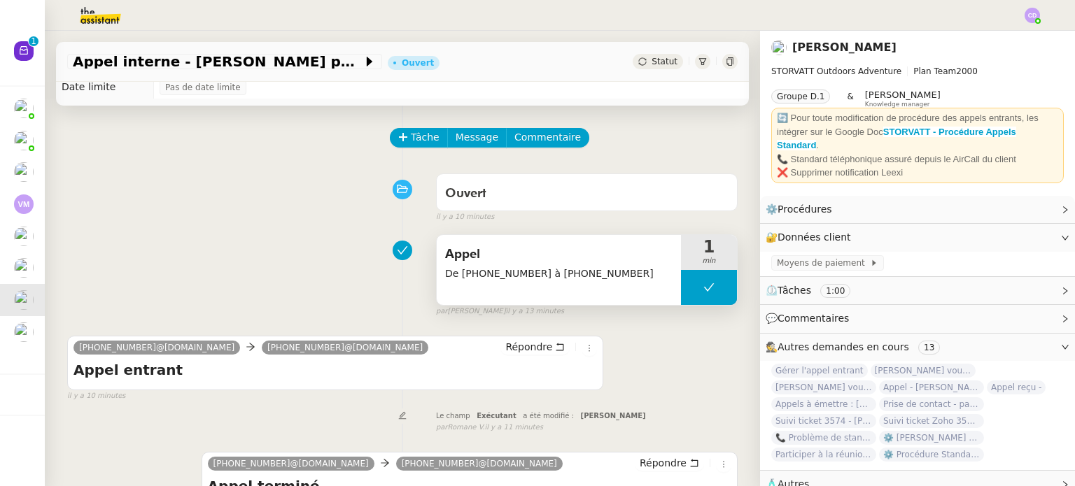
click at [705, 62] on icon at bounding box center [702, 61] width 8 height 8
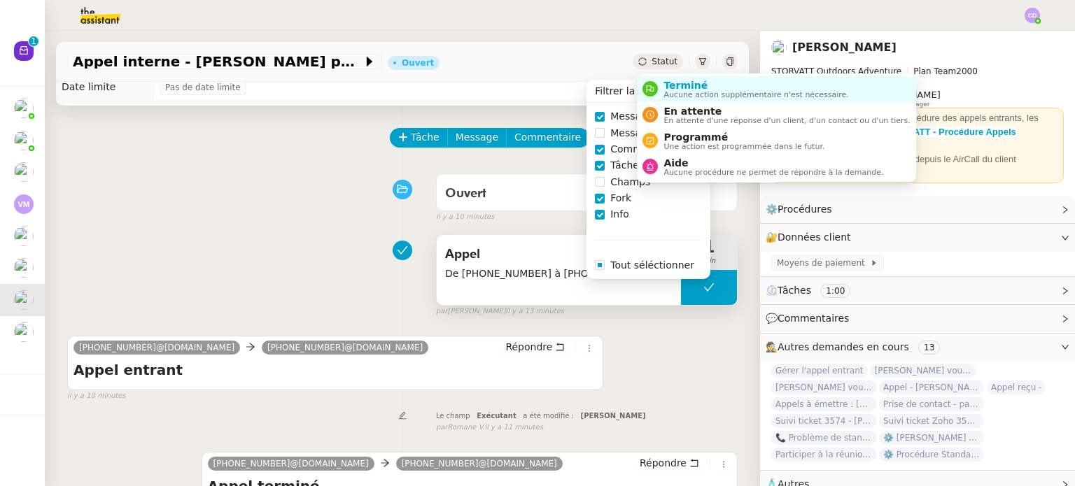
click at [663, 62] on span "Statut" at bounding box center [664, 62] width 26 height 10
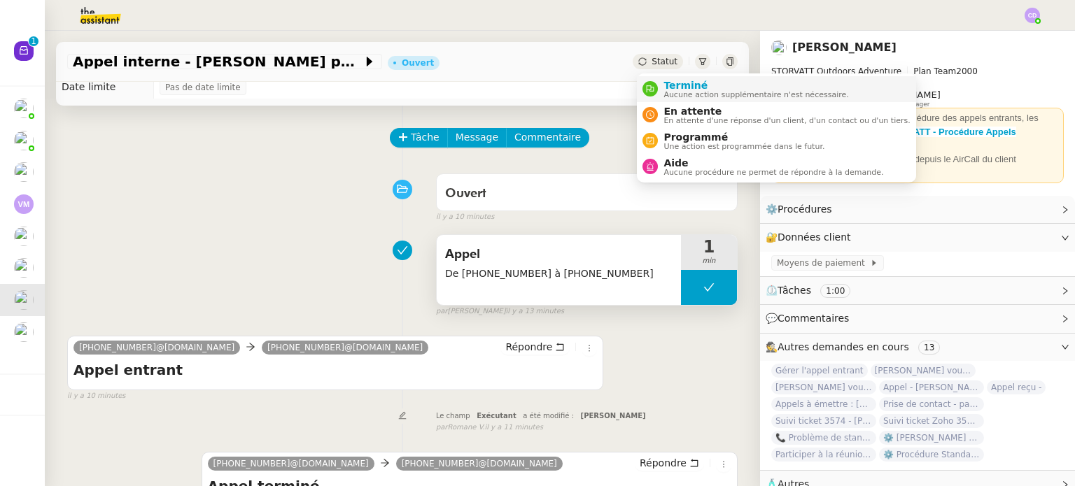
click at [670, 97] on span "Aucune action supplémentaire n'est nécessaire." at bounding box center [755, 95] width 185 height 8
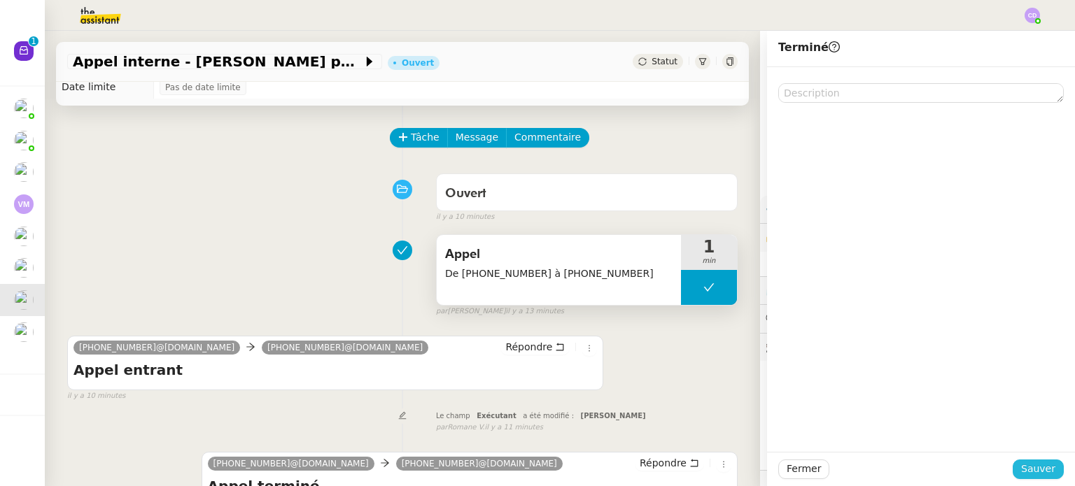
click at [1037, 466] on span "Sauver" at bounding box center [1038, 469] width 34 height 16
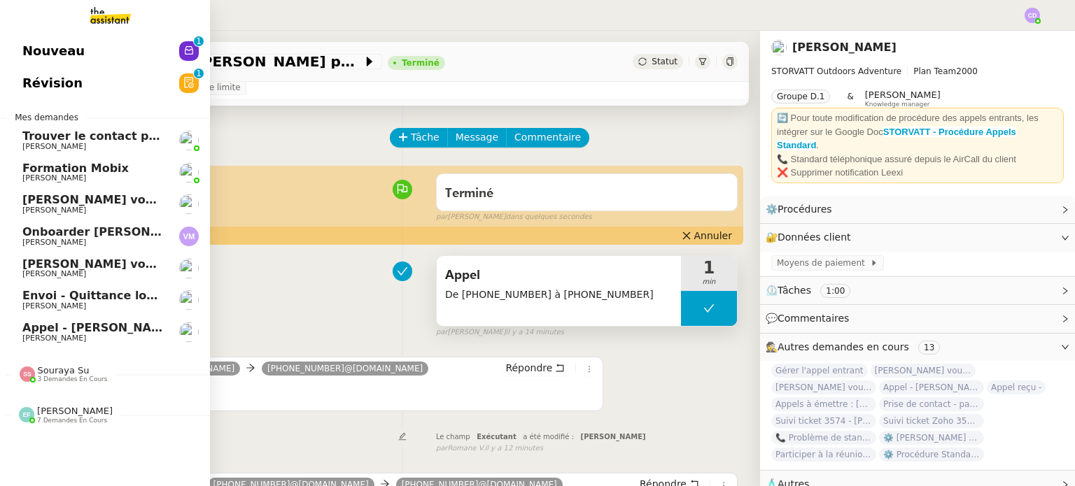
click at [23, 327] on span "Appel - [PERSON_NAME] - [PHONE_NUMBER]" at bounding box center [161, 327] width 279 height 13
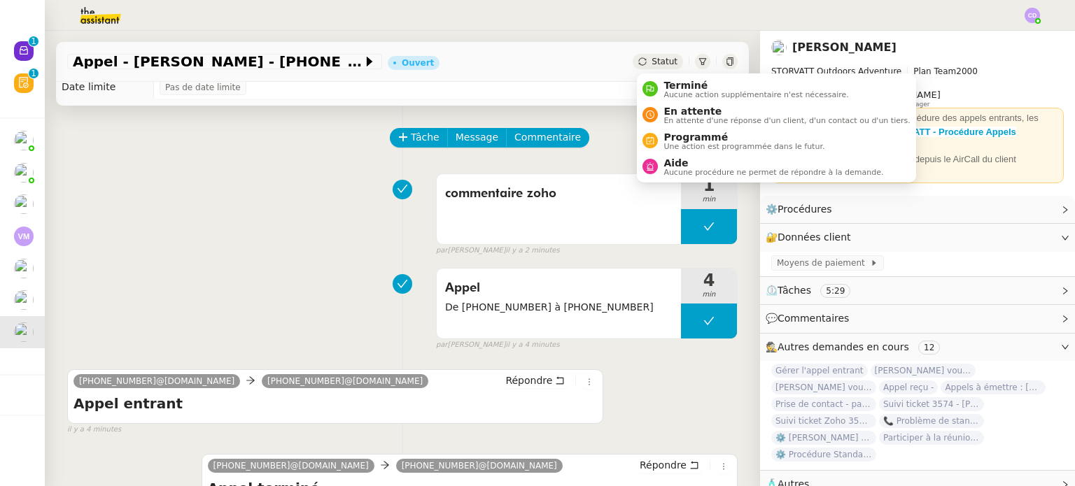
click at [670, 58] on span "Statut" at bounding box center [664, 62] width 26 height 10
click at [672, 85] on span "Terminé" at bounding box center [755, 85] width 185 height 11
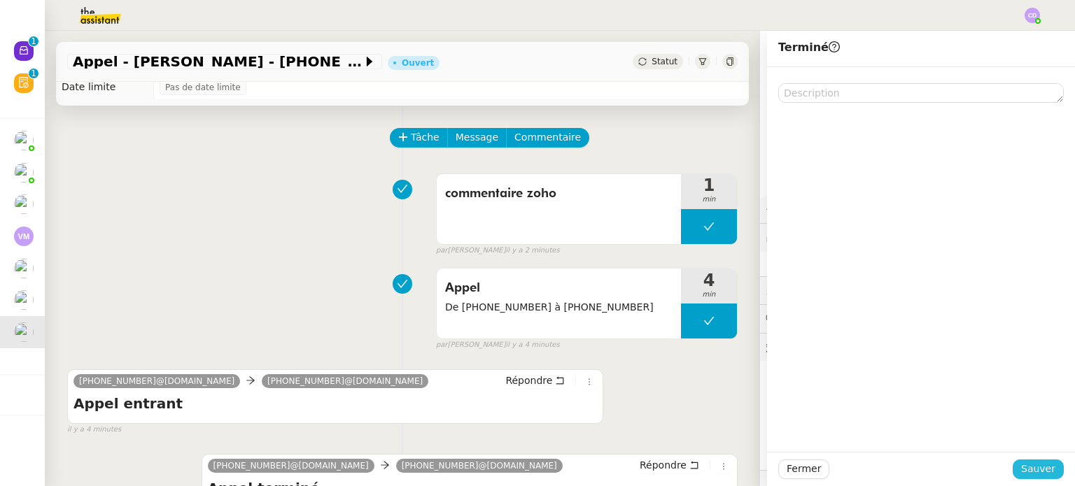
click at [1024, 465] on button "Sauver" at bounding box center [1037, 470] width 51 height 20
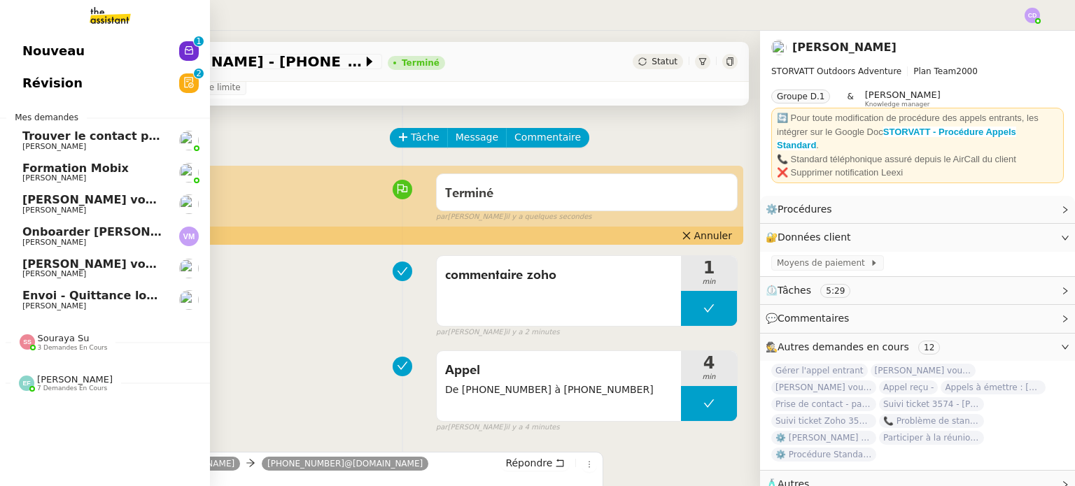
click at [96, 58] on link "Nouveau 0 1 2 3 4 5 6 7 8 9" at bounding box center [105, 51] width 210 height 32
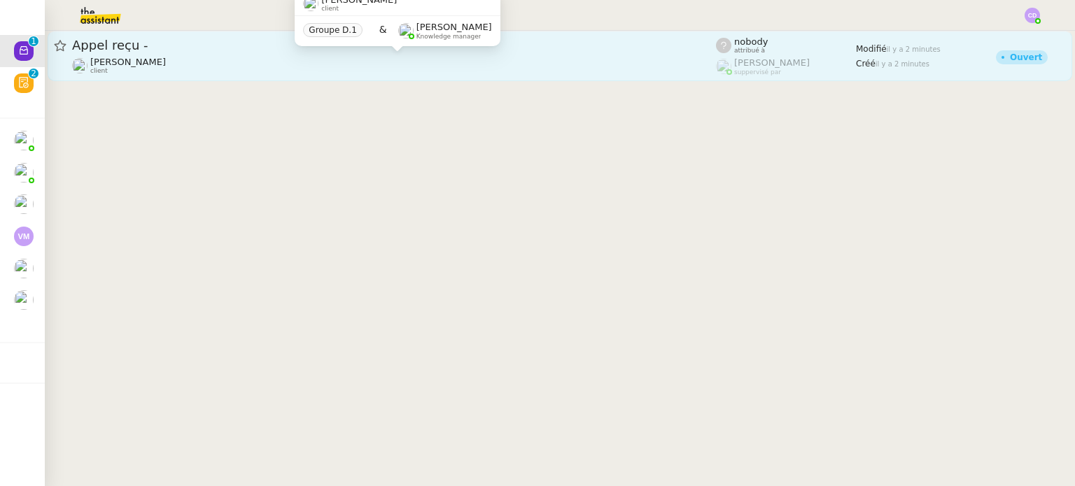
click at [267, 66] on div "[PERSON_NAME] client" at bounding box center [394, 66] width 644 height 18
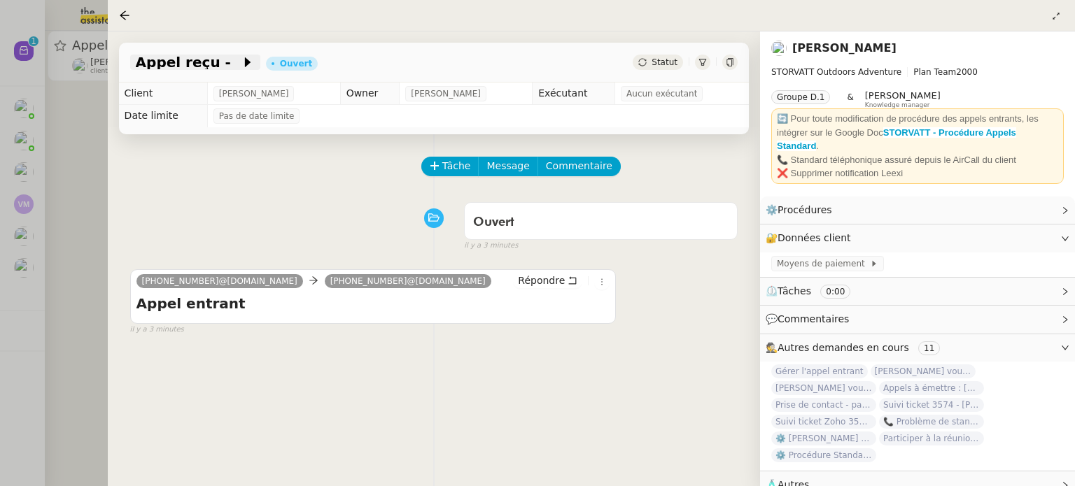
click at [208, 64] on span "Appel reçu -" at bounding box center [188, 62] width 105 height 14
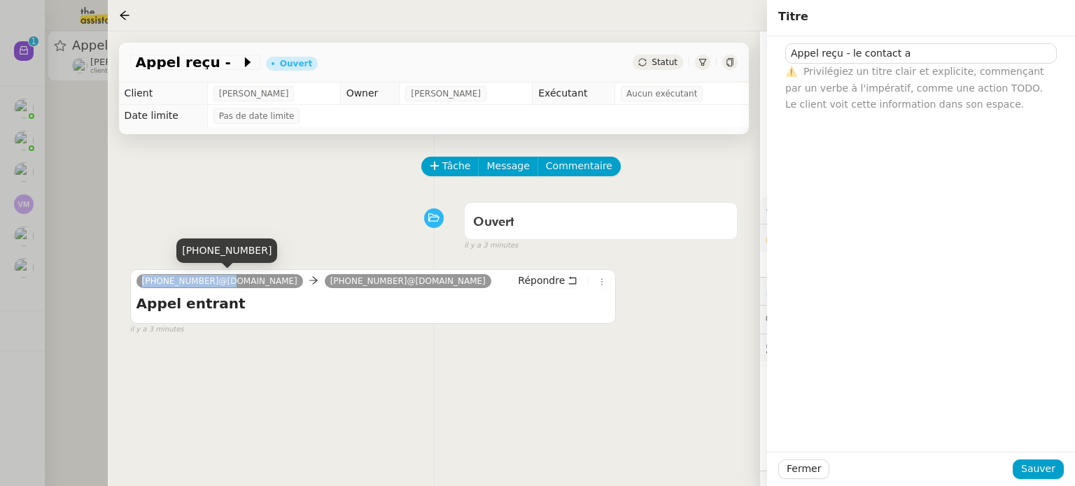
drag, startPoint x: 207, startPoint y: 280, endPoint x: 137, endPoint y: 282, distance: 70.0
click at [137, 282] on nz-tag "[PHONE_NUMBER]@[DOMAIN_NAME]" at bounding box center [219, 281] width 167 height 14
copy span "[PHONE_NUMBER]"
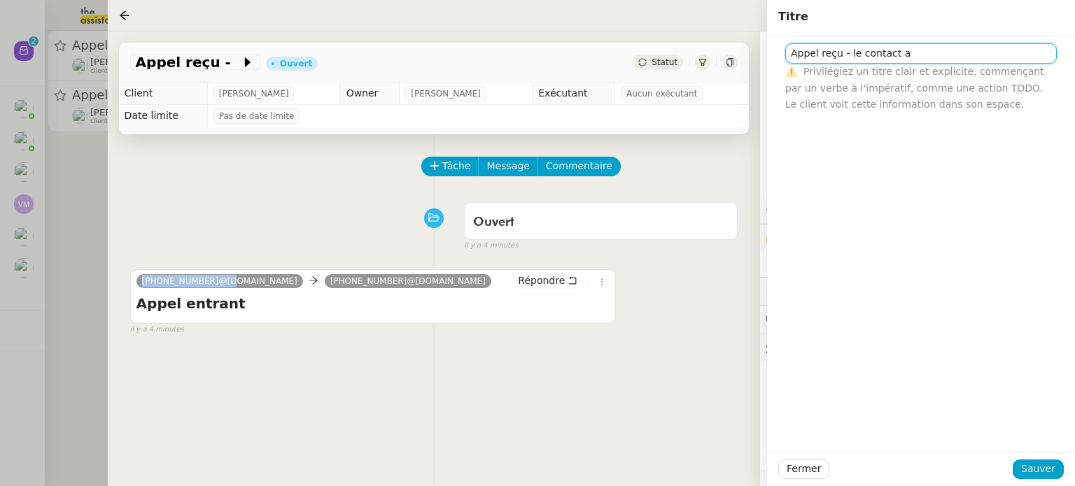
click at [906, 52] on input "Appel reçu - le contact a" at bounding box center [920, 53] width 271 height 20
paste input "[PHONE_NUMBER]"
type input "Appel manqué - [PHONE_NUMBER]"
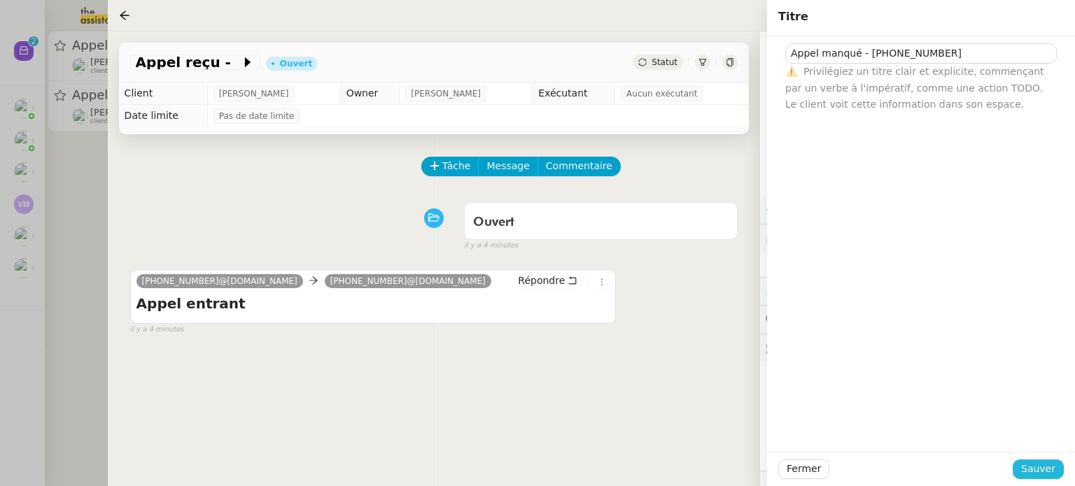
click at [1031, 463] on span "Sauver" at bounding box center [1038, 469] width 34 height 16
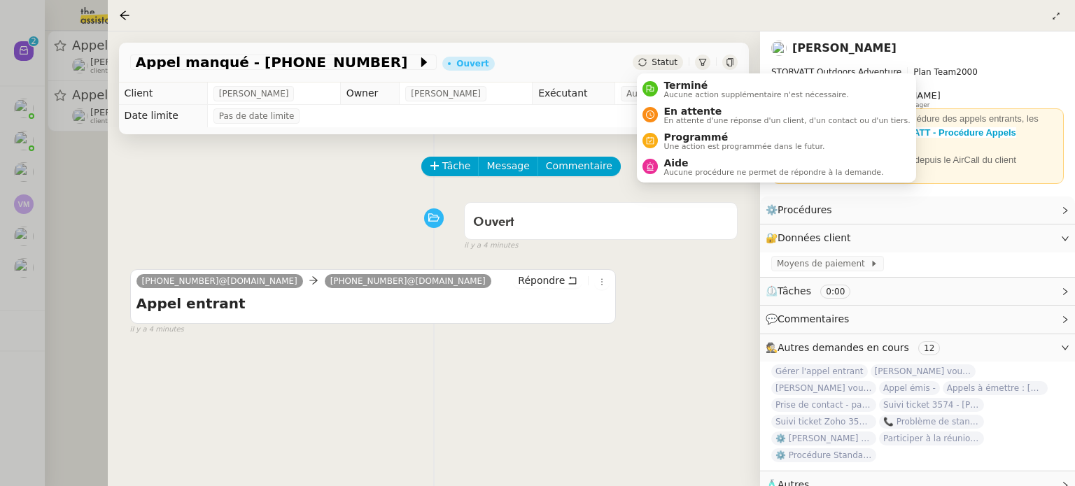
click at [658, 62] on span "Statut" at bounding box center [664, 62] width 26 height 10
click at [663, 77] on li "Terminé Aucune action supplémentaire n'est nécessaire." at bounding box center [776, 89] width 278 height 26
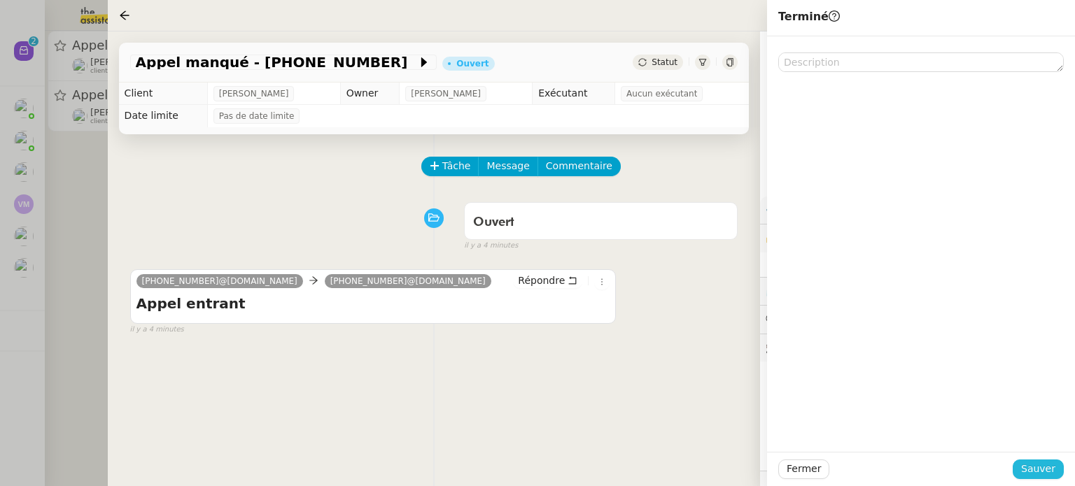
click at [1038, 471] on span "Sauver" at bounding box center [1038, 469] width 34 height 16
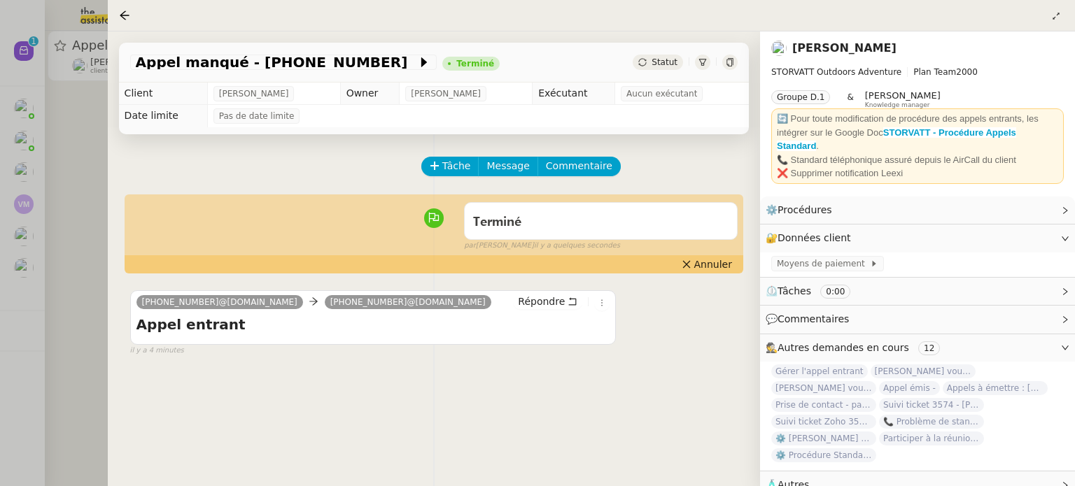
click at [94, 209] on div at bounding box center [537, 243] width 1075 height 486
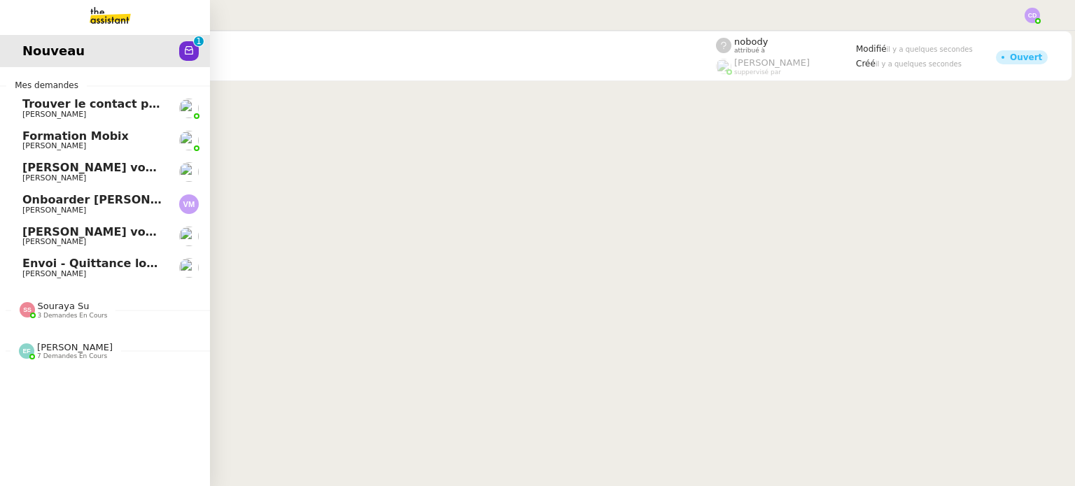
click at [22, 52] on span "Nouveau" at bounding box center [53, 51] width 62 height 21
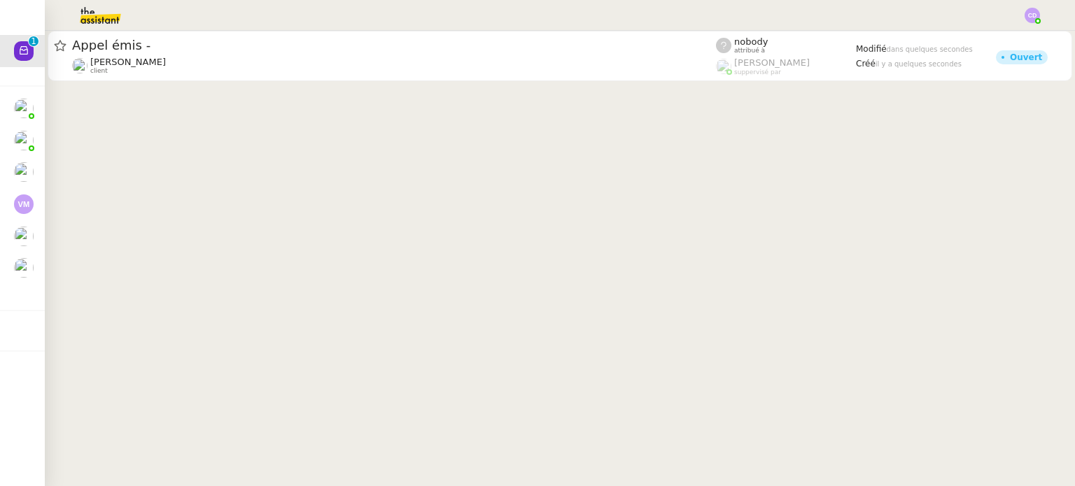
click at [272, 22] on div at bounding box center [537, 15] width 1005 height 31
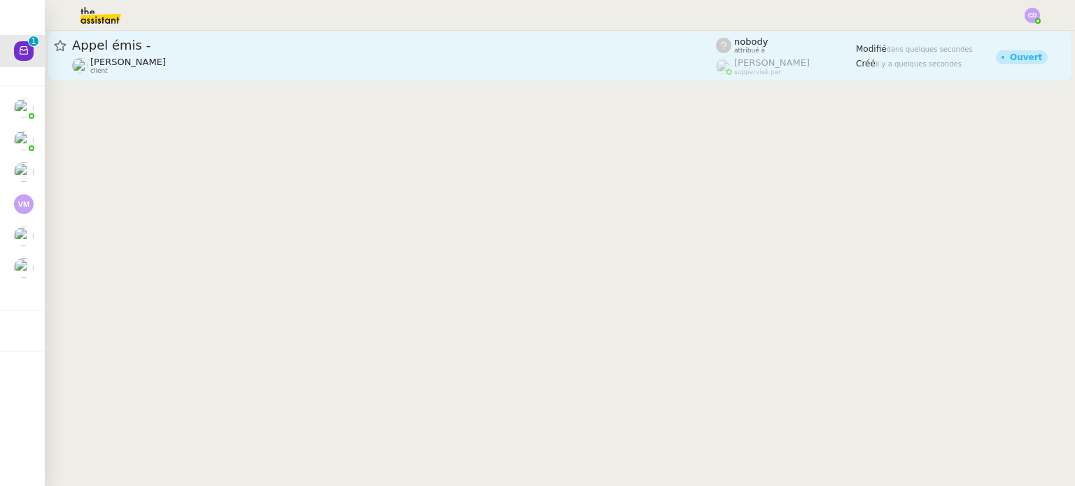
click at [267, 52] on div "Appel émis -" at bounding box center [394, 45] width 644 height 17
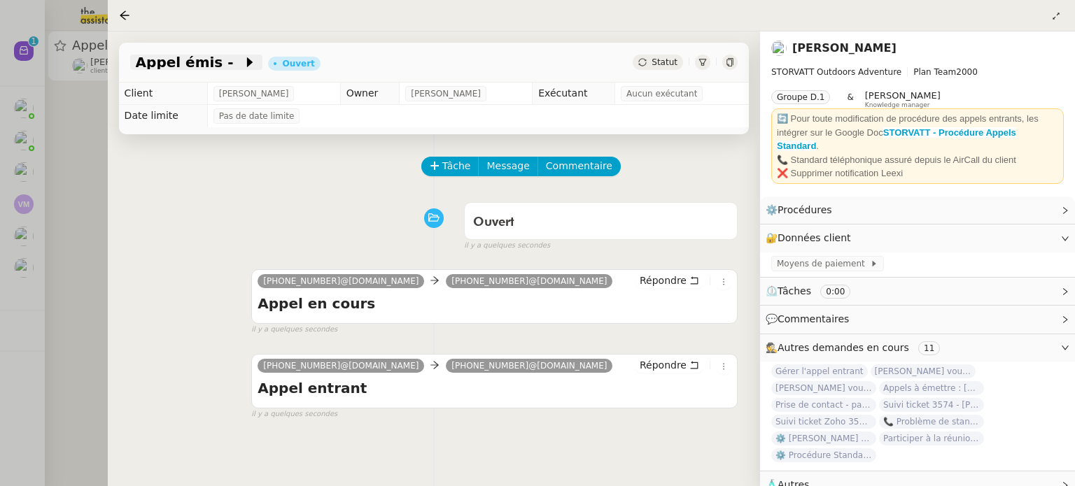
click at [216, 55] on span "Appel émis -" at bounding box center [190, 62] width 108 height 14
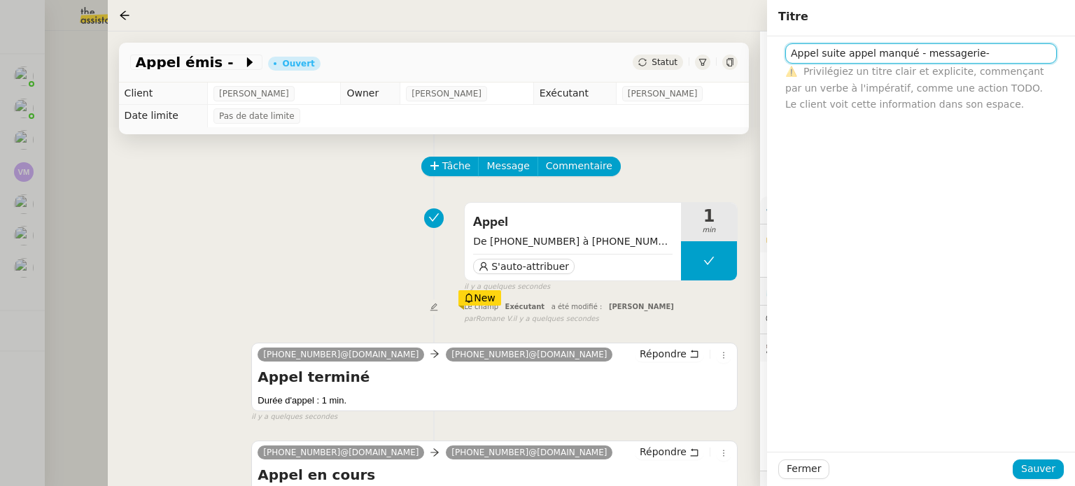
paste input "[PHONE_NUMBER]"
type input "Appel suite appel manqué - messagerie- [PHONE_NUMBER]"
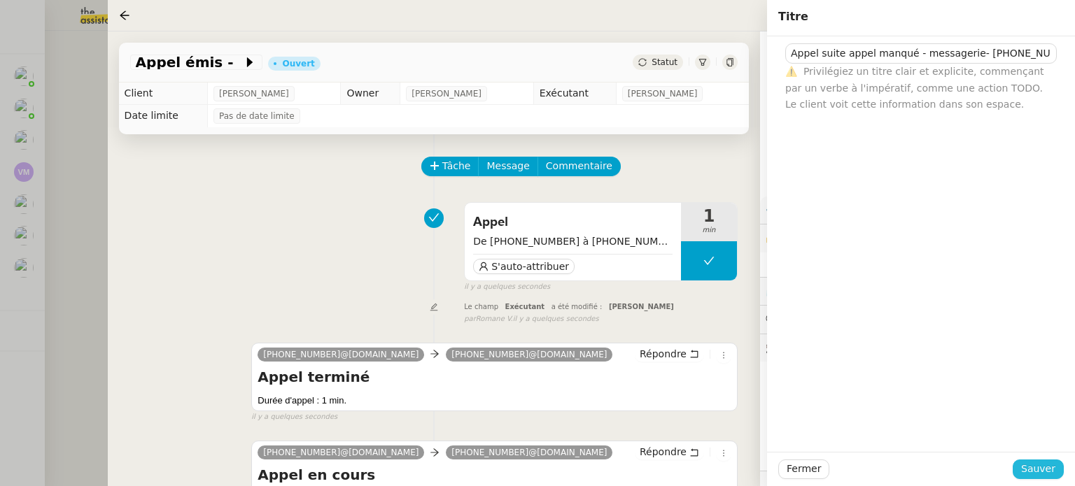
click at [1033, 469] on span "Sauver" at bounding box center [1038, 469] width 34 height 16
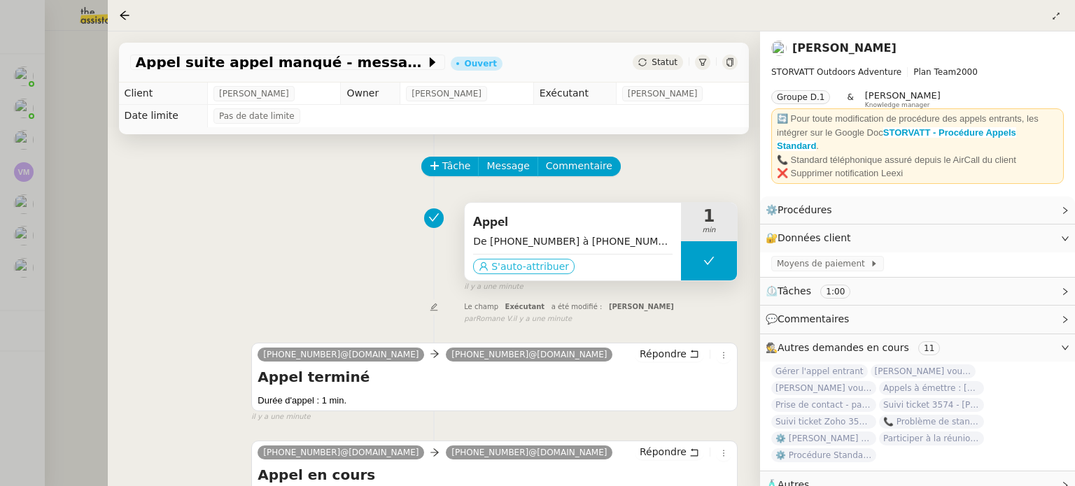
click at [486, 271] on button "S'auto-attribuer" at bounding box center [523, 266] width 101 height 15
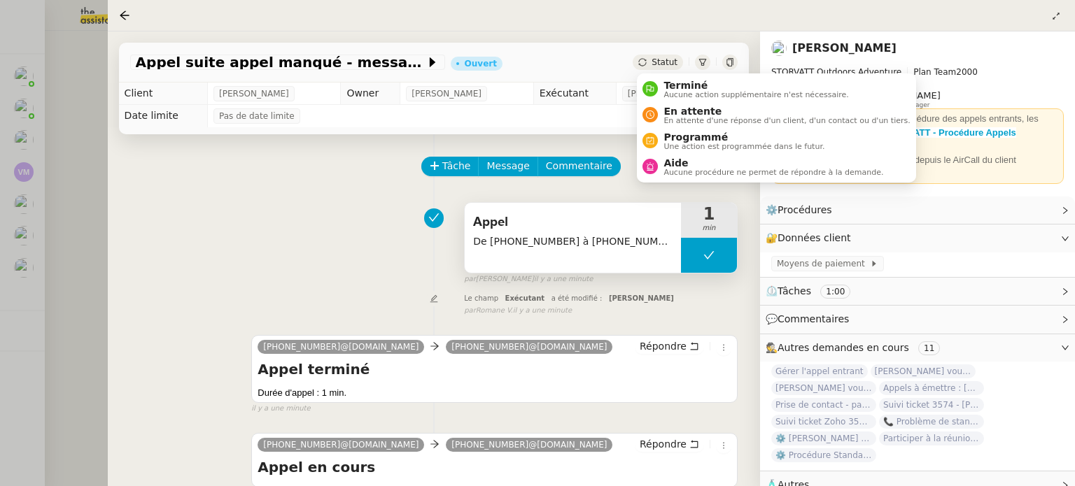
click at [646, 55] on div "Statut" at bounding box center [657, 62] width 50 height 15
click at [670, 100] on li "Terminé Aucune action supplémentaire n'est nécessaire." at bounding box center [776, 89] width 278 height 26
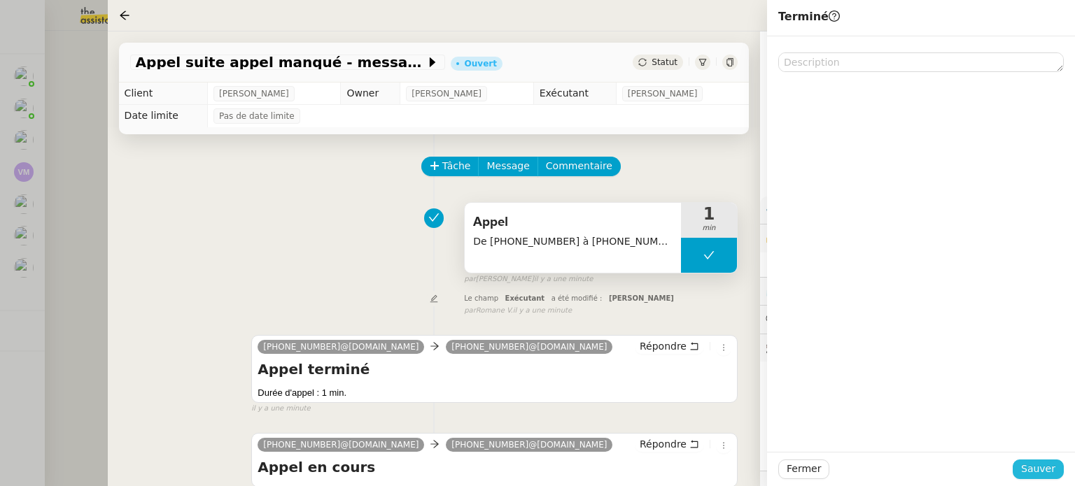
click at [1020, 468] on button "Sauver" at bounding box center [1037, 470] width 51 height 20
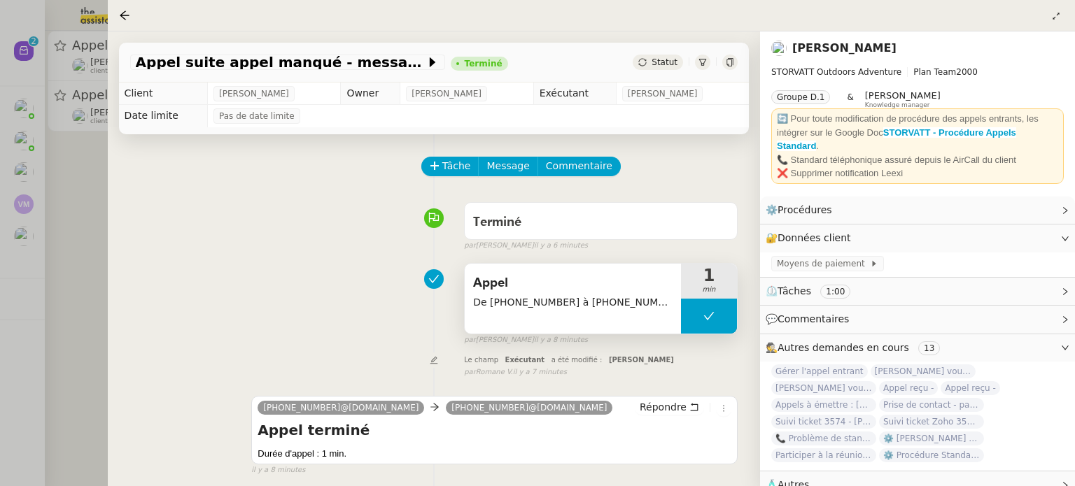
click at [96, 247] on div at bounding box center [537, 243] width 1075 height 486
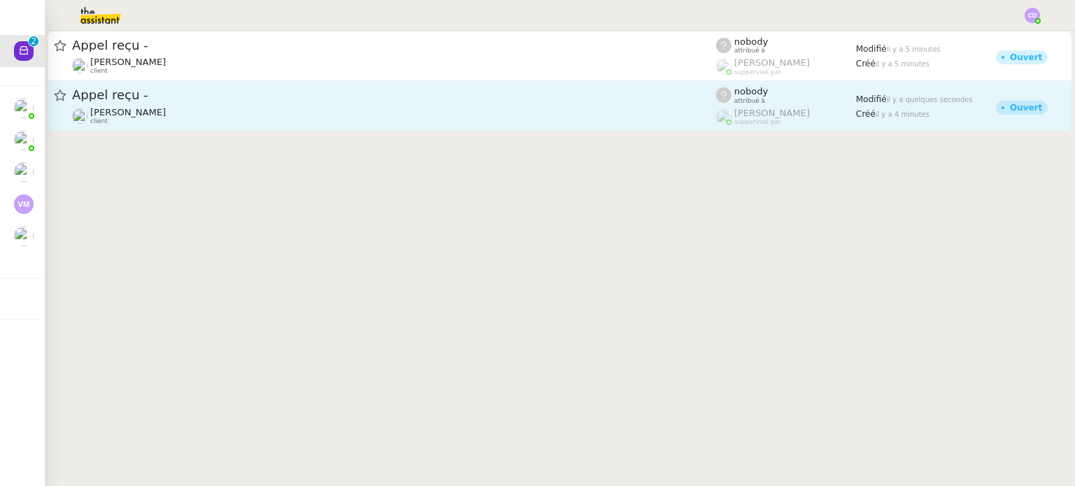
click at [211, 94] on span "Appel reçu -" at bounding box center [394, 95] width 644 height 13
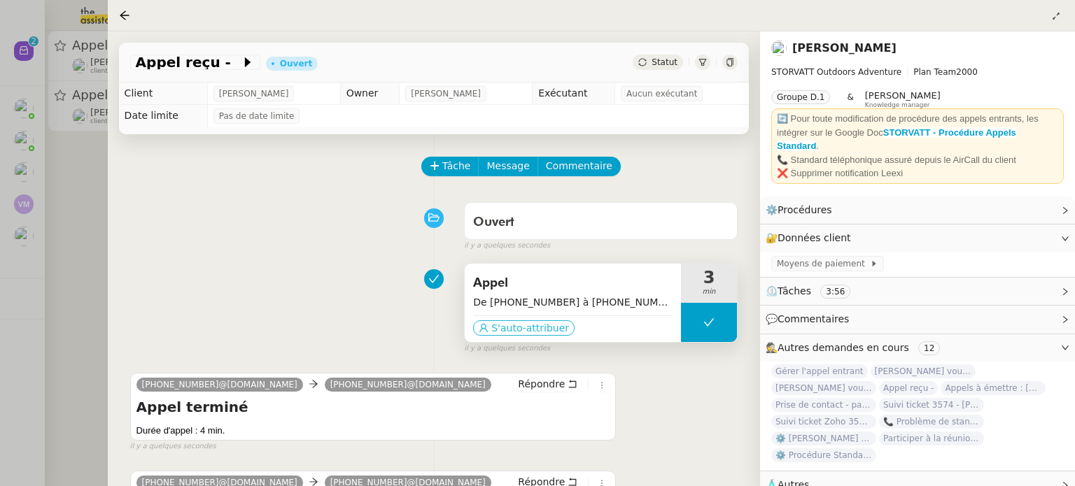
click at [534, 326] on span "S'auto-attribuer" at bounding box center [530, 328] width 78 height 14
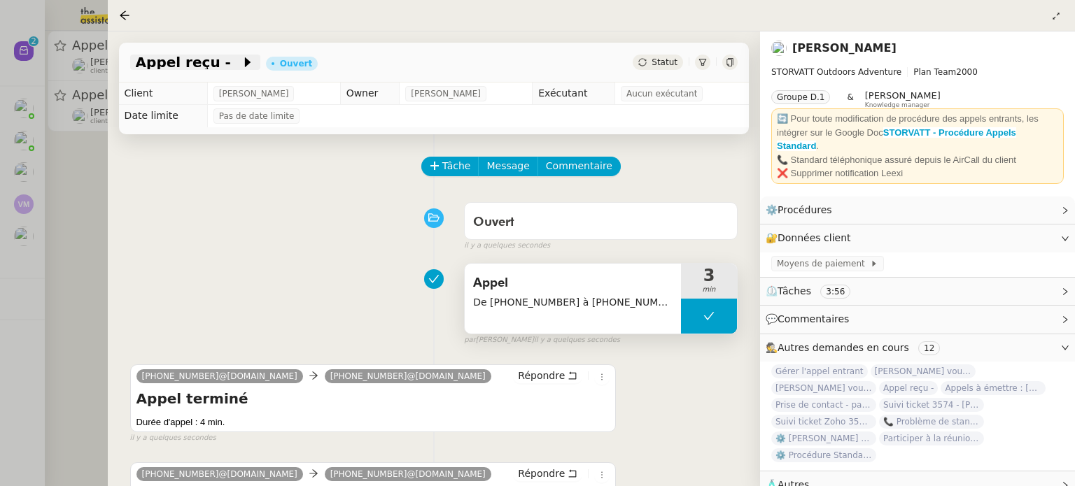
click at [231, 64] on span at bounding box center [236, 62] width 10 height 17
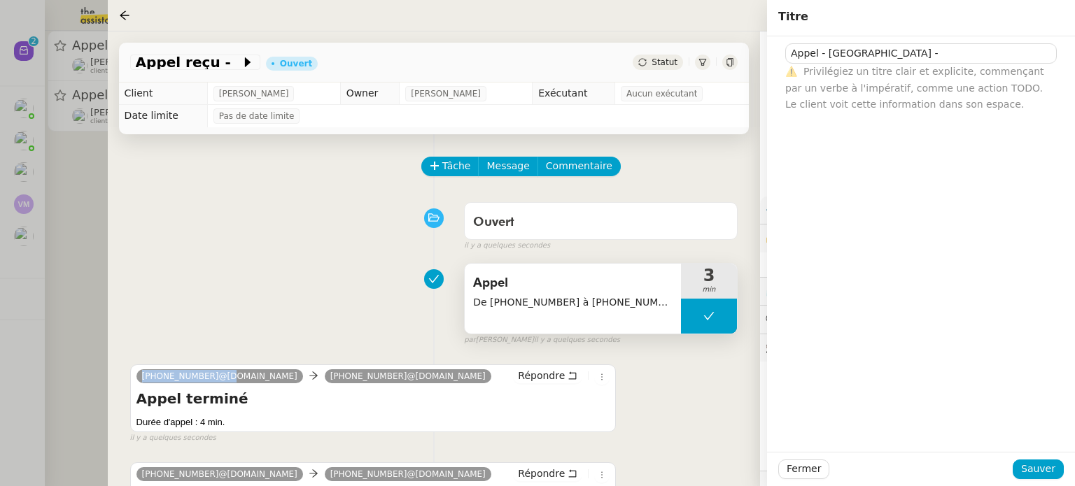
drag, startPoint x: 208, startPoint y: 371, endPoint x: 115, endPoint y: 379, distance: 94.1
click at [115, 379] on div "Tâche Message Commentaire Veuillez patienter une erreur s'est produite 👌👌👌 mess…" at bounding box center [434, 385] width 652 height 502
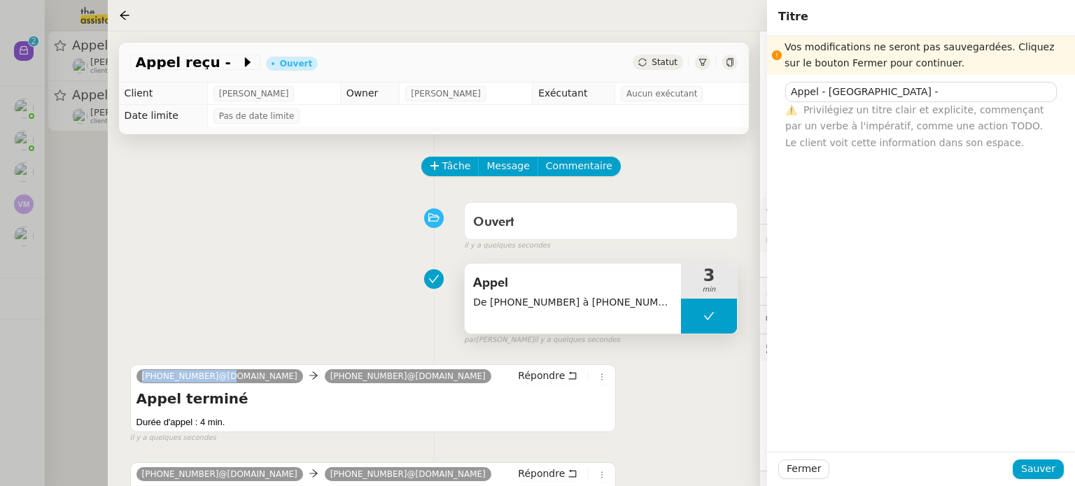
copy span "[PHONE_NUMBER]"
click at [886, 88] on input "Appel - [GEOGRAPHIC_DATA] -" at bounding box center [920, 92] width 271 height 20
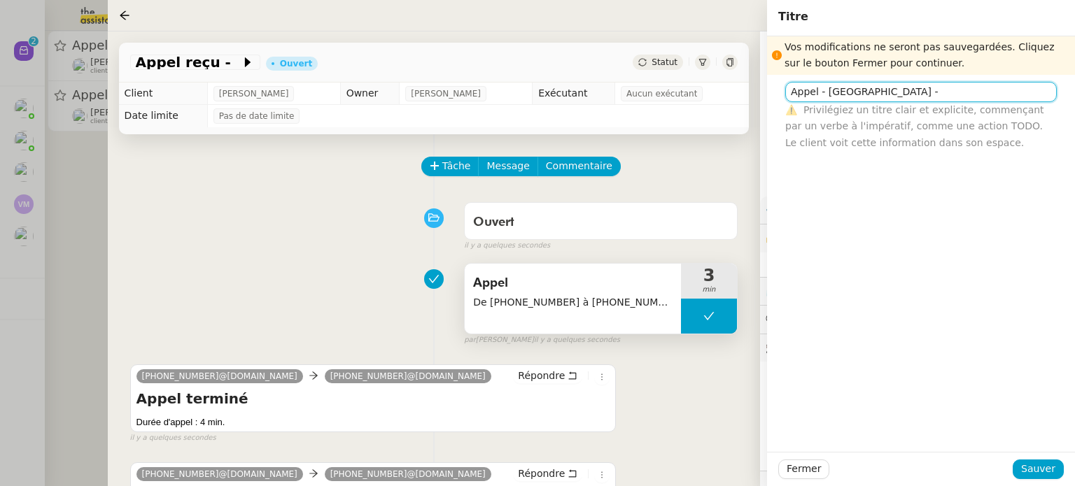
paste input "[PHONE_NUMBER]"
type input "Appel - [PERSON_NAME] - [PHONE_NUMBER]"
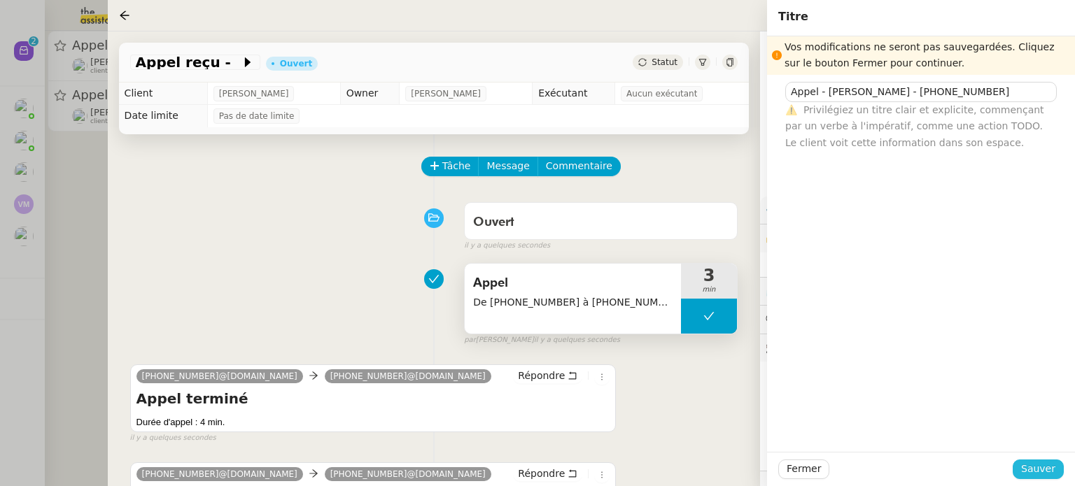
click at [1026, 470] on span "Sauver" at bounding box center [1038, 469] width 34 height 16
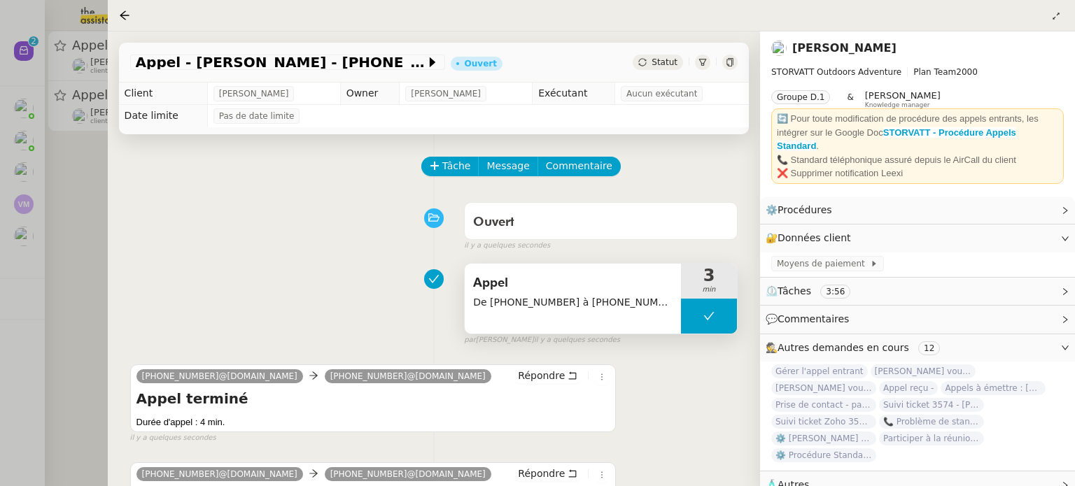
click at [672, 168] on div "Tâche Message Commentaire" at bounding box center [580, 174] width 315 height 34
click at [669, 387] on div "[PHONE_NUMBER]@[DOMAIN_NAME] [PHONE_NUMBER]@[DOMAIN_NAME] Répondre Appel termin…" at bounding box center [433, 398] width 607 height 92
click at [450, 171] on span "Tâche" at bounding box center [456, 166] width 29 height 16
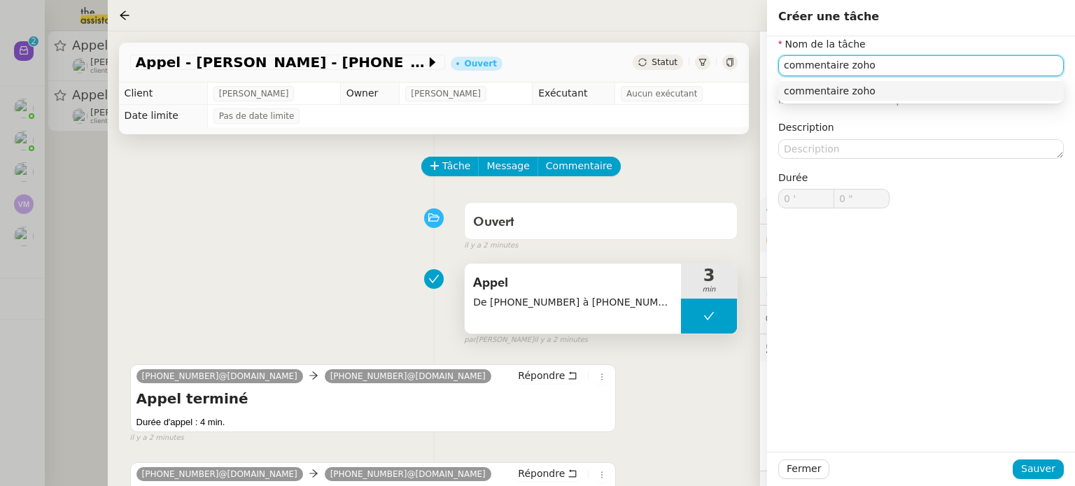
type input "commentaire zoho"
click at [1001, 274] on div "Nom de la tâche commentaire zoho ⚠️ Privilégiez un titre clair et explicite. Le…" at bounding box center [921, 244] width 308 height 416
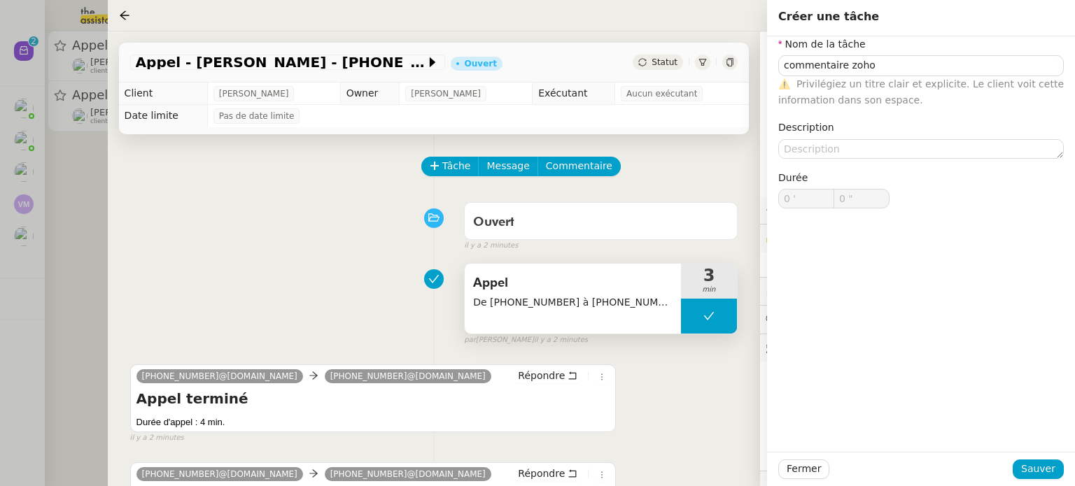
click at [1028, 458] on div "Fermer Sauver" at bounding box center [921, 469] width 308 height 34
click at [1026, 467] on span "Sauver" at bounding box center [1038, 469] width 34 height 16
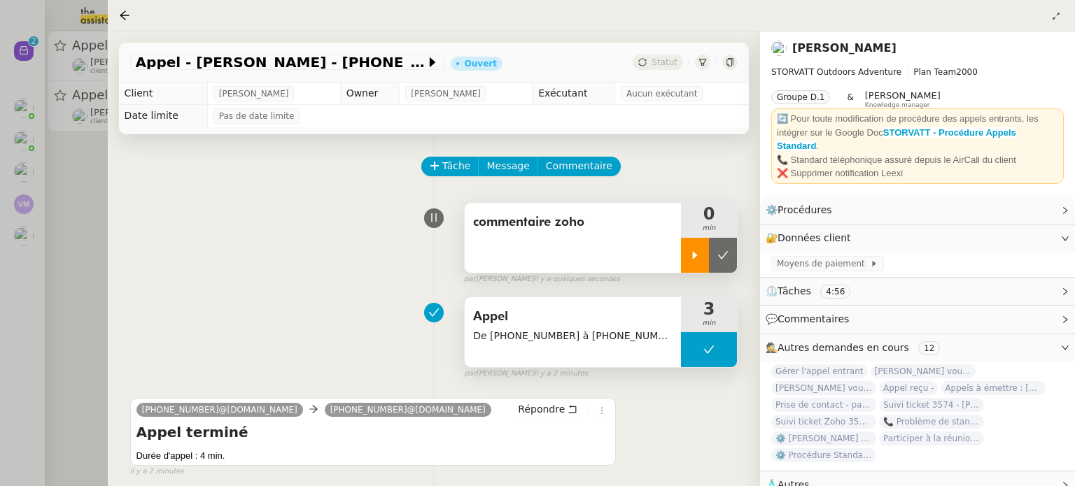
click at [689, 256] on icon at bounding box center [694, 255] width 11 height 11
click at [695, 244] on div at bounding box center [709, 255] width 56 height 35
click at [686, 257] on div at bounding box center [695, 255] width 28 height 35
click at [705, 250] on icon at bounding box center [708, 255] width 11 height 11
click at [728, 253] on icon at bounding box center [722, 255] width 11 height 11
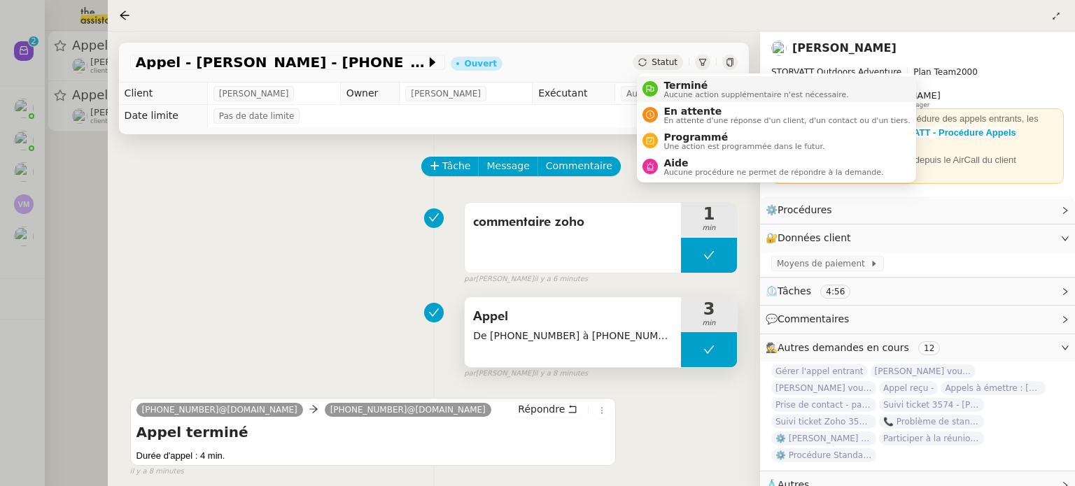
click at [663, 81] on span "Terminé" at bounding box center [755, 85] width 185 height 11
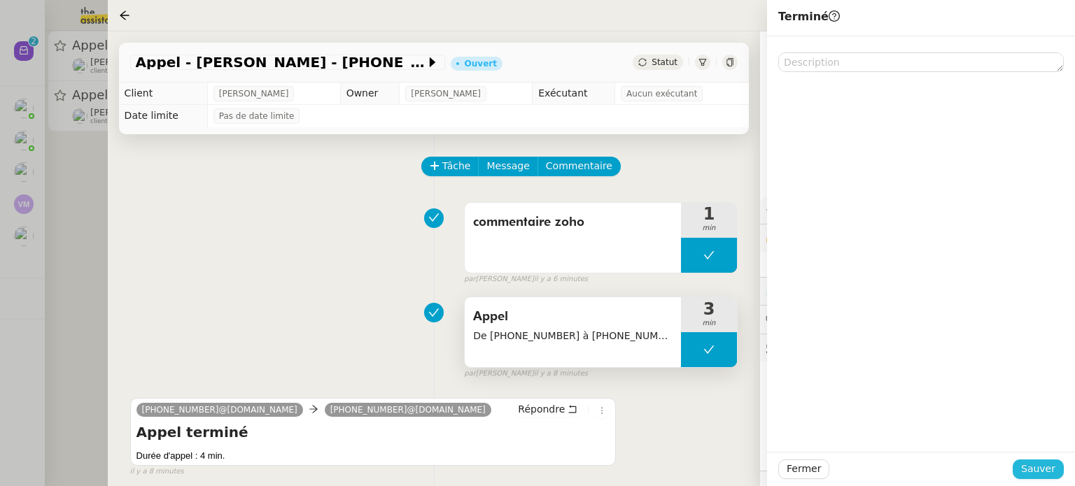
click at [1037, 462] on span "Sauver" at bounding box center [1038, 469] width 34 height 16
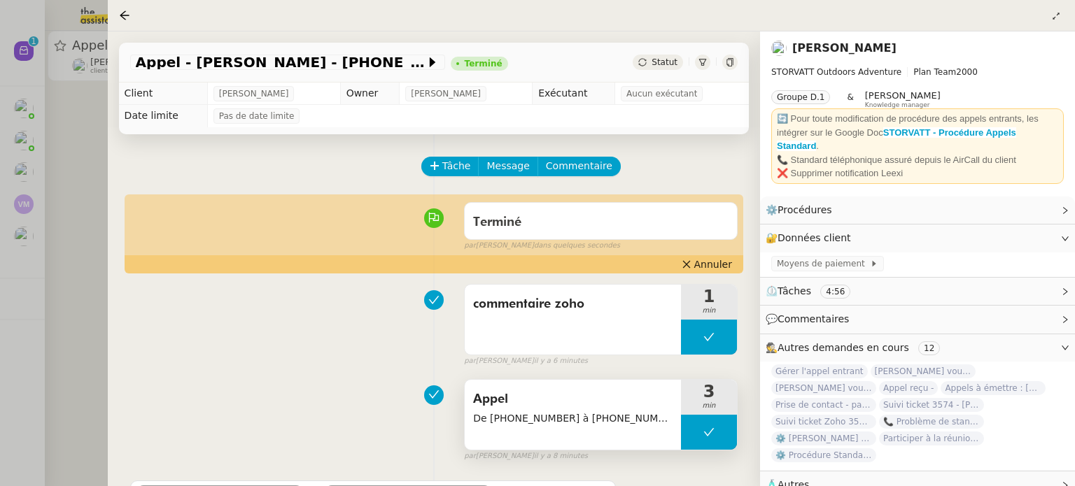
click at [69, 206] on div at bounding box center [537, 243] width 1075 height 486
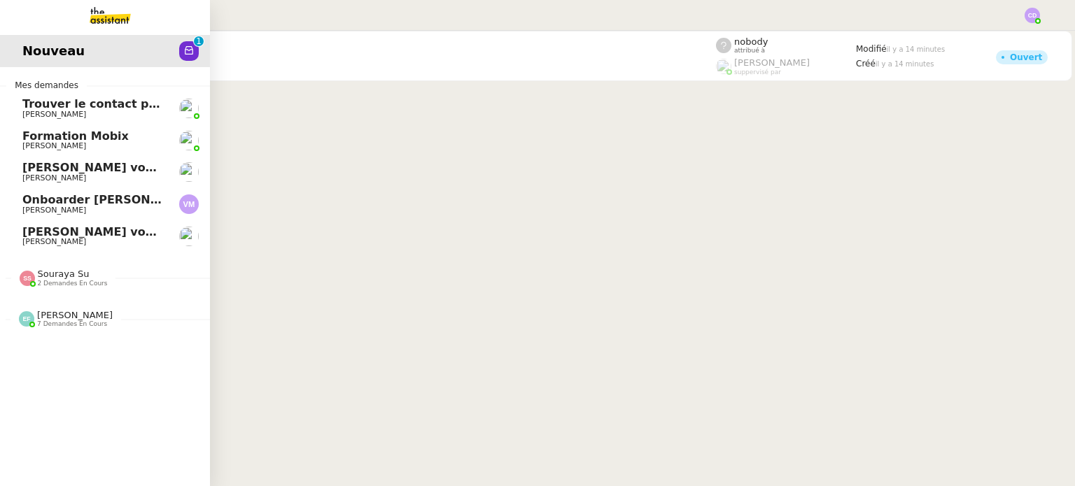
click at [87, 199] on span "Onboarder [PERSON_NAME]" at bounding box center [110, 199] width 176 height 13
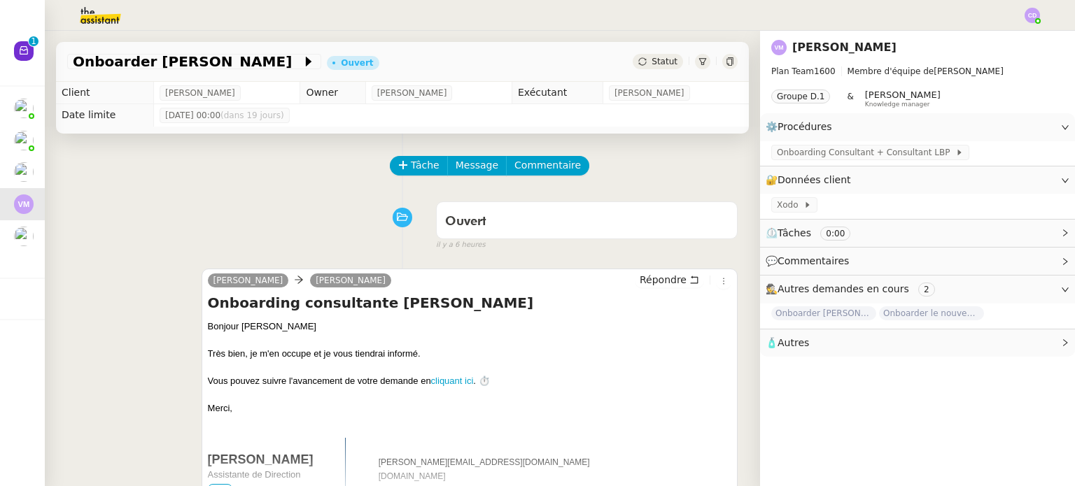
click at [323, 215] on div "Ouvert false il y a 6 heures" at bounding box center [402, 223] width 670 height 56
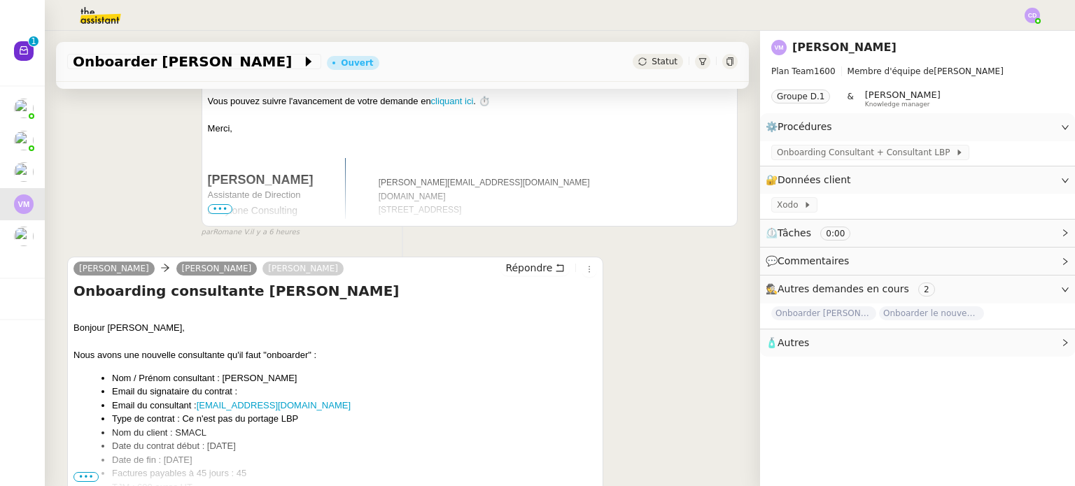
scroll to position [308, 0]
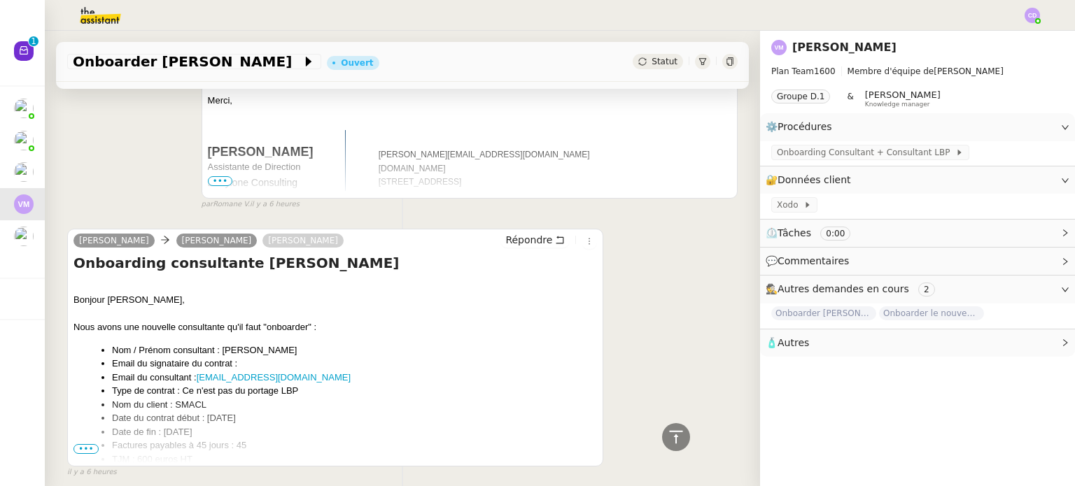
click at [85, 448] on span "•••" at bounding box center [85, 449] width 25 height 10
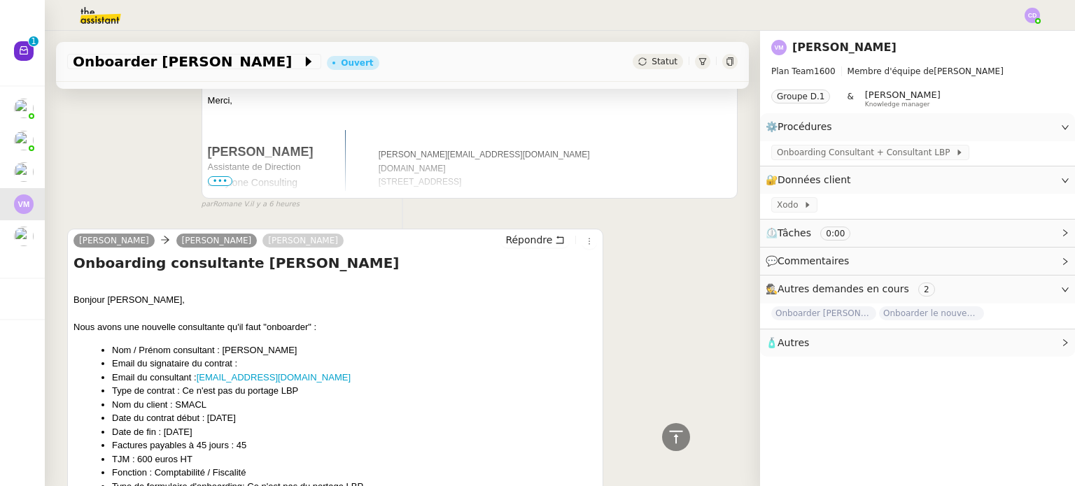
click at [473, 373] on li "Email du consultant : [EMAIL_ADDRESS][DOMAIN_NAME]" at bounding box center [354, 378] width 485 height 14
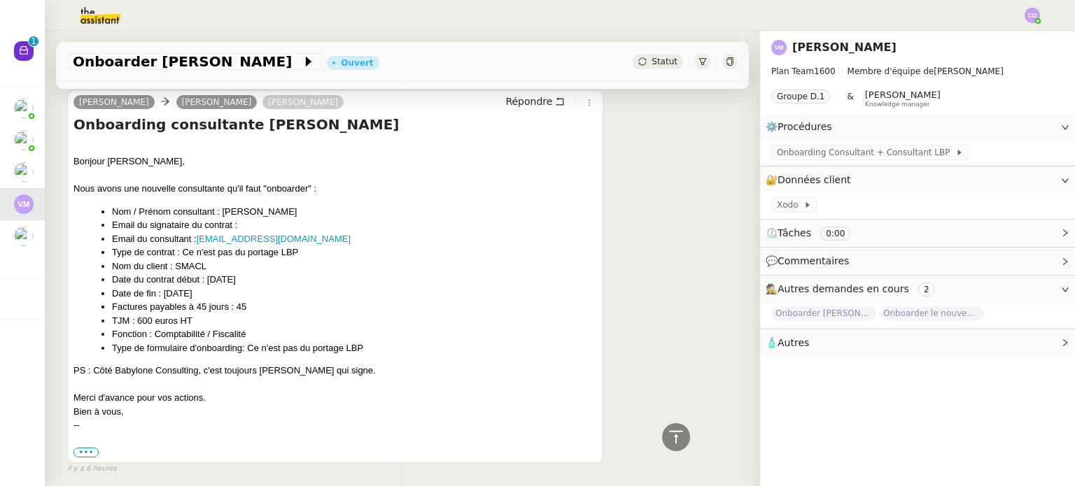
scroll to position [448, 0]
click at [791, 153] on span "Onboarding Consultant + Consultant LBP" at bounding box center [866, 153] width 178 height 14
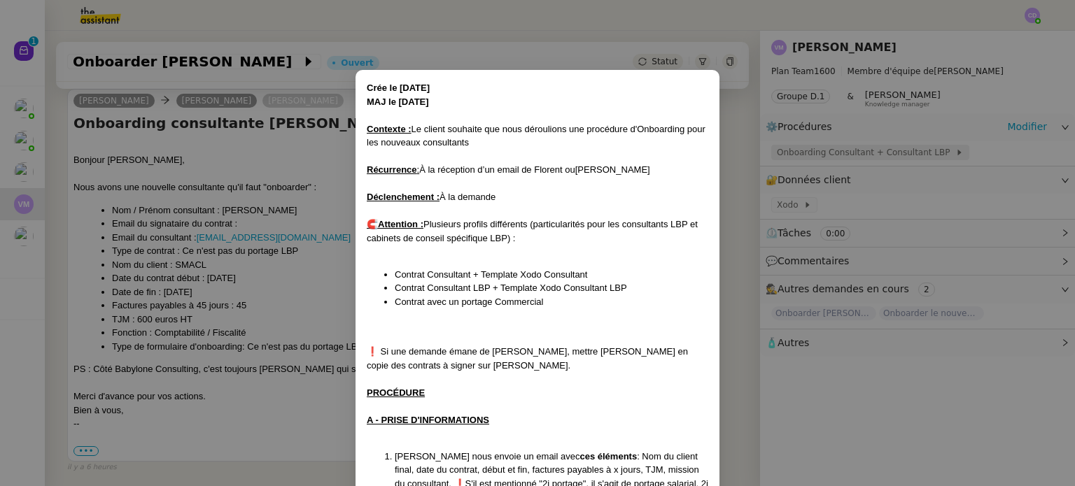
scroll to position [272, 0]
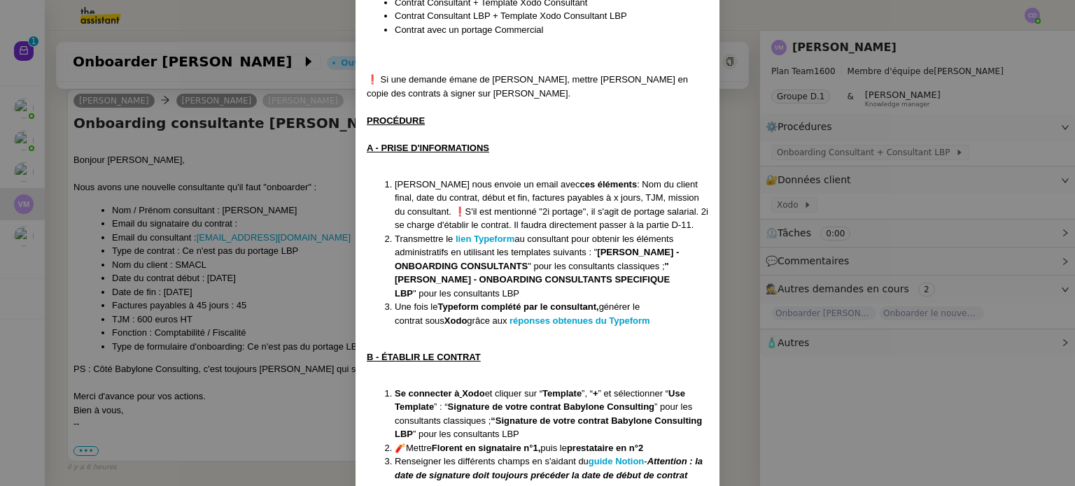
click at [652, 128] on div "PROCÉDURE" at bounding box center [537, 121] width 341 height 14
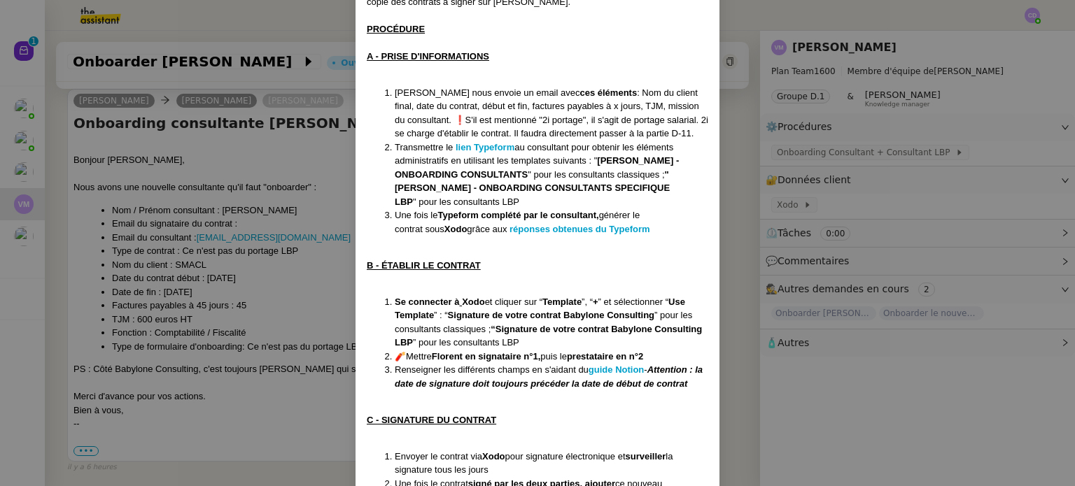
scroll to position [336, 0]
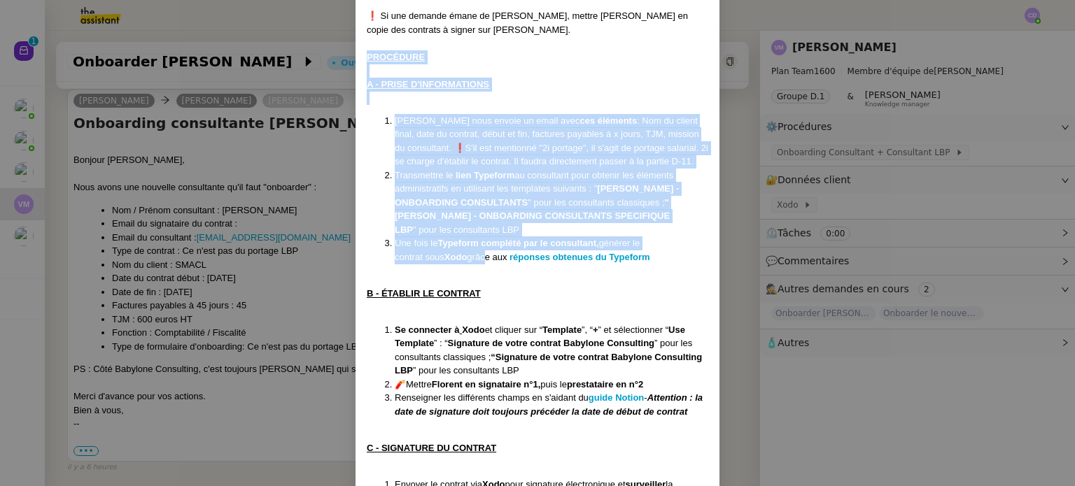
drag, startPoint x: 363, startPoint y: 56, endPoint x: 488, endPoint y: 271, distance: 249.2
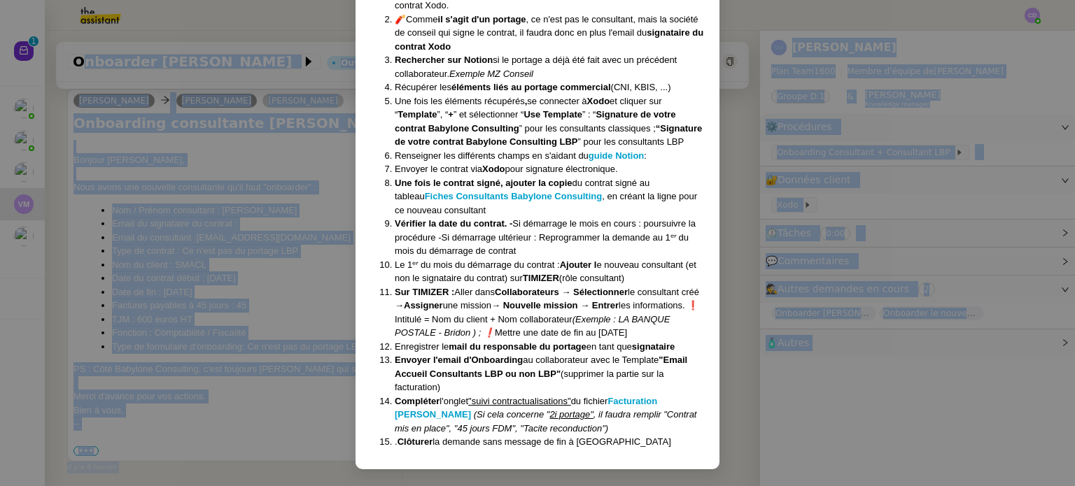
scroll to position [1256, 0]
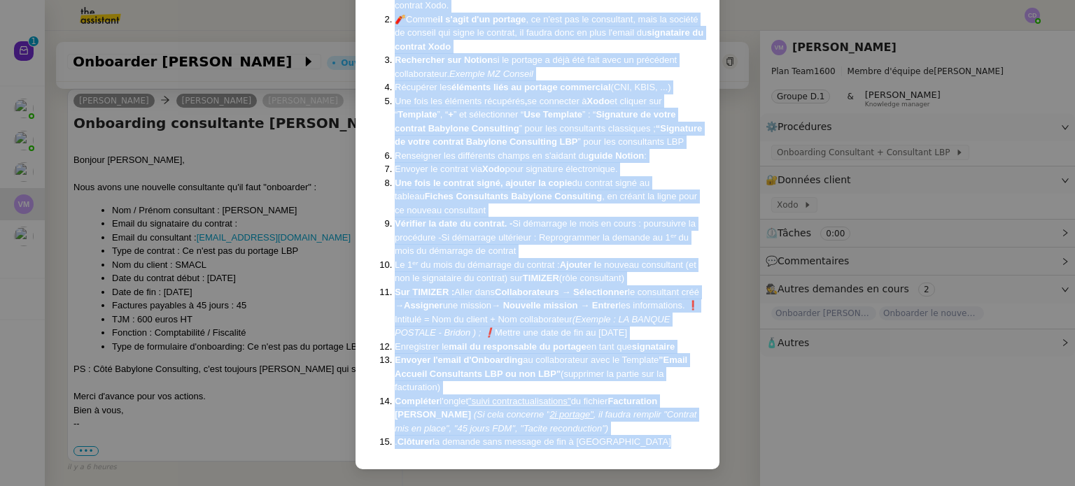
drag, startPoint x: 363, startPoint y: 17, endPoint x: 624, endPoint y: 449, distance: 504.4
copy div "❗ Lo ips dolorsi ametc ad Elitsed, doeius Tempori ut labor etd magnaali e admin…"
click at [232, 180] on nz-modal-container "Crée le [DATE] MAJ le [DATE] Contexte : Le client souhaite que nous déroulions …" at bounding box center [537, 243] width 1075 height 486
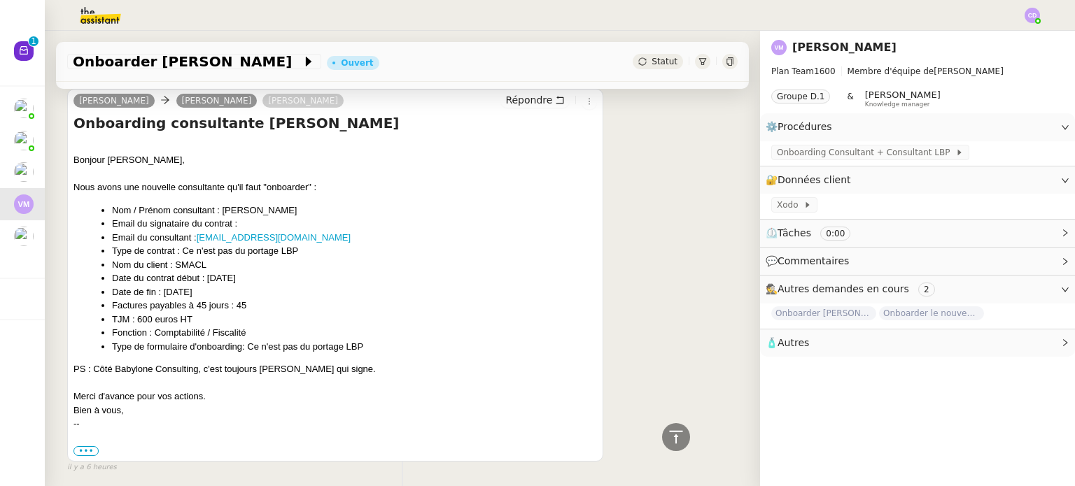
click at [232, 180] on nz-modal-container "Crée le [DATE] MAJ le [DATE] Contexte : Le client souhaite que nous déroulions …" at bounding box center [537, 243] width 1075 height 486
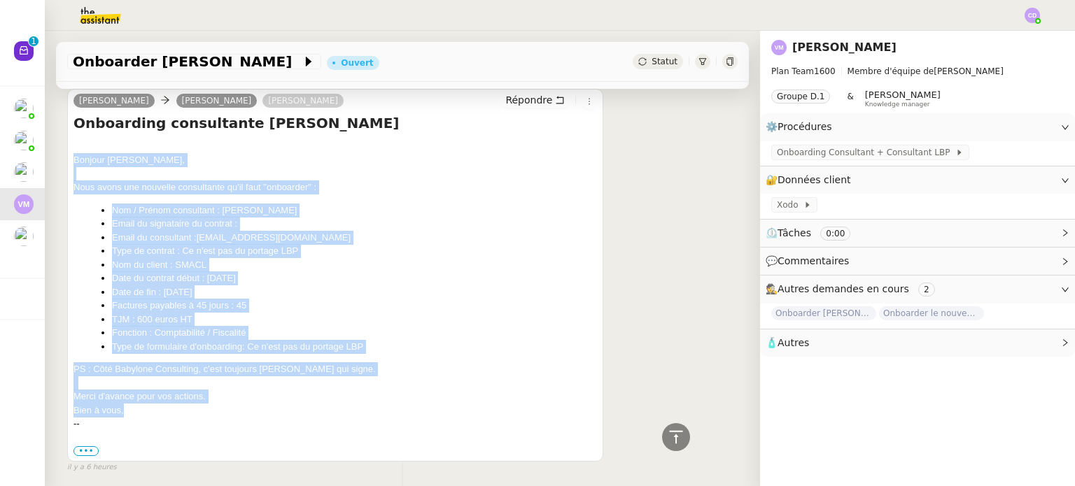
drag, startPoint x: 73, startPoint y: 160, endPoint x: 267, endPoint y: 411, distance: 316.7
click at [267, 411] on div "Bonjour [PERSON_NAME], Nous avons une nouvelle consultante qu'il faut "onboarde…" at bounding box center [334, 285] width 523 height 264
copy div "Bonjour [PERSON_NAME], Nous avons une nouvelle consultante qu'il faut "onboarde…"
click at [400, 278] on li "Date du contrat début : [DATE]" at bounding box center [354, 278] width 485 height 14
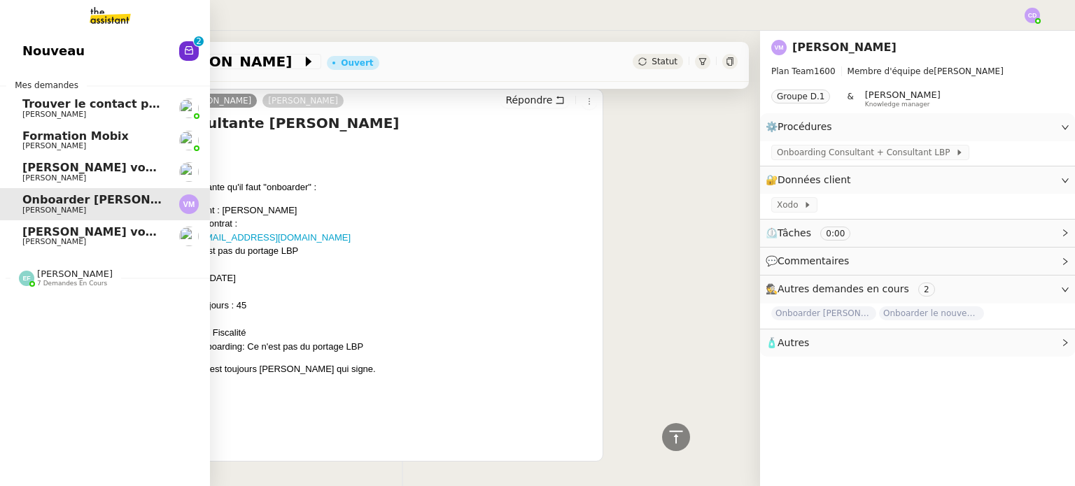
click at [64, 44] on span "Nouveau" at bounding box center [53, 51] width 62 height 21
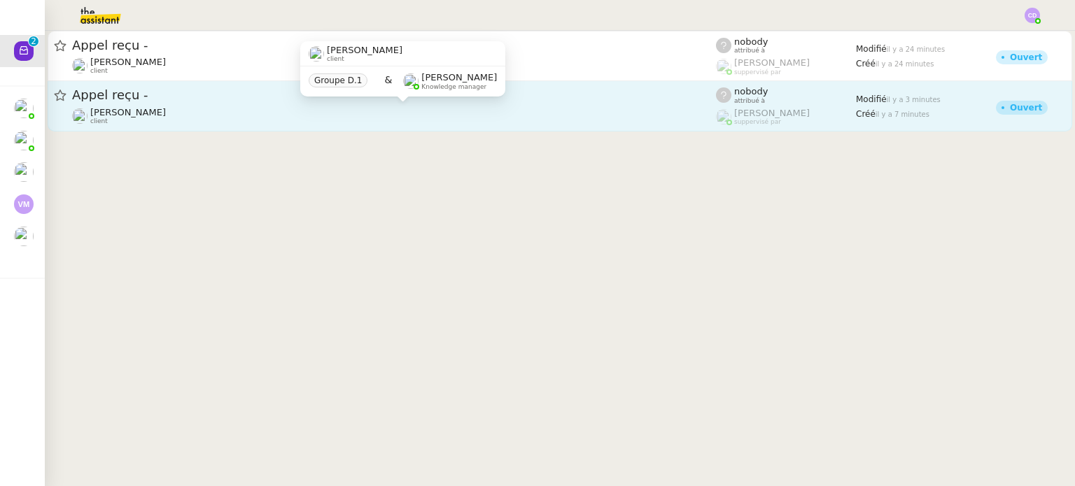
click at [279, 121] on div "[PERSON_NAME] client" at bounding box center [394, 116] width 644 height 18
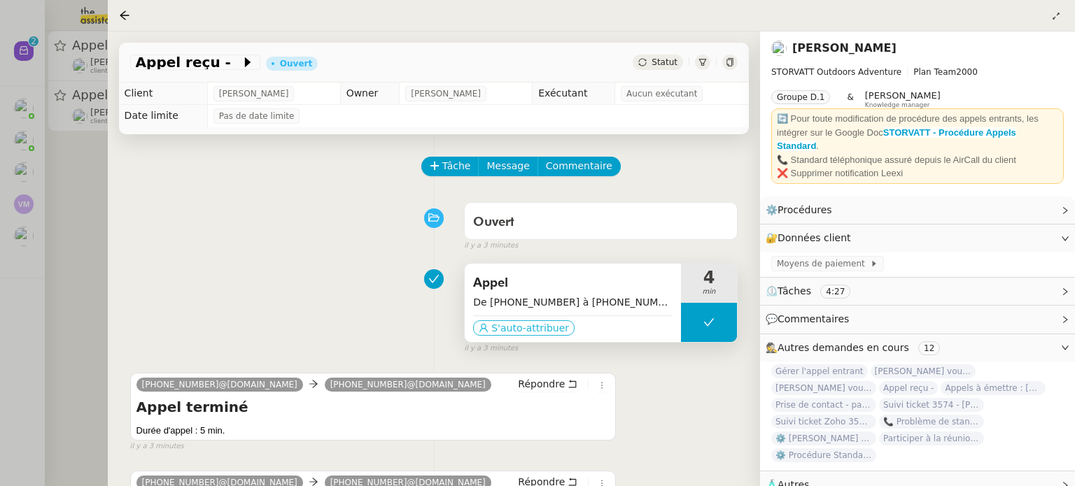
click at [531, 323] on span "S'auto-attribuer" at bounding box center [530, 328] width 78 height 14
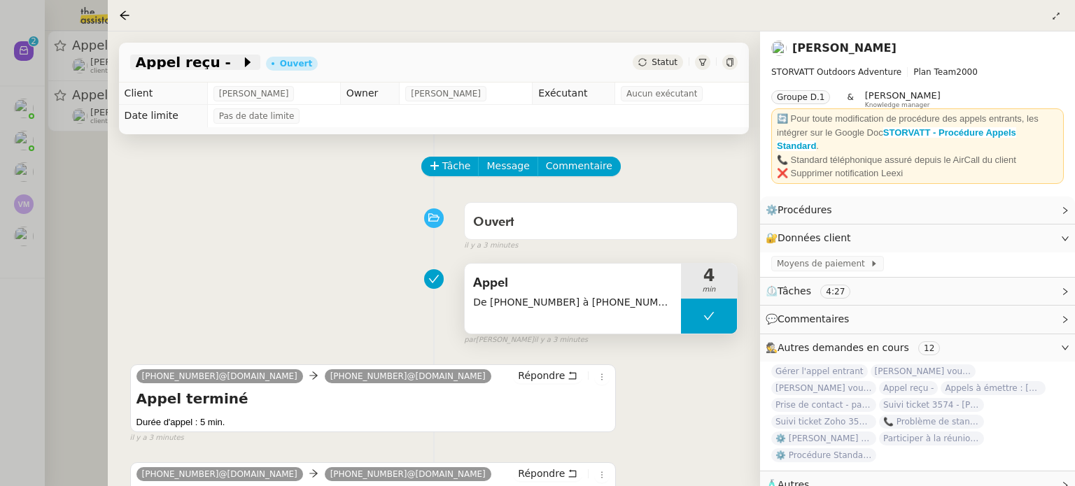
click at [231, 62] on span at bounding box center [236, 62] width 10 height 17
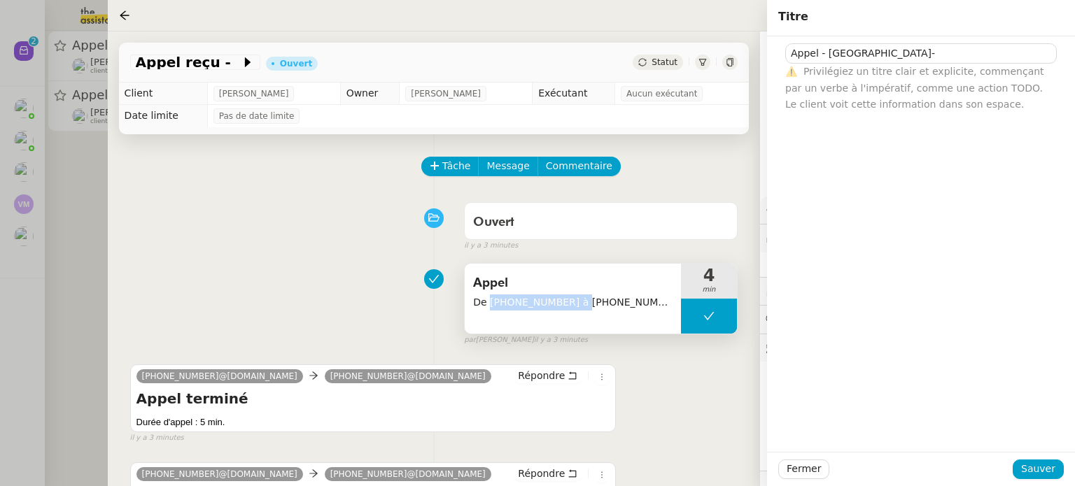
drag, startPoint x: 563, startPoint y: 306, endPoint x: 487, endPoint y: 302, distance: 76.3
click at [487, 302] on span "De [PHONE_NUMBER] à [PHONE_NUMBER]" at bounding box center [572, 303] width 199 height 16
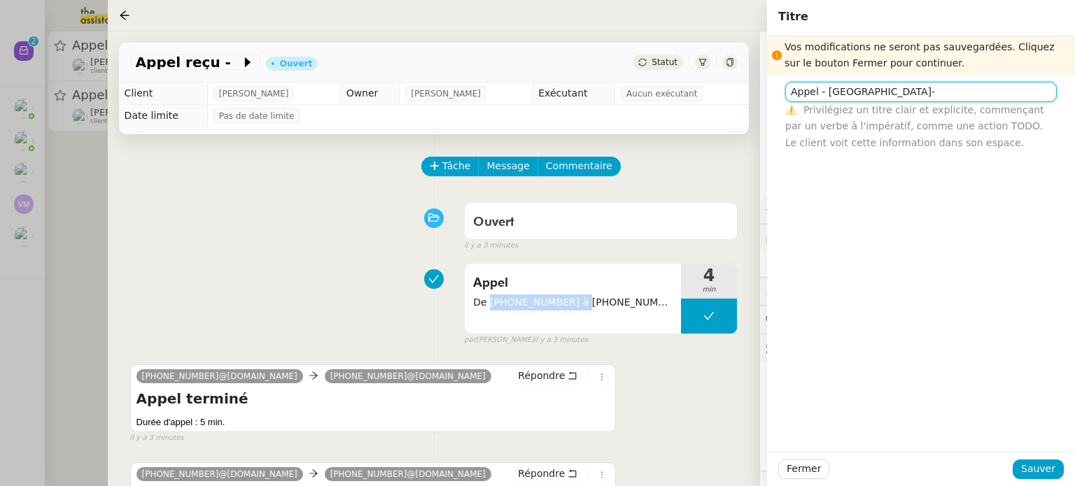
click at [910, 97] on input "Appel - [GEOGRAPHIC_DATA]-" at bounding box center [920, 92] width 271 height 20
paste input "[PHONE_NUMBER]"
type input "Appel - [PERSON_NAME]- [PHONE_NUMBER]"
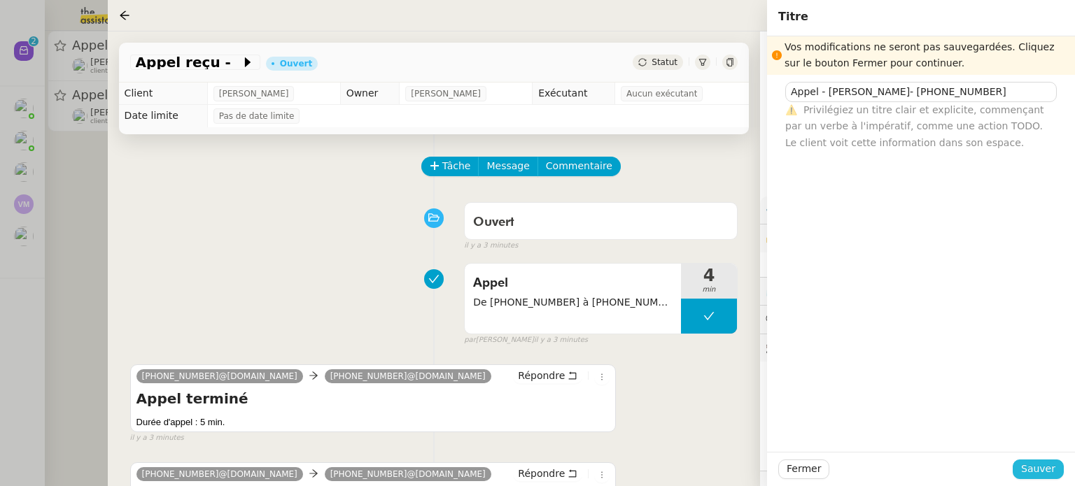
click at [1037, 470] on span "Sauver" at bounding box center [1038, 469] width 34 height 16
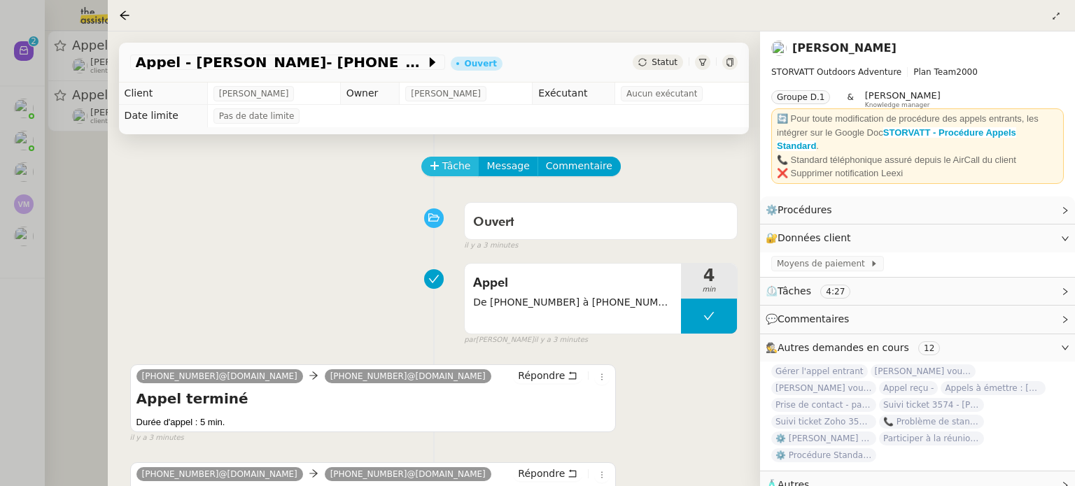
click at [455, 165] on span "Tâche" at bounding box center [456, 166] width 29 height 16
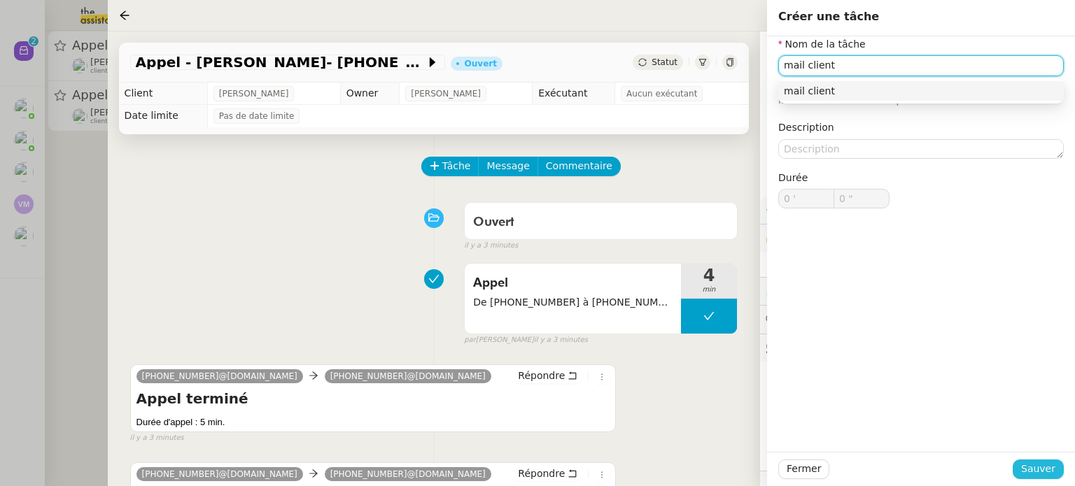
type input "mail client"
click at [1034, 462] on span "Sauver" at bounding box center [1038, 469] width 34 height 16
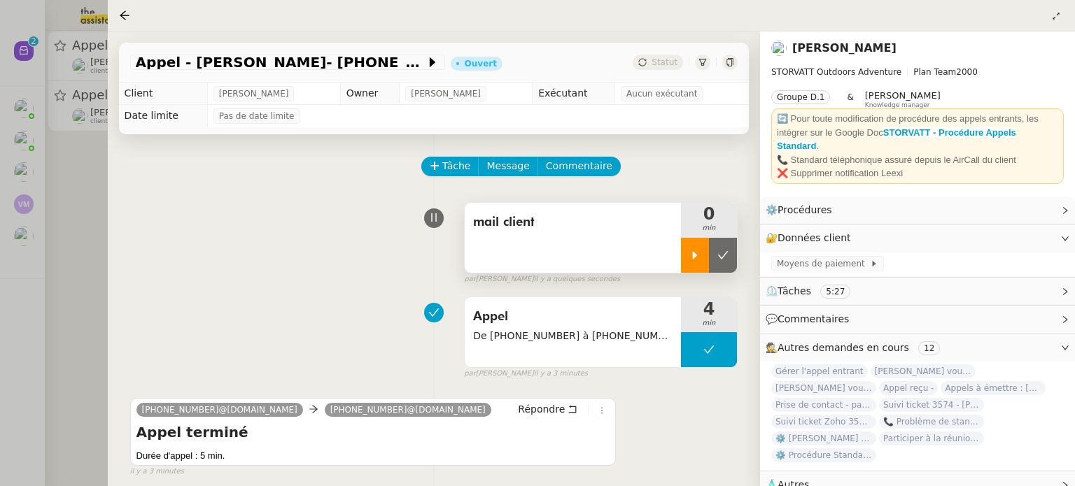
click at [699, 250] on icon at bounding box center [694, 255] width 11 height 11
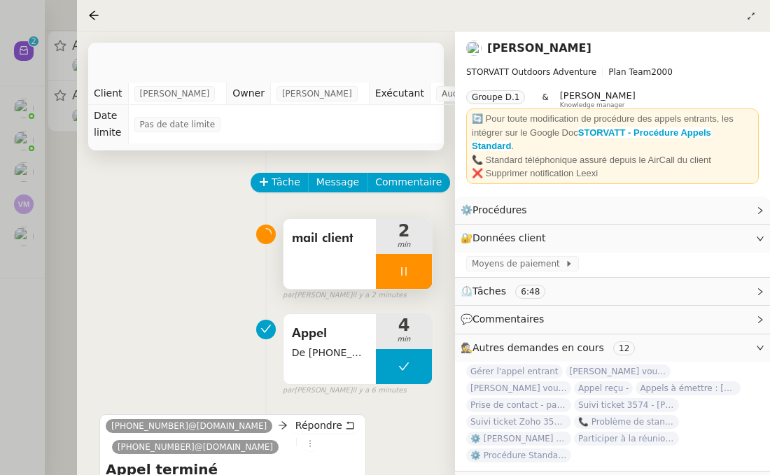
click at [402, 258] on div at bounding box center [404, 271] width 56 height 35
click at [412, 269] on icon at bounding box center [417, 271] width 11 height 11
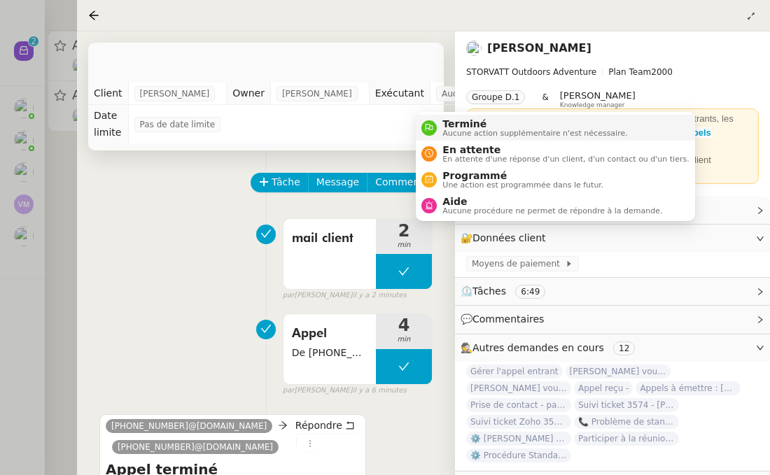
click at [437, 126] on div "Terminé Aucune action supplémentaire n'est nécessaire." at bounding box center [532, 127] width 190 height 19
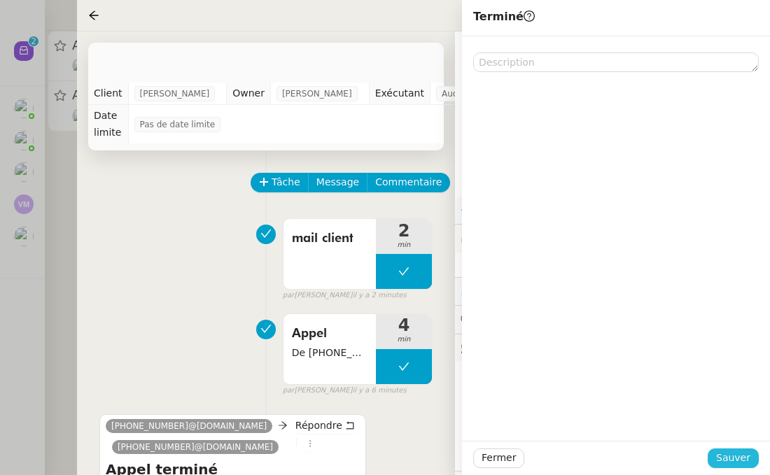
click at [734, 465] on span "Sauver" at bounding box center [733, 458] width 34 height 16
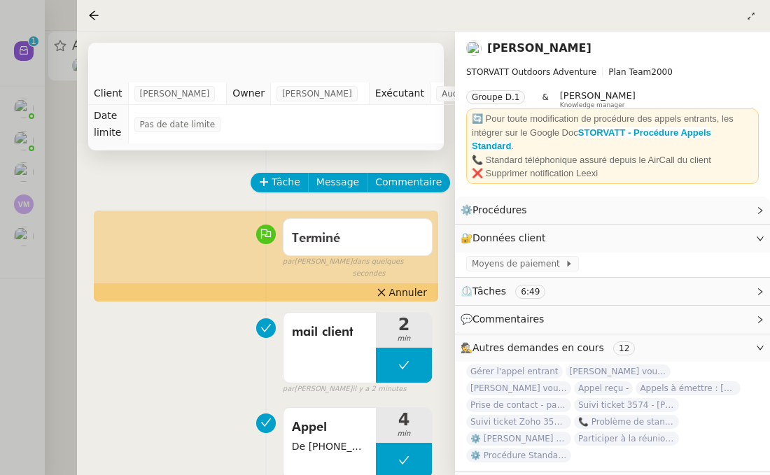
click at [57, 273] on div at bounding box center [385, 237] width 770 height 475
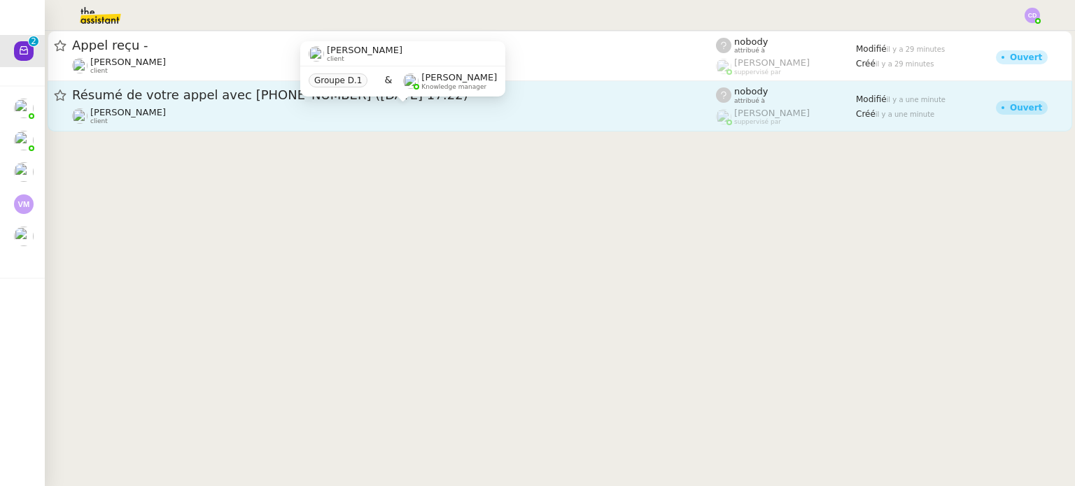
click at [251, 121] on div "[PERSON_NAME] client" at bounding box center [394, 116] width 644 height 18
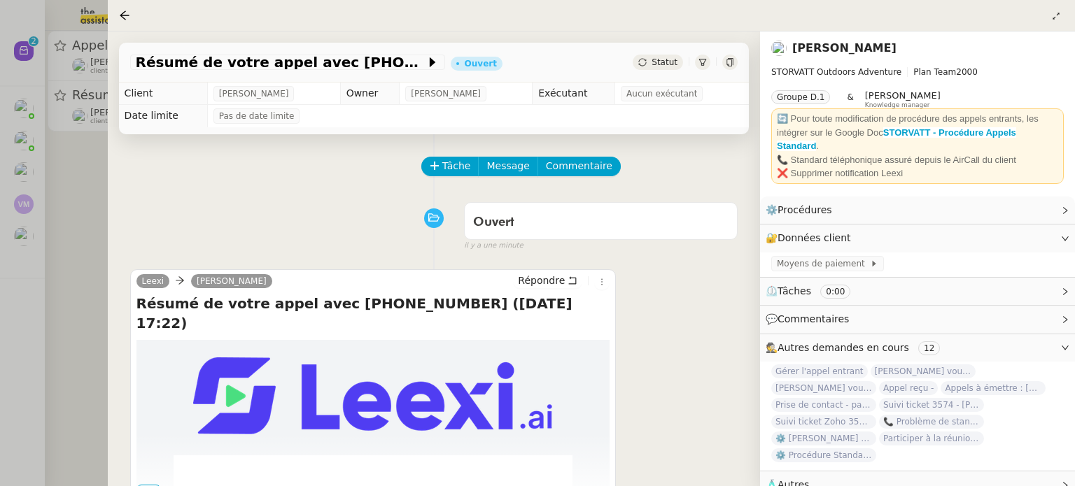
click at [286, 176] on div "Tâche Message Commentaire" at bounding box center [433, 174] width 607 height 34
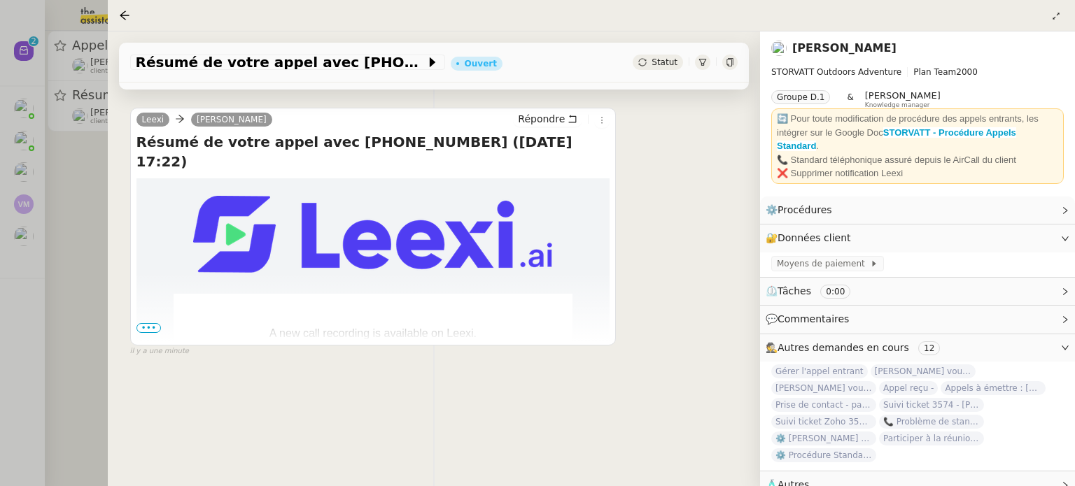
scroll to position [168, 0]
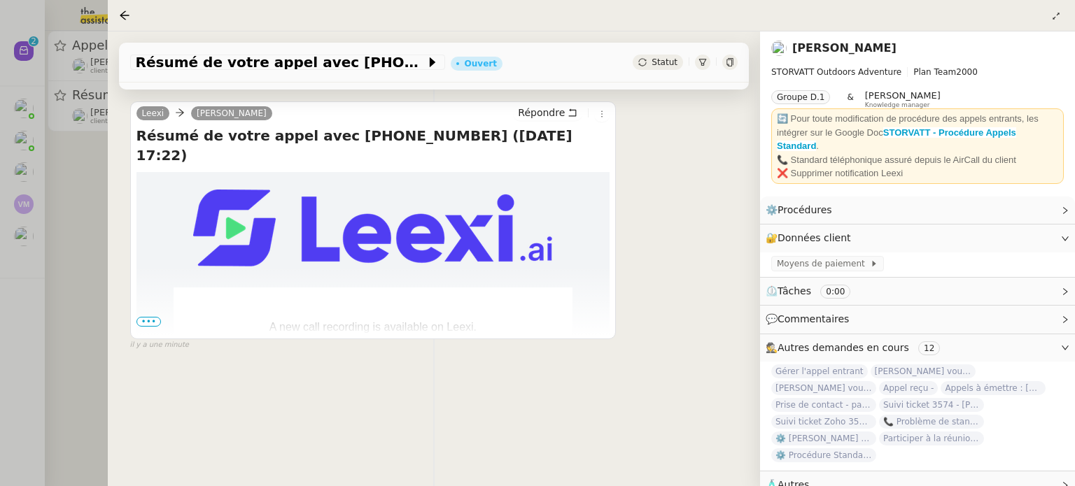
click at [360, 321] on span "A new call recording is available on Leexi." at bounding box center [372, 327] width 207 height 12
click at [427, 248] on td at bounding box center [373, 229] width 474 height 115
click at [411, 239] on img at bounding box center [372, 228] width 359 height 77
click at [723, 318] on div "[PERSON_NAME] Résumé de votre appel avec [PHONE_NUMBER] ([DATE] 17:22) A new ca…" at bounding box center [433, 220] width 607 height 262
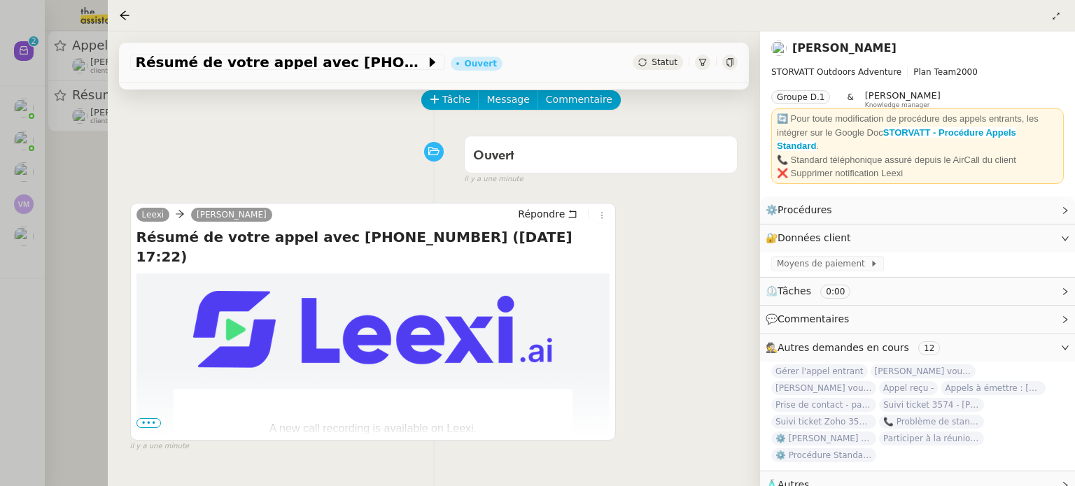
scroll to position [66, 0]
click at [586, 95] on span "Commentaire" at bounding box center [579, 100] width 66 height 16
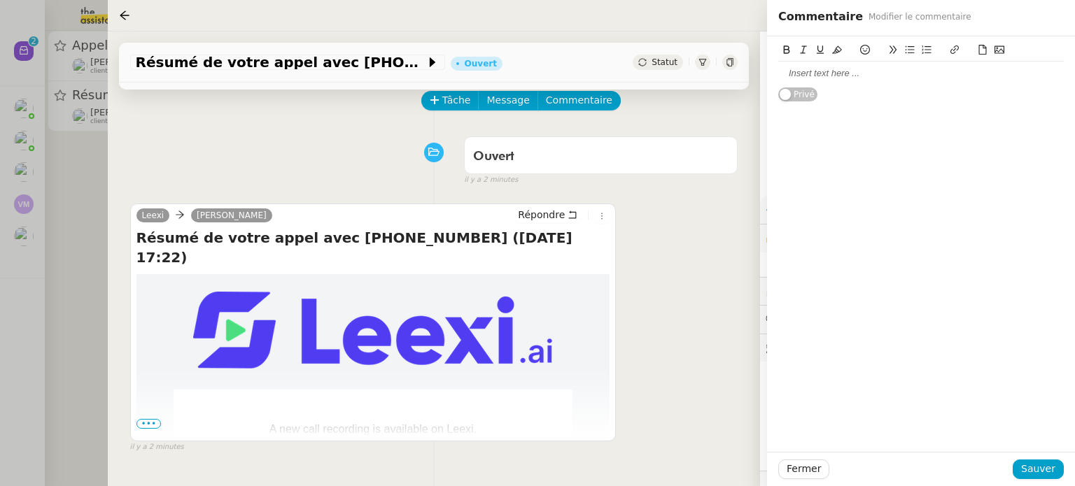
click at [849, 75] on div at bounding box center [920, 73] width 285 height 13
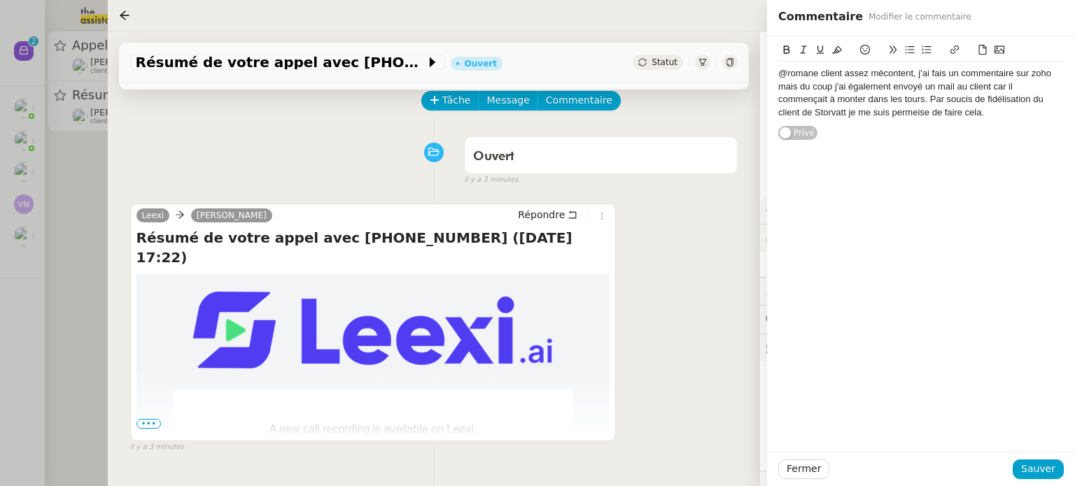
click at [921, 113] on div "@romane client assez mécontent, j'ai fais un commentaire sur zoho mais du coup …" at bounding box center [920, 93] width 285 height 52
click at [0, 0] on lt-span "per mi se" at bounding box center [0, 0] width 0 height 0
click at [831, 118] on div "@romane client assez mécontent, j'ai fais un commentaire sur zoho mais du coup …" at bounding box center [920, 93] width 285 height 52
click at [997, 115] on div "@romane client assez mécontent, j'ai fais un commentaire sur zoho mais du coup …" at bounding box center [920, 93] width 285 height 52
click at [929, 98] on div "@romane client assez mécontent, j'ai fais un commentaire sur zoho mais du coup …" at bounding box center [920, 93] width 285 height 52
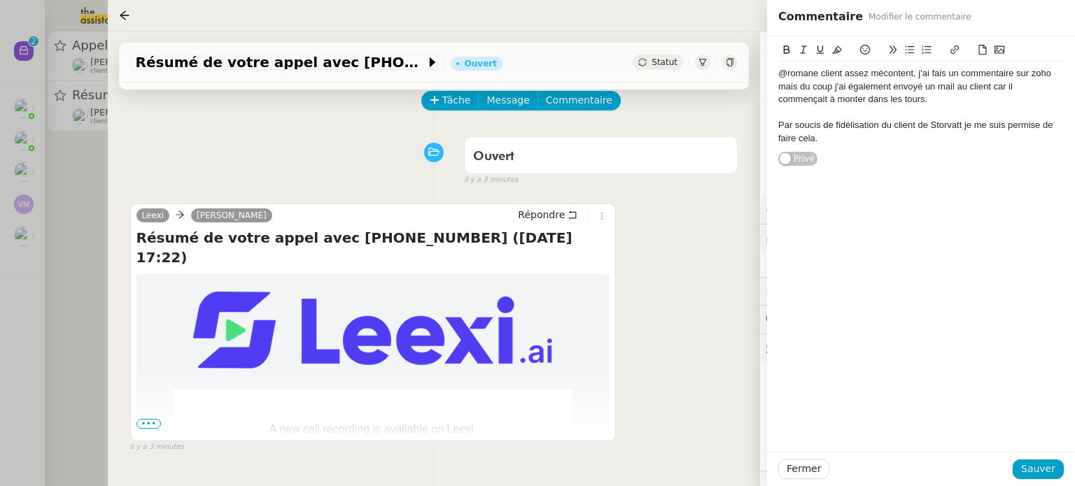
click at [1001, 87] on div "@romane client assez mécontent, j'ai fais un commentaire sur zoho mais du coup …" at bounding box center [920, 86] width 285 height 38
click at [0, 0] on lt-span ", car" at bounding box center [0, 0] width 0 height 0
click at [937, 70] on div "@romane client assez mécontent, j'ai fais un commentaire sur zoho mais du coup …" at bounding box center [920, 86] width 285 height 38
click at [0, 0] on lt-span "fai t" at bounding box center [0, 0] width 0 height 0
click at [838, 87] on div "@romane client assez mécontent, j'ai fait un commentaire sur [PERSON_NAME] mais…" at bounding box center [920, 86] width 285 height 38
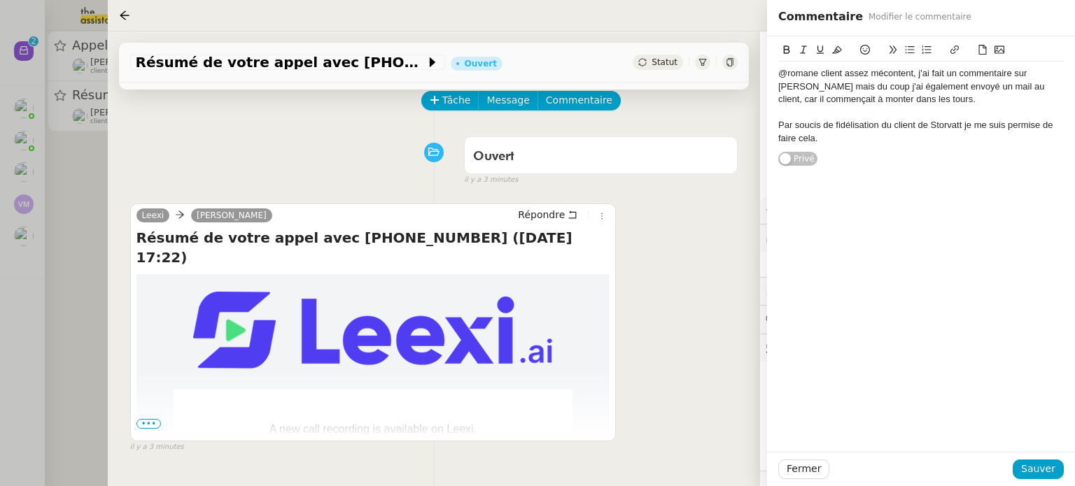
click at [0, 0] on lt-span ", j'" at bounding box center [0, 0] width 0 height 0
click at [940, 104] on div "@romane client assez mécontent, j'ai fait un commentaire sur zoho mais du coup,…" at bounding box center [920, 86] width 285 height 38
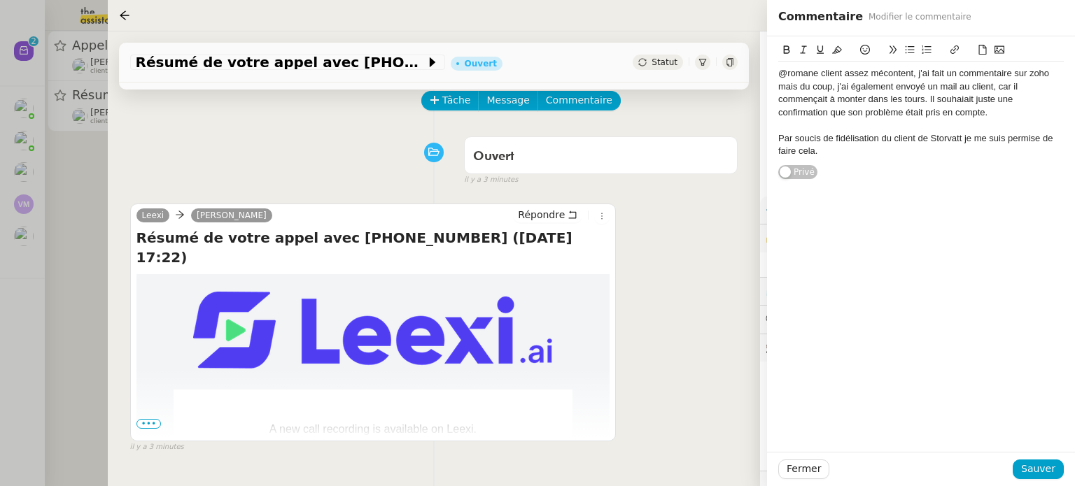
click at [963, 93] on div "@romane client assez mécontent, j'ai fait un commentaire sur zoho mais du coup,…" at bounding box center [920, 93] width 285 height 52
click at [960, 99] on div "@romane client assez mécontent, j'ai fait un commentaire sur zoho mais du coup,…" at bounding box center [920, 93] width 285 height 52
click at [0, 0] on lt-span "souhai t ait" at bounding box center [0, 0] width 0 height 0
click at [962, 138] on div "Par soucis de fidélisation du client de Storvatt je me suis permise de faire ce…" at bounding box center [920, 145] width 285 height 26
click at [0, 0] on lt-span ", je" at bounding box center [0, 0] width 0 height 0
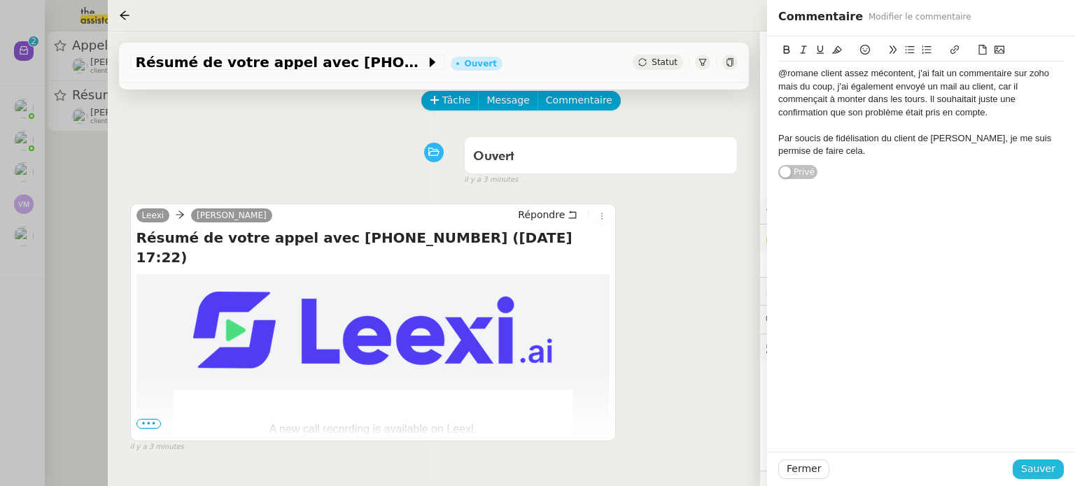
click at [1036, 470] on span "Sauver" at bounding box center [1038, 469] width 34 height 16
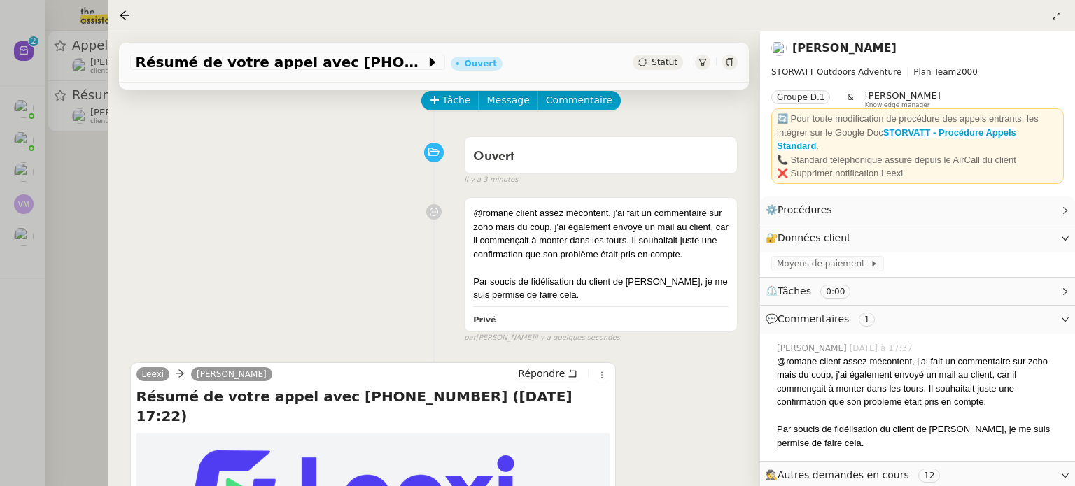
click at [83, 274] on div at bounding box center [537, 243] width 1075 height 486
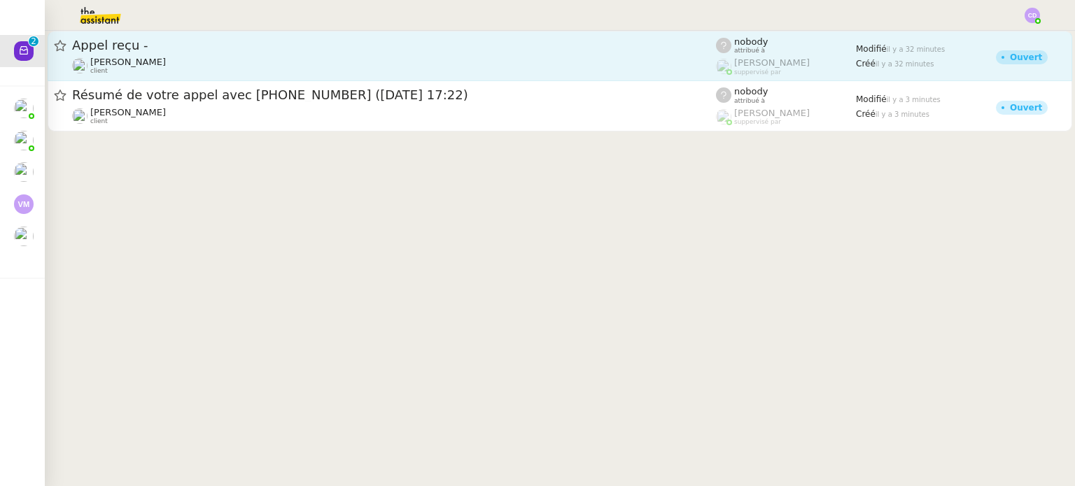
click at [495, 52] on div "Appel reçu -" at bounding box center [394, 45] width 644 height 17
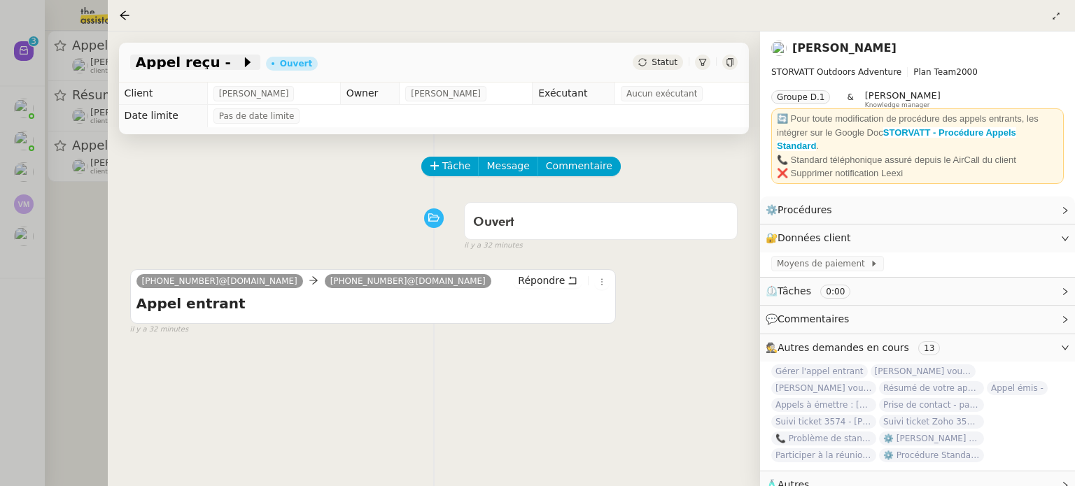
click at [231, 64] on span at bounding box center [236, 62] width 10 height 17
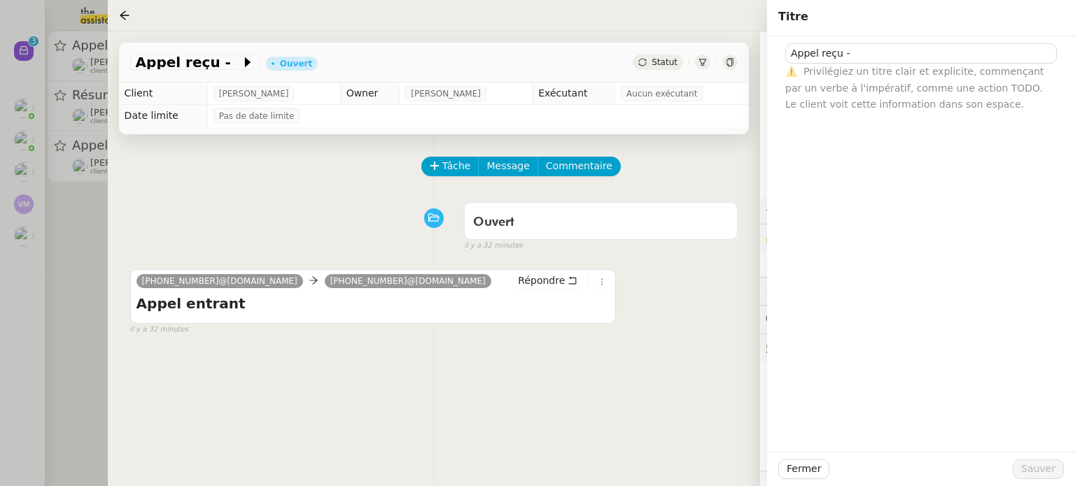
click at [83, 225] on div at bounding box center [537, 243] width 1075 height 486
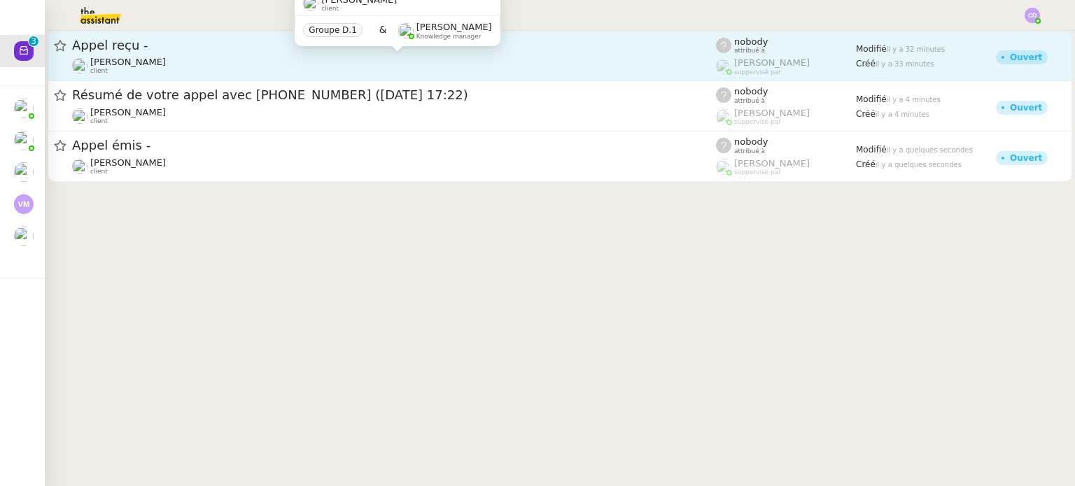
click at [340, 58] on div "[PERSON_NAME] client" at bounding box center [394, 66] width 644 height 18
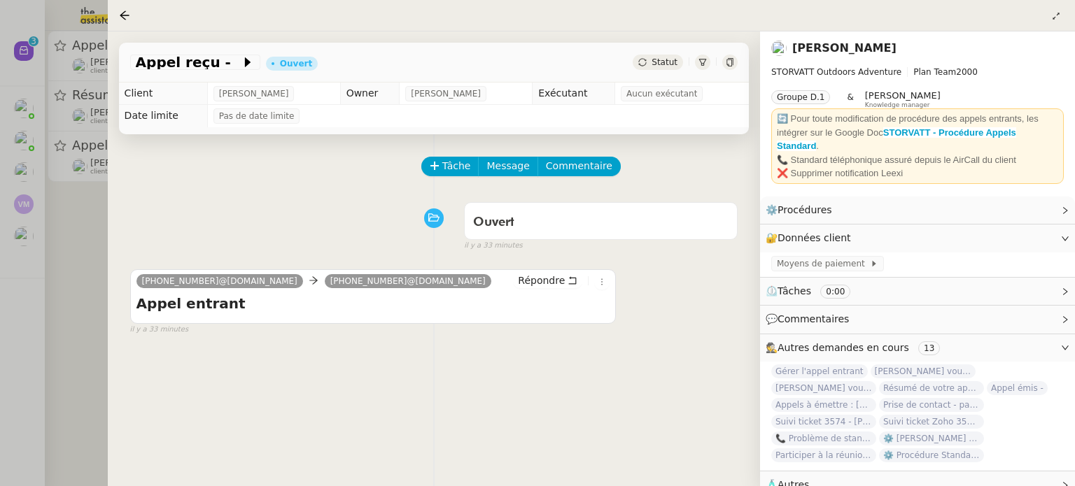
click at [113, 274] on div "Tâche Message Commentaire Veuillez patienter une erreur s'est produite 👌👌👌 mess…" at bounding box center [434, 377] width 652 height 486
click at [104, 271] on div at bounding box center [537, 243] width 1075 height 486
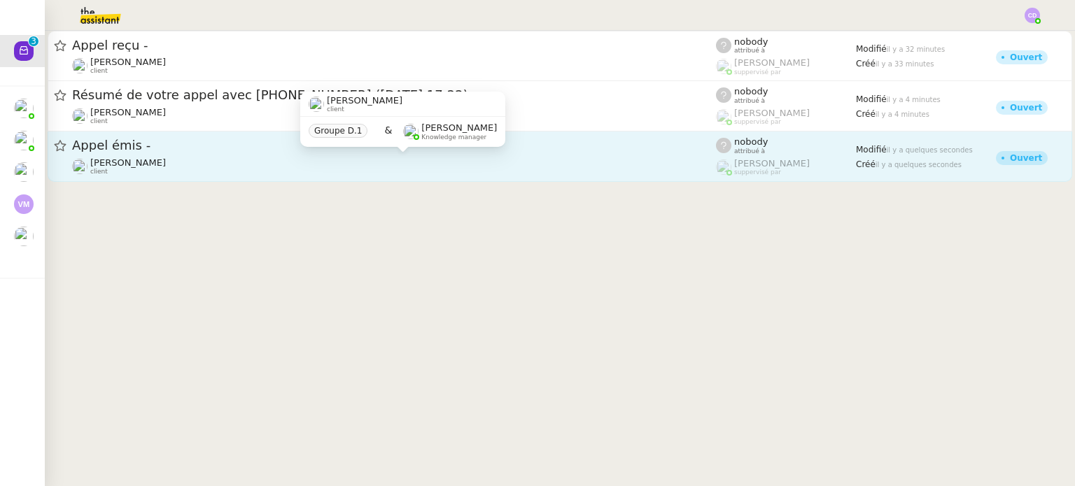
click at [217, 168] on div "[PERSON_NAME] client" at bounding box center [394, 166] width 644 height 18
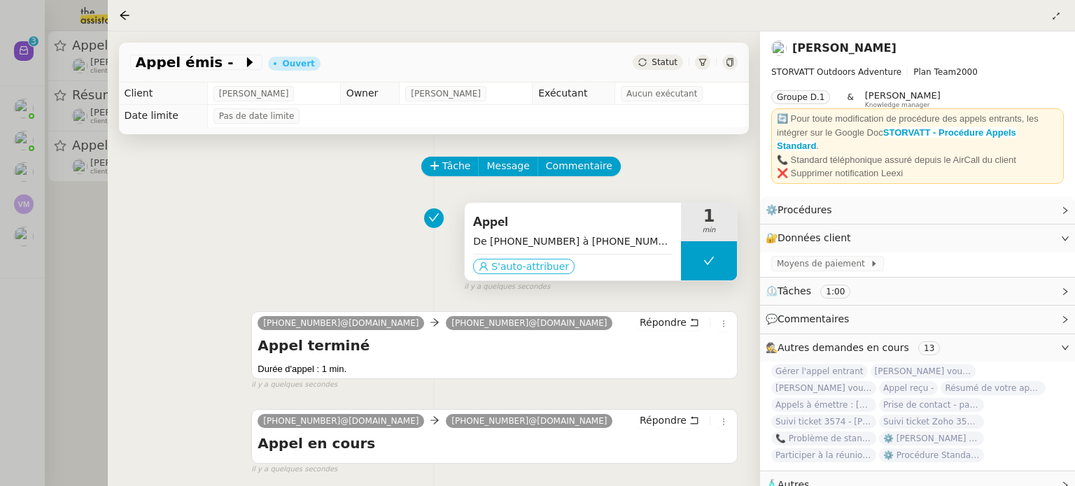
click at [505, 265] on span "S'auto-attribuer" at bounding box center [530, 267] width 78 height 14
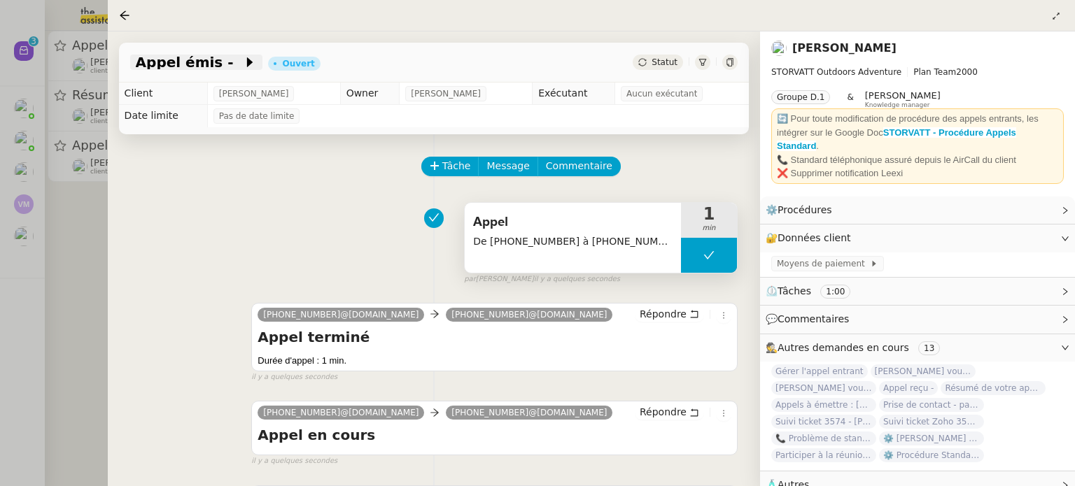
click at [215, 55] on span "Appel émis -" at bounding box center [190, 62] width 108 height 14
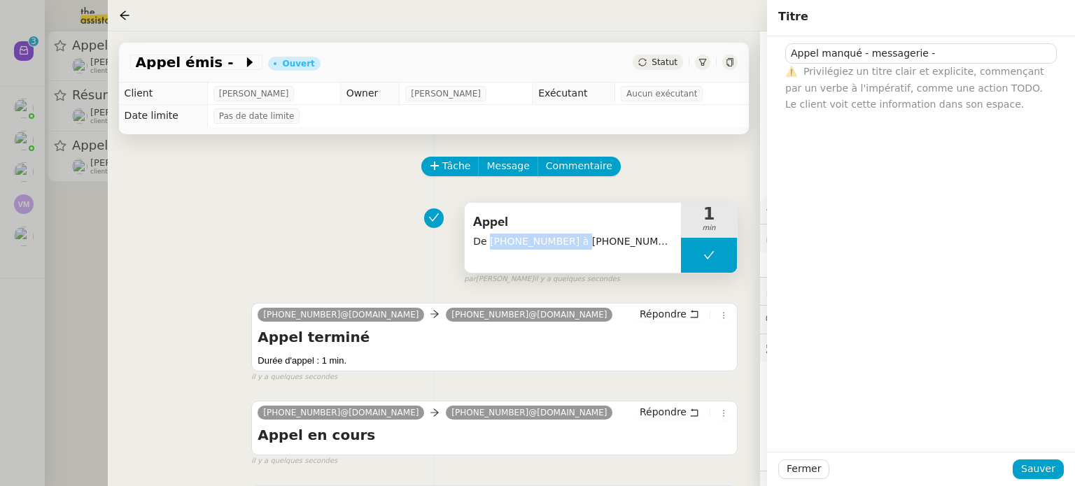
drag, startPoint x: 566, startPoint y: 241, endPoint x: 489, endPoint y: 241, distance: 77.0
click at [489, 241] on span "De [PHONE_NUMBER] à [PHONE_NUMBER]" at bounding box center [572, 242] width 199 height 16
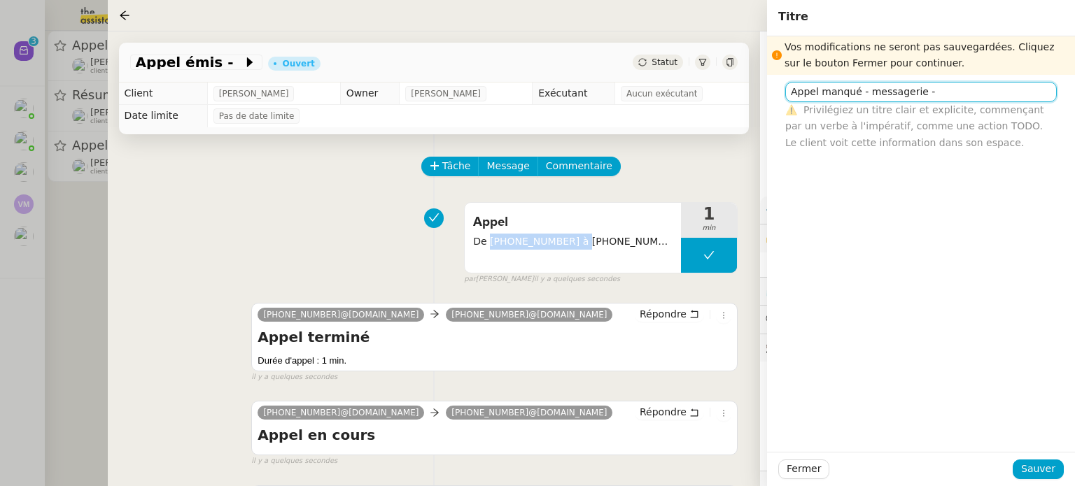
click at [944, 97] on input "Appel manqué - messagerie -" at bounding box center [920, 92] width 271 height 20
paste input "[PHONE_NUMBER]"
type input "Appel manqué - messagerie - [PHONE_NUMBER]"
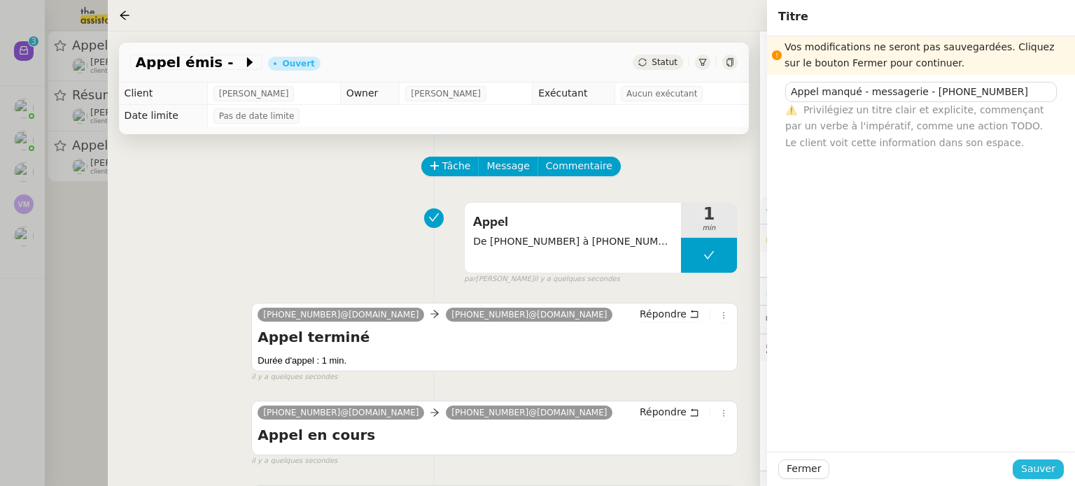
click at [1028, 465] on span "Sauver" at bounding box center [1038, 469] width 34 height 16
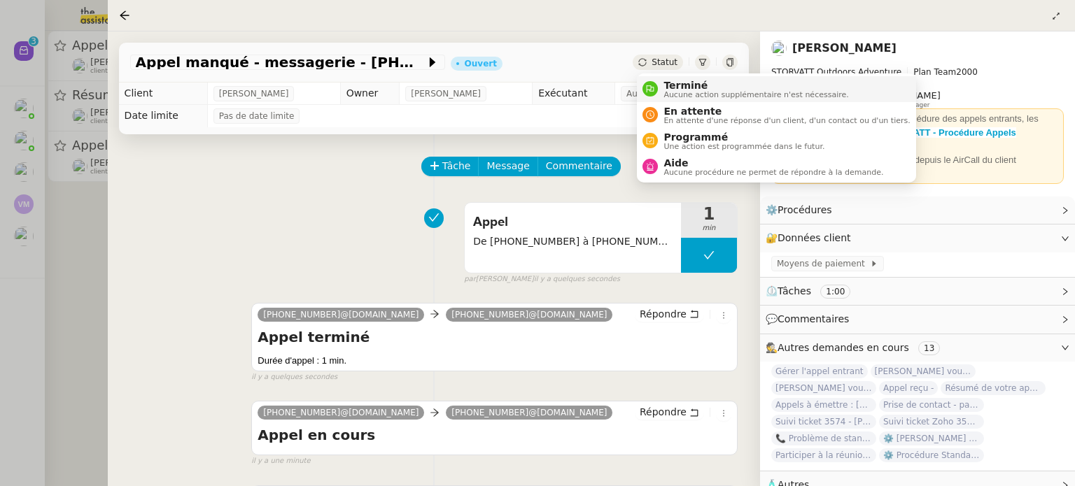
click at [662, 94] on div "Terminé Aucune action supplémentaire n'est nécessaire." at bounding box center [753, 89] width 190 height 19
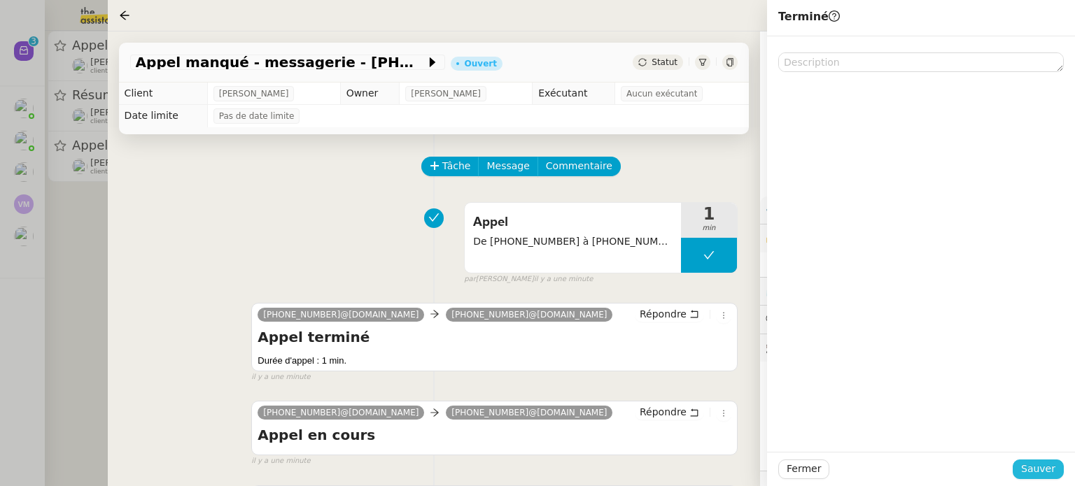
click at [1021, 466] on button "Sauver" at bounding box center [1037, 470] width 51 height 20
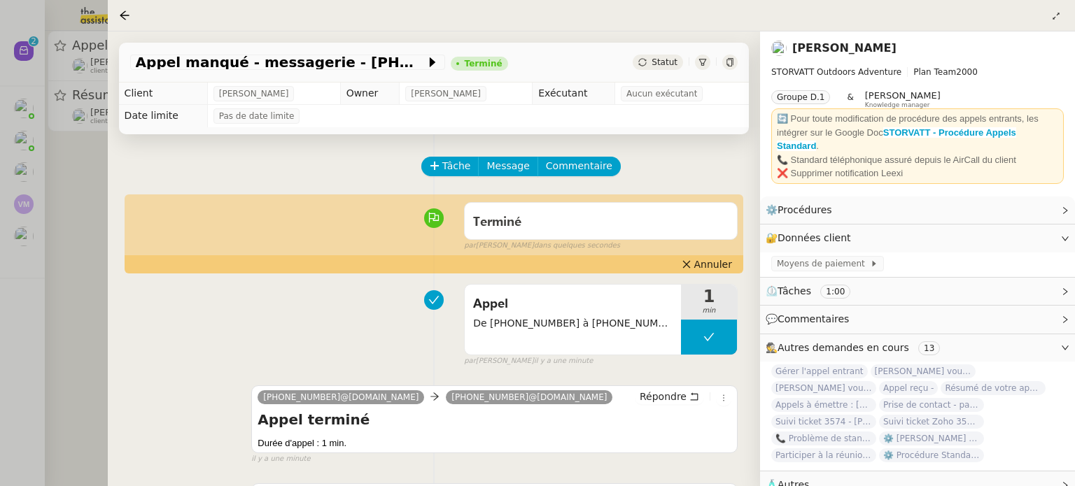
click at [62, 264] on div at bounding box center [537, 243] width 1075 height 486
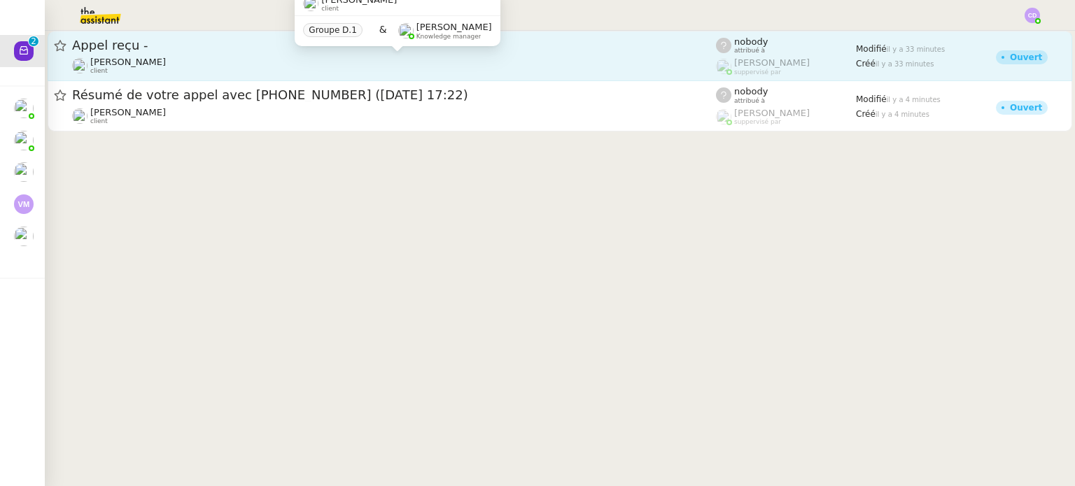
click at [274, 72] on div "[PERSON_NAME] client" at bounding box center [394, 66] width 644 height 18
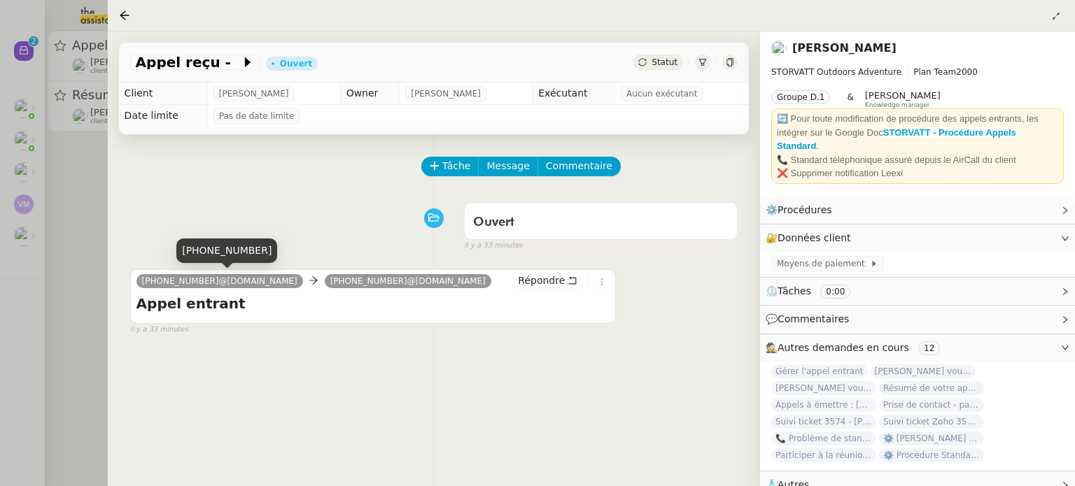
click at [208, 276] on span "[PHONE_NUMBER]@[DOMAIN_NAME]" at bounding box center [219, 281] width 155 height 10
click at [219, 69] on app-ticket-info-button "Appel reçu -" at bounding box center [198, 62] width 136 height 17
click at [231, 65] on span at bounding box center [236, 62] width 10 height 17
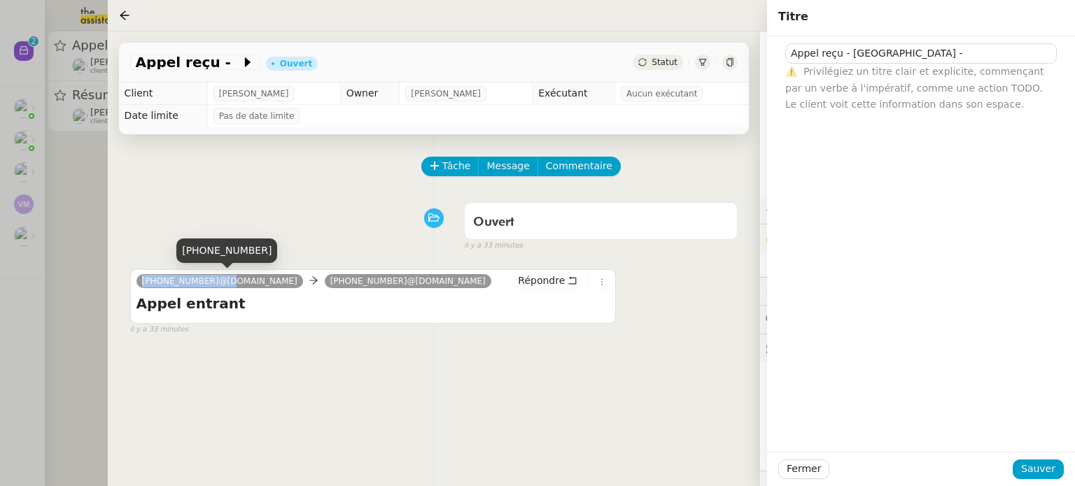
drag, startPoint x: 207, startPoint y: 281, endPoint x: 137, endPoint y: 281, distance: 70.0
click at [137, 281] on nz-tag "[PHONE_NUMBER]@[DOMAIN_NAME]" at bounding box center [219, 281] width 167 height 14
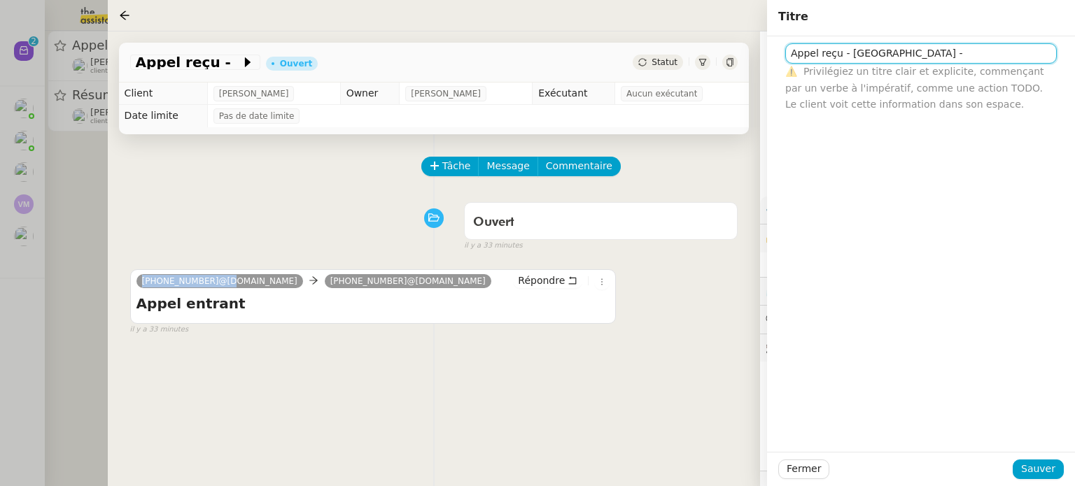
click at [913, 52] on input "Appel reçu - [GEOGRAPHIC_DATA] -" at bounding box center [920, 53] width 271 height 20
paste input "[PHONE_NUMBER]"
type input "Appel reçu - [PERSON_NAME] - [PHONE_NUMBER]"
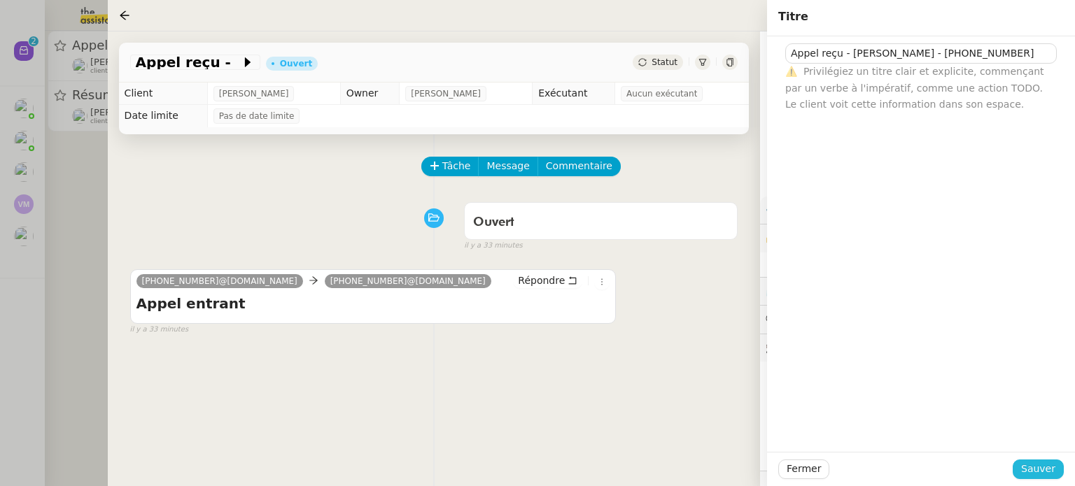
click at [1041, 467] on span "Sauver" at bounding box center [1038, 469] width 34 height 16
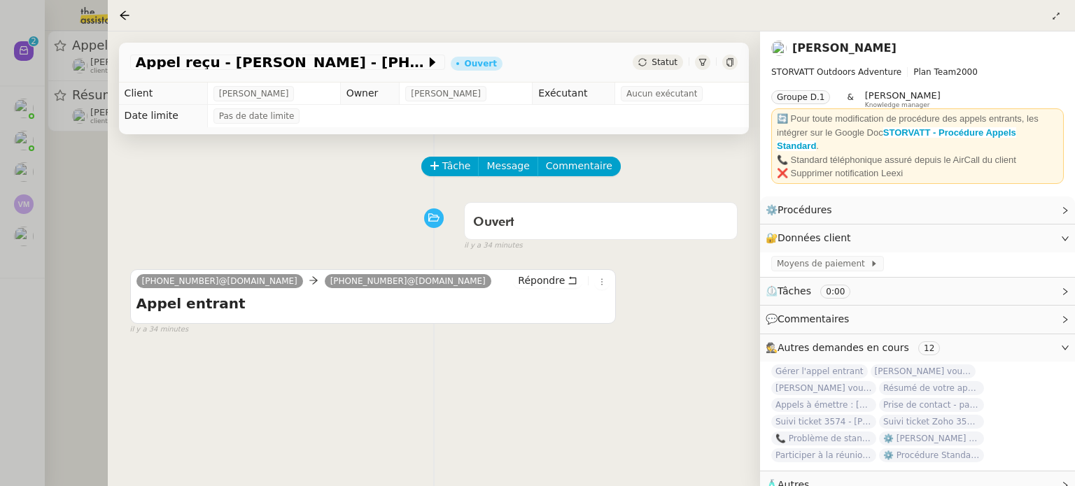
click at [89, 200] on div at bounding box center [537, 243] width 1075 height 486
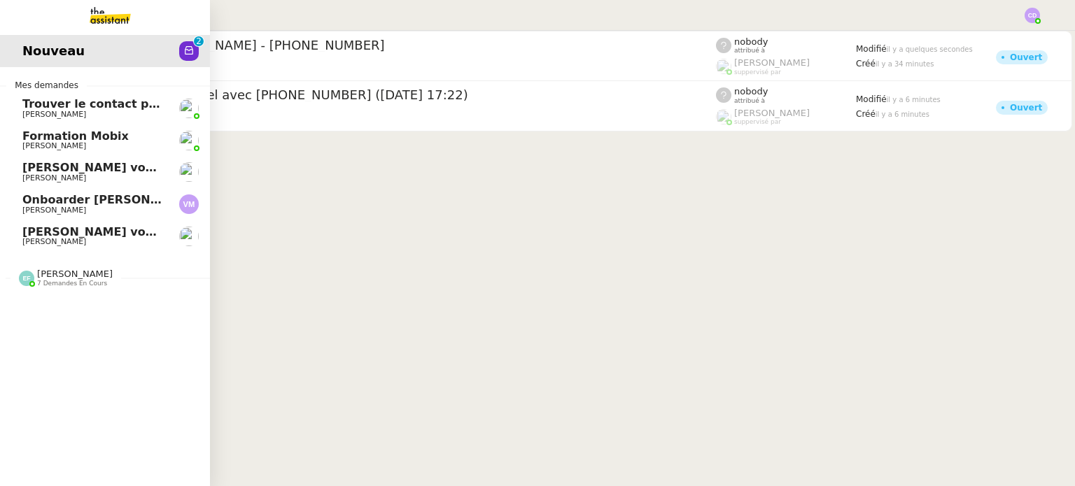
click at [86, 174] on span "[PERSON_NAME]" at bounding box center [54, 178] width 64 height 9
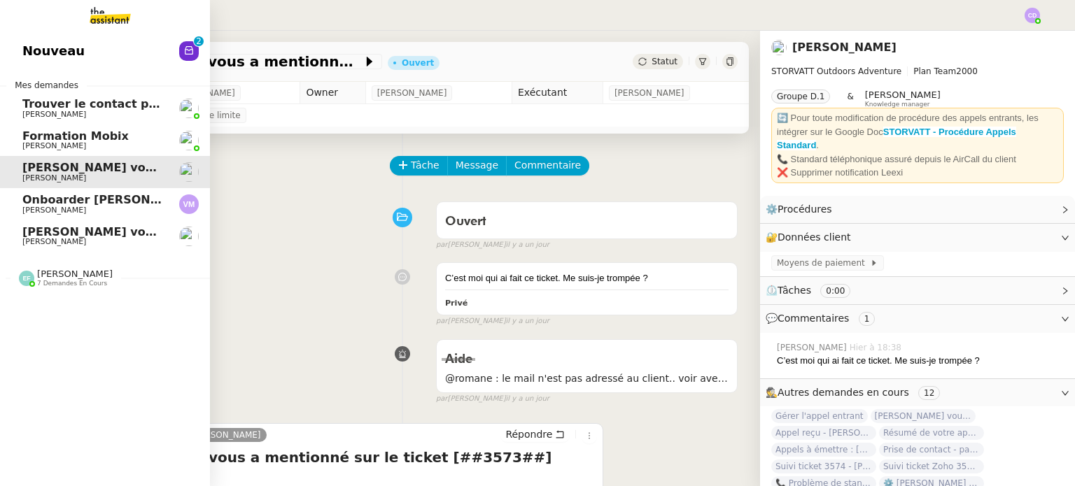
click at [54, 224] on link "[PERSON_NAME] vous a mentionné sur le ticket [##3530##] HÔTEL AMAN LE [PERSON_N…" at bounding box center [105, 236] width 210 height 32
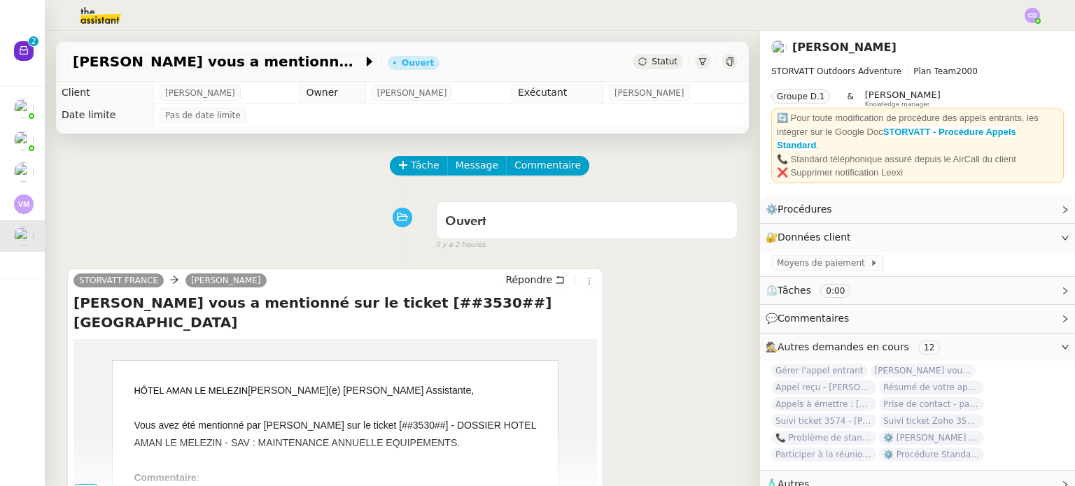
click at [225, 160] on div "Tâche Message Commentaire" at bounding box center [402, 173] width 670 height 34
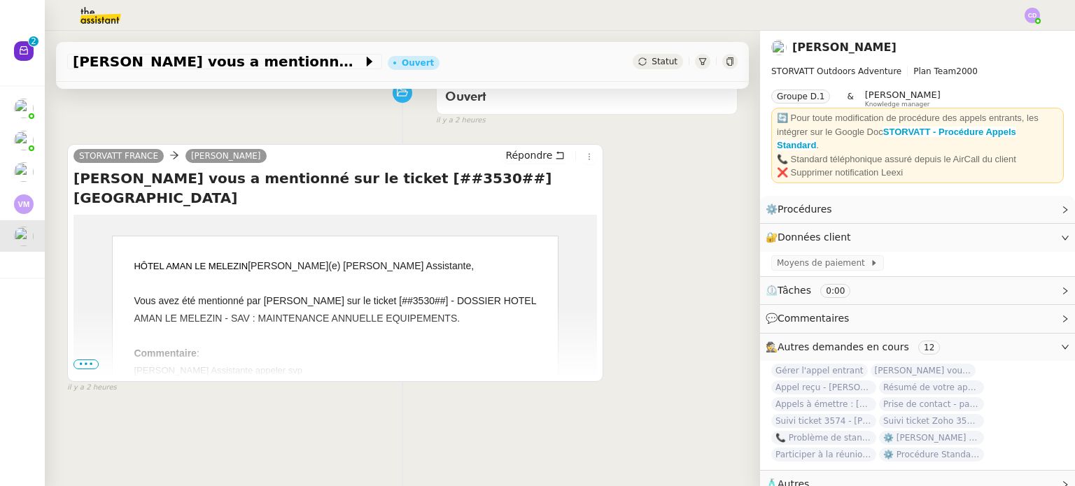
scroll to position [140, 0]
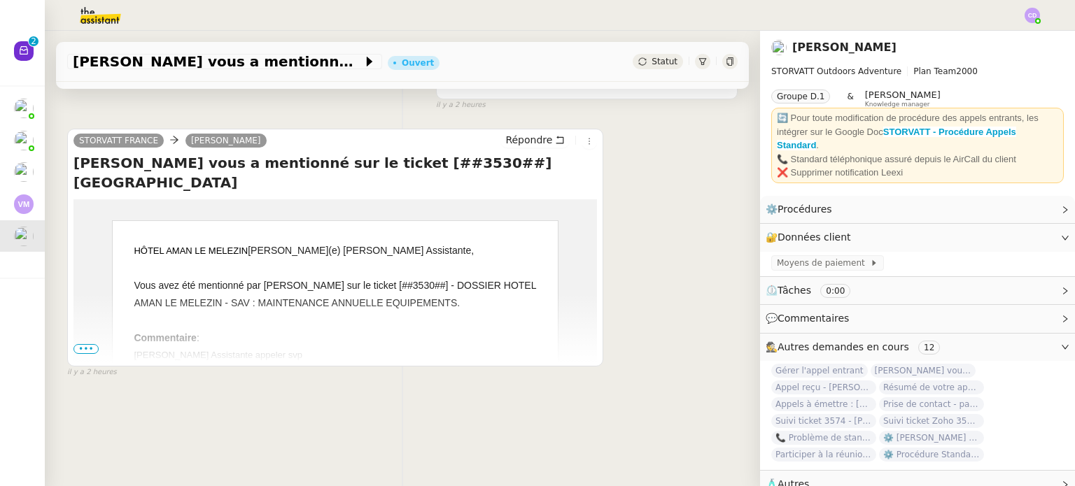
click at [75, 344] on span "•••" at bounding box center [85, 349] width 25 height 10
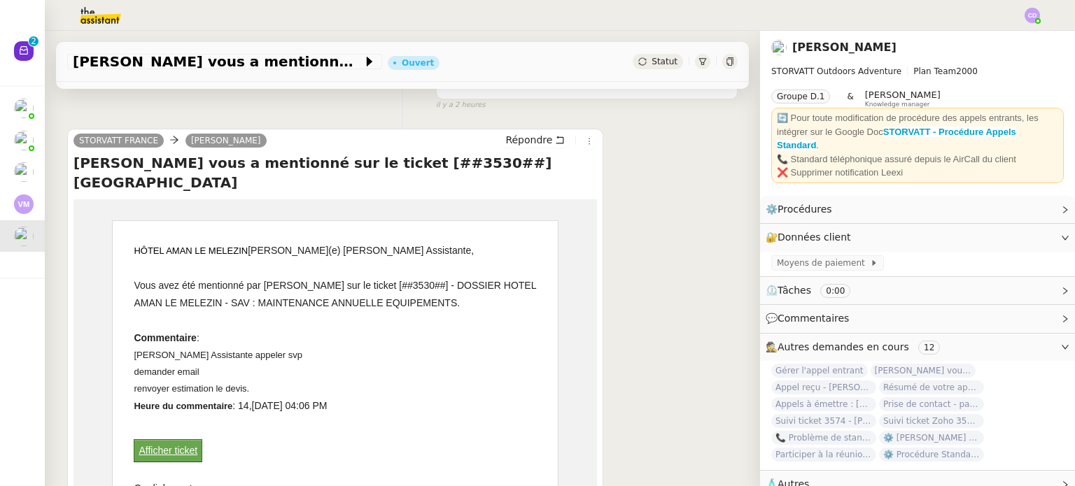
click at [672, 215] on div "STORVATT FRANCE [PERSON_NAME] [PERSON_NAME] vous a mentionné sur le ticket [##3…" at bounding box center [402, 353] width 670 height 474
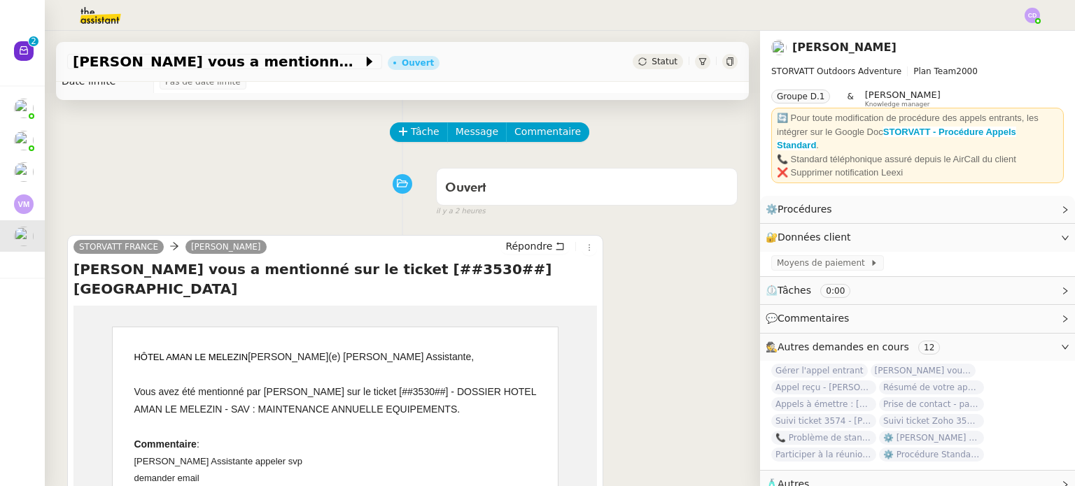
scroll to position [0, 0]
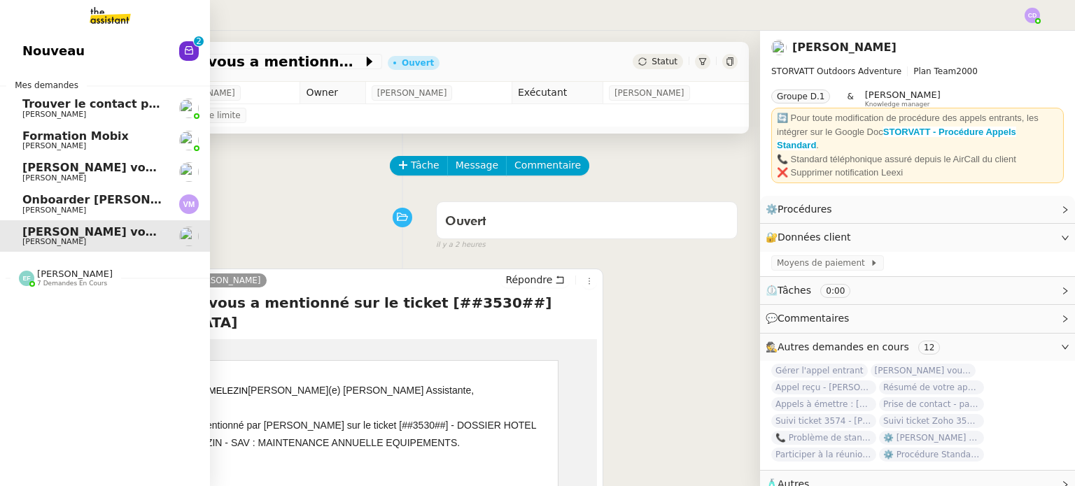
click at [109, 211] on span "[PERSON_NAME]" at bounding box center [92, 210] width 141 height 8
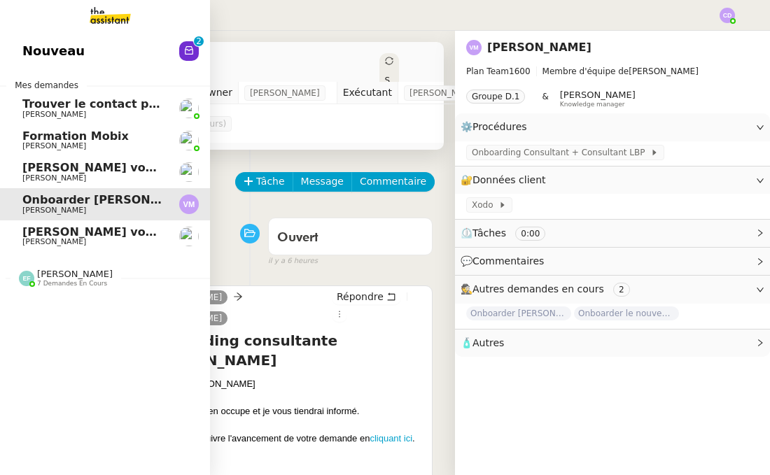
click at [34, 55] on span "Nouveau" at bounding box center [53, 51] width 62 height 21
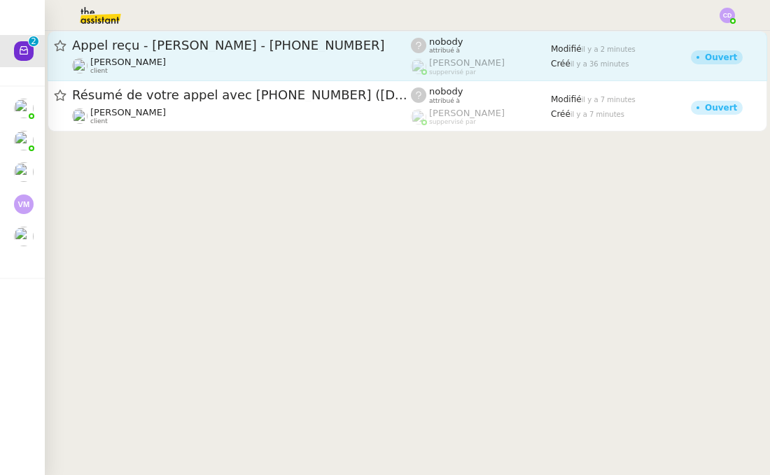
click at [246, 37] on div "Appel reçu - [PERSON_NAME] - [PHONE_NUMBER]" at bounding box center [241, 45] width 339 height 17
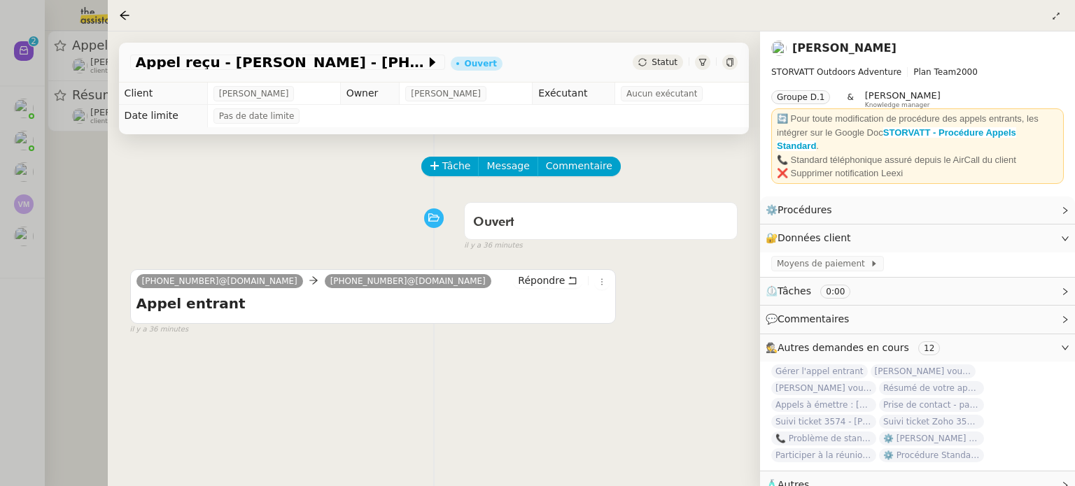
click at [702, 64] on icon at bounding box center [702, 62] width 8 height 8
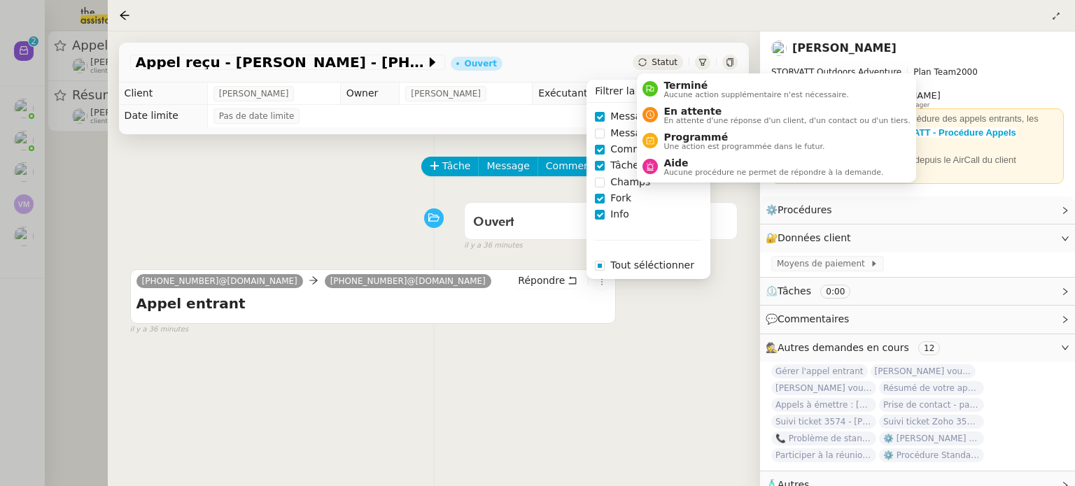
click at [669, 66] on span "Statut" at bounding box center [664, 62] width 26 height 10
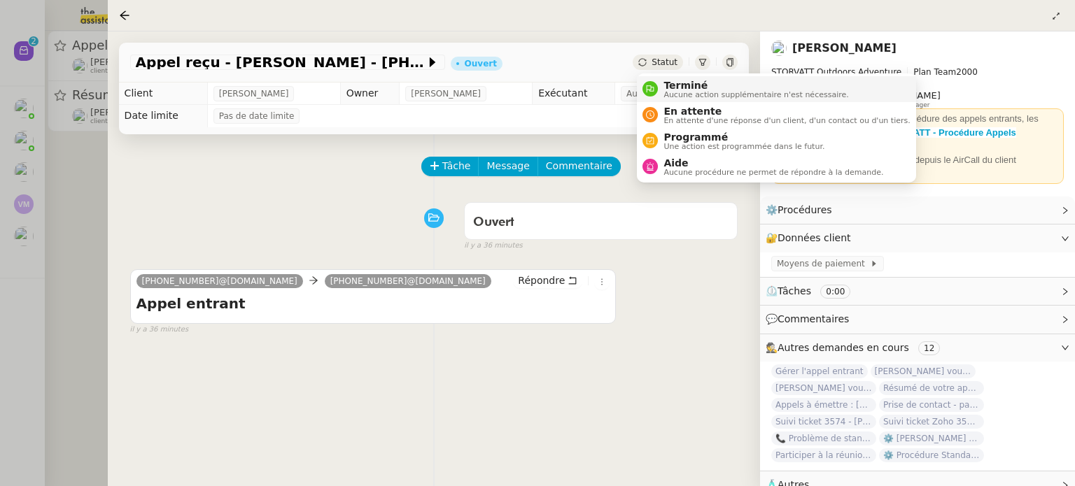
click at [681, 97] on span "Aucune action supplémentaire n'est nécessaire." at bounding box center [755, 95] width 185 height 8
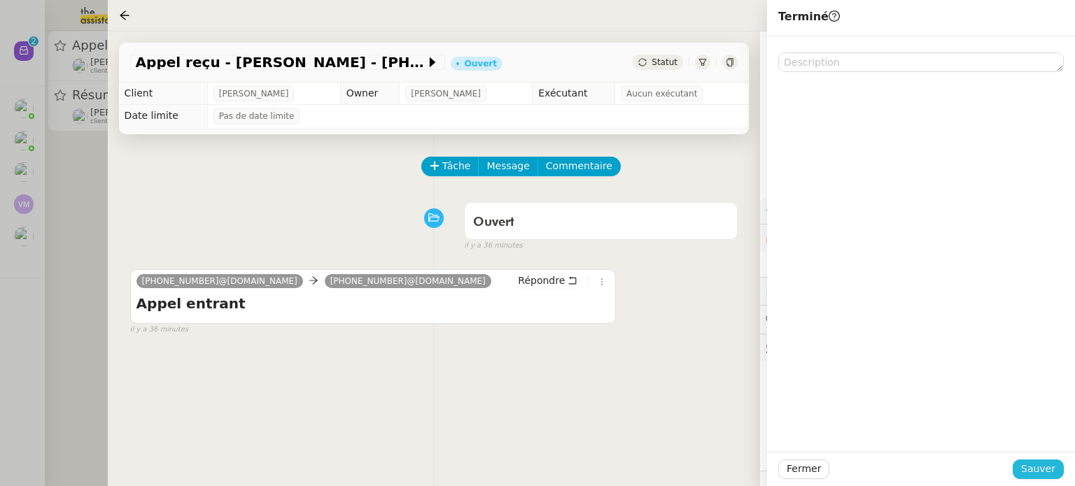
click at [1031, 466] on span "Sauver" at bounding box center [1038, 469] width 34 height 16
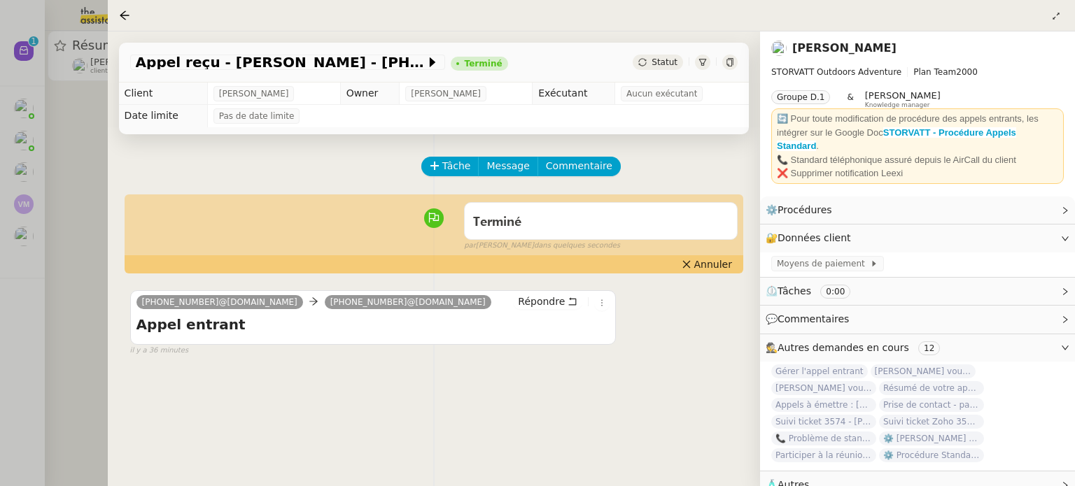
click at [80, 290] on div at bounding box center [537, 243] width 1075 height 486
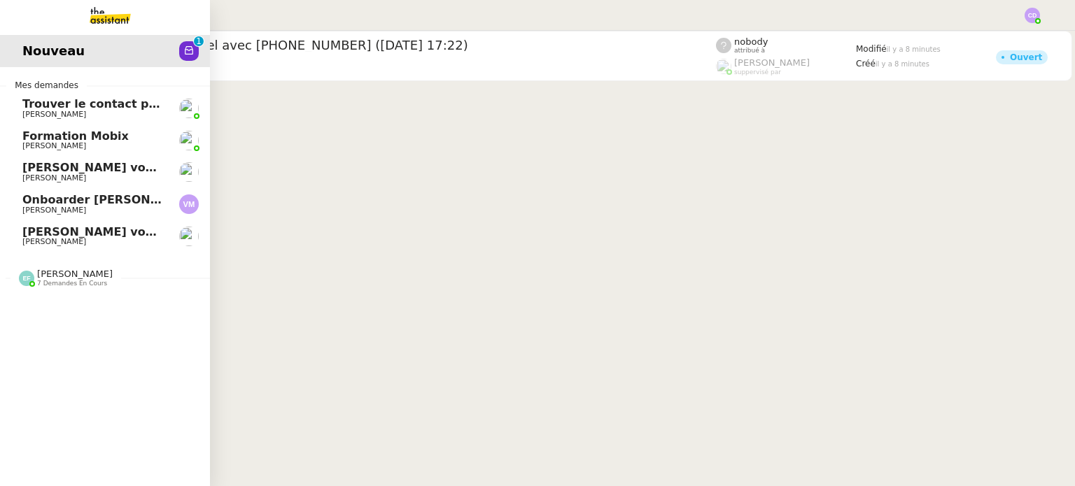
click at [57, 202] on span "Onboarder [PERSON_NAME]" at bounding box center [110, 199] width 176 height 13
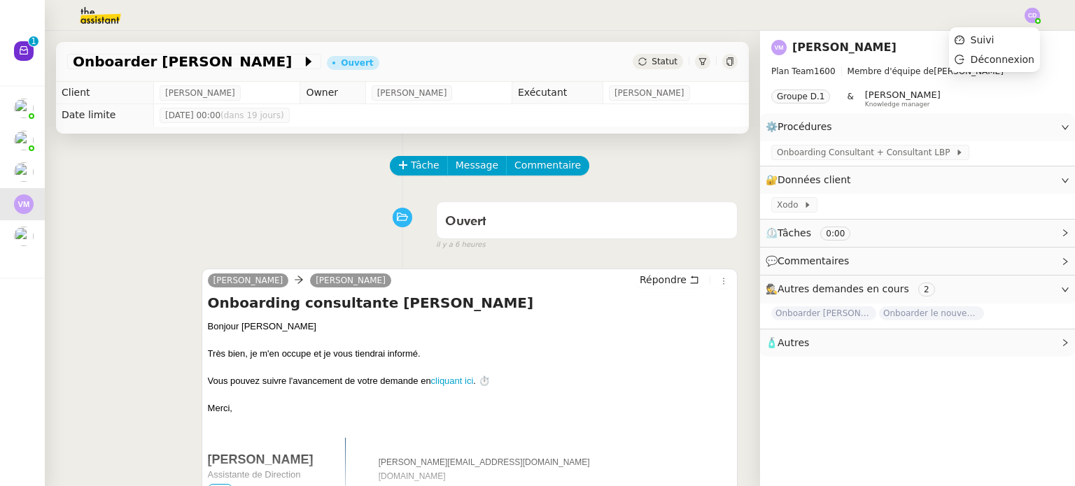
click at [1028, 16] on img at bounding box center [1031, 15] width 15 height 15
click at [1005, 37] on li "Suivi" at bounding box center [994, 40] width 91 height 20
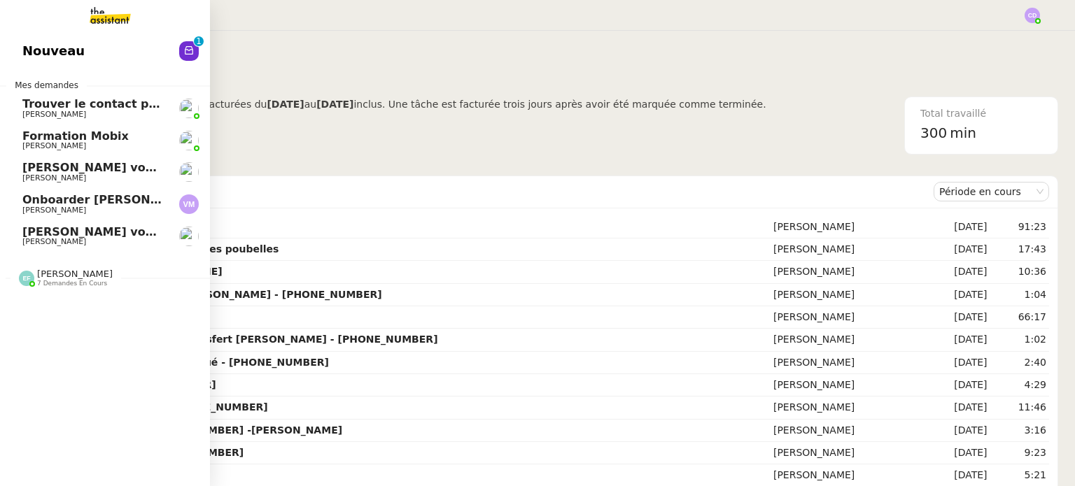
click at [57, 204] on span "Onboarder [PERSON_NAME]" at bounding box center [110, 199] width 176 height 13
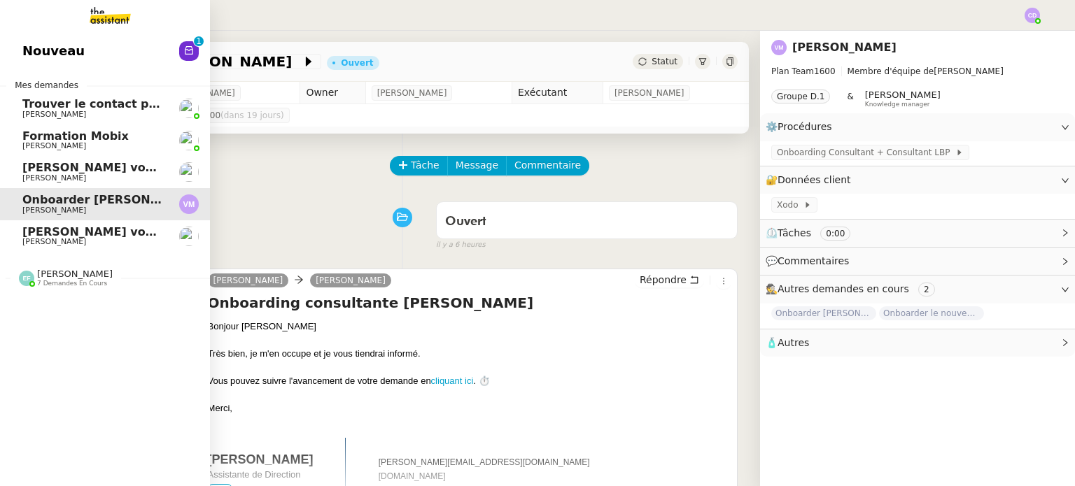
click at [49, 49] on span "Nouveau" at bounding box center [53, 51] width 62 height 21
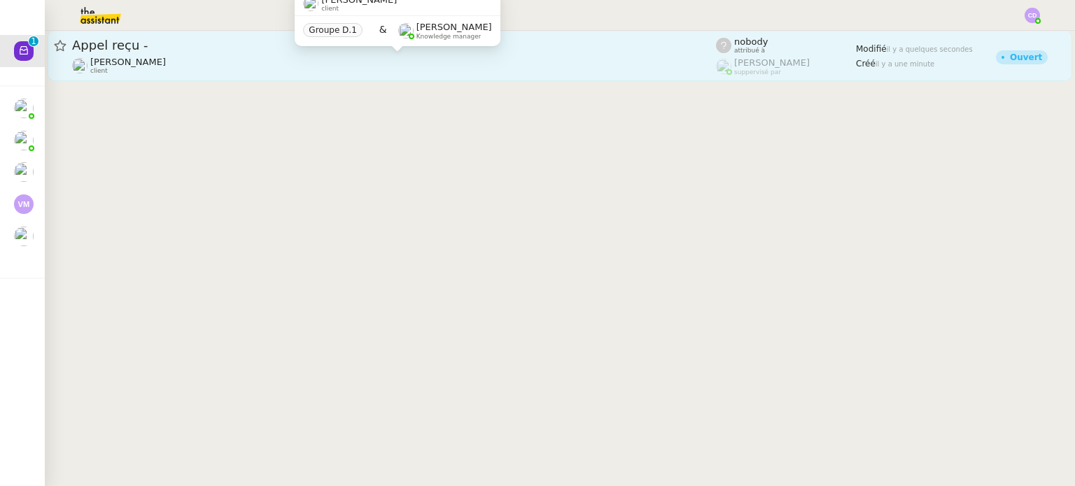
click at [351, 59] on div "[PERSON_NAME] client" at bounding box center [394, 66] width 644 height 18
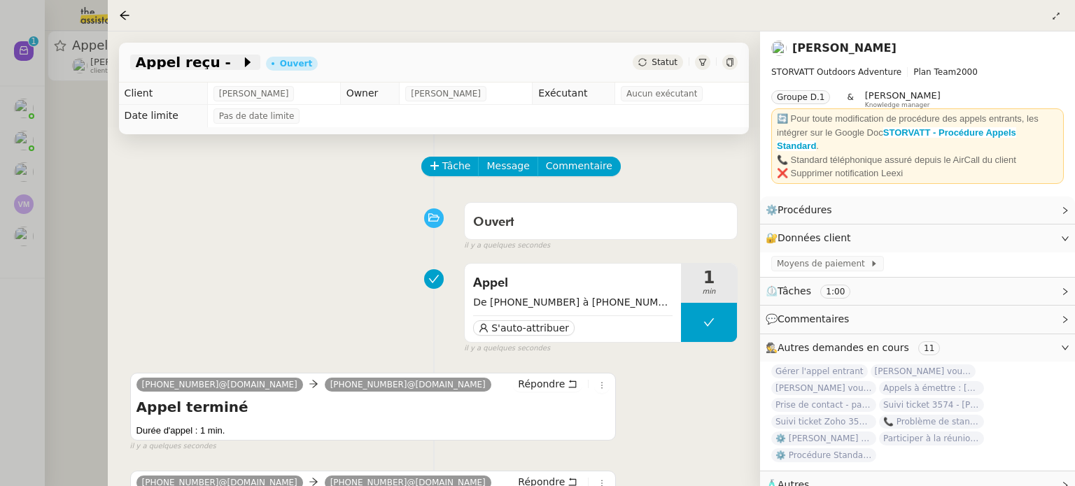
click at [231, 57] on span at bounding box center [236, 62] width 10 height 17
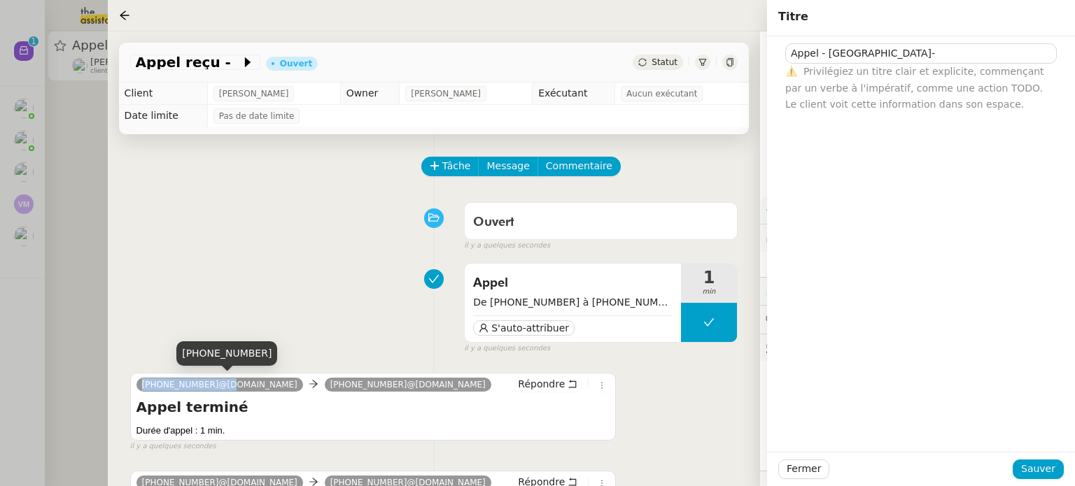
drag, startPoint x: 210, startPoint y: 385, endPoint x: 136, endPoint y: 380, distance: 73.6
click at [136, 380] on nz-tag "[PHONE_NUMBER]@[DOMAIN_NAME]" at bounding box center [219, 385] width 167 height 14
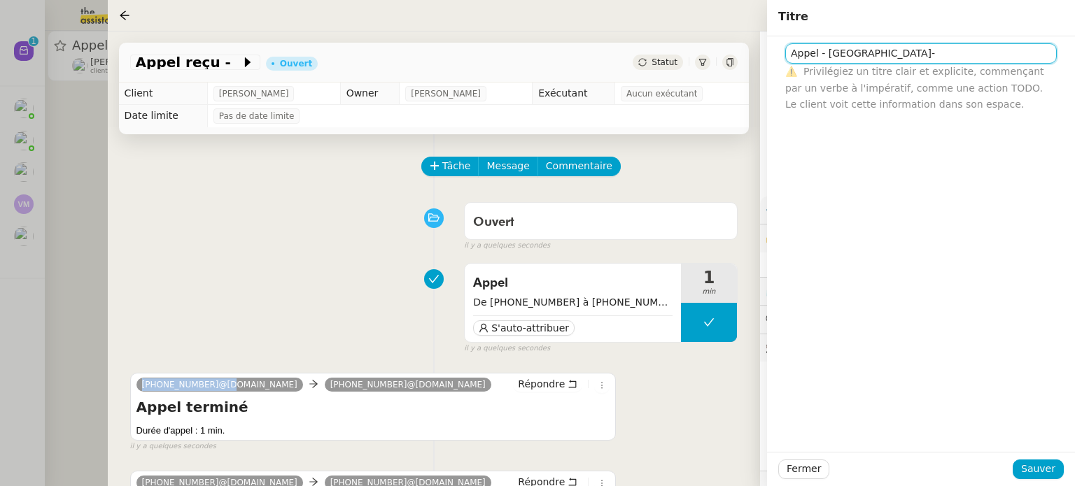
click at [907, 48] on input "Appel - [GEOGRAPHIC_DATA]-" at bounding box center [920, 53] width 271 height 20
paste input "[PHONE_NUMBER]"
type input "Appel - [PERSON_NAME]- [PHONE_NUMBER]"
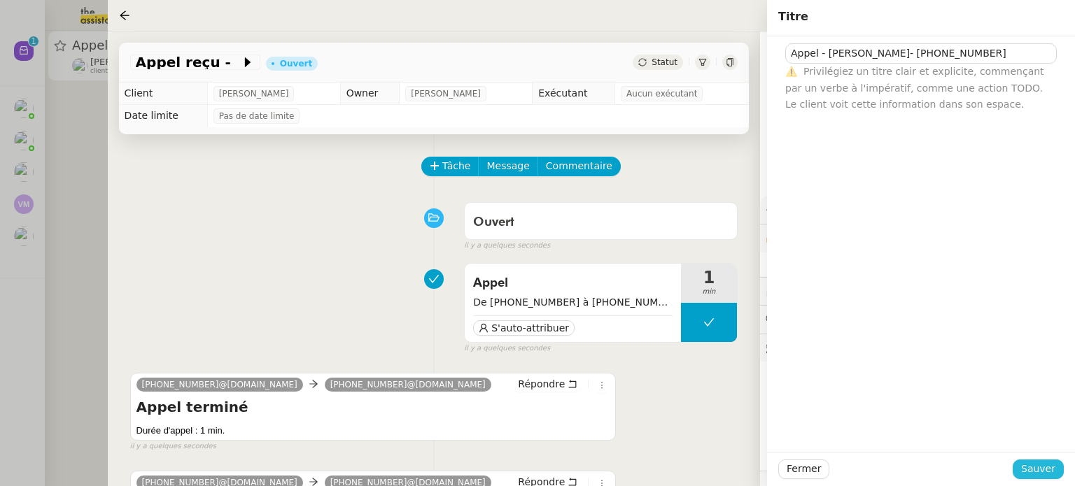
click at [1036, 465] on span "Sauver" at bounding box center [1038, 469] width 34 height 16
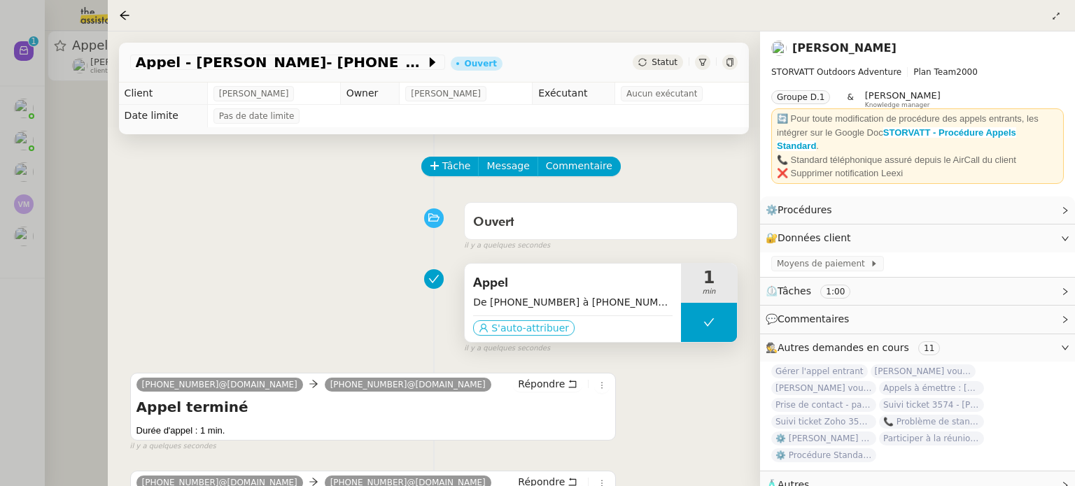
click at [544, 320] on button "S'auto-attribuer" at bounding box center [523, 327] width 101 height 15
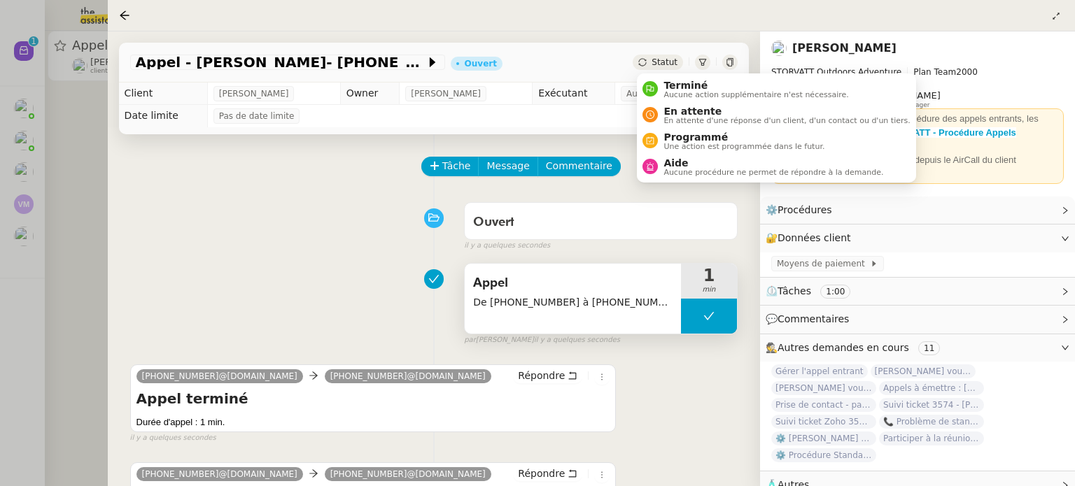
click at [653, 58] on div "Statut" at bounding box center [657, 62] width 50 height 15
click at [680, 96] on span "Aucune action supplémentaire n'est nécessaire." at bounding box center [755, 95] width 185 height 8
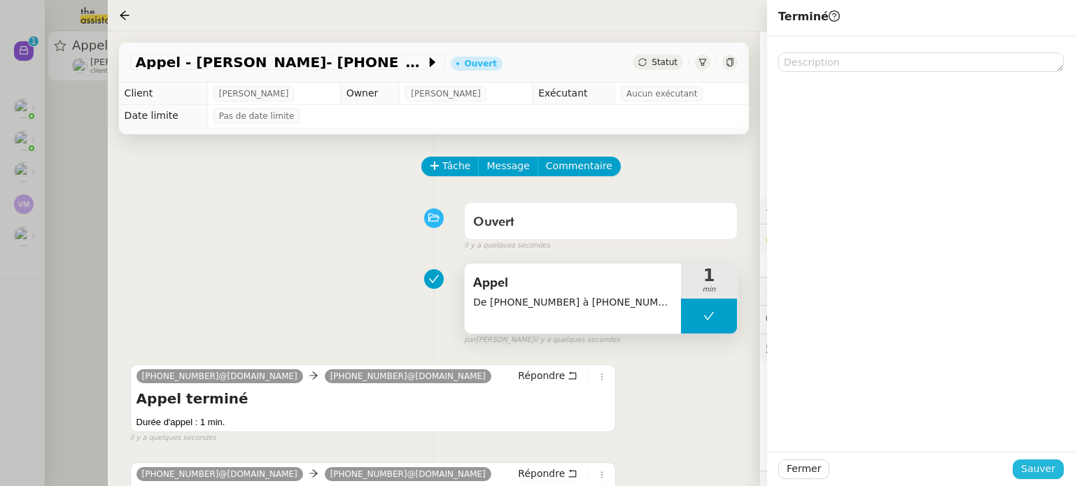
click at [1043, 462] on span "Sauver" at bounding box center [1038, 469] width 34 height 16
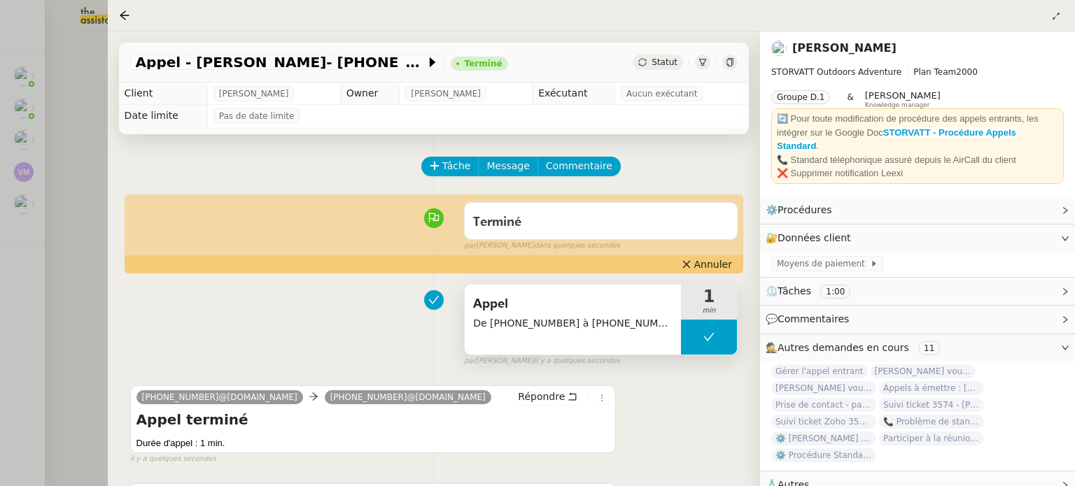
click at [79, 227] on div at bounding box center [537, 243] width 1075 height 486
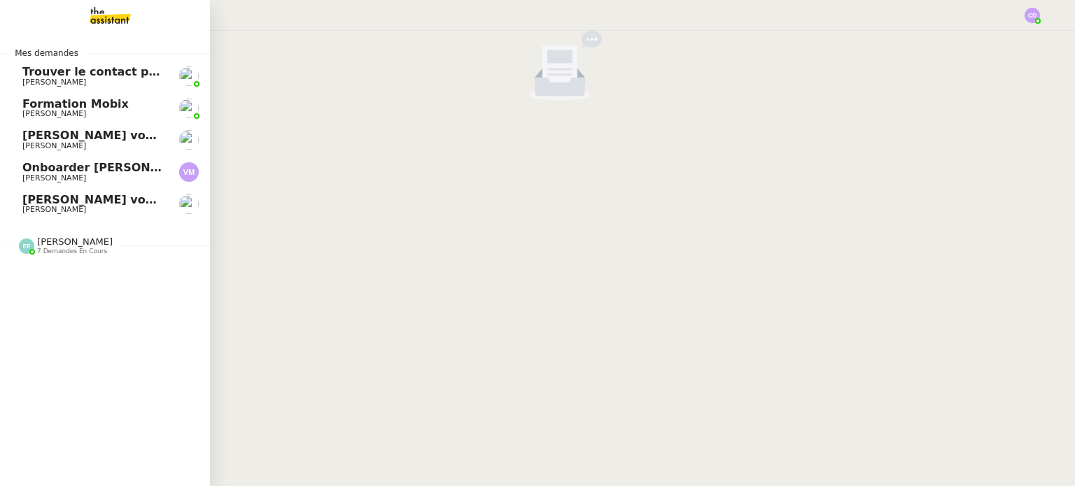
click at [78, 153] on link "[PERSON_NAME] vous a mentionné sur le ticket [##3573##] 0000000442115 [PERSON_N…" at bounding box center [105, 140] width 210 height 32
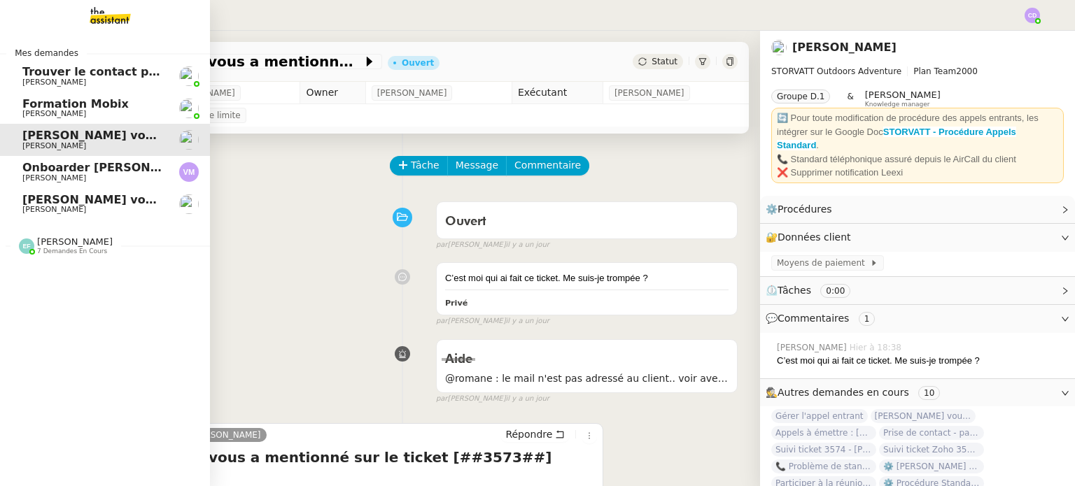
click at [125, 161] on span "Onboarder [PERSON_NAME]" at bounding box center [110, 167] width 176 height 13
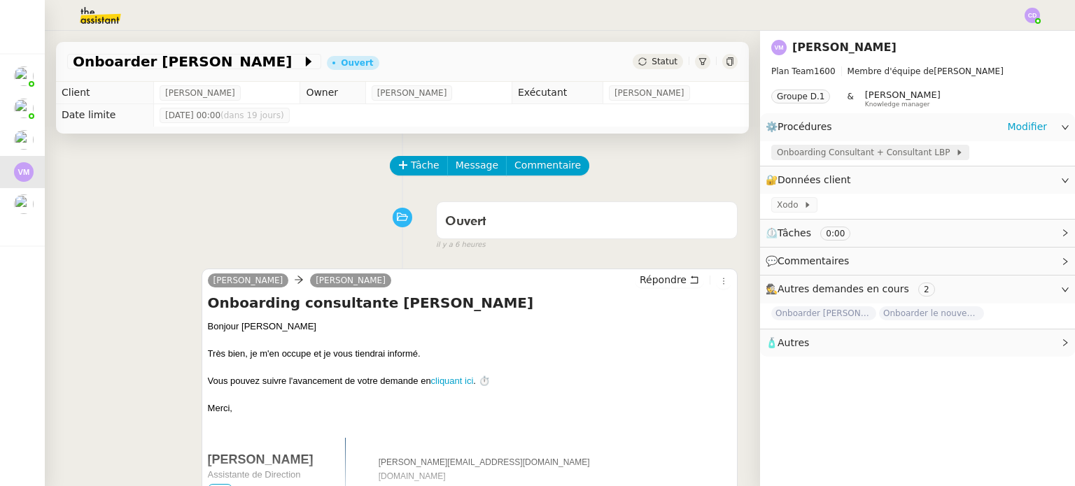
click at [817, 155] on span "Onboarding Consultant + Consultant LBP" at bounding box center [866, 153] width 178 height 14
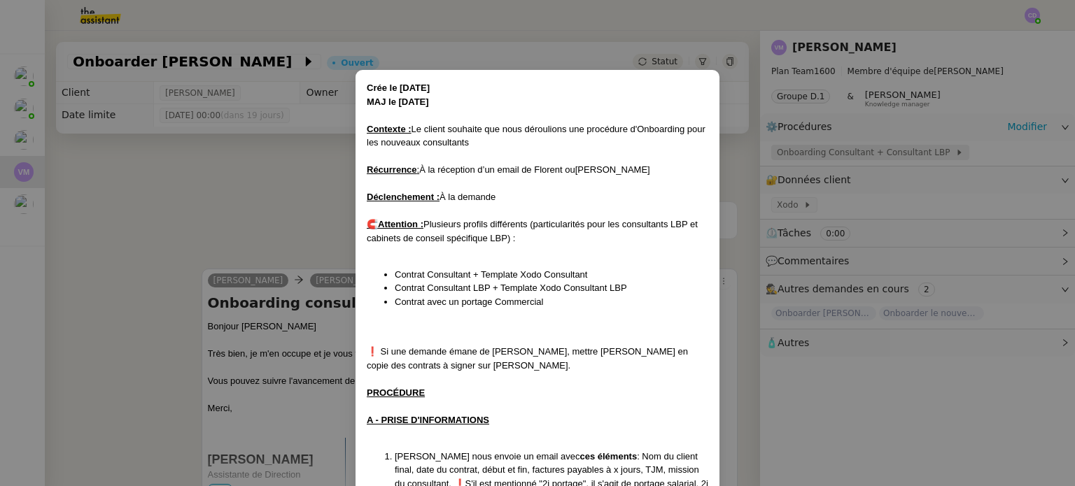
scroll to position [267, 0]
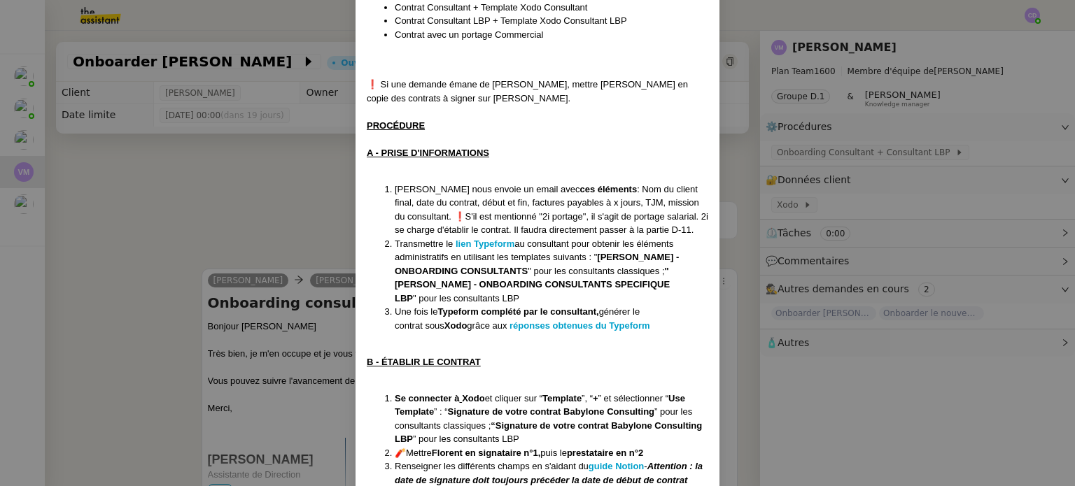
click at [500, 158] on div "A - PRISE D'INFORMATIONS" at bounding box center [537, 153] width 341 height 14
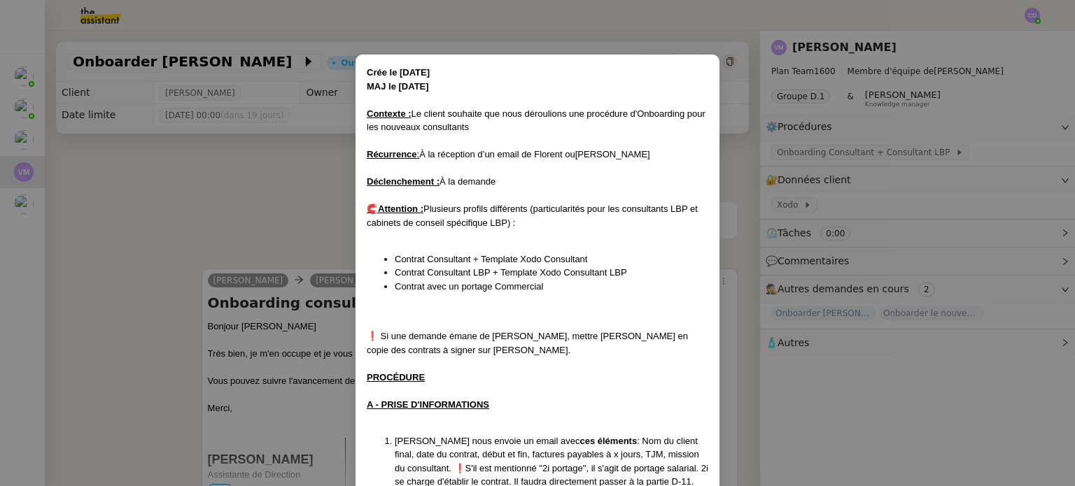
scroll to position [0, 0]
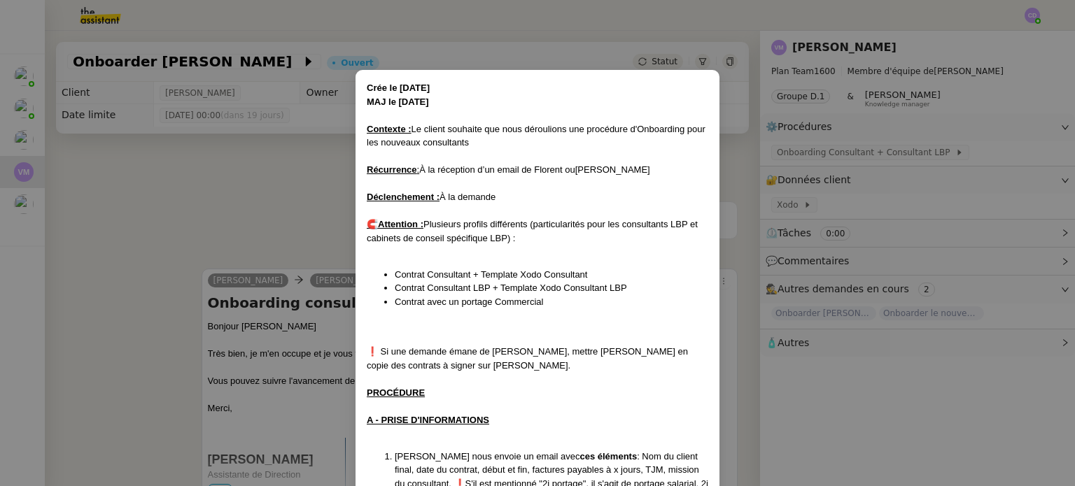
click at [537, 190] on div "Déclenchement : À la demande" at bounding box center [537, 197] width 341 height 14
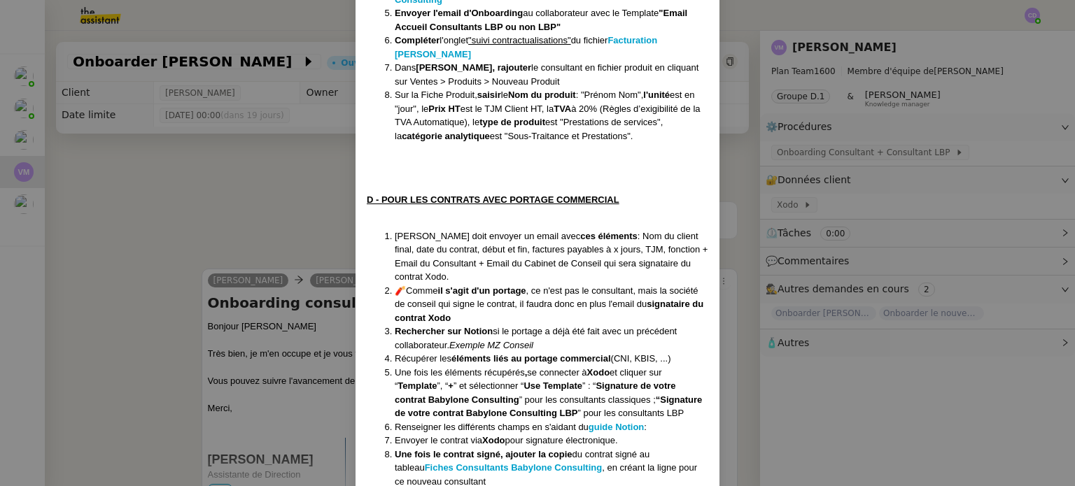
scroll to position [951, 0]
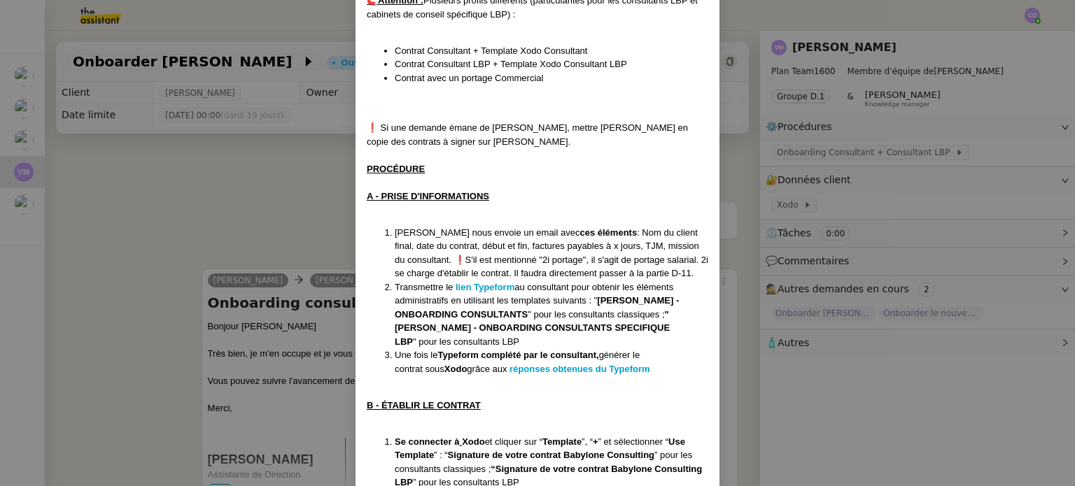
scroll to position [252, 0]
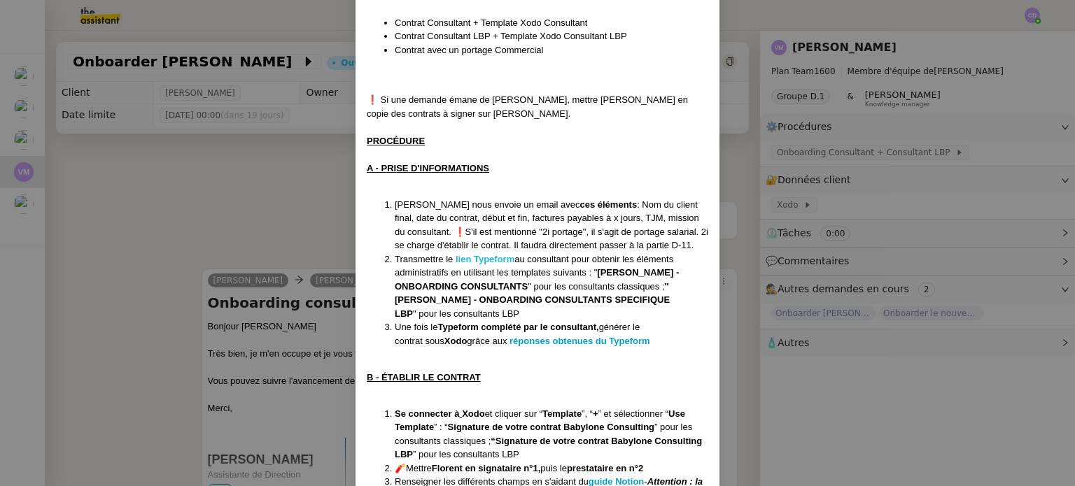
click at [467, 259] on strong "lien Typeform" at bounding box center [484, 259] width 59 height 10
click at [531, 309] on li "Transmettre le lien Typeform au consultant pour obtenir les éléments administra…" at bounding box center [551, 287] width 313 height 69
click at [263, 213] on nz-modal-container "Crée le [DATE] MAJ le [DATE] Contexte : Le client souhaite que nous déroulions …" at bounding box center [537, 243] width 1075 height 486
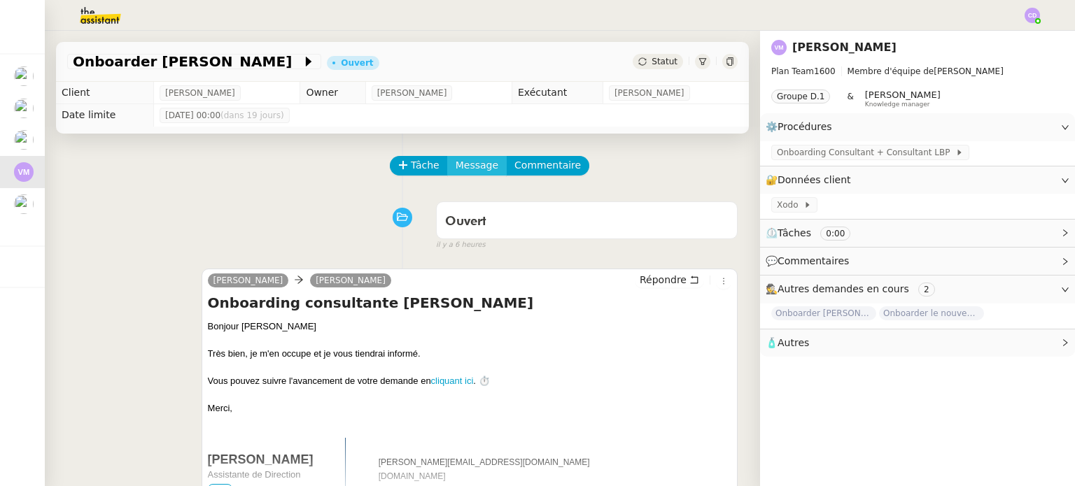
click at [466, 169] on span "Message" at bounding box center [476, 165] width 43 height 16
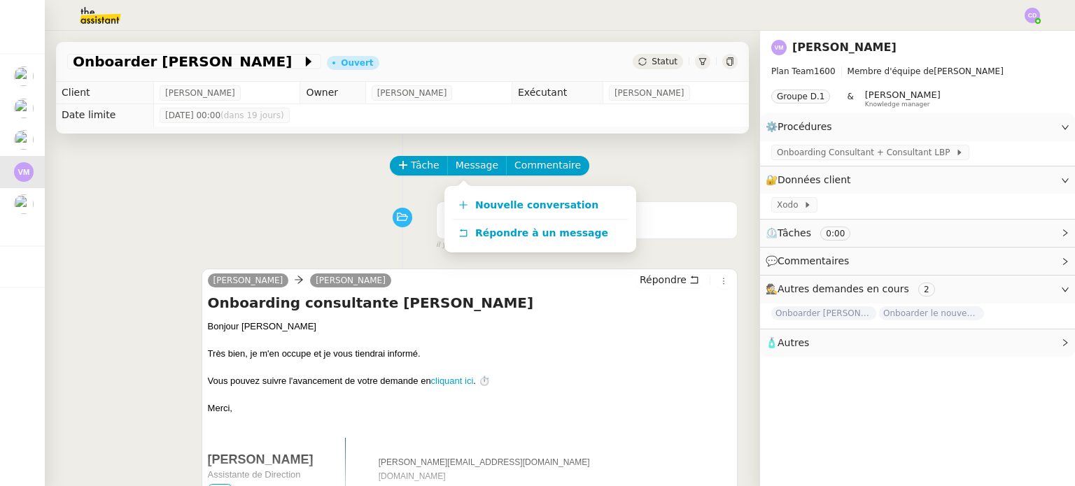
click at [674, 153] on div "Tâche Message Commentaire Veuillez patienter une erreur s'est produite 👌👌👌 mess…" at bounding box center [402, 471] width 715 height 675
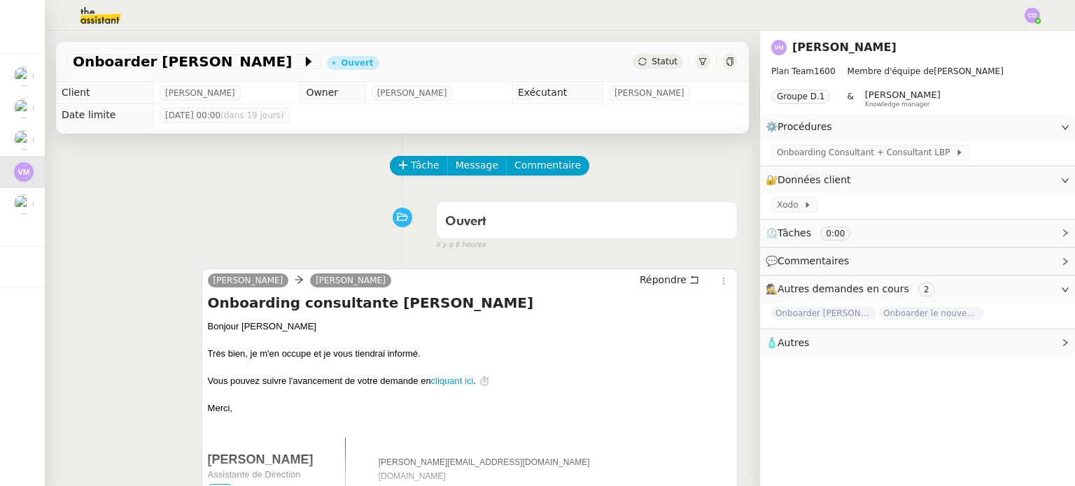
click at [789, 344] on span "Autres" at bounding box center [792, 342] width 31 height 11
click at [860, 348] on span "🧴 Autres" at bounding box center [905, 343] width 281 height 16
click at [1068, 343] on icon at bounding box center [1065, 343] width 8 height 8
click at [1065, 343] on icon at bounding box center [1065, 343] width 8 height 8
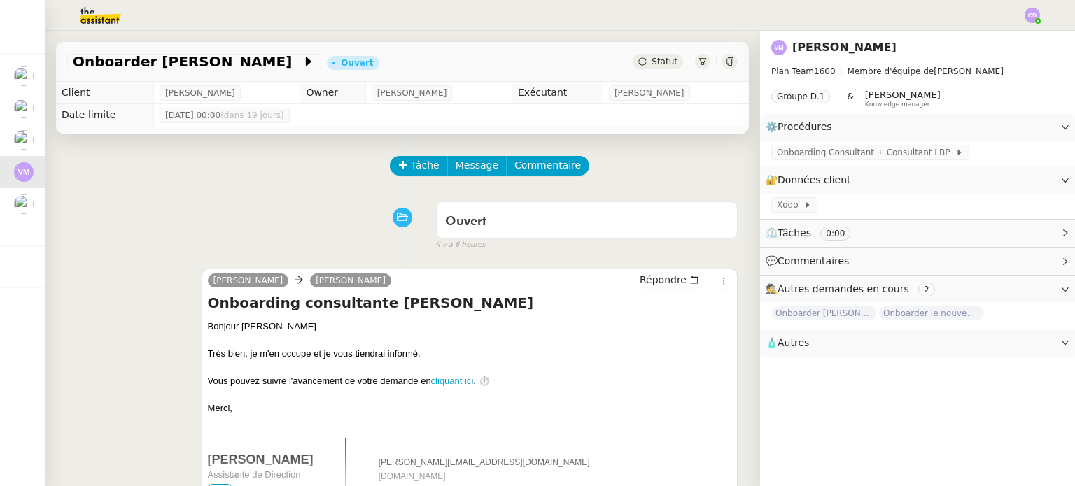
click at [802, 348] on span "🧴 Autres" at bounding box center [905, 343] width 281 height 16
click at [784, 340] on span "Autres" at bounding box center [792, 342] width 31 height 11
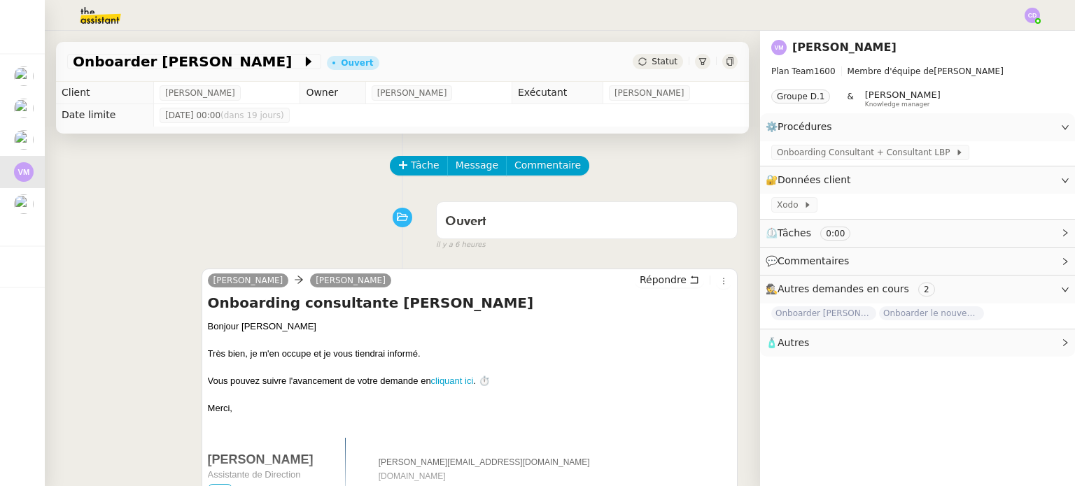
click at [784, 340] on span "Autres" at bounding box center [792, 342] width 31 height 11
click at [802, 343] on span "Autres" at bounding box center [792, 342] width 31 height 11
click at [830, 345] on span "🧴 Autres" at bounding box center [905, 343] width 281 height 16
click at [1060, 342] on div "🧴 Autres" at bounding box center [917, 343] width 315 height 27
click at [1063, 339] on icon at bounding box center [1065, 342] width 4 height 7
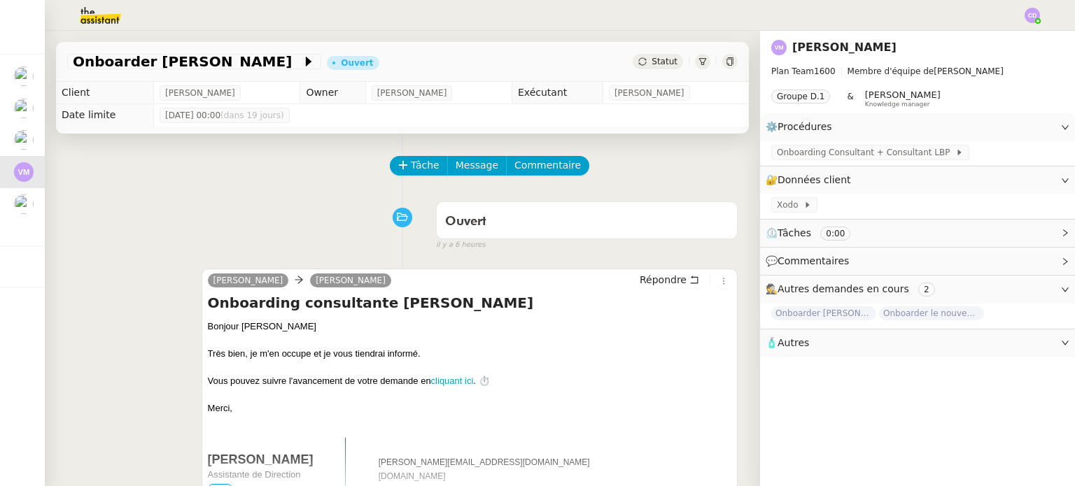
click at [855, 366] on div "[PERSON_NAME] Plan Team 1600 Membre d'équipe de [PERSON_NAME] Groupe D.1 & [PER…" at bounding box center [917, 258] width 315 height 455
click at [800, 352] on div "🧴 Autres" at bounding box center [917, 343] width 315 height 27
click at [793, 350] on span "🧴 Autres" at bounding box center [905, 343] width 281 height 16
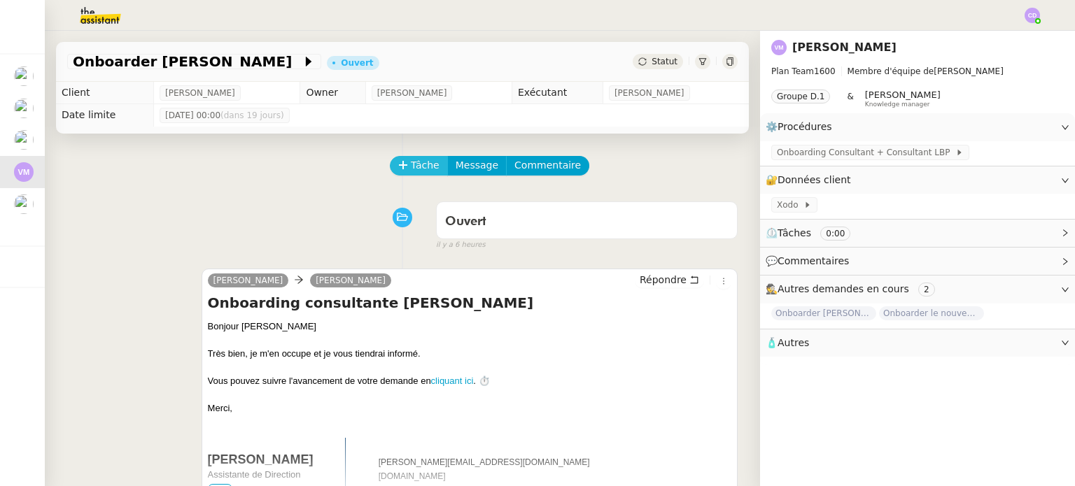
click at [406, 157] on button "Tâche" at bounding box center [419, 166] width 58 height 20
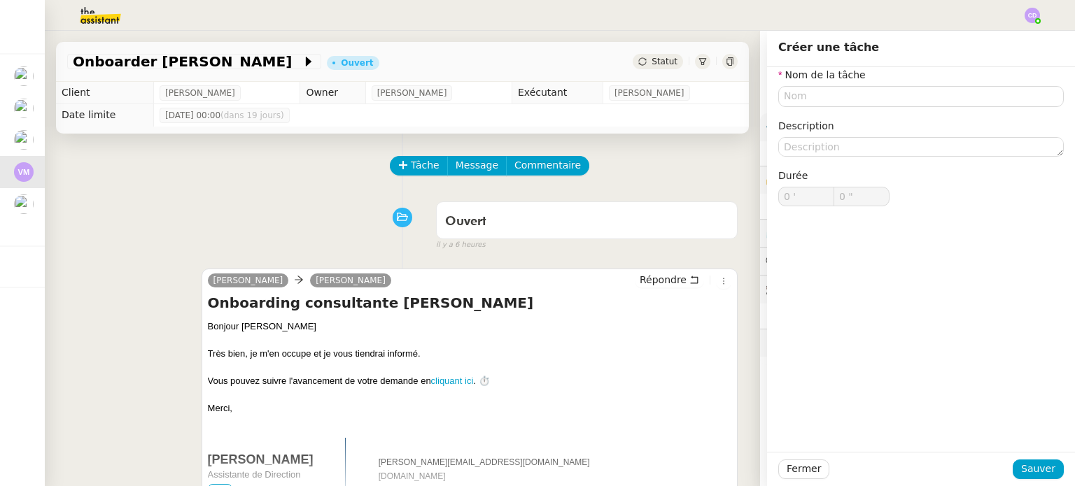
click at [587, 146] on div "Tâche Message Commentaire Veuillez patienter une erreur s'est produite 👌👌👌 mess…" at bounding box center [402, 471] width 715 height 675
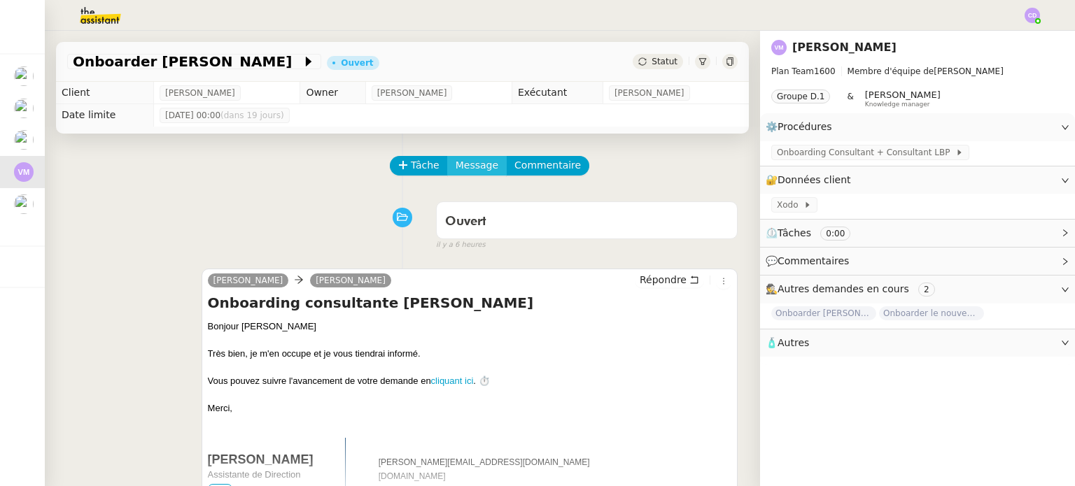
click at [480, 165] on span "Message" at bounding box center [476, 165] width 43 height 16
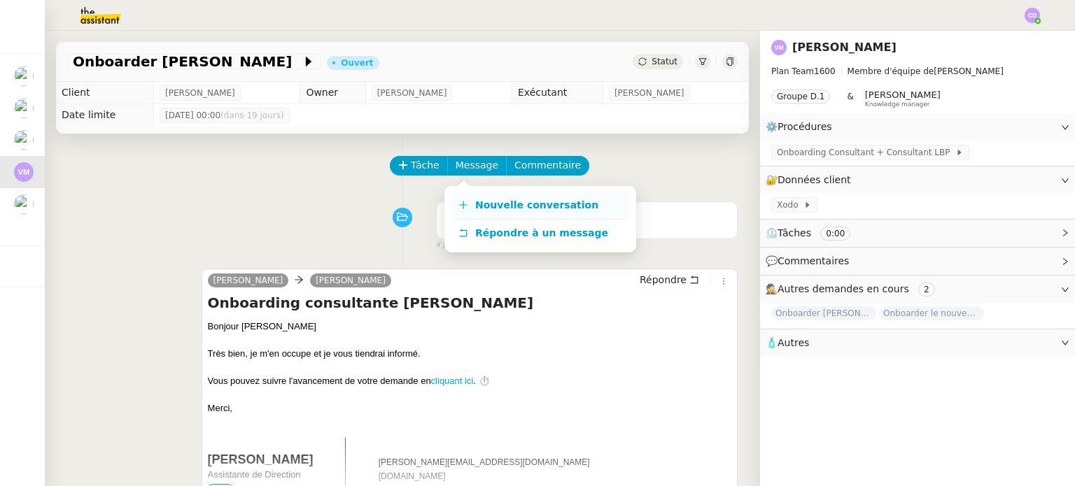
click at [528, 197] on link "Nouvelle conversation" at bounding box center [540, 206] width 175 height 28
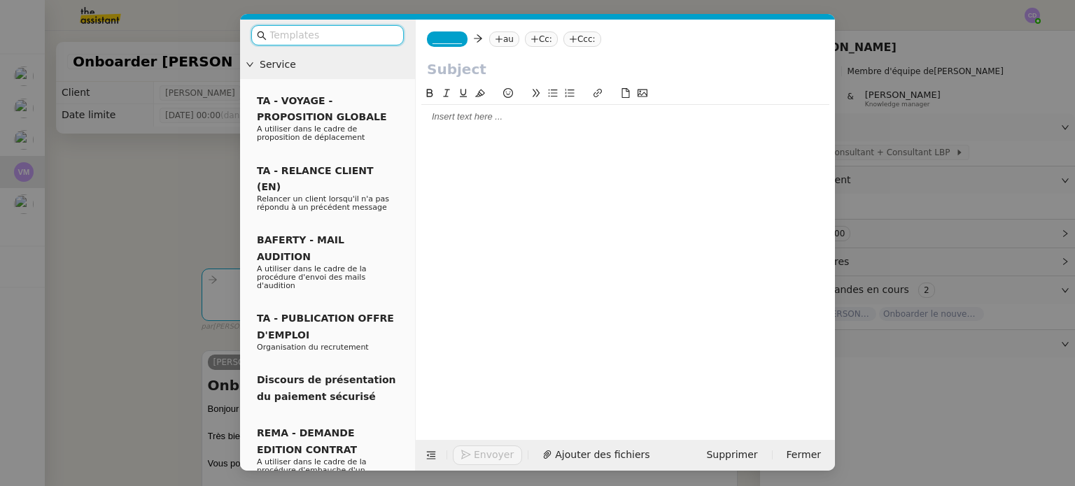
click at [438, 40] on span "_______" at bounding box center [446, 39] width 29 height 10
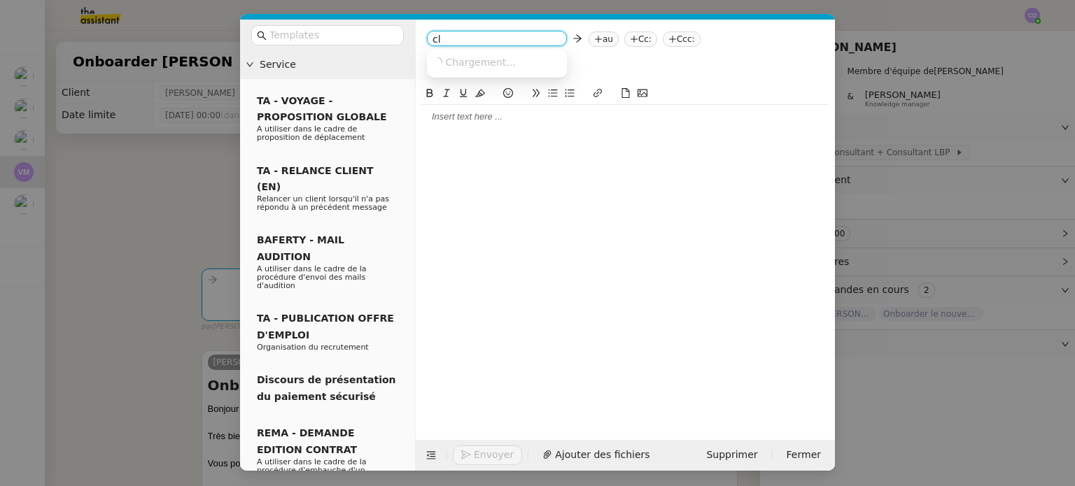
type input "c"
click at [642, 392] on div at bounding box center [625, 251] width 408 height 333
click at [735, 455] on span "Supprimer" at bounding box center [731, 455] width 51 height 16
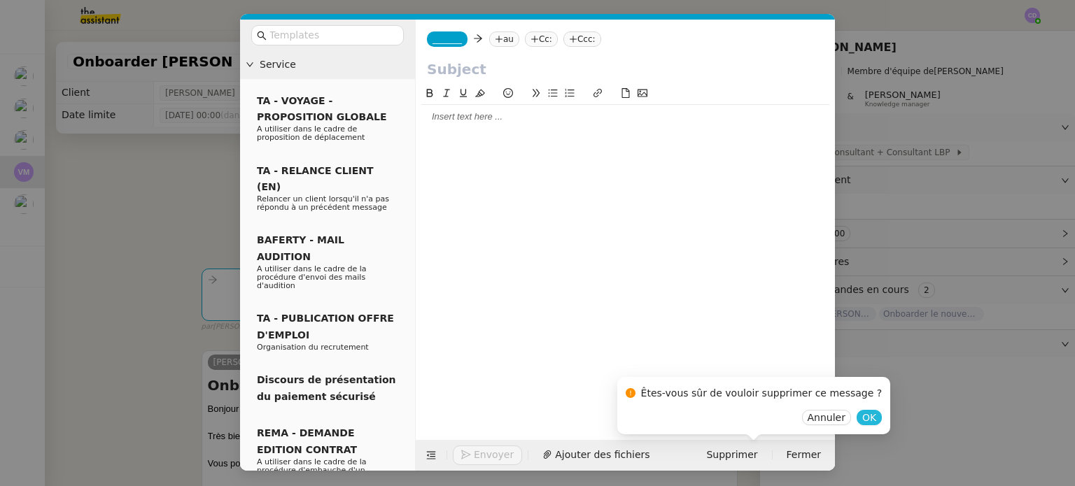
click at [862, 412] on span "OK" at bounding box center [869, 418] width 14 height 14
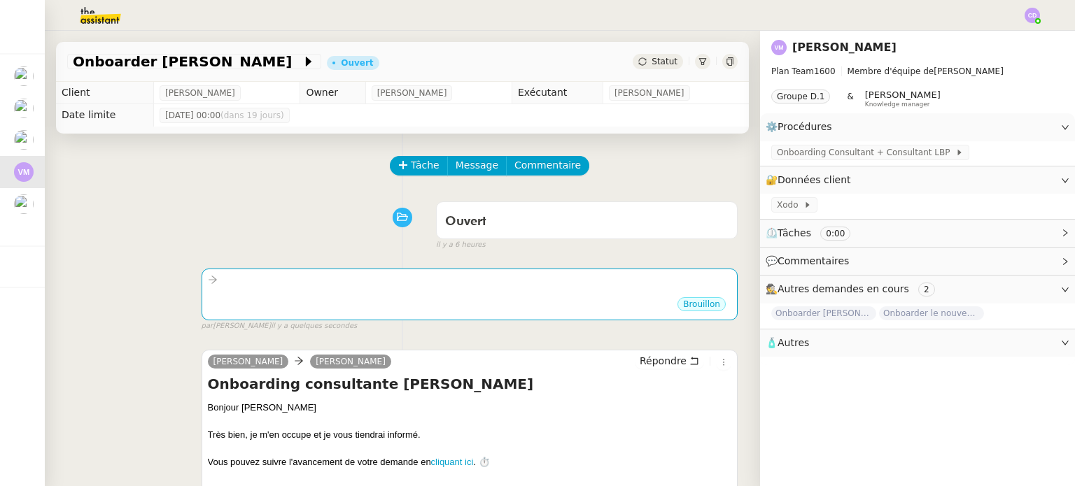
click at [169, 401] on div "[PERSON_NAME] [PERSON_NAME] Répondre Onboarding consultante [PERSON_NAME] Bonjo…" at bounding box center [402, 468] width 670 height 262
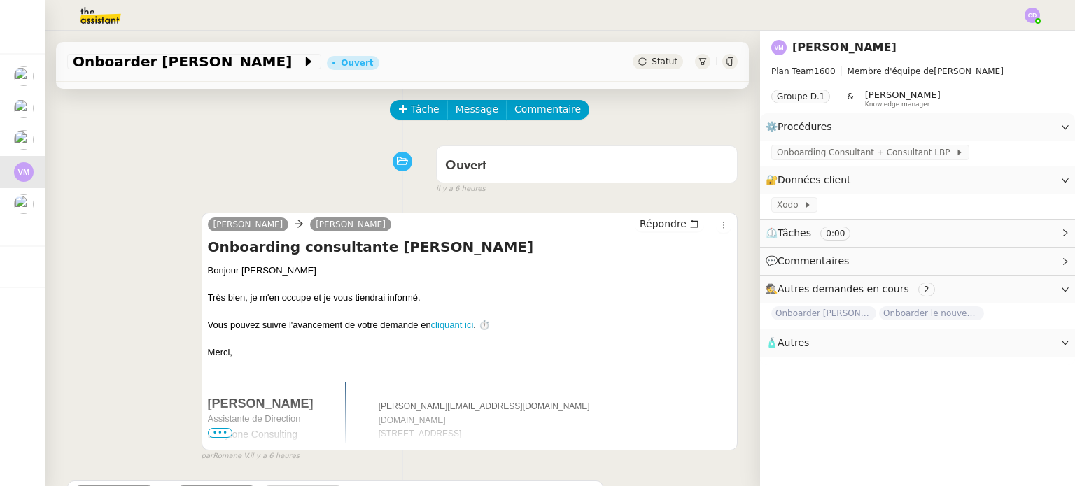
scroll to position [84, 0]
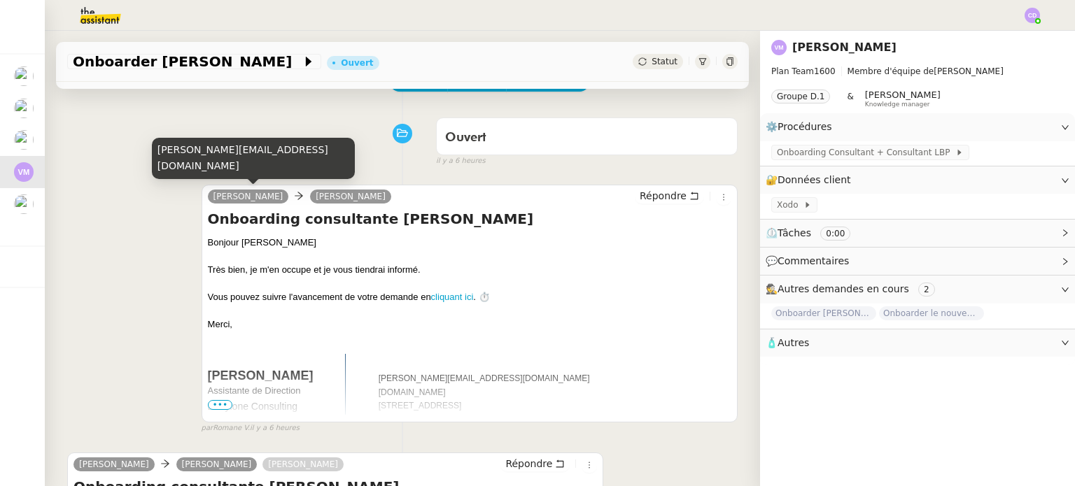
click at [241, 199] on link "[PERSON_NAME]" at bounding box center [248, 196] width 81 height 13
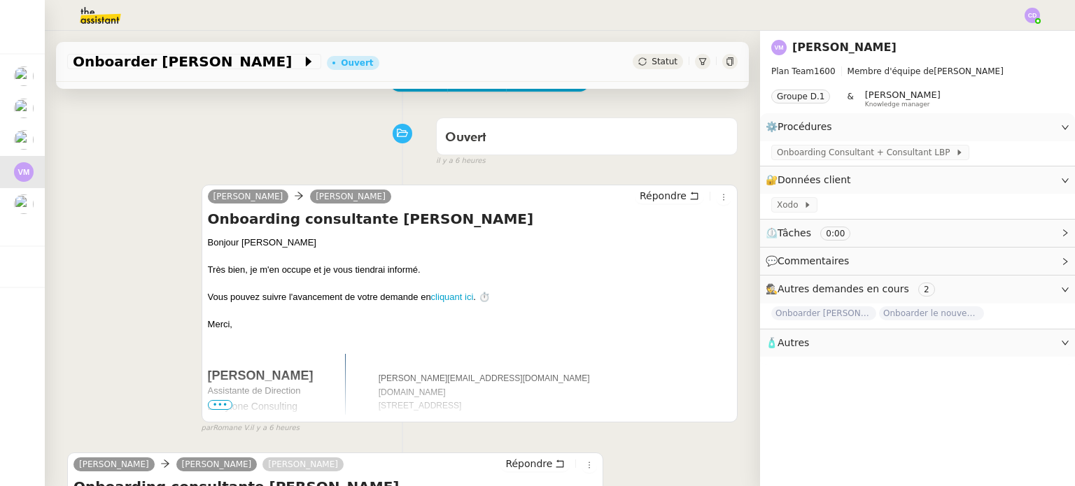
click at [105, 174] on div "[PERSON_NAME] [PERSON_NAME] Répondre Onboarding consultante [PERSON_NAME] Bonjo…" at bounding box center [402, 303] width 670 height 262
click at [329, 155] on div "Ouvert false il y a 6 heures" at bounding box center [402, 139] width 670 height 56
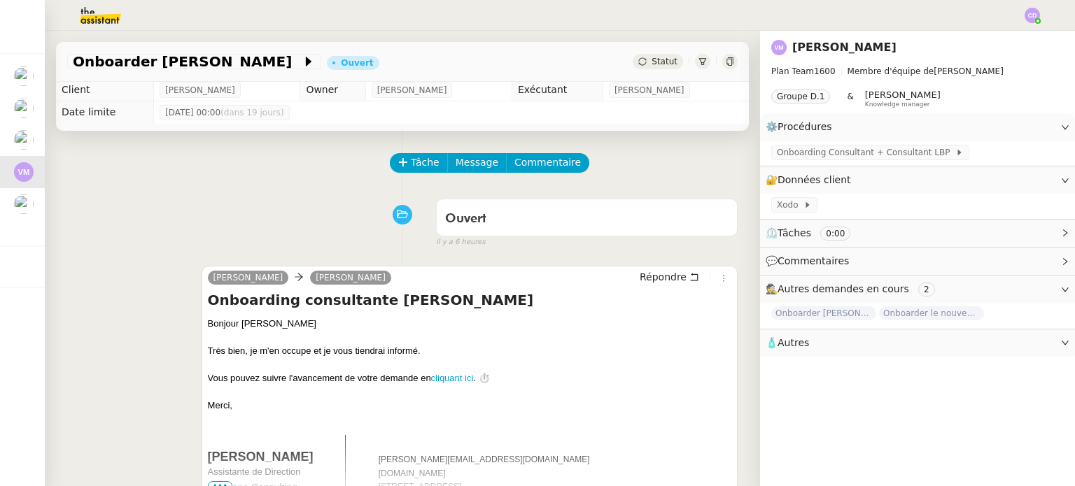
scroll to position [0, 0]
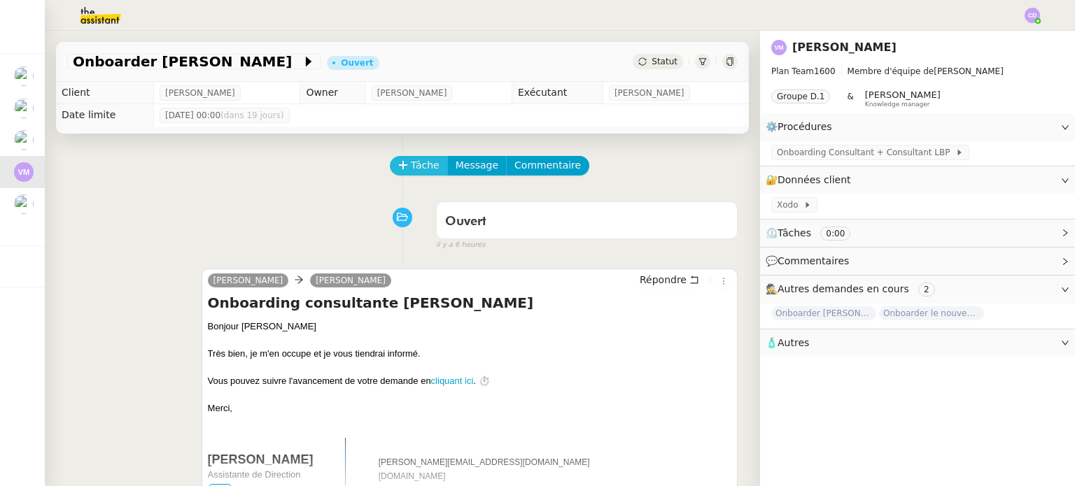
click at [406, 169] on button "Tâche" at bounding box center [419, 166] width 58 height 20
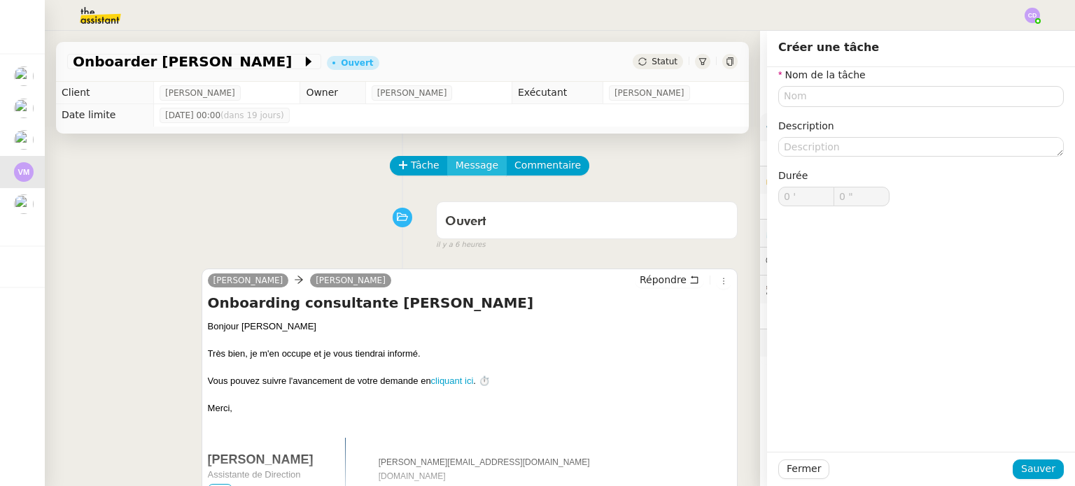
click at [472, 164] on span "Message" at bounding box center [476, 165] width 43 height 16
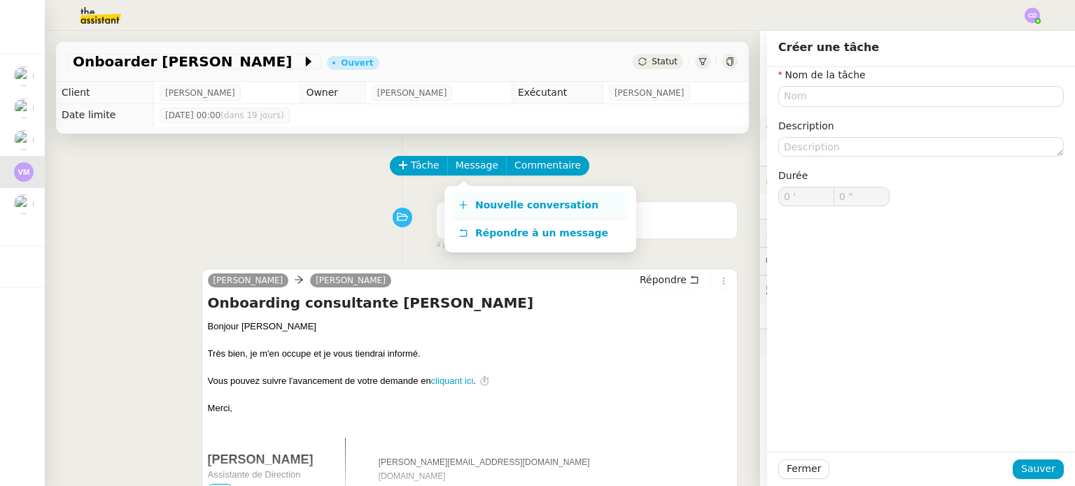
click at [481, 199] on span "Nouvelle conversation" at bounding box center [536, 204] width 123 height 11
